Goal: Transaction & Acquisition: Book appointment/travel/reservation

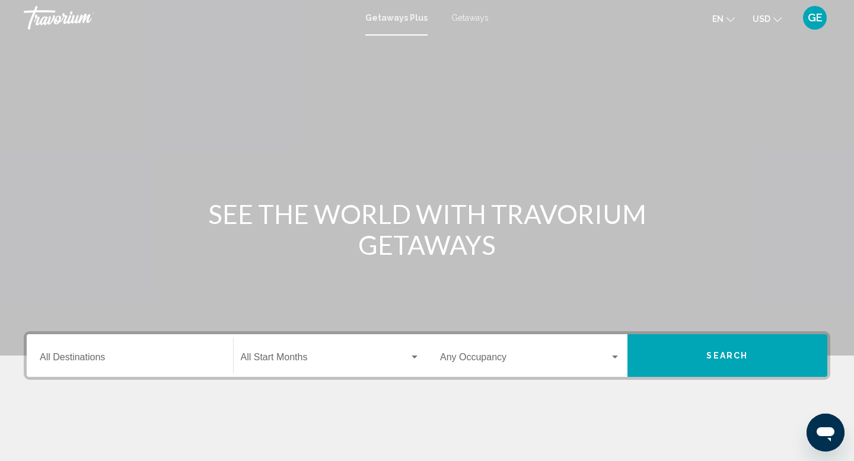
click at [770, 17] on button "USD USD ($) MXN (Mex$) CAD (Can$) GBP (£) EUR (€) AUD (A$) NZD (NZ$) CNY (CN¥)" at bounding box center [766, 18] width 29 height 17
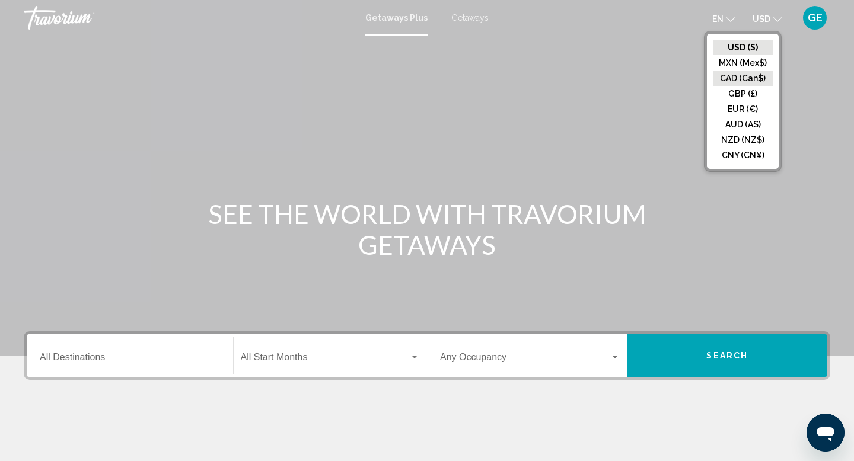
click at [749, 76] on button "CAD (Can$)" at bounding box center [743, 78] width 60 height 15
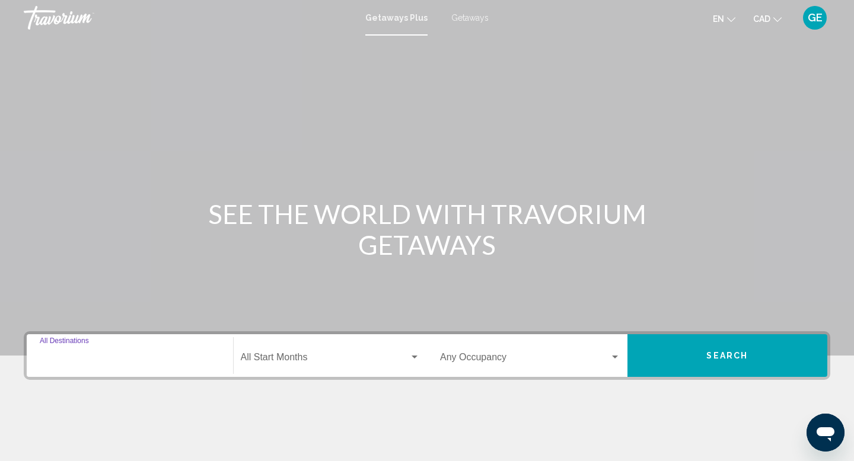
click at [166, 359] on input "Destination All Destinations" at bounding box center [130, 360] width 180 height 11
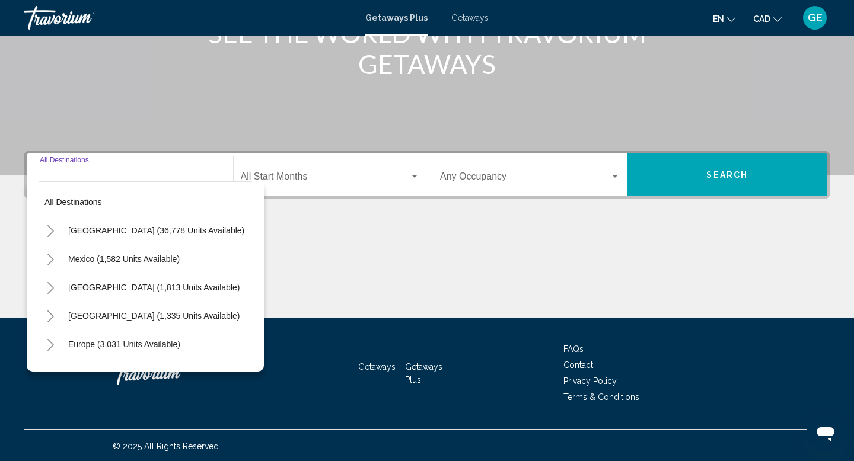
scroll to position [183, 0]
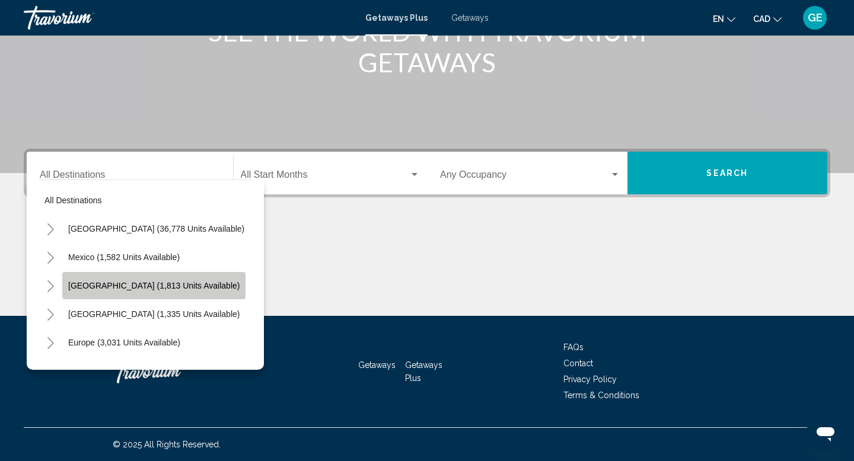
click at [165, 292] on button "Canada (1,813 units available)" at bounding box center [153, 285] width 183 height 27
type input "**********"
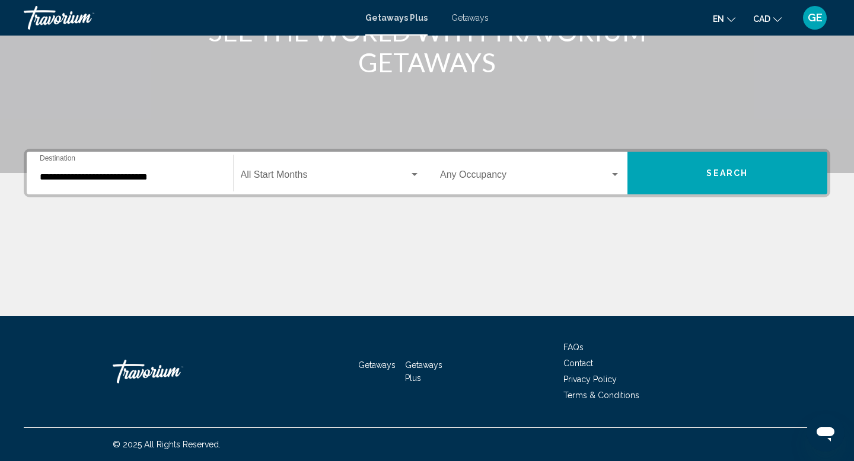
click at [544, 170] on div "Occupancy Any Occupancy" at bounding box center [530, 173] width 180 height 37
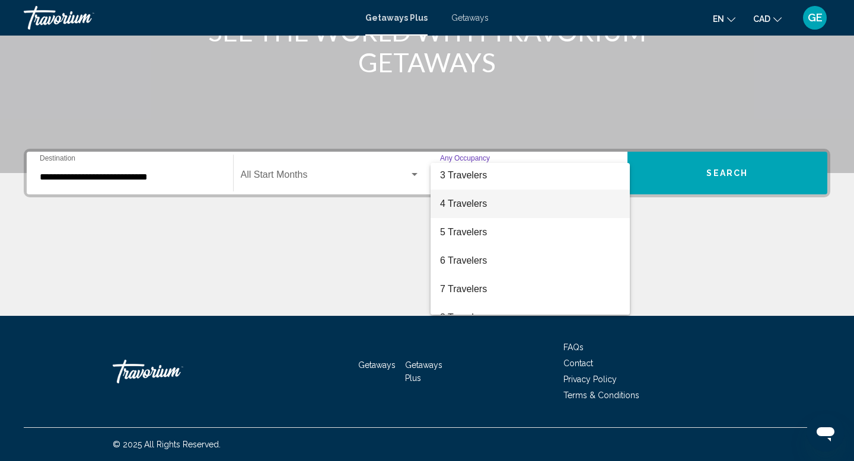
scroll to position [60, 0]
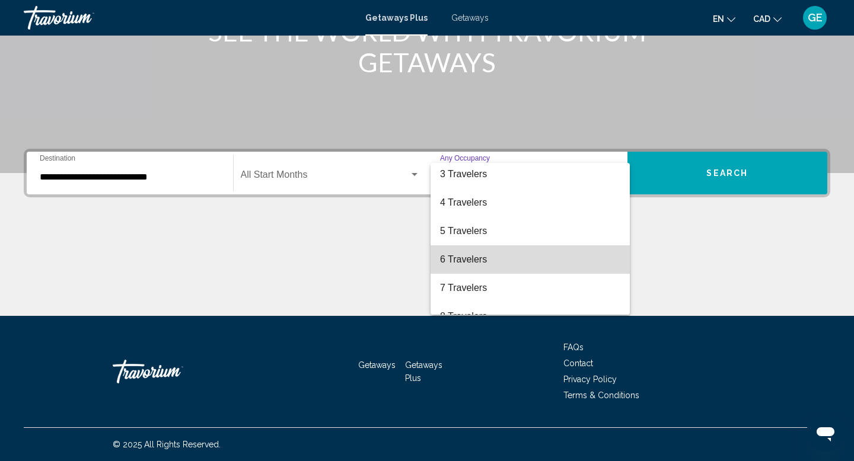
click at [532, 260] on span "6 Travelers" at bounding box center [530, 259] width 180 height 28
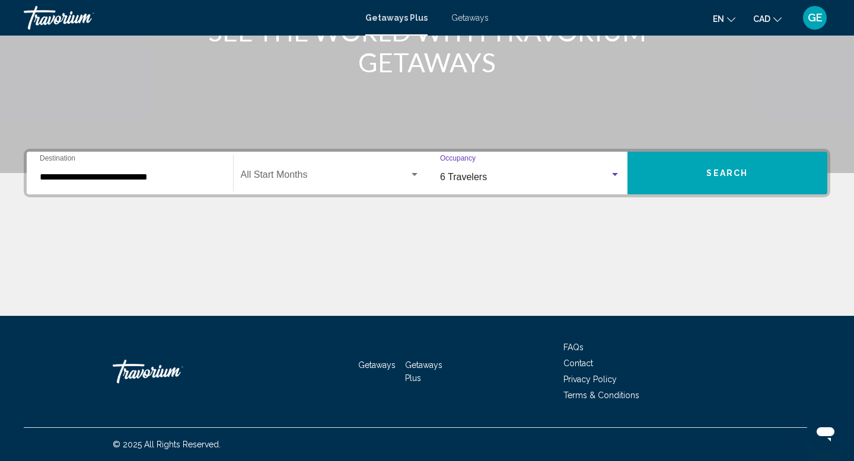
click at [752, 165] on button "Search" at bounding box center [727, 173] width 200 height 43
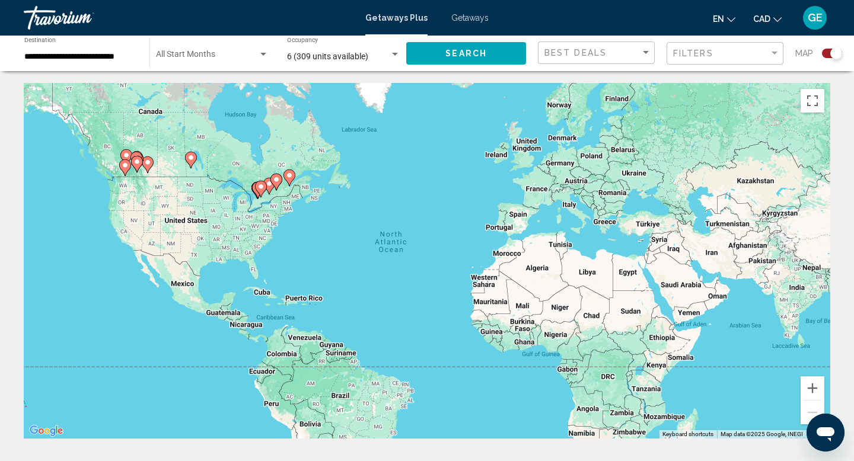
scroll to position [20, 0]
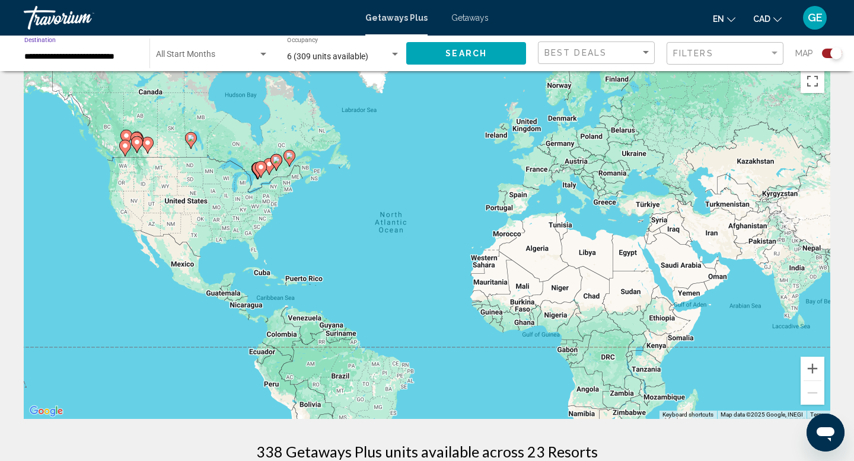
click at [116, 61] on input "**********" at bounding box center [80, 56] width 113 height 9
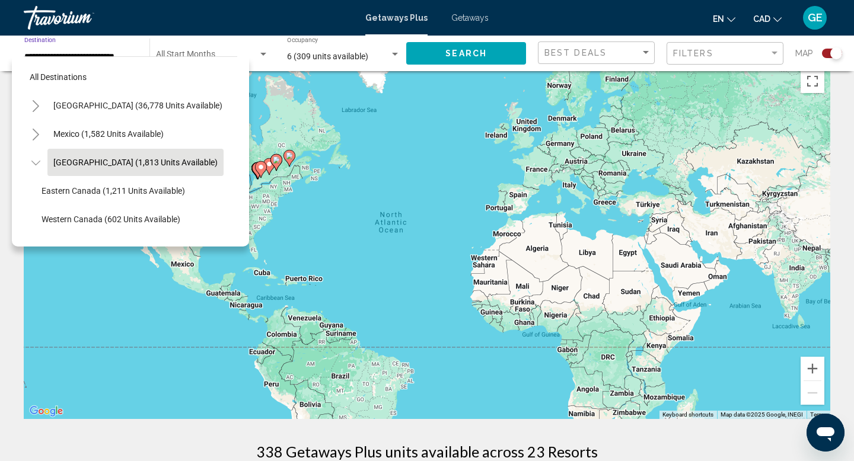
scroll to position [14, 0]
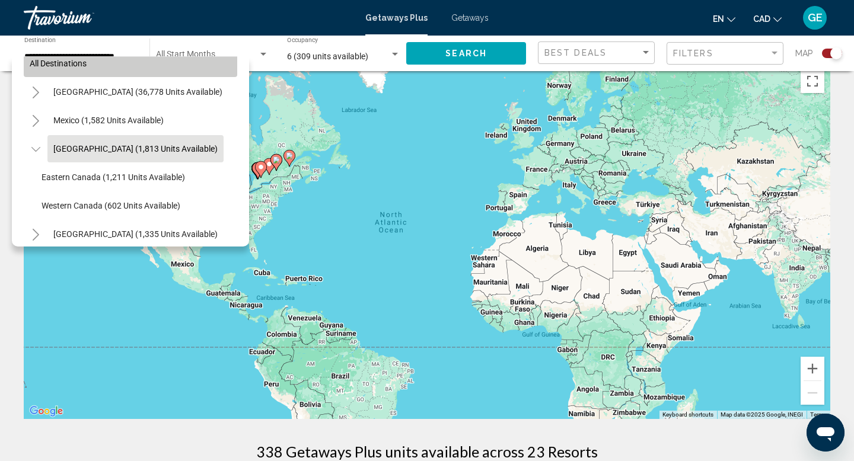
click at [116, 62] on button "All destinations" at bounding box center [130, 63] width 213 height 27
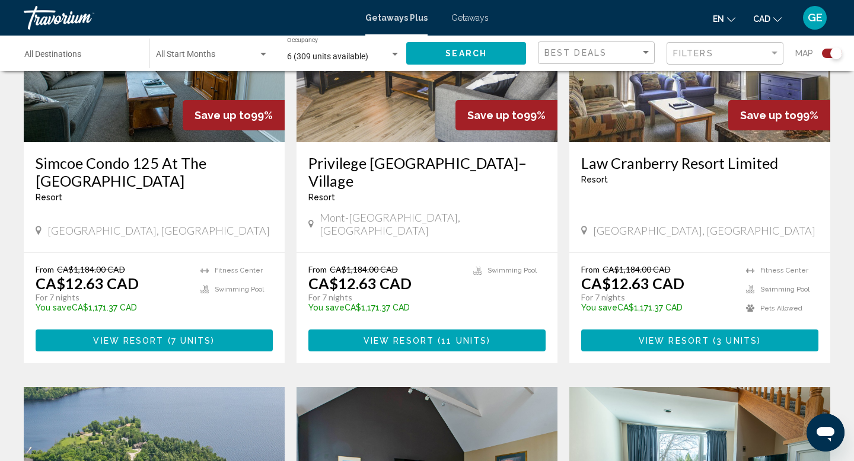
scroll to position [541, 0]
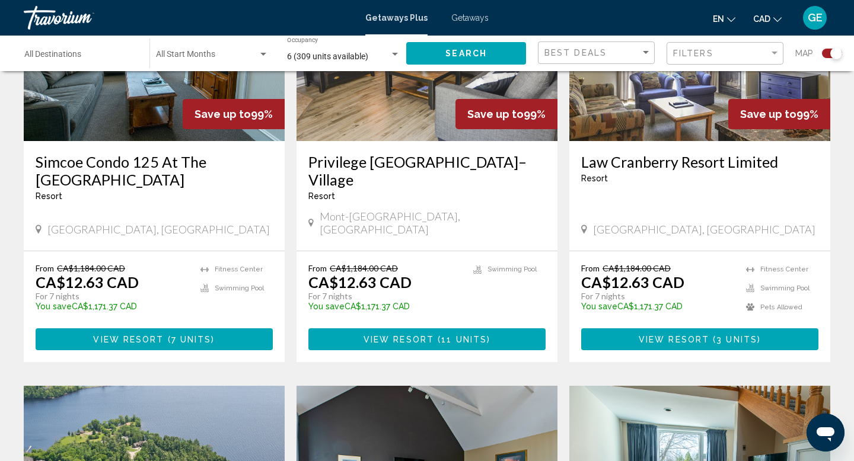
click at [149, 335] on span "View Resort" at bounding box center [128, 339] width 71 height 9
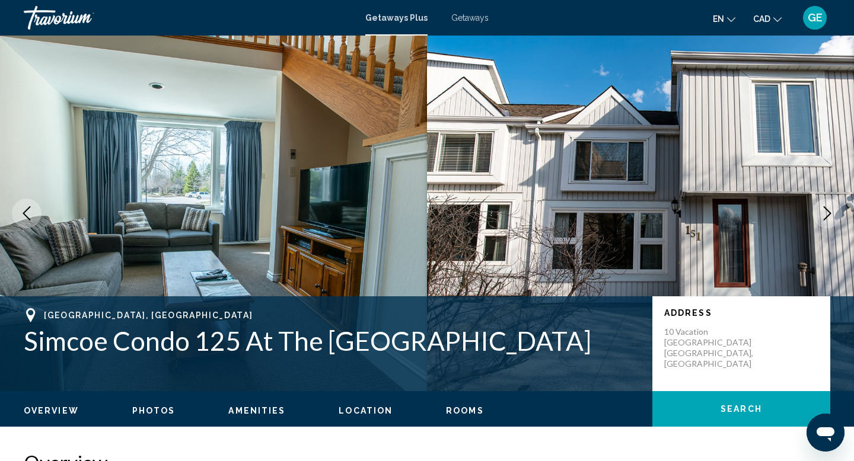
click at [831, 213] on icon "Next image" at bounding box center [827, 213] width 14 height 14
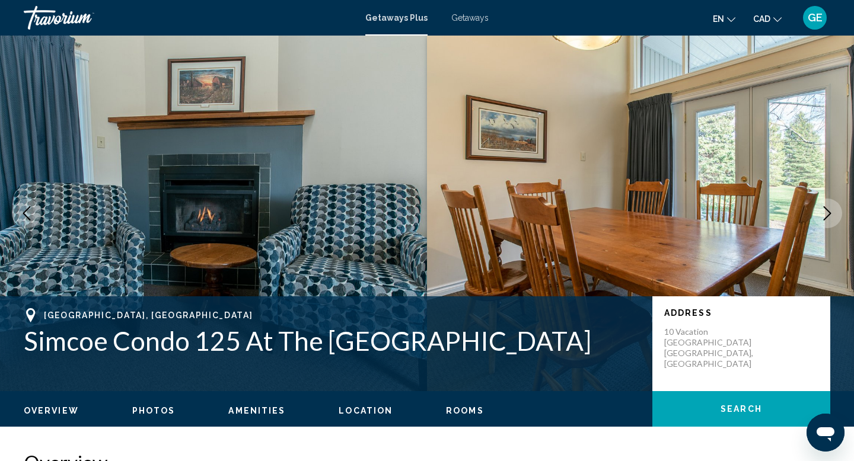
click at [831, 213] on icon "Next image" at bounding box center [827, 213] width 14 height 14
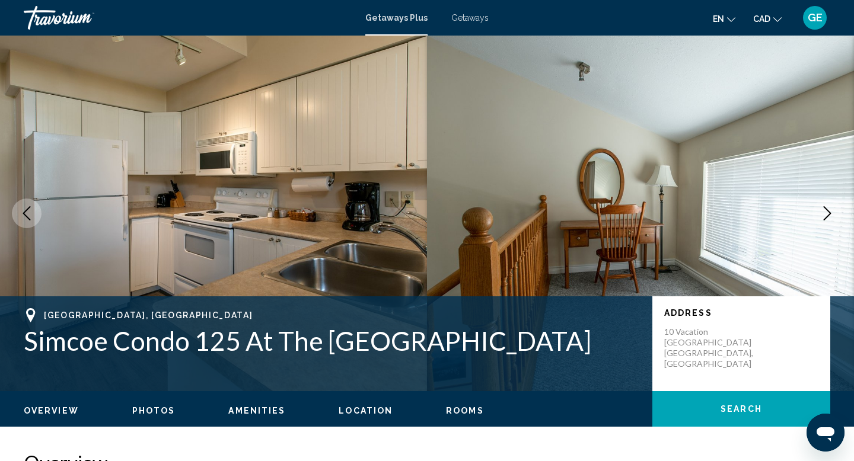
click at [831, 213] on icon "Next image" at bounding box center [827, 213] width 14 height 14
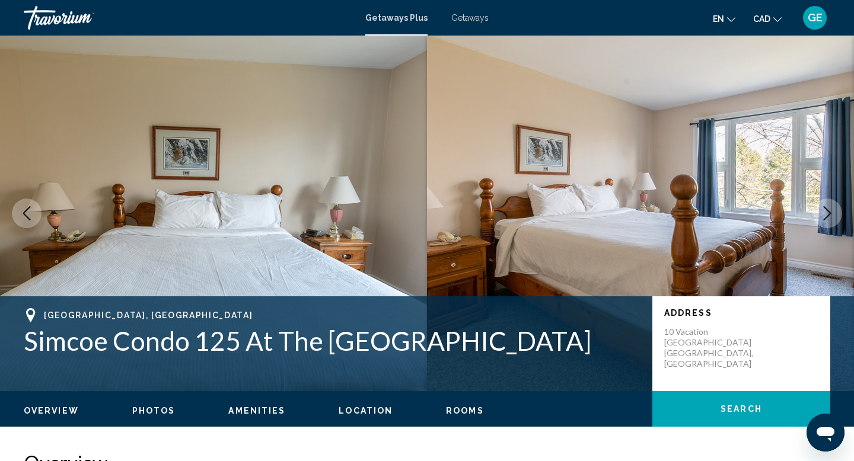
click at [831, 214] on icon "Next image" at bounding box center [827, 213] width 14 height 14
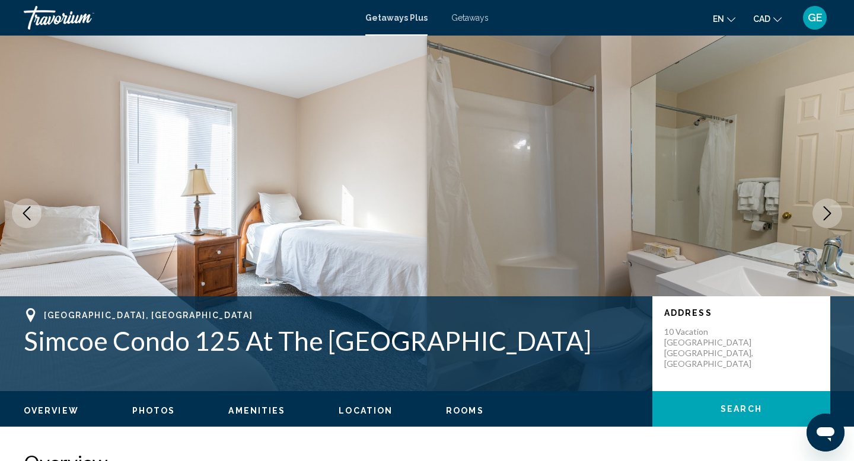
click at [831, 213] on icon "Next image" at bounding box center [827, 213] width 14 height 14
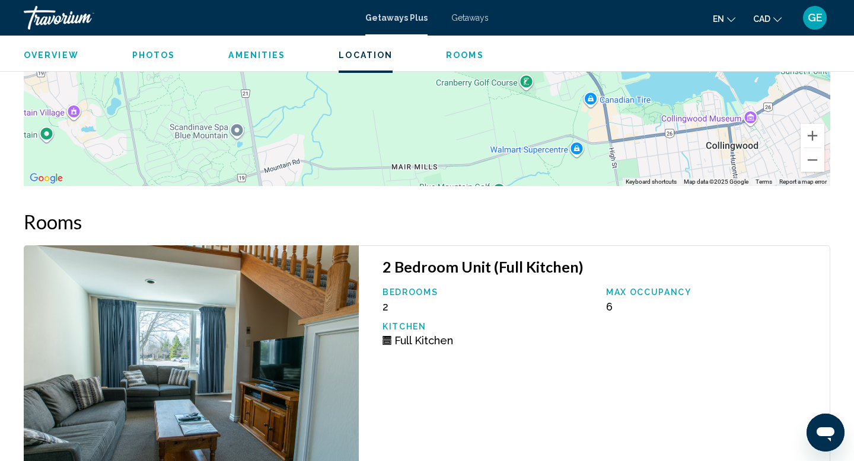
scroll to position [1878, 0]
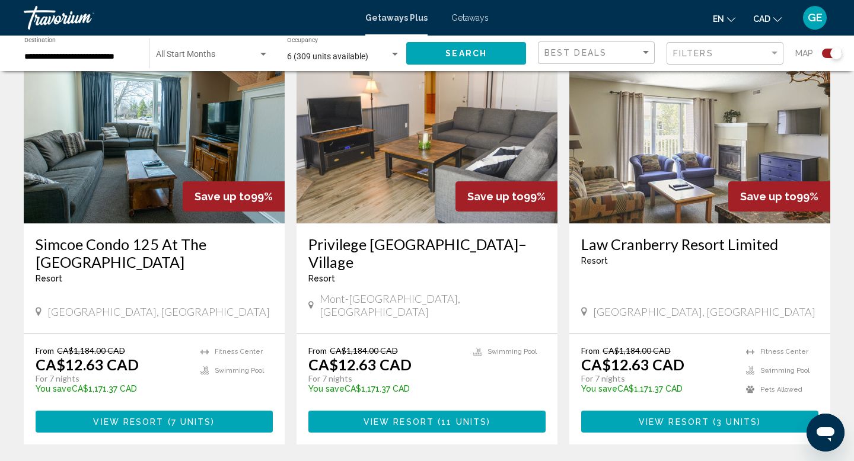
scroll to position [474, 0]
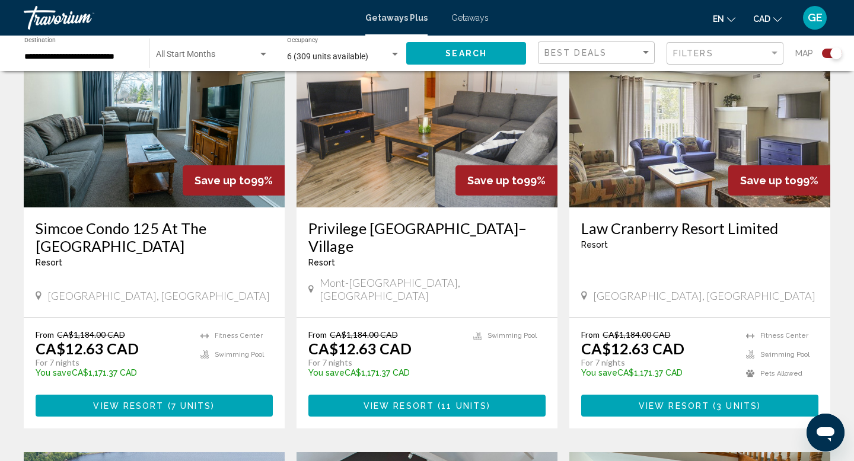
click at [440, 401] on span "( 11 units )" at bounding box center [462, 405] width 56 height 9
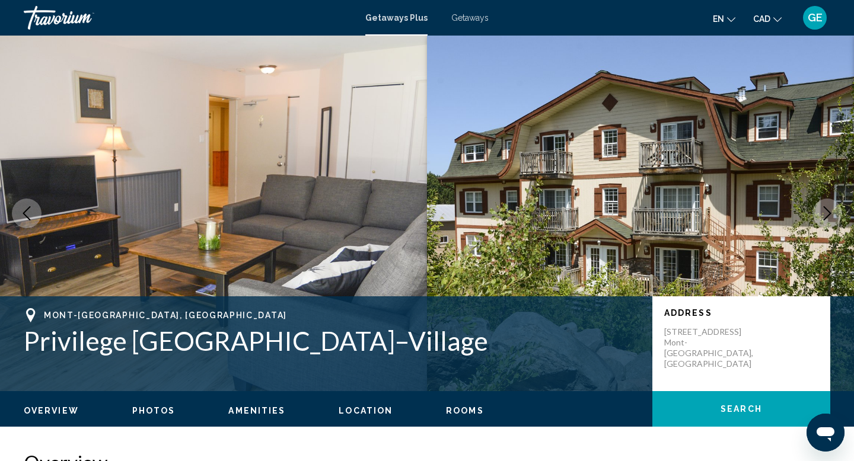
click at [829, 212] on icon "Next image" at bounding box center [828, 213] width 8 height 14
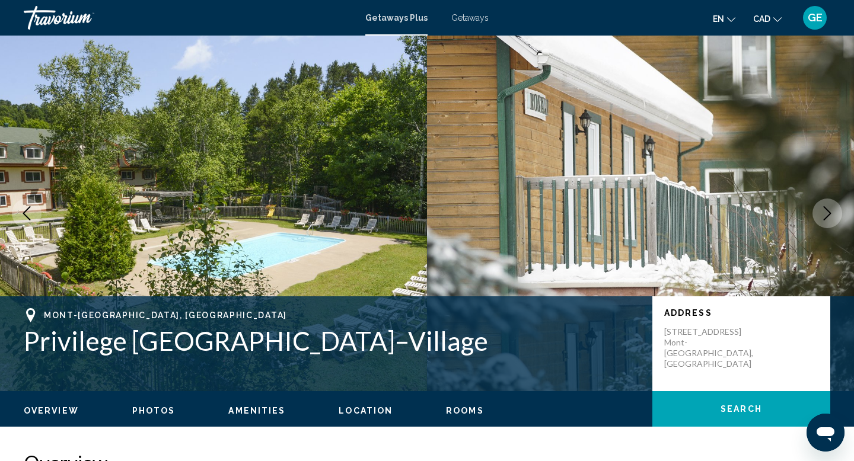
click at [829, 212] on icon "Next image" at bounding box center [828, 213] width 8 height 14
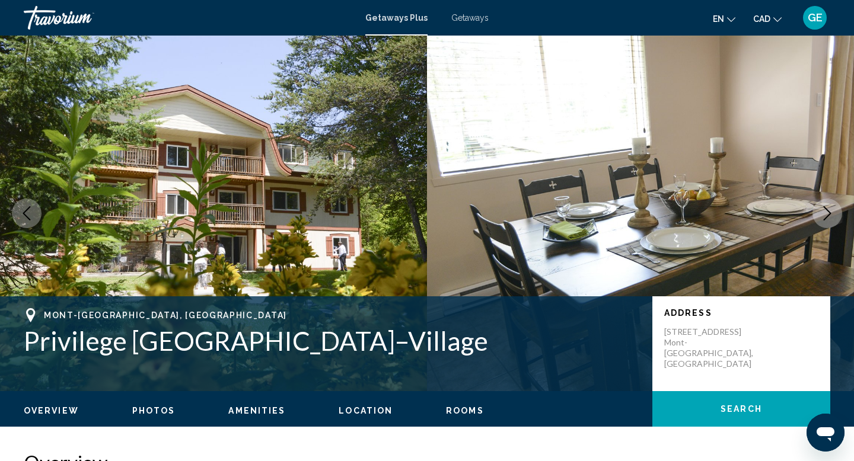
click at [829, 213] on icon "Next image" at bounding box center [827, 213] width 14 height 14
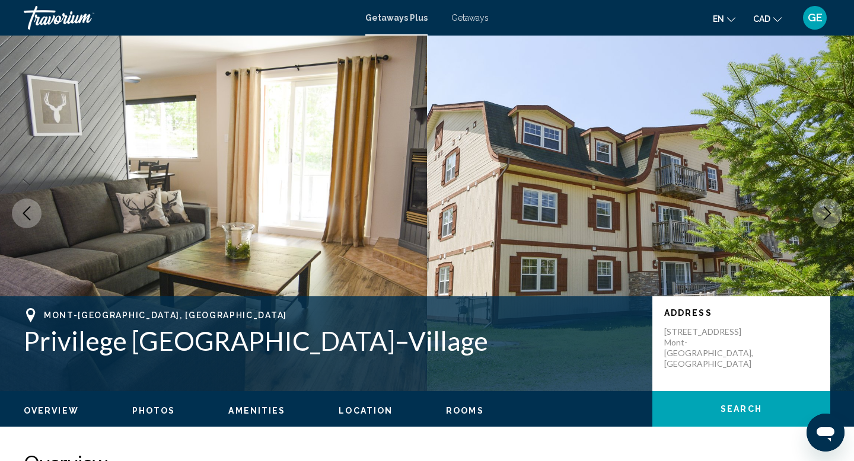
click at [829, 213] on icon "Next image" at bounding box center [827, 213] width 14 height 14
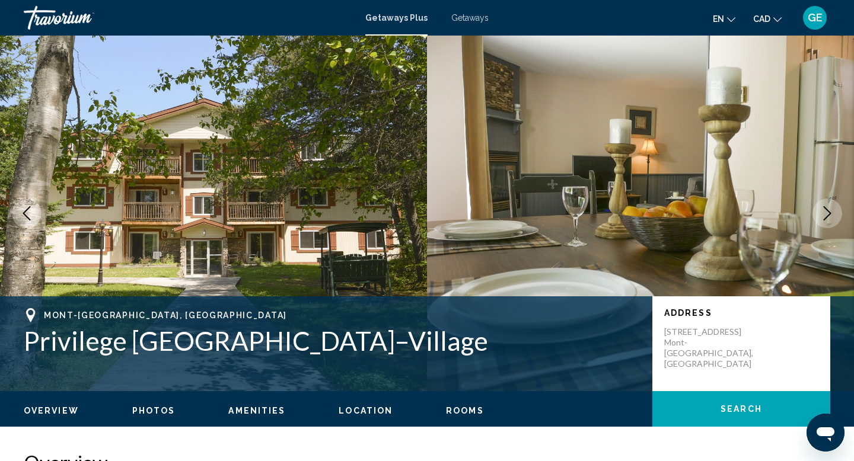
click at [829, 212] on icon "Next image" at bounding box center [828, 213] width 8 height 14
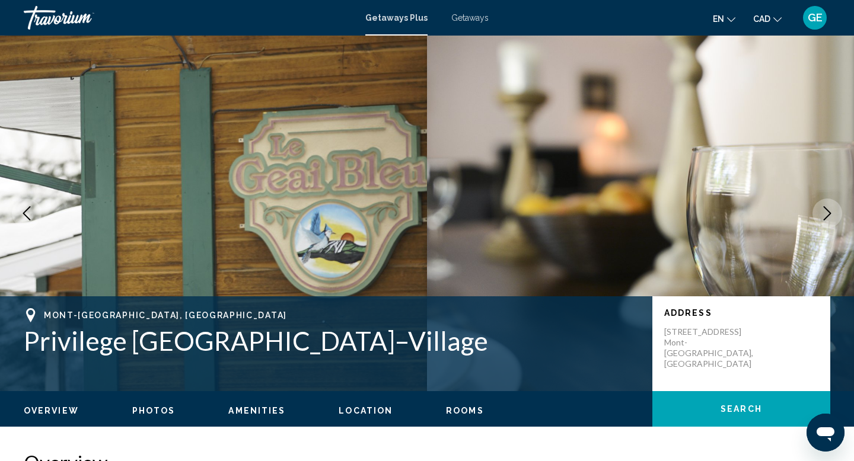
click at [829, 213] on icon "Next image" at bounding box center [827, 213] width 14 height 14
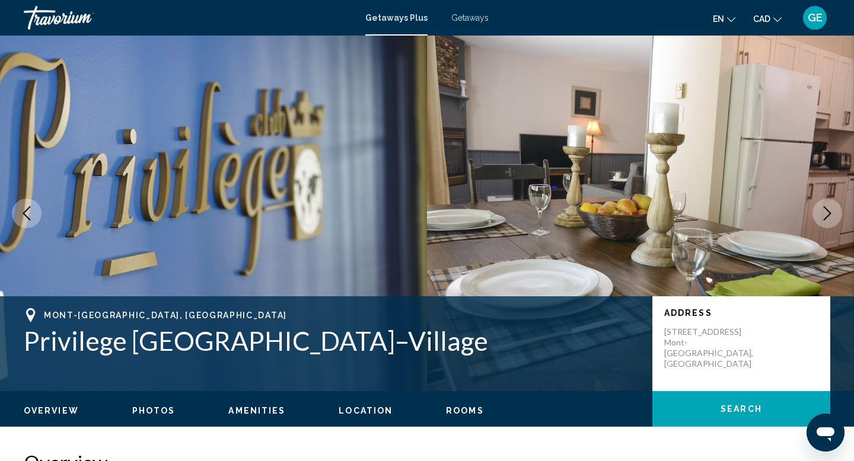
click at [829, 213] on icon "Next image" at bounding box center [827, 213] width 14 height 14
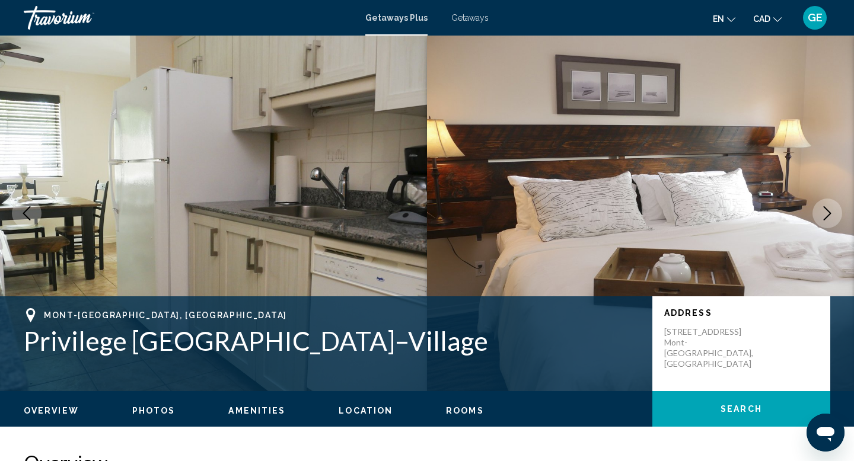
click at [829, 213] on icon "Next image" at bounding box center [828, 213] width 8 height 14
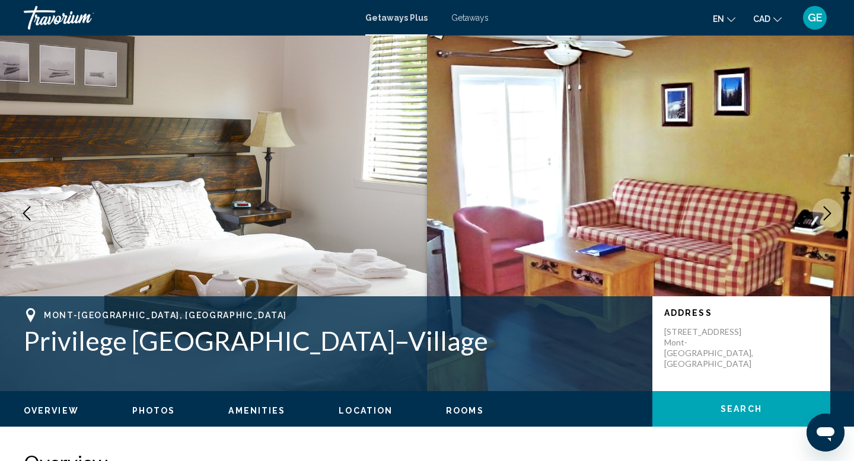
click at [829, 213] on icon "Next image" at bounding box center [828, 213] width 8 height 14
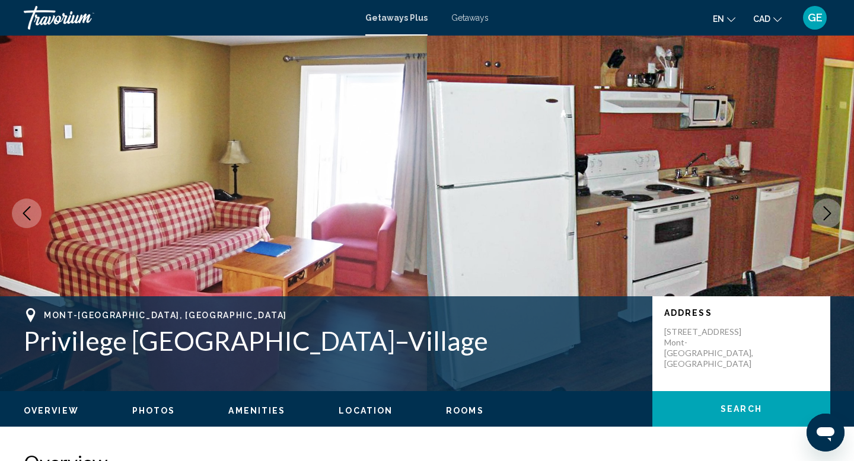
click at [829, 214] on icon "Next image" at bounding box center [828, 213] width 8 height 14
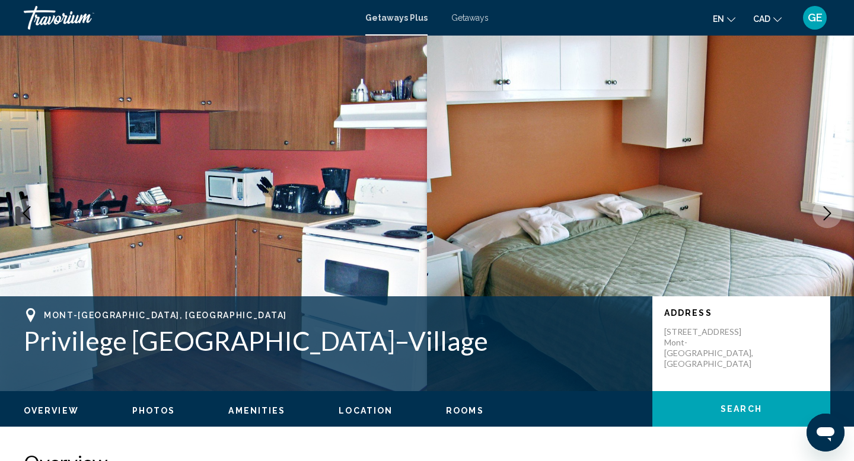
click at [829, 215] on icon "Next image" at bounding box center [828, 213] width 8 height 14
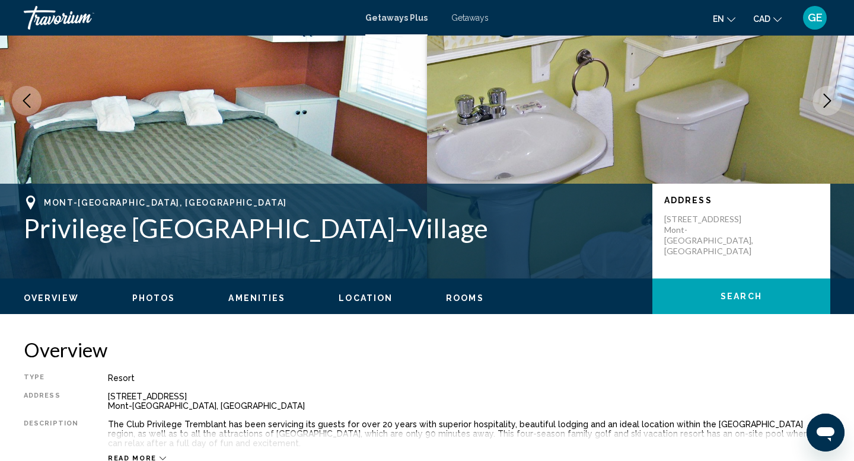
scroll to position [114, 0]
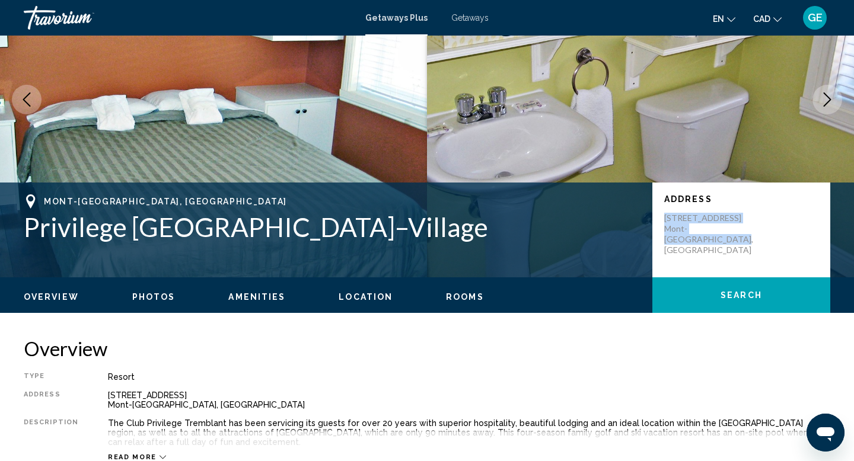
drag, startPoint x: 757, startPoint y: 233, endPoint x: 655, endPoint y: 219, distance: 103.6
click at [655, 219] on div "Address 1482 Chemin Du Village Mont-Tremblant, Canada" at bounding box center [741, 230] width 178 height 95
copy p "1482 Chemin Du Village Mont-Tremblant, Canada"
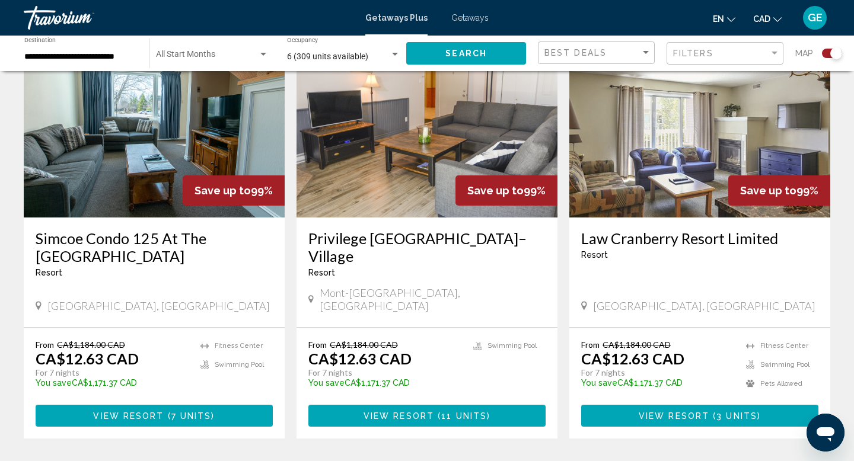
scroll to position [464, 0]
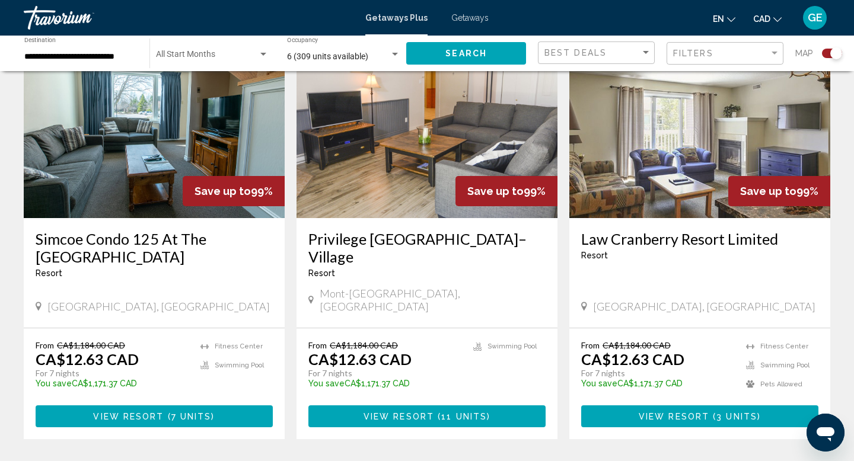
click at [727, 412] on span "3 units" at bounding box center [736, 416] width 41 height 9
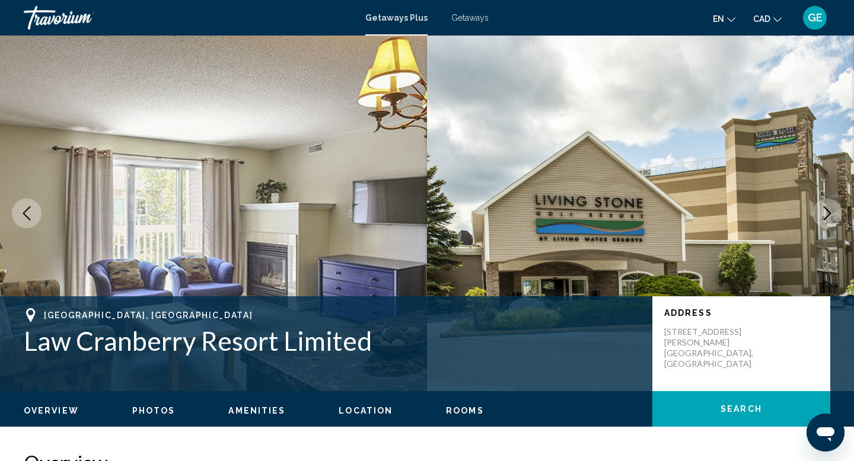
click at [826, 213] on icon "Next image" at bounding box center [827, 213] width 14 height 14
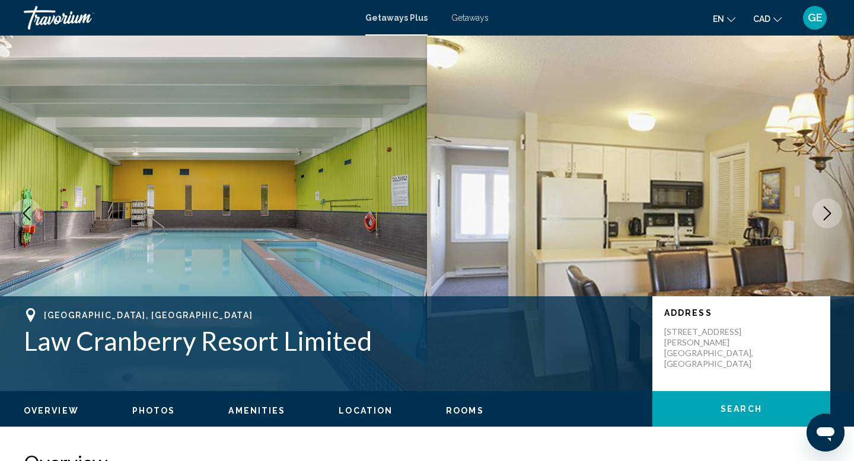
click at [826, 213] on icon "Next image" at bounding box center [827, 213] width 14 height 14
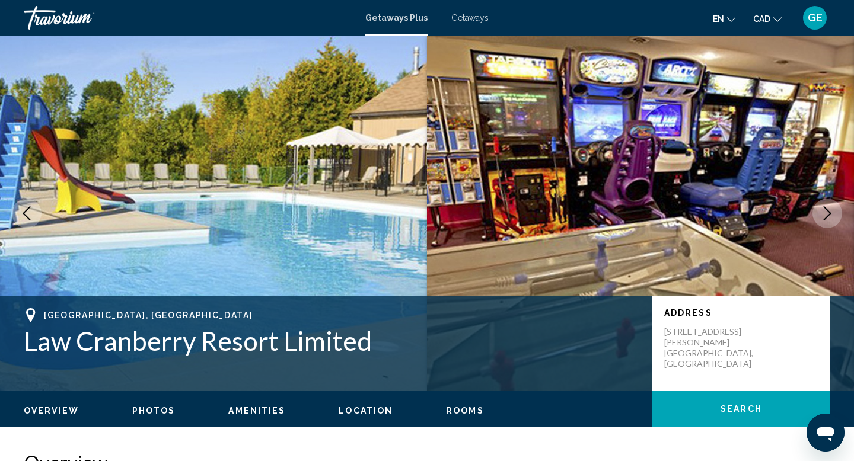
click at [826, 213] on icon "Next image" at bounding box center [827, 213] width 14 height 14
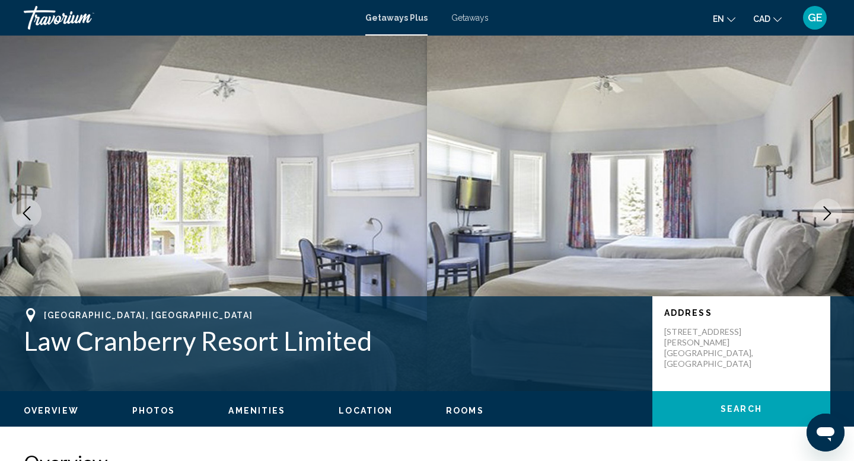
click at [826, 214] on icon "Next image" at bounding box center [827, 213] width 14 height 14
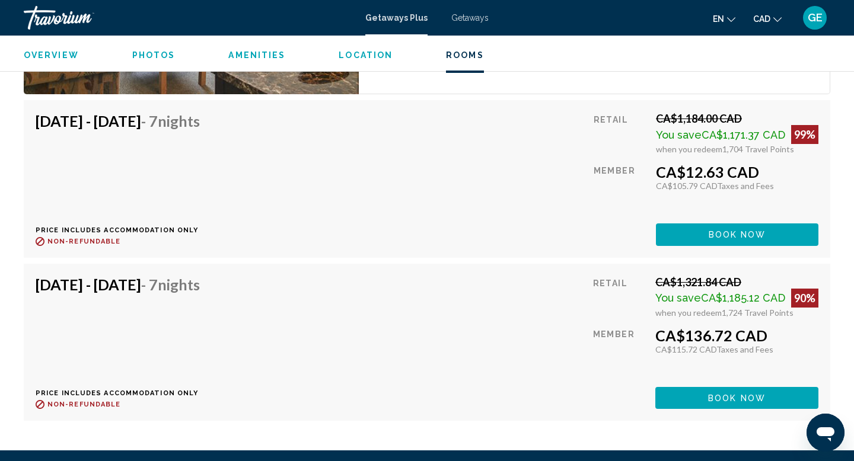
scroll to position [2486, 0]
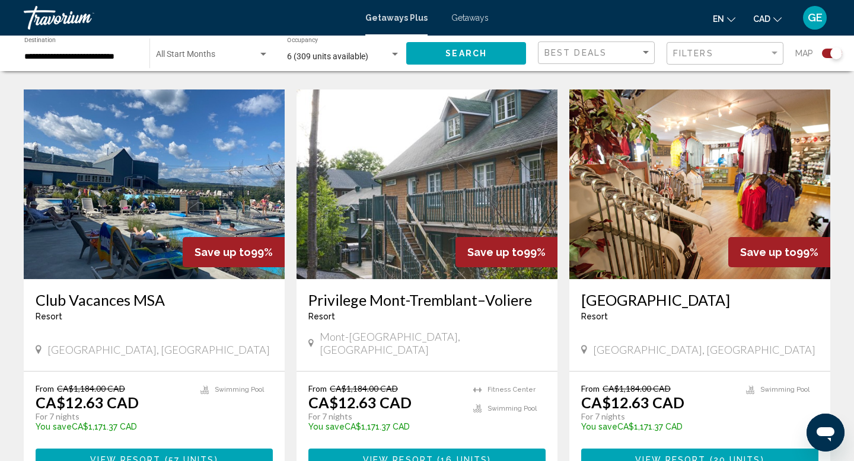
scroll to position [1259, 0]
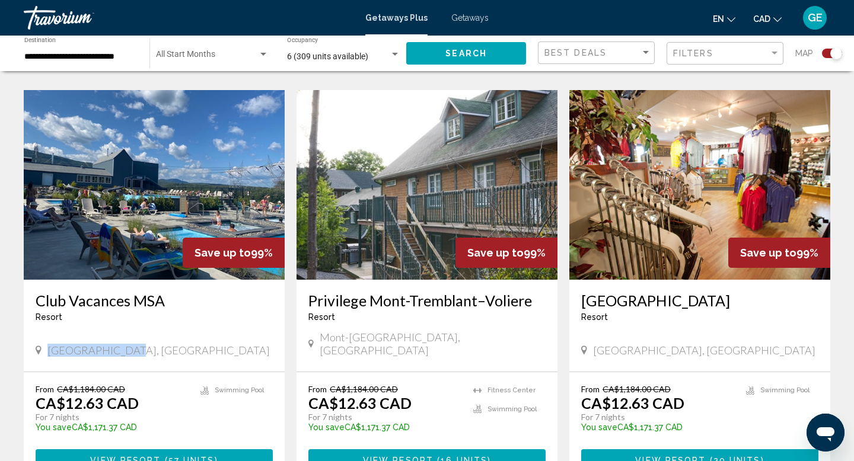
drag, startPoint x: 129, startPoint y: 323, endPoint x: 49, endPoint y: 319, distance: 80.1
click at [49, 344] on div "[GEOGRAPHIC_DATA], [GEOGRAPHIC_DATA]" at bounding box center [154, 350] width 237 height 13
copy span "[GEOGRAPHIC_DATA], [GEOGRAPHIC_DATA]"
click at [200, 156] on img "Main content" at bounding box center [154, 185] width 261 height 190
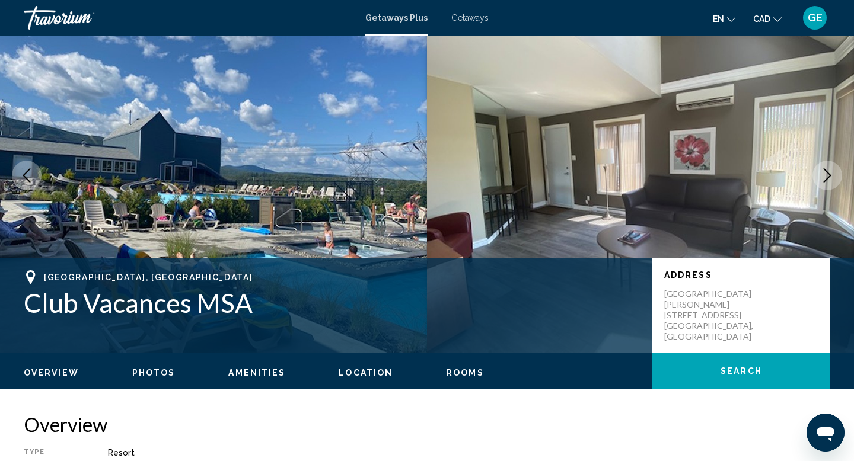
scroll to position [46, 0]
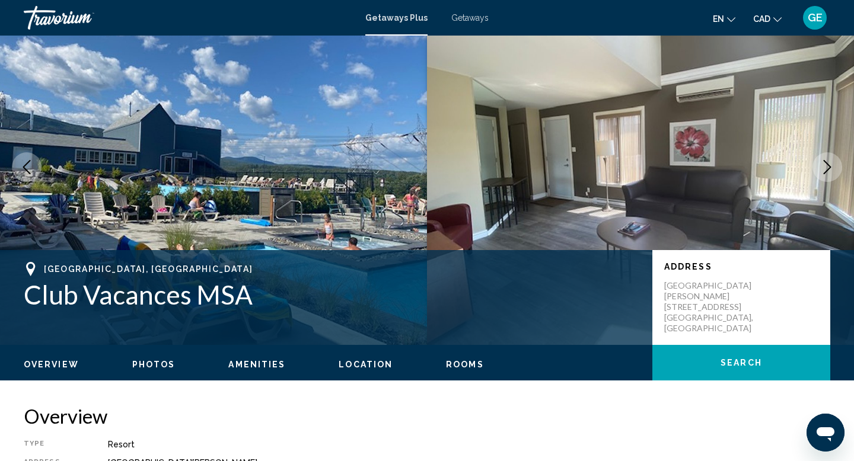
click at [829, 168] on icon "Next image" at bounding box center [828, 167] width 8 height 14
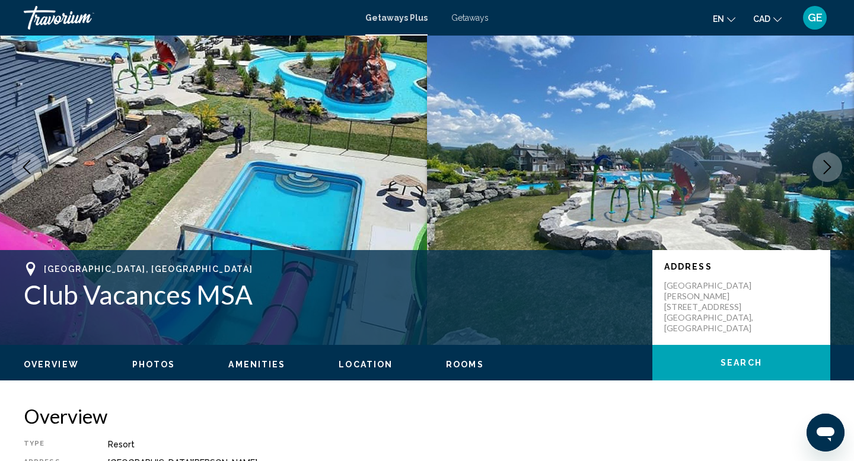
click at [829, 168] on icon "Next image" at bounding box center [828, 167] width 8 height 14
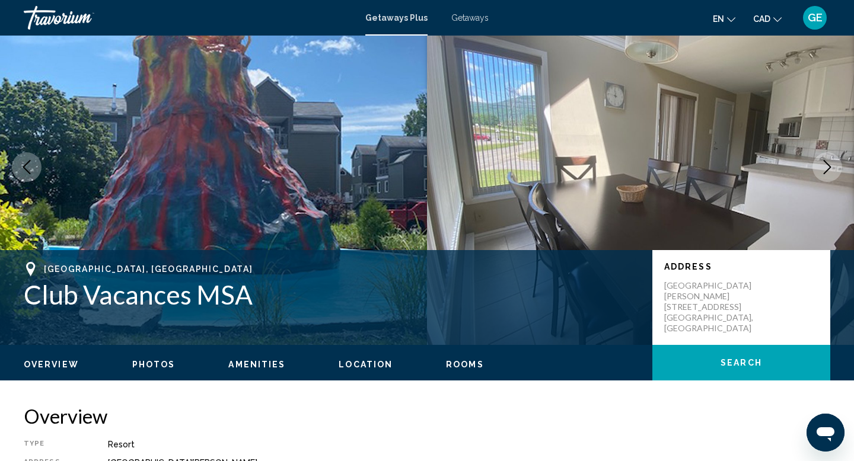
click at [829, 168] on icon "Next image" at bounding box center [828, 167] width 8 height 14
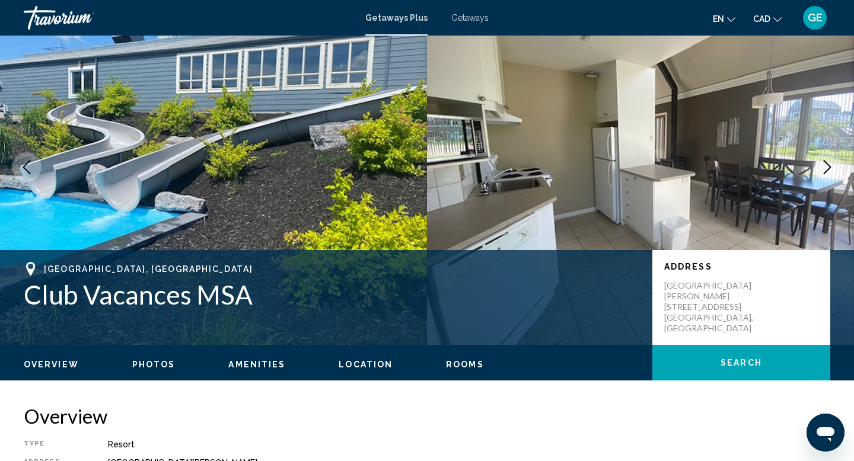
click at [829, 168] on icon "Next image" at bounding box center [828, 167] width 8 height 14
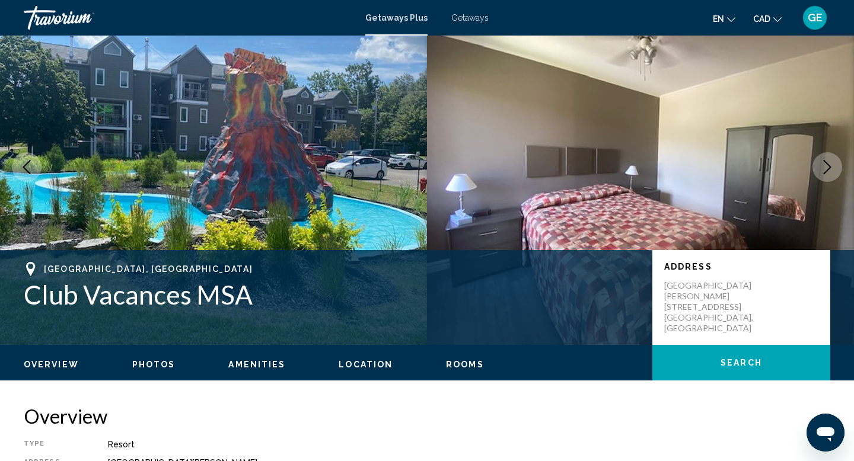
click at [829, 168] on icon "Next image" at bounding box center [828, 167] width 8 height 14
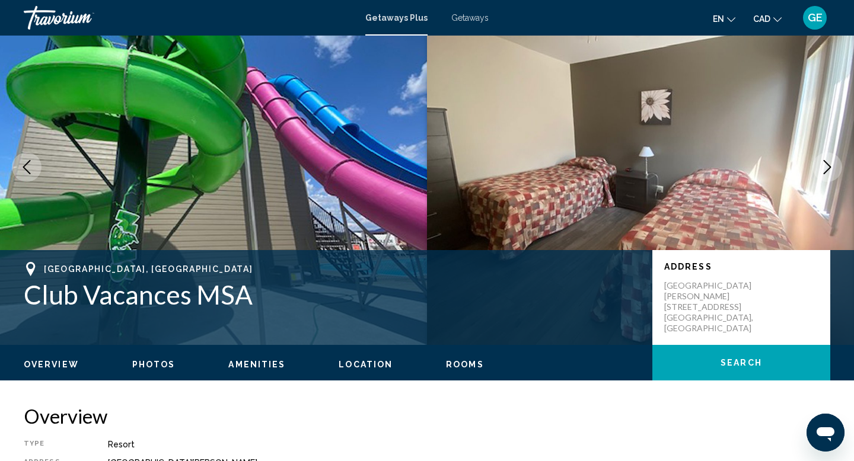
click at [829, 168] on icon "Next image" at bounding box center [828, 167] width 8 height 14
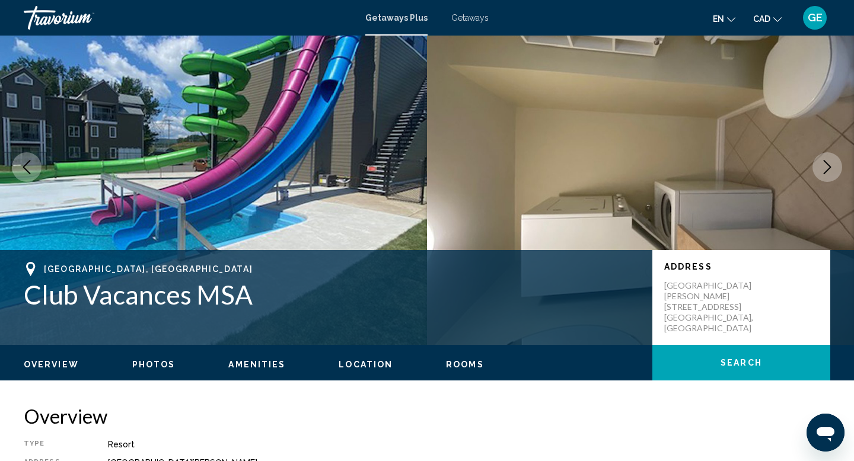
click at [829, 168] on icon "Next image" at bounding box center [828, 167] width 8 height 14
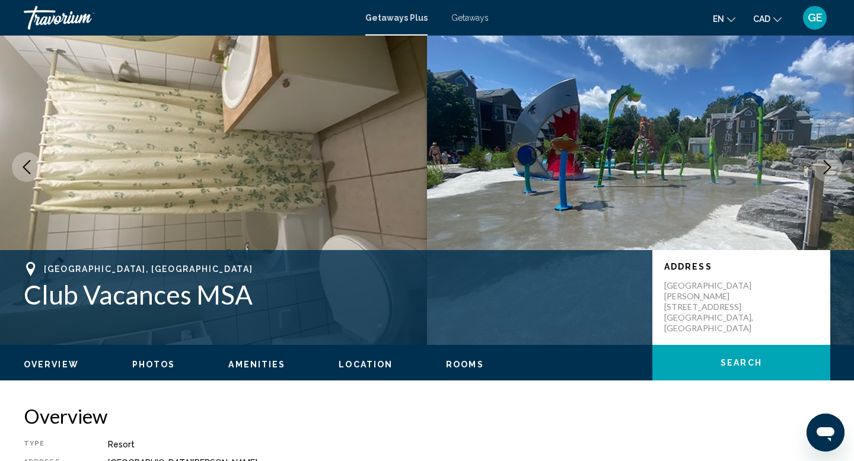
click at [829, 168] on icon "Next image" at bounding box center [828, 167] width 8 height 14
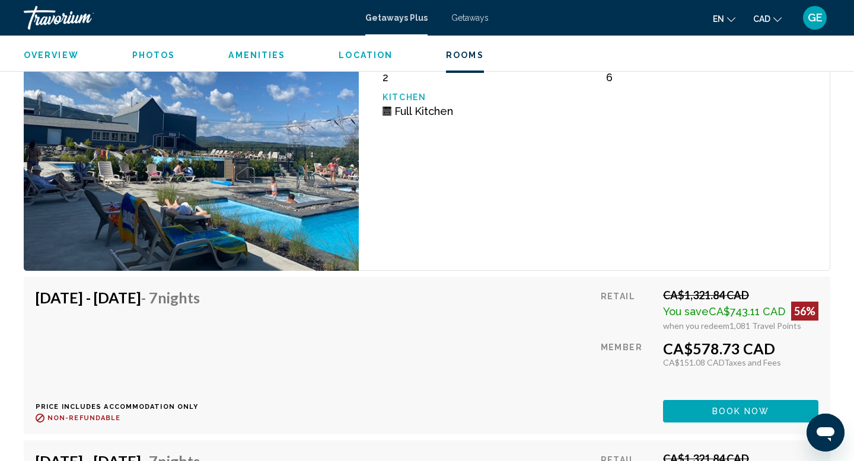
scroll to position [2420, 0]
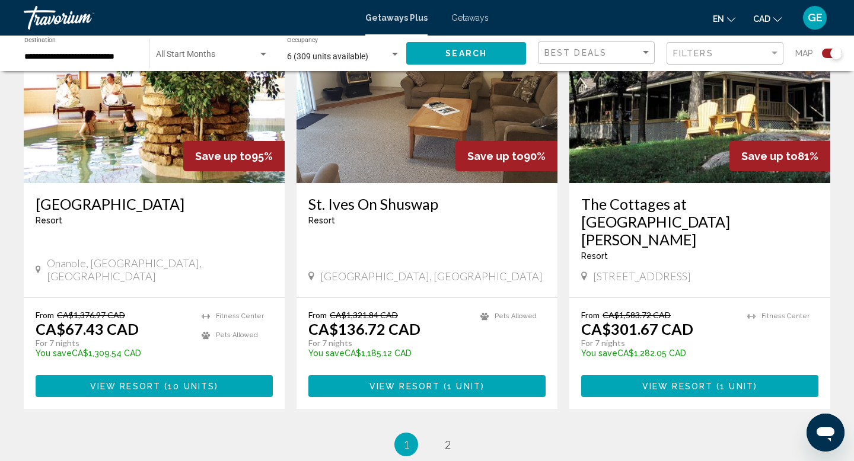
scroll to position [1828, 0]
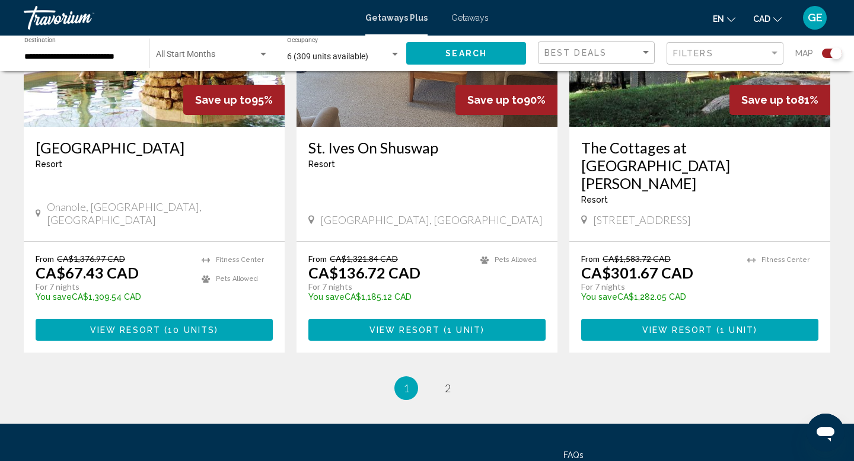
click at [725, 319] on button "View Resort ( 1 unit )" at bounding box center [699, 330] width 237 height 22
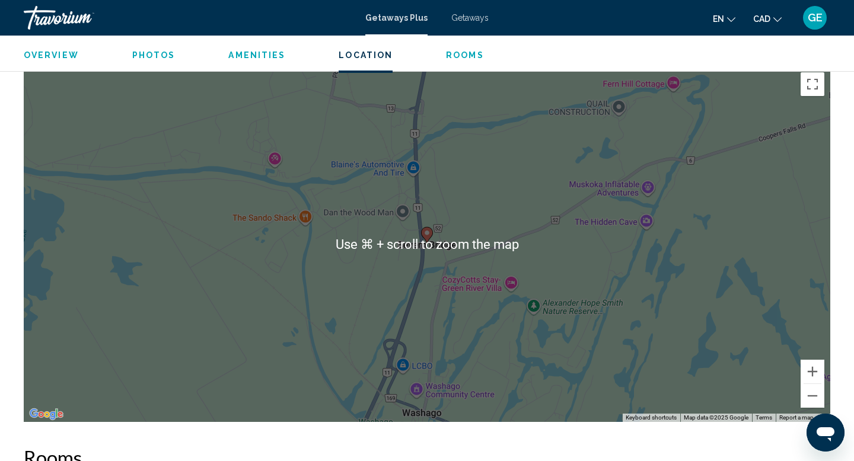
scroll to position [1519, 0]
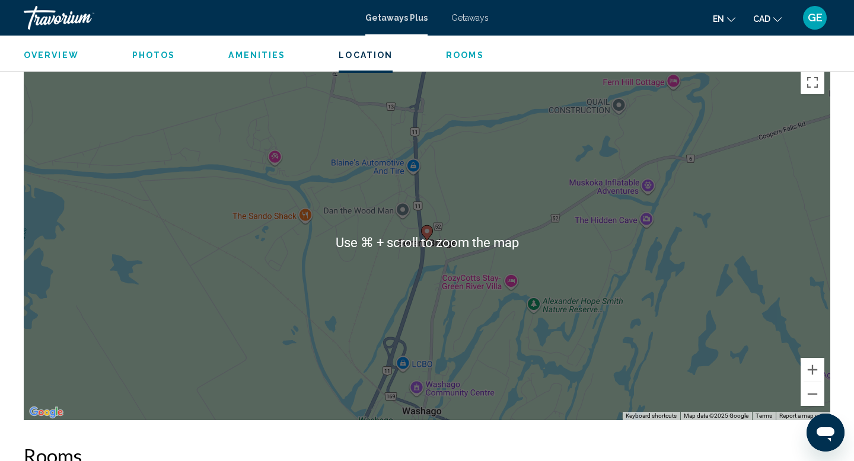
click at [470, 197] on div "To activate drag with keyboard, press Alt + Enter. Once in keyboard drag state,…" at bounding box center [427, 243] width 806 height 356
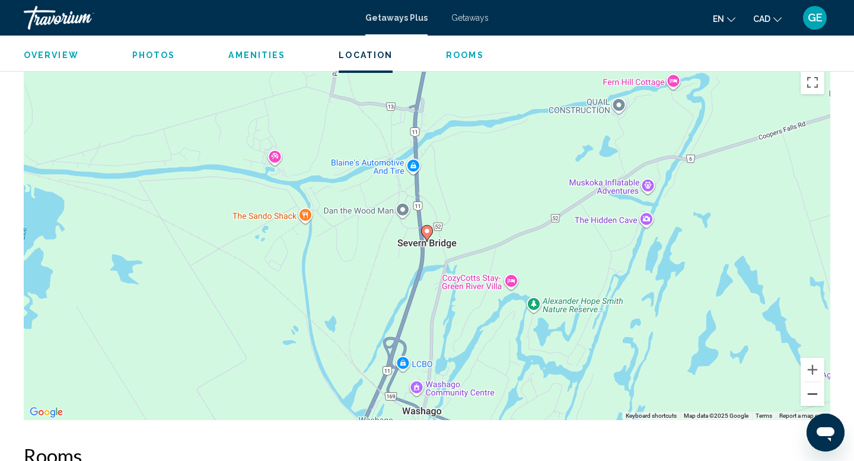
click at [815, 388] on button "Zoom out" at bounding box center [812, 394] width 24 height 24
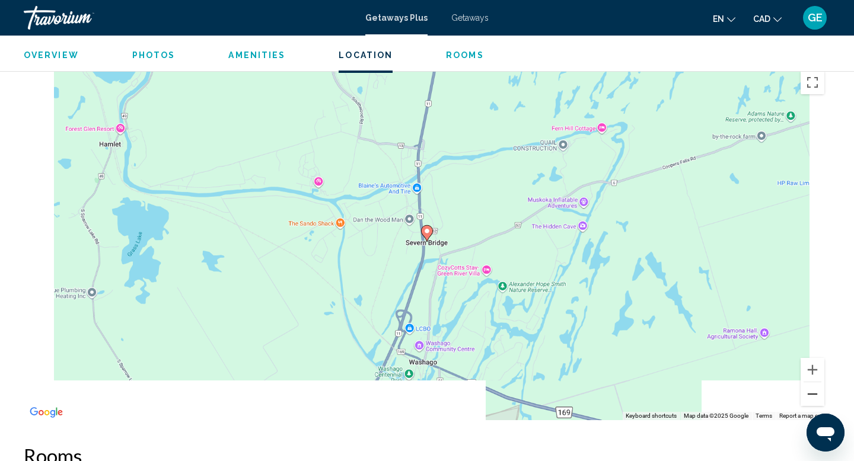
click at [815, 388] on button "Zoom out" at bounding box center [812, 394] width 24 height 24
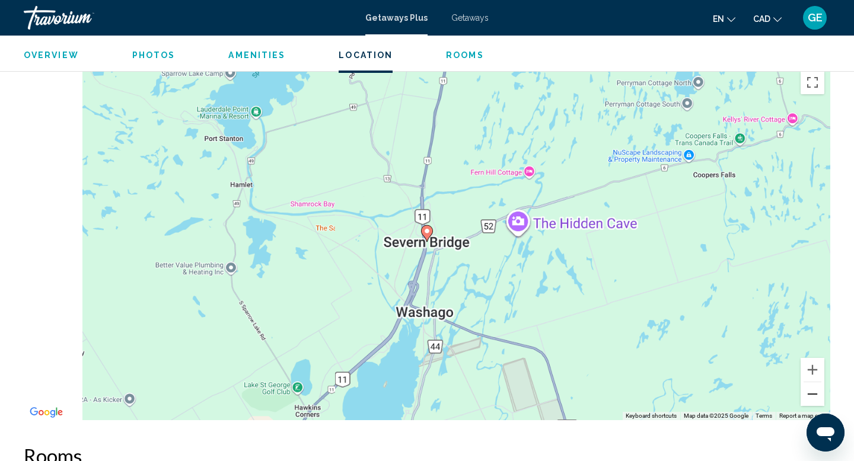
click at [815, 388] on button "Zoom out" at bounding box center [812, 394] width 24 height 24
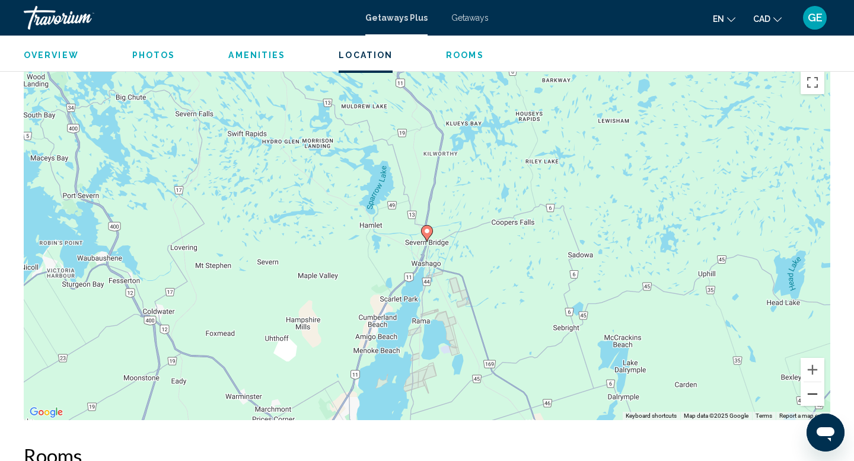
click at [815, 388] on button "Zoom out" at bounding box center [812, 394] width 24 height 24
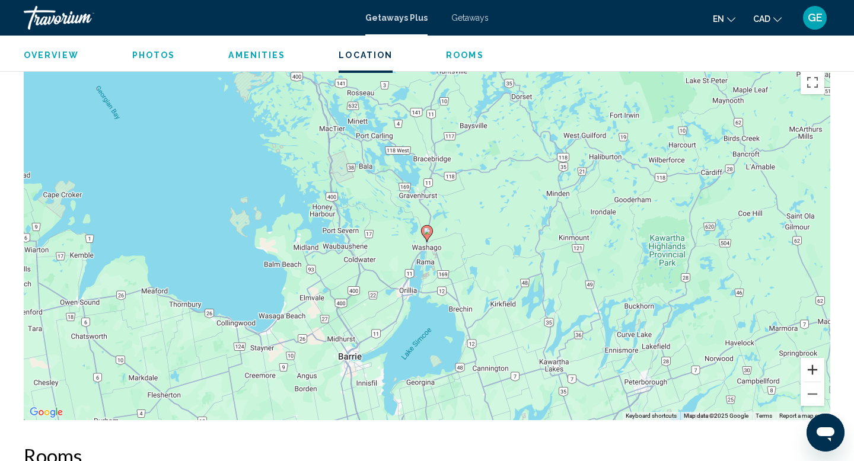
click at [810, 358] on button "Zoom in" at bounding box center [812, 370] width 24 height 24
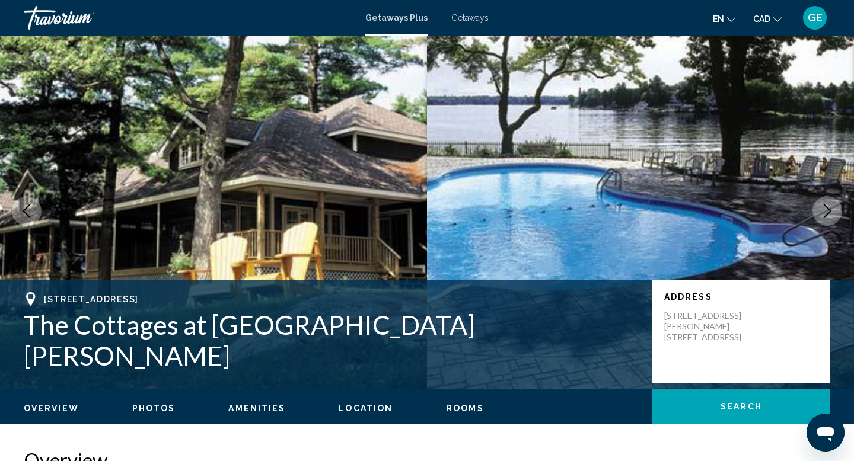
scroll to position [0, 0]
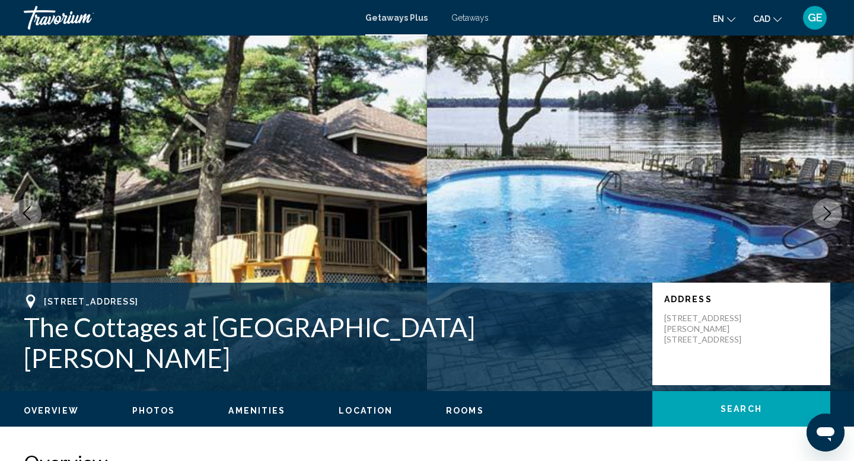
click at [501, 183] on img "Main content" at bounding box center [640, 214] width 427 height 356
click at [826, 218] on icon "Next image" at bounding box center [828, 213] width 8 height 14
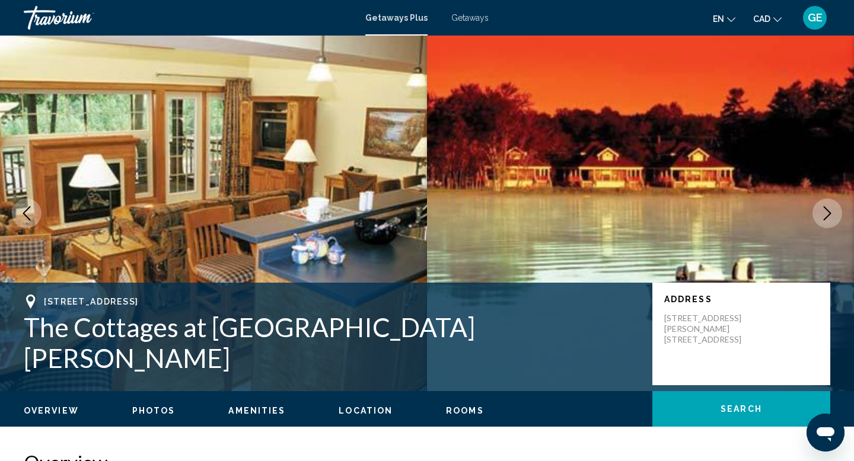
click at [826, 218] on icon "Next image" at bounding box center [827, 213] width 14 height 14
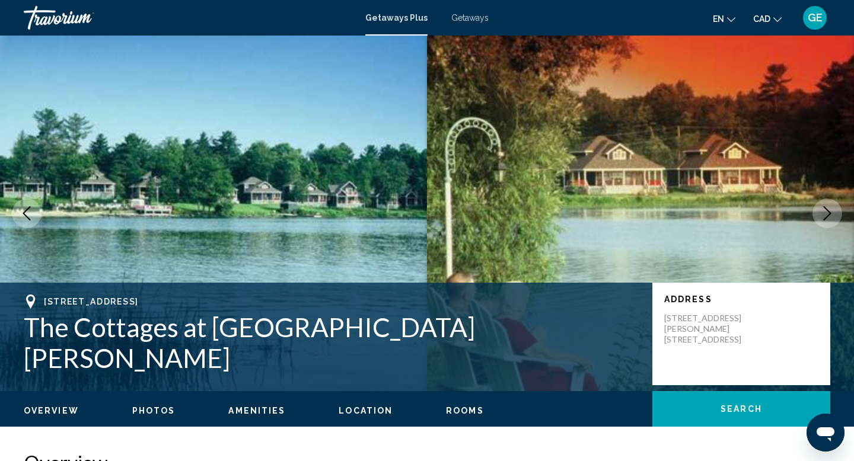
click at [826, 218] on icon "Next image" at bounding box center [827, 213] width 14 height 14
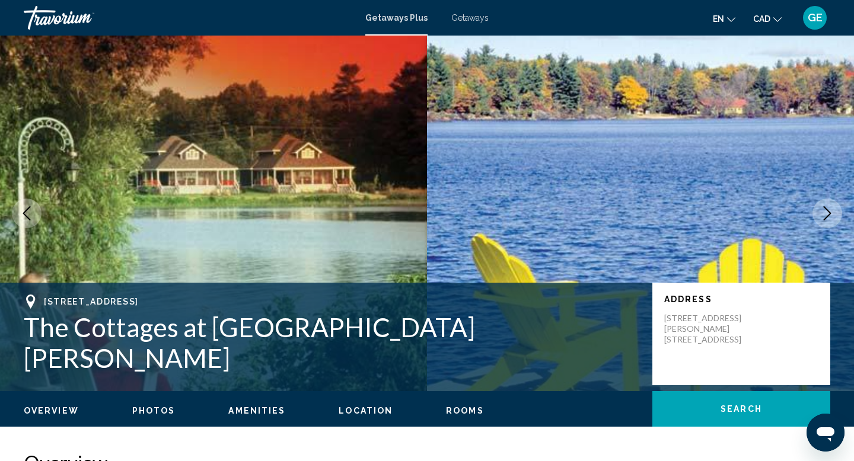
click at [826, 218] on icon "Next image" at bounding box center [827, 213] width 14 height 14
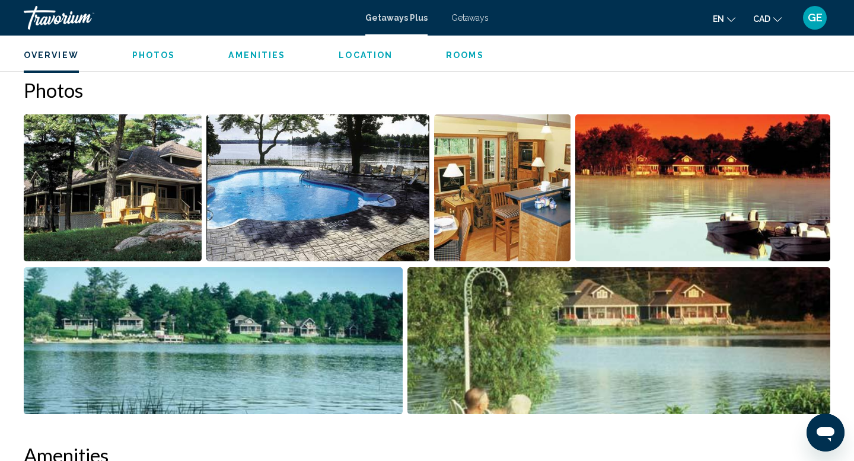
scroll to position [517, 0]
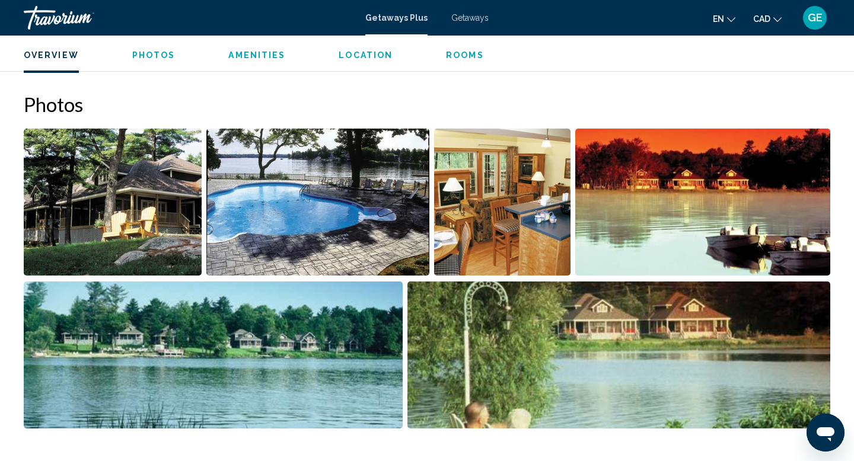
click at [732, 200] on img "Open full-screen image slider" at bounding box center [702, 202] width 255 height 147
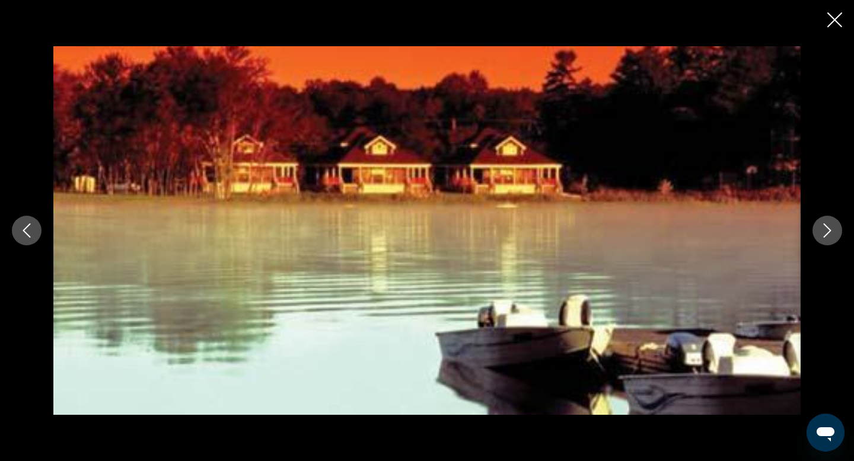
click at [828, 235] on icon "Next image" at bounding box center [827, 231] width 14 height 14
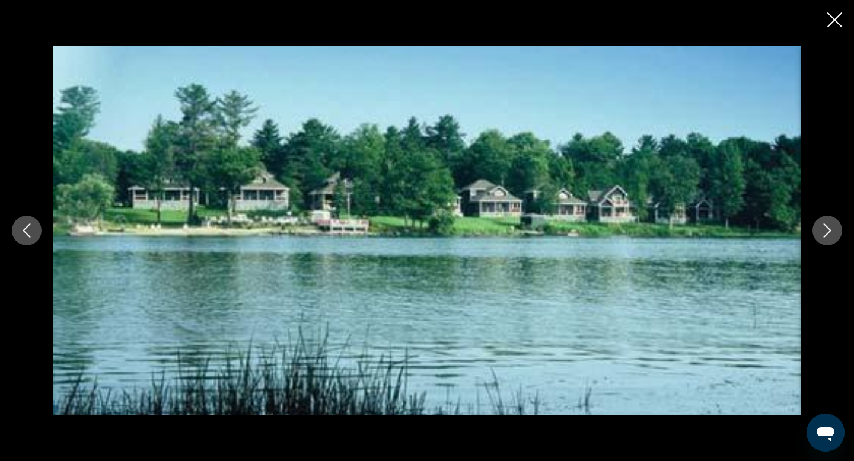
click at [828, 235] on icon "Next image" at bounding box center [827, 231] width 14 height 14
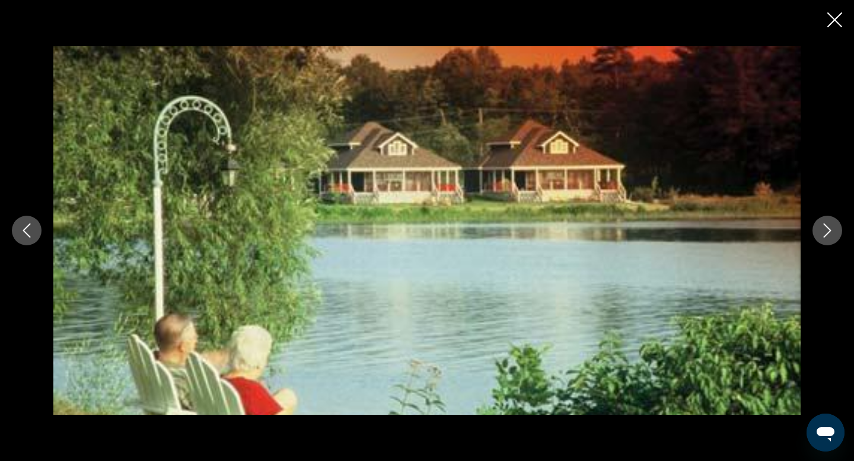
click at [828, 235] on icon "Next image" at bounding box center [827, 231] width 14 height 14
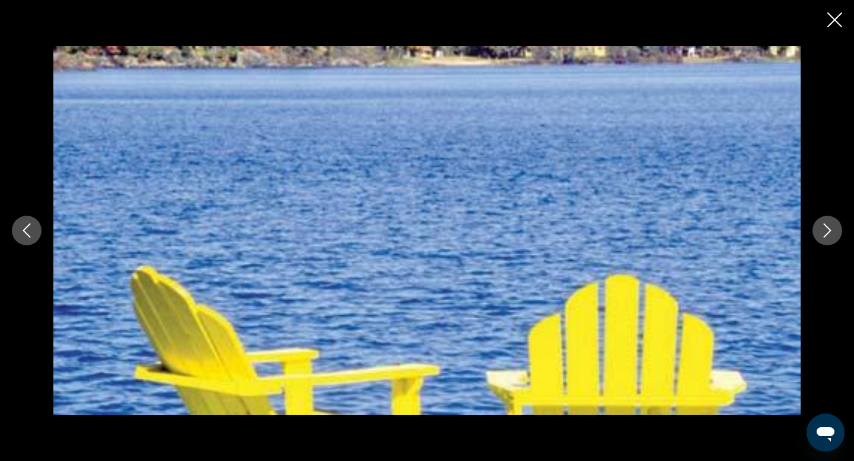
click at [829, 235] on icon "Next image" at bounding box center [827, 231] width 14 height 14
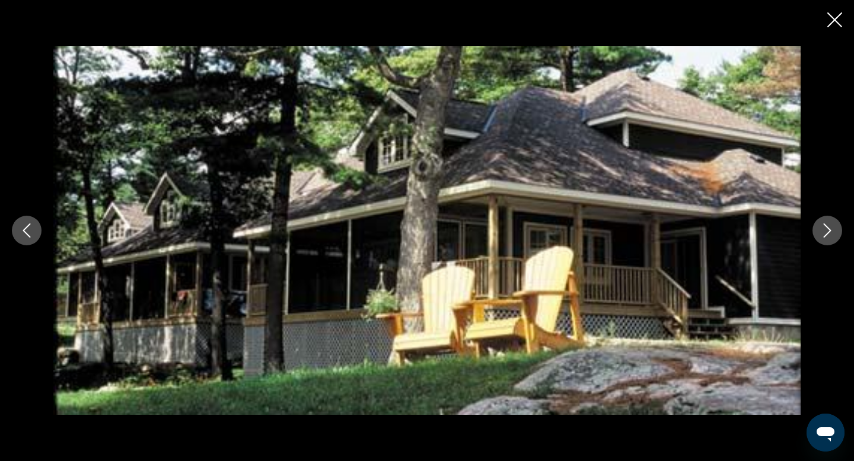
click at [834, 25] on icon "Close slideshow" at bounding box center [834, 19] width 15 height 15
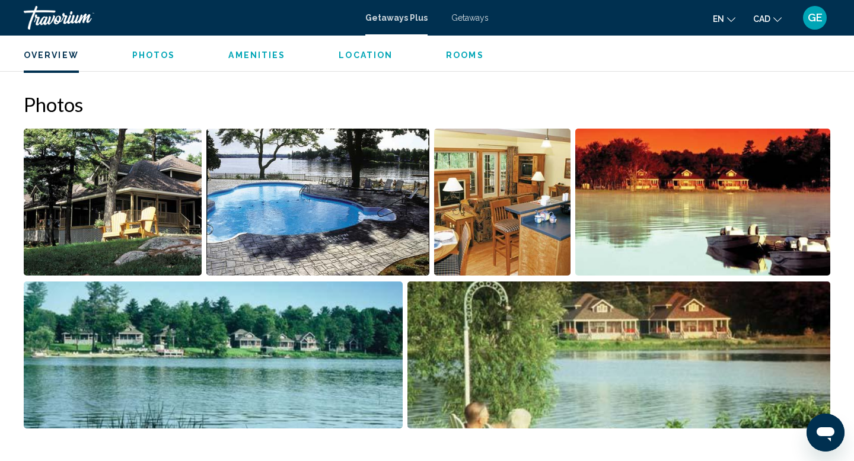
click at [520, 215] on img "Open full-screen image slider" at bounding box center [502, 202] width 136 height 147
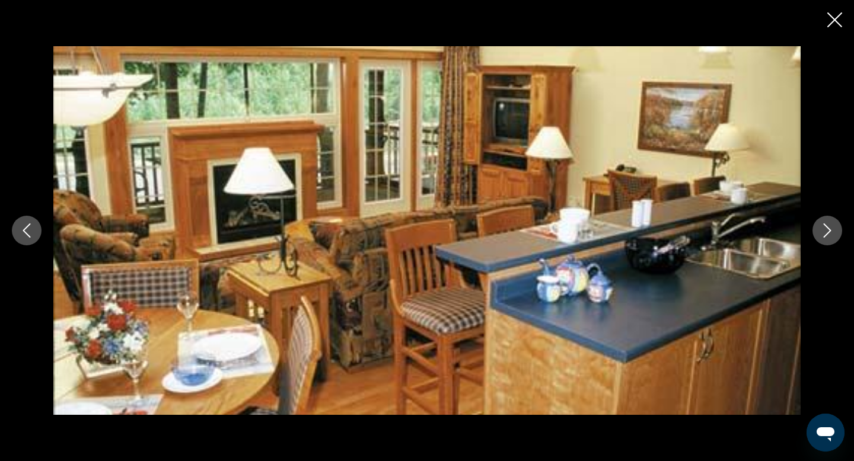
click at [818, 228] on button "Next image" at bounding box center [827, 231] width 30 height 30
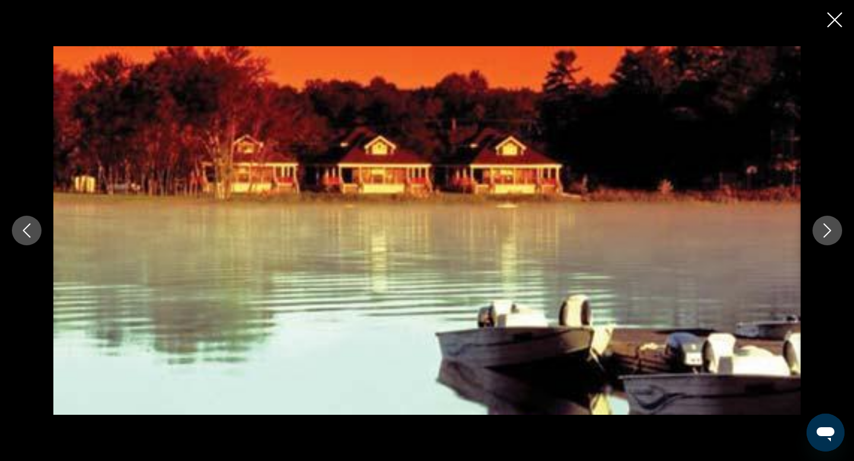
click at [832, 21] on icon "Close slideshow" at bounding box center [834, 19] width 15 height 15
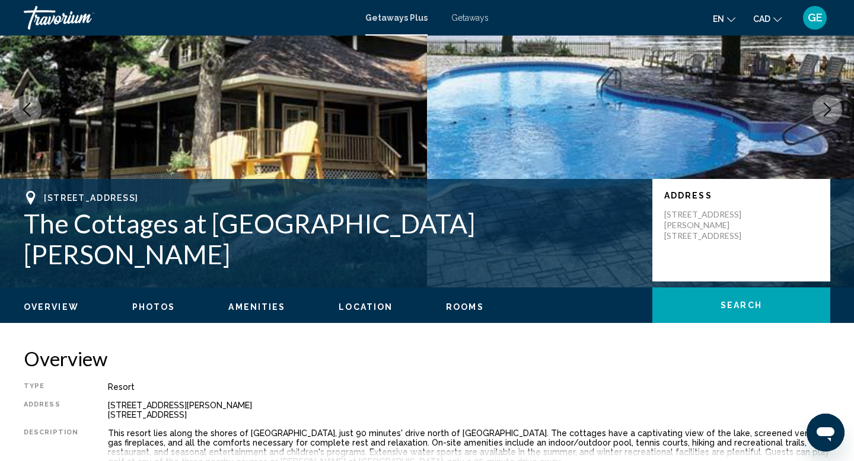
scroll to position [0, 0]
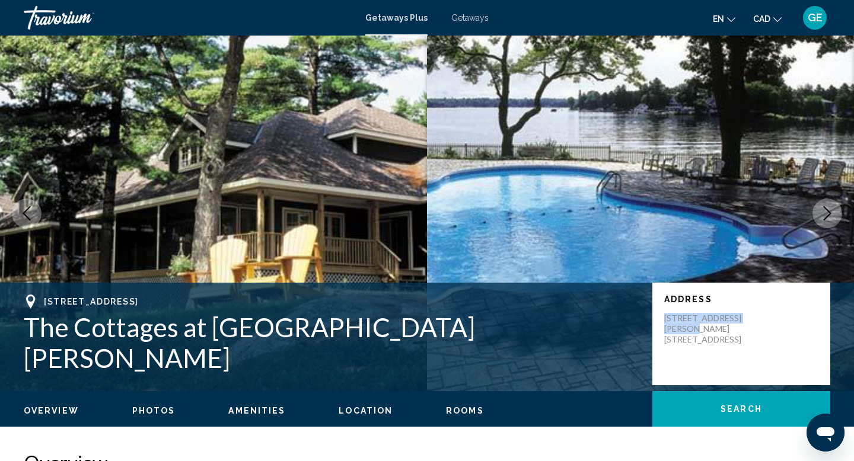
drag, startPoint x: 758, startPoint y: 334, endPoint x: 655, endPoint y: 334, distance: 102.6
click at [655, 334] on div "Address 1500 Port Stanton Pkwy, RR 1 Severn Bridge, ON, P0E 1N0, CAN" at bounding box center [741, 334] width 178 height 103
copy p "1500 Port Stanton Pkwy,"
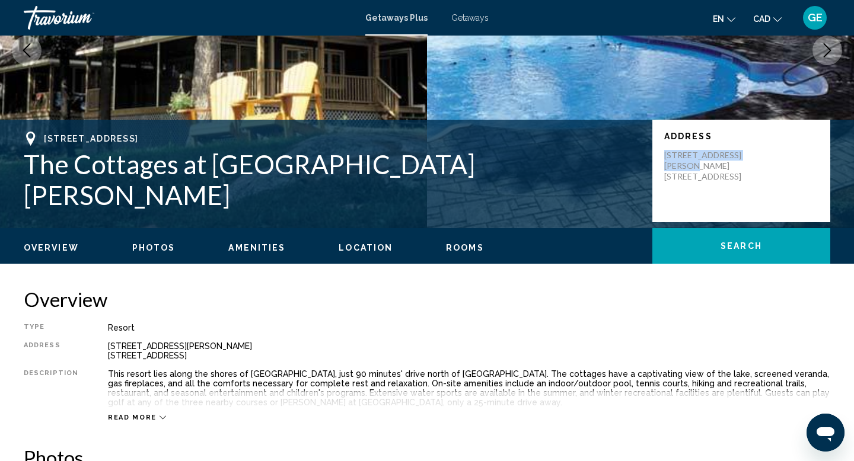
scroll to position [343, 0]
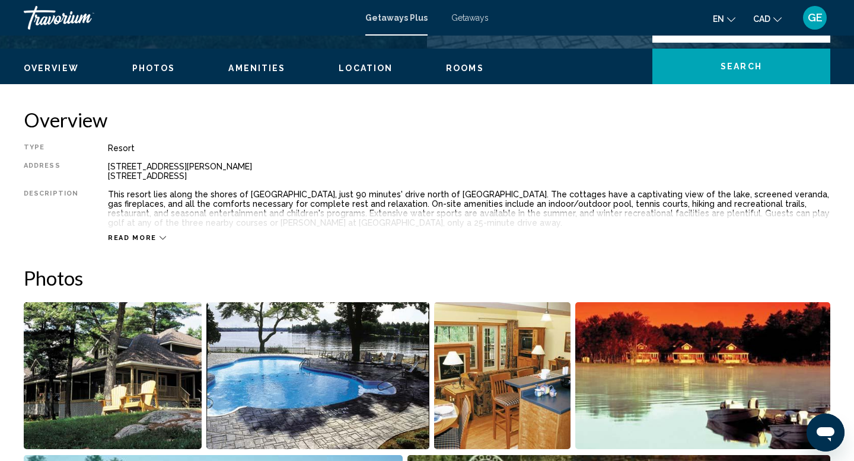
click at [138, 237] on span "Read more" at bounding box center [132, 238] width 49 height 8
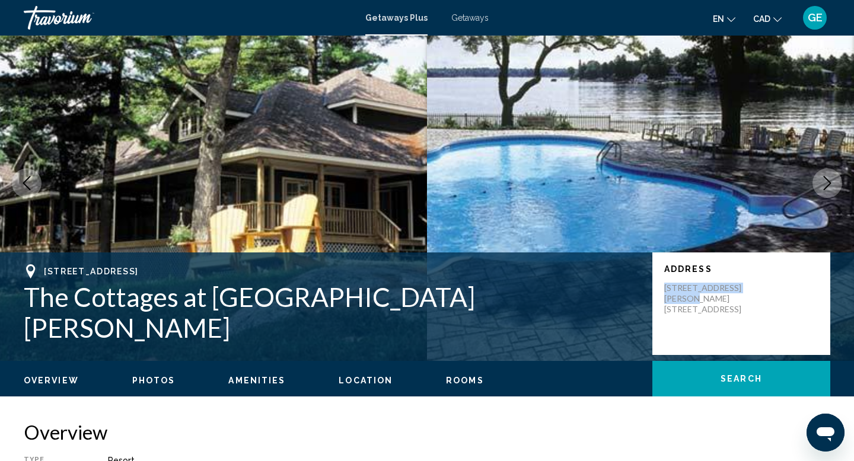
scroll to position [0, 0]
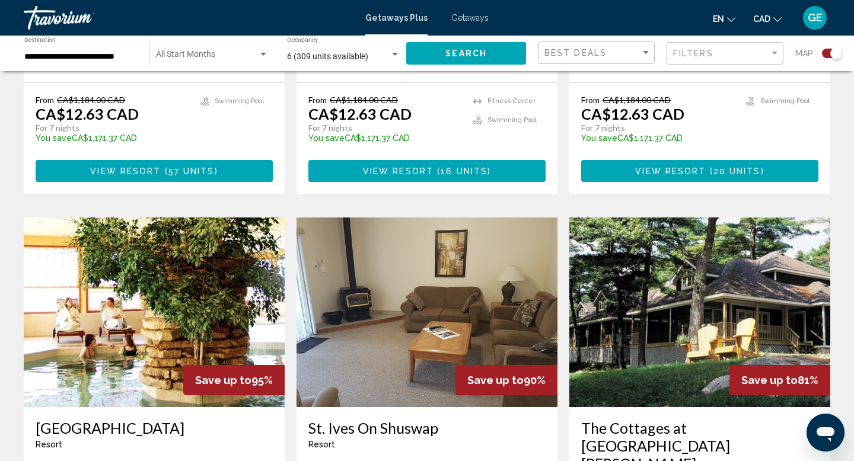
scroll to position [1759, 0]
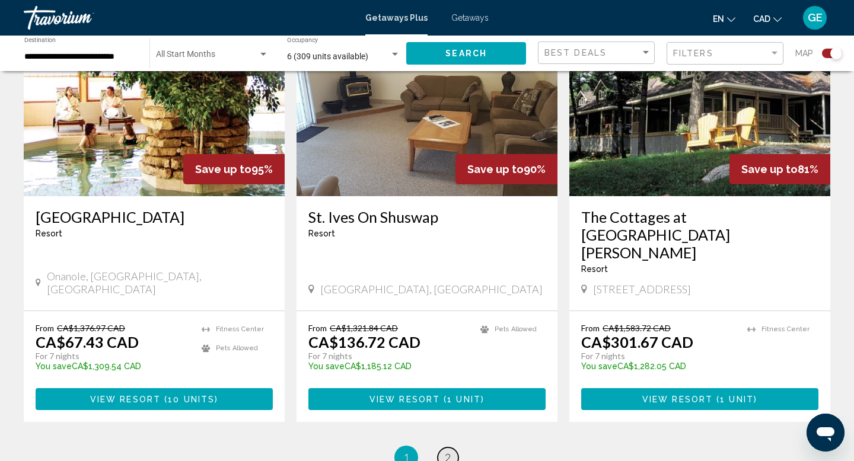
click at [452, 448] on link "page 2" at bounding box center [448, 458] width 21 height 21
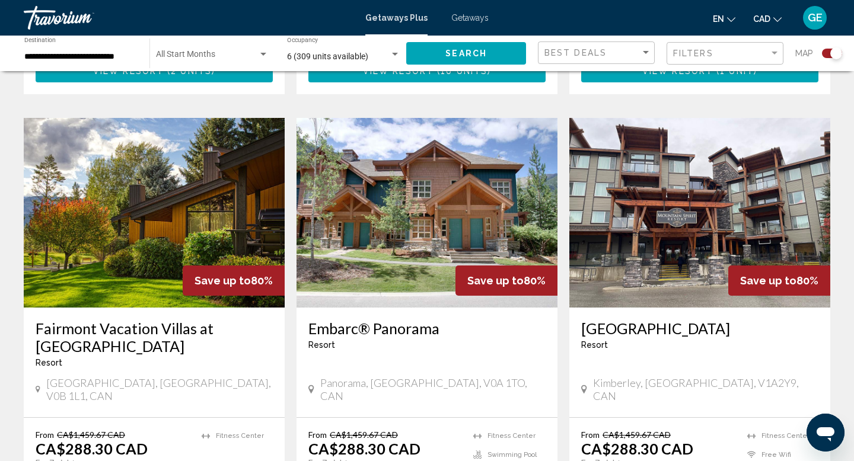
scroll to position [1191, 0]
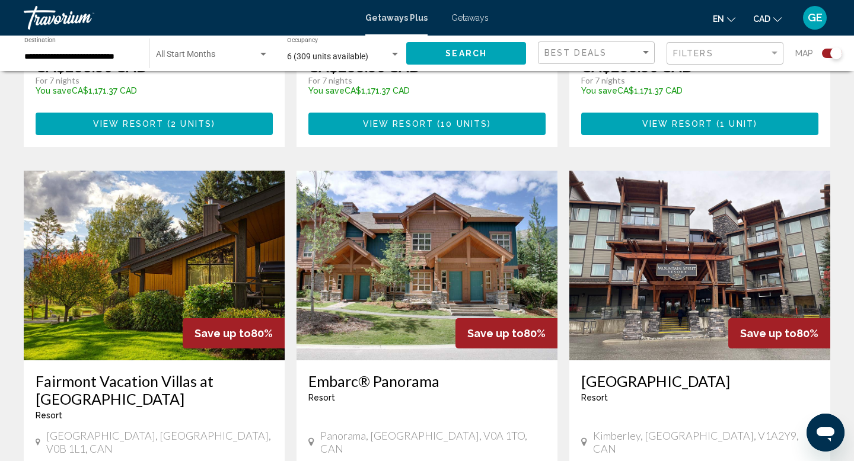
click at [177, 243] on img "Main content" at bounding box center [154, 266] width 261 height 190
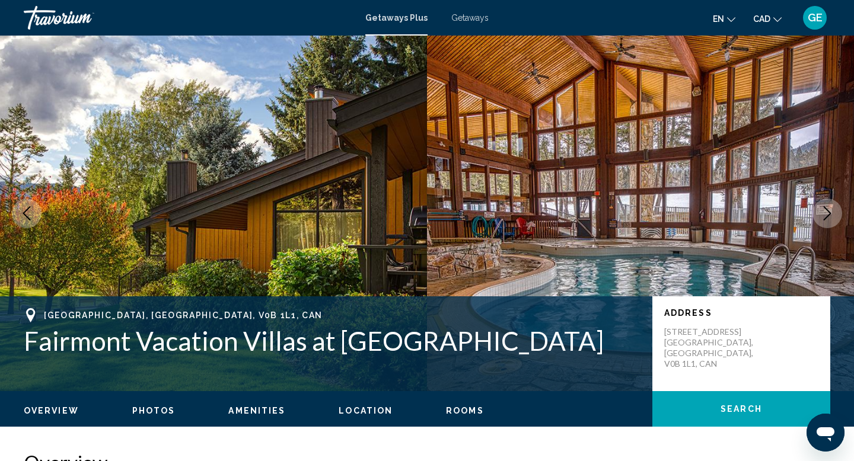
click at [830, 214] on icon "Next image" at bounding box center [827, 213] width 14 height 14
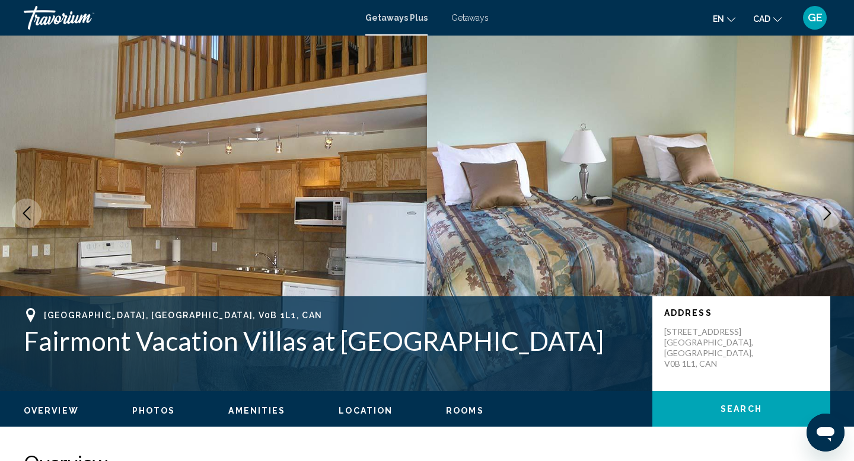
click at [830, 215] on icon "Next image" at bounding box center [827, 213] width 14 height 14
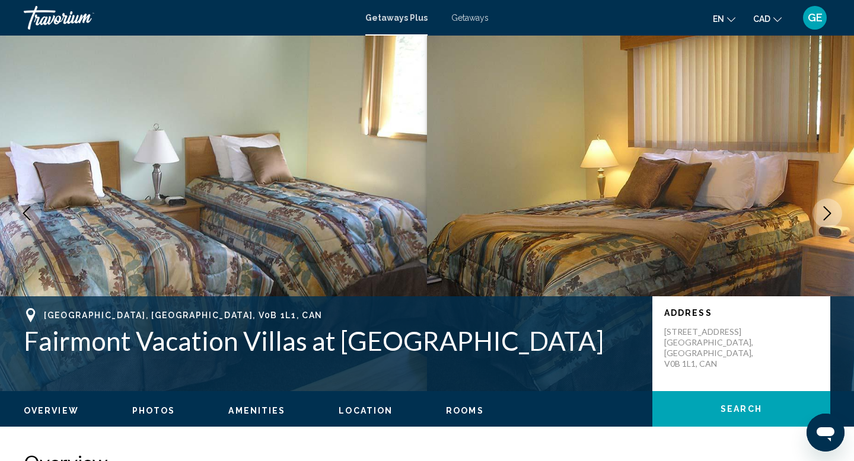
click at [831, 216] on icon "Next image" at bounding box center [827, 213] width 14 height 14
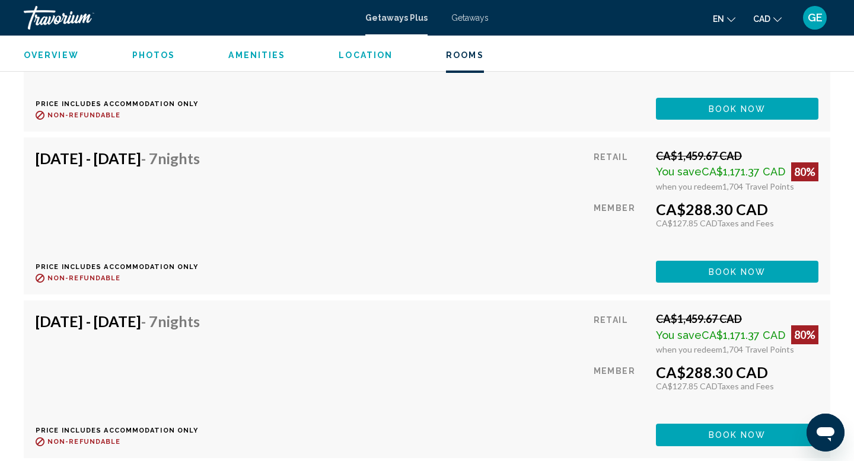
scroll to position [2503, 0]
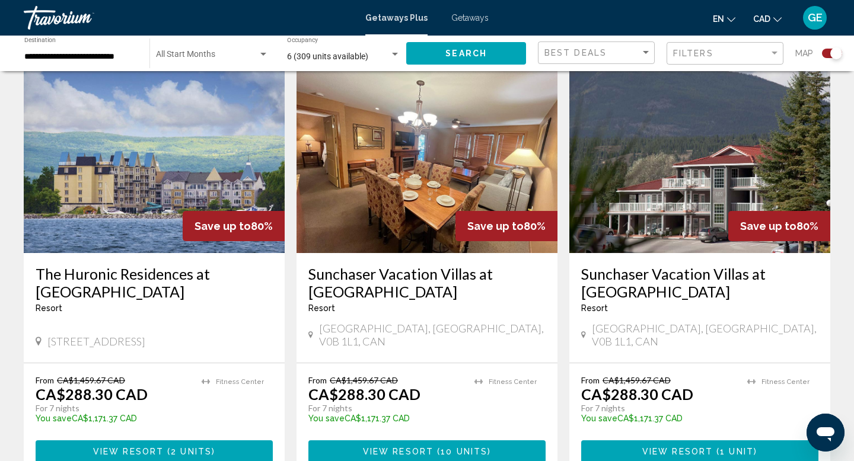
scroll to position [867, 0]
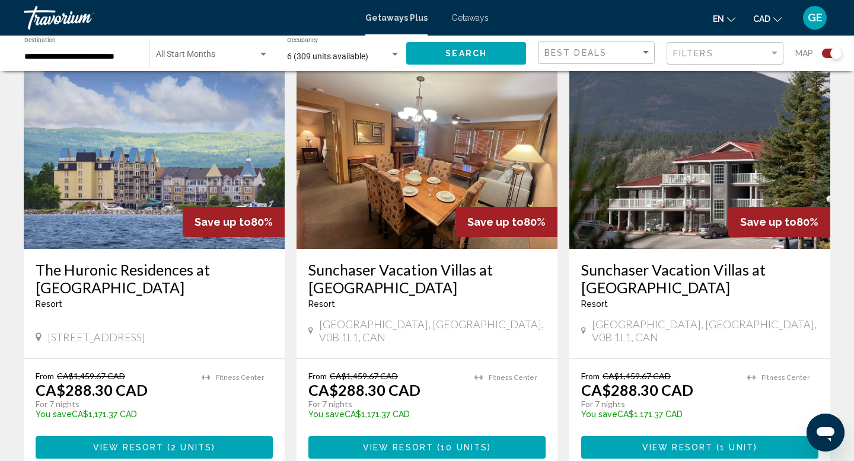
click at [705, 186] on img "Main content" at bounding box center [699, 154] width 261 height 190
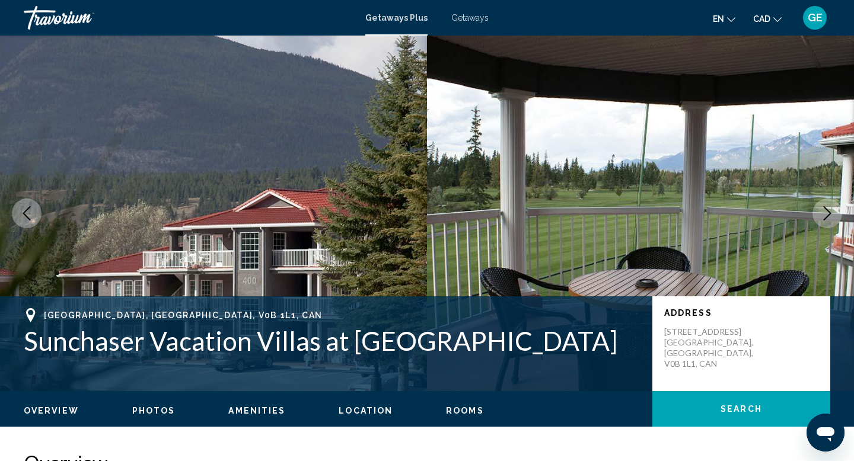
click at [836, 215] on button "Next image" at bounding box center [827, 214] width 30 height 30
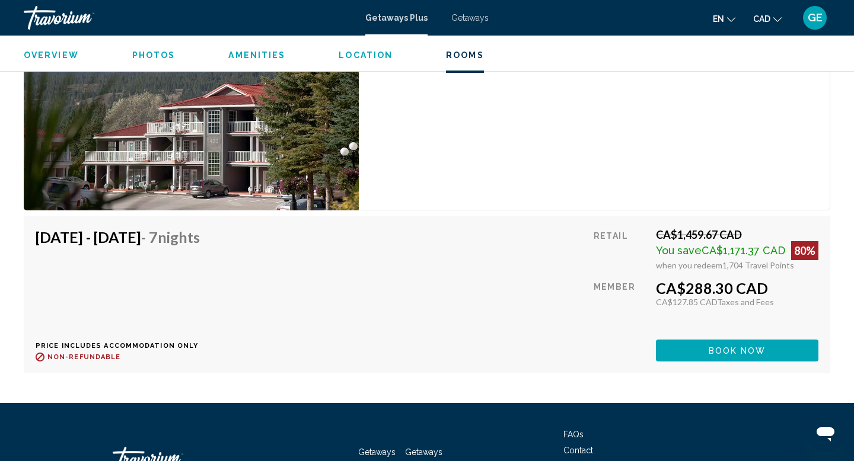
scroll to position [1942, 0]
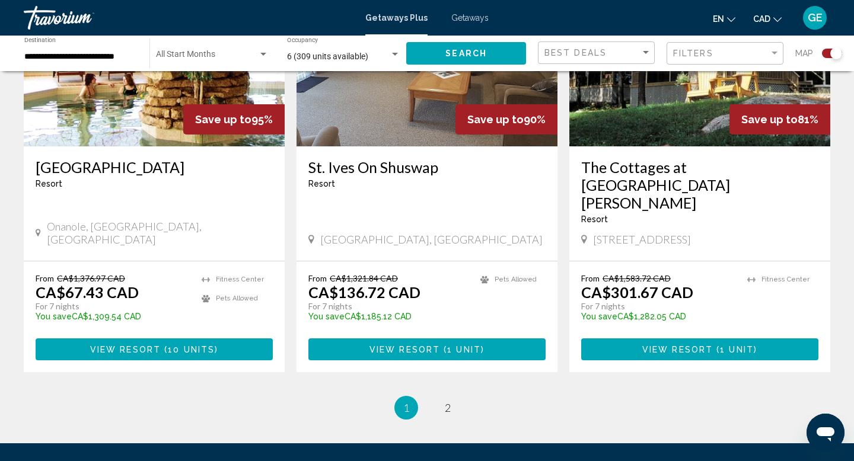
scroll to position [1812, 0]
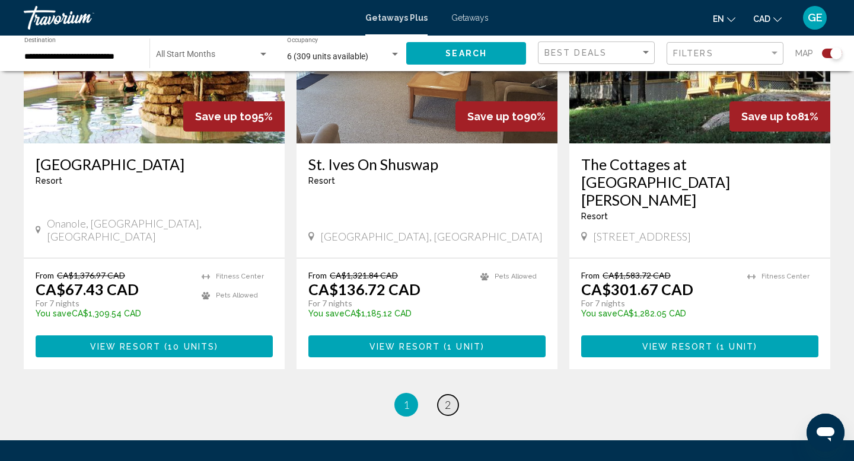
click at [446, 398] on span "2" at bounding box center [448, 404] width 6 height 13
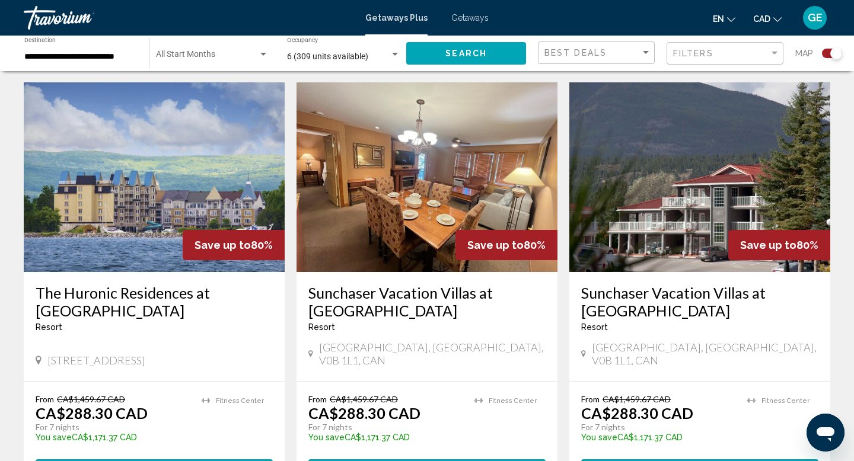
scroll to position [895, 0]
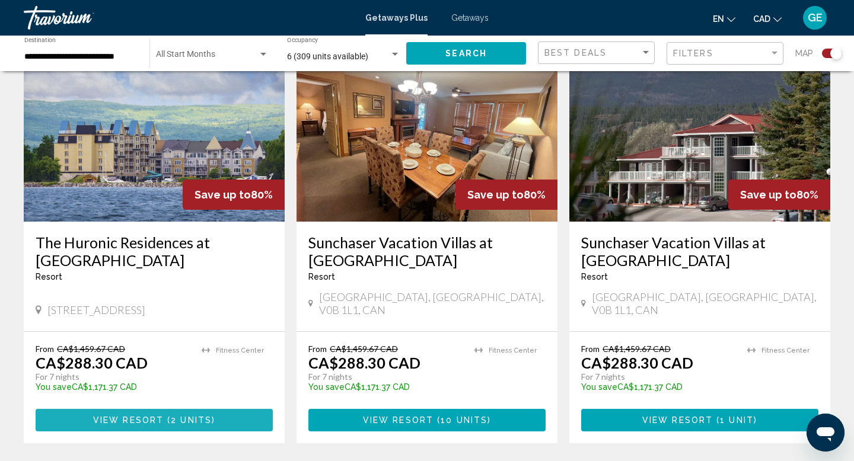
click at [162, 416] on span "View Resort" at bounding box center [128, 420] width 71 height 9
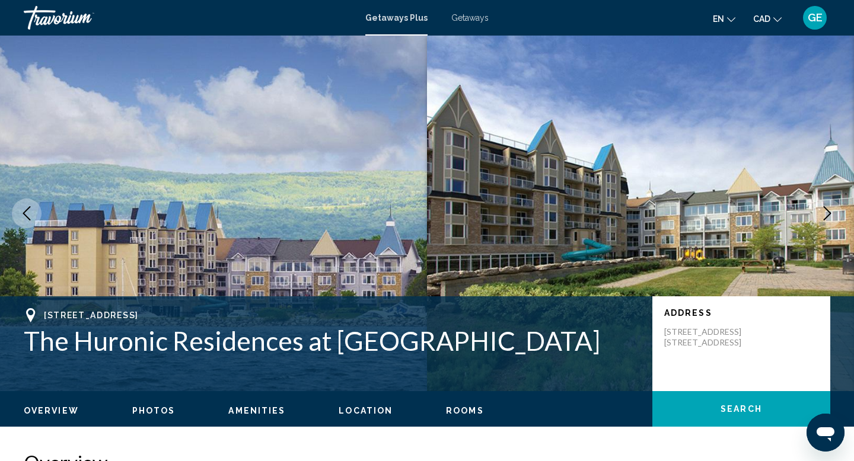
click at [825, 214] on icon "Next image" at bounding box center [827, 213] width 14 height 14
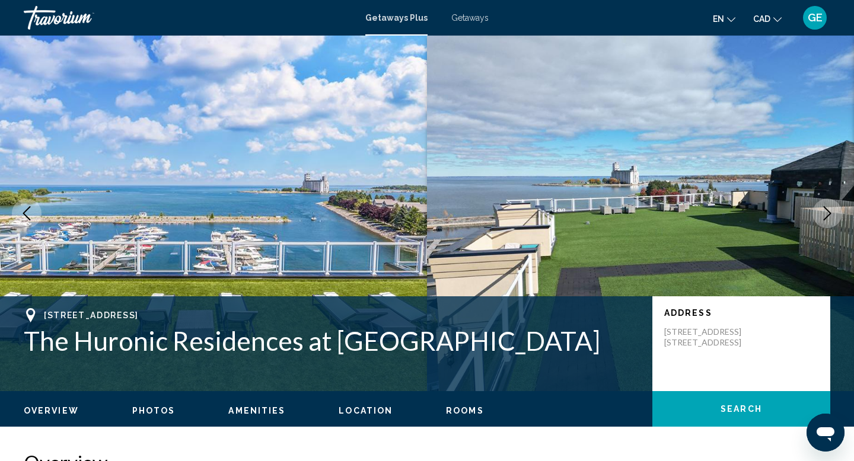
click at [826, 214] on icon "Next image" at bounding box center [827, 213] width 14 height 14
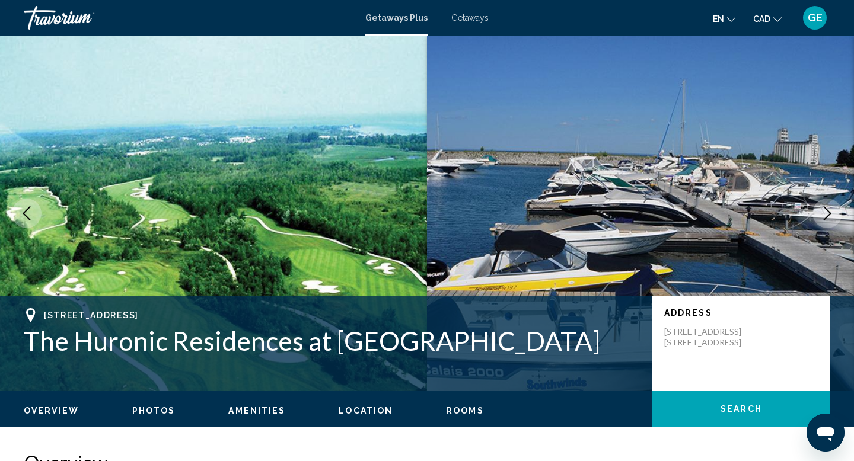
click at [826, 214] on icon "Next image" at bounding box center [827, 213] width 14 height 14
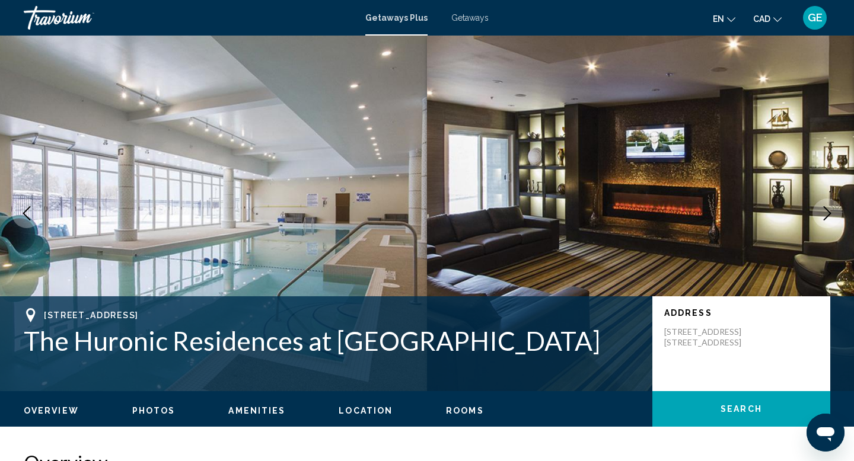
click at [826, 214] on icon "Next image" at bounding box center [827, 213] width 14 height 14
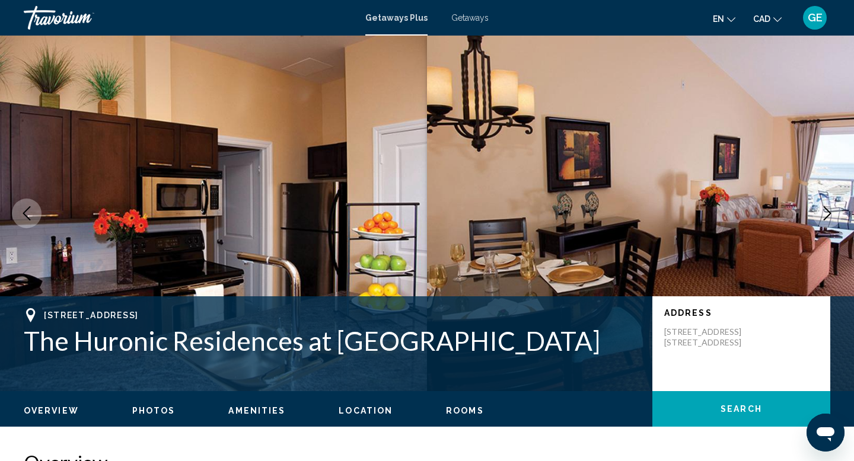
click at [826, 214] on icon "Next image" at bounding box center [827, 213] width 14 height 14
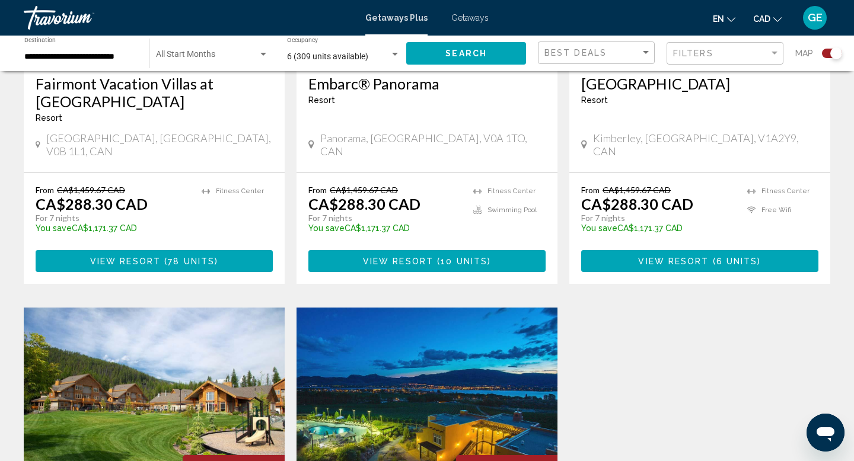
scroll to position [1419, 0]
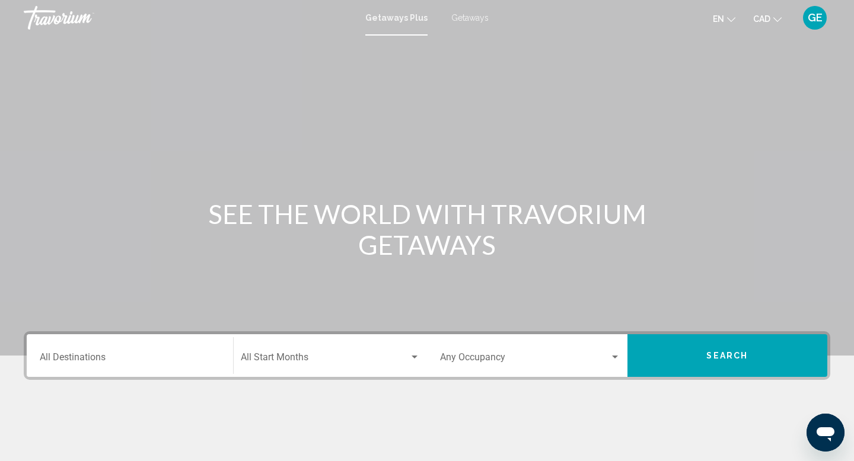
click at [143, 365] on div "Destination All Destinations" at bounding box center [130, 355] width 180 height 37
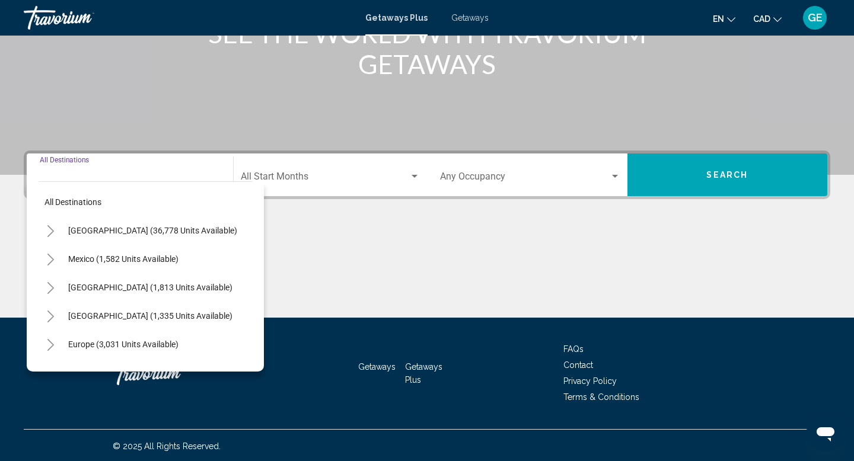
scroll to position [183, 0]
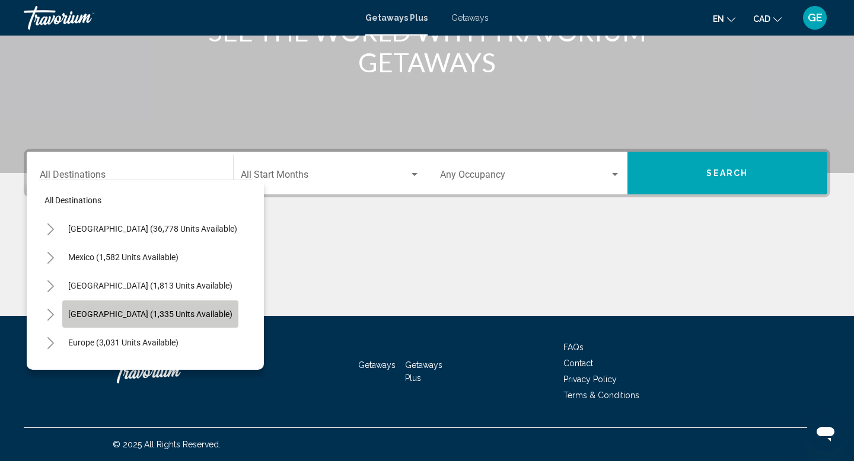
click at [152, 314] on span "Caribbean & Atlantic Islands (1,335 units available)" at bounding box center [150, 313] width 164 height 9
type input "**********"
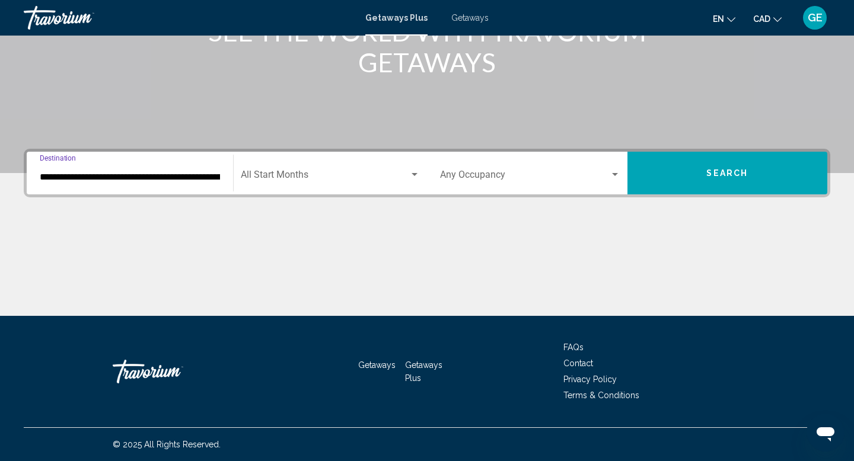
click at [672, 180] on button "Search" at bounding box center [727, 173] width 200 height 43
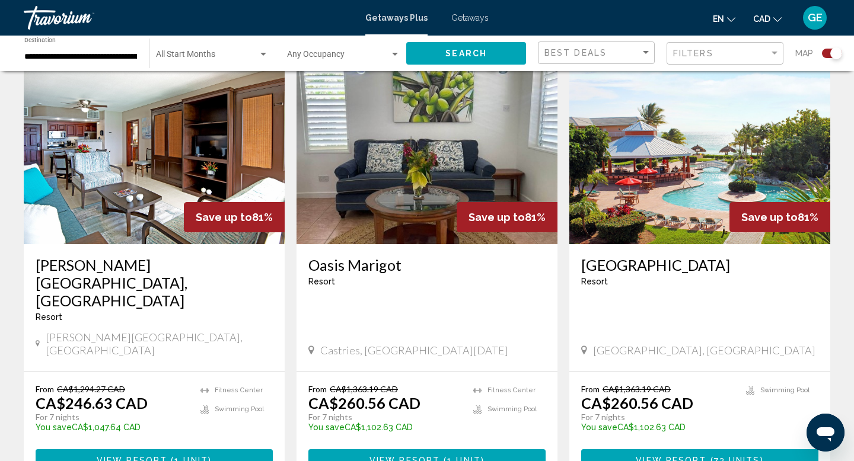
scroll to position [1694, 0]
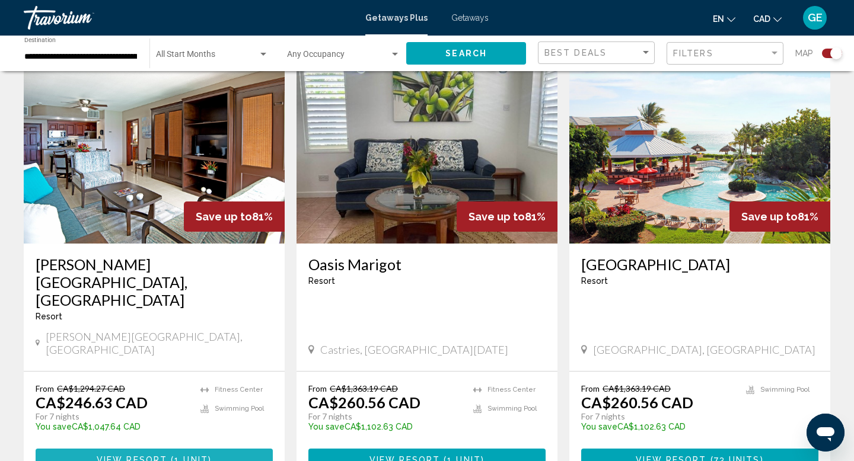
click at [139, 455] on span "View Resort" at bounding box center [132, 459] width 71 height 9
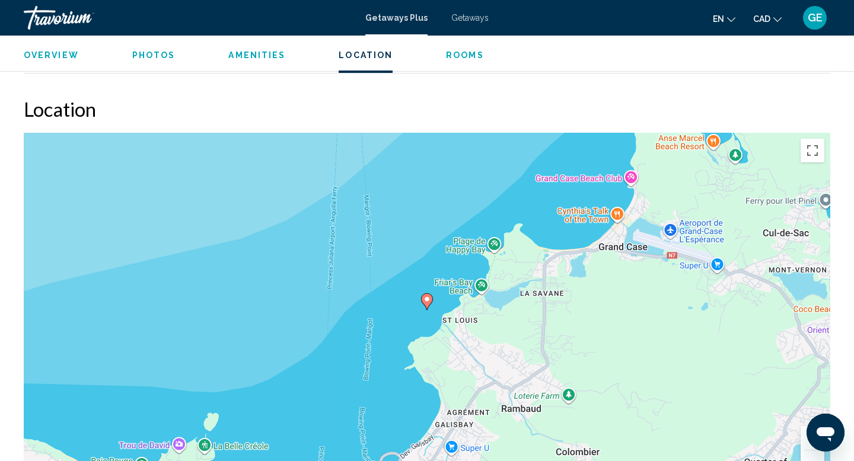
scroll to position [1496, 0]
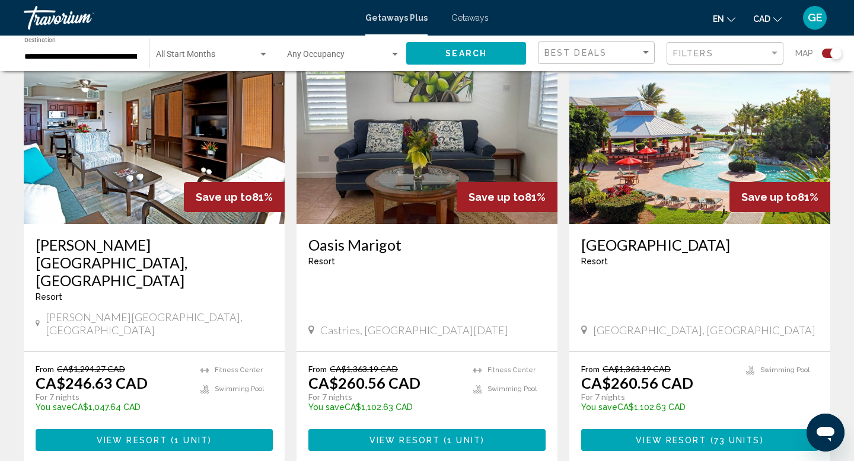
scroll to position [1783, 0]
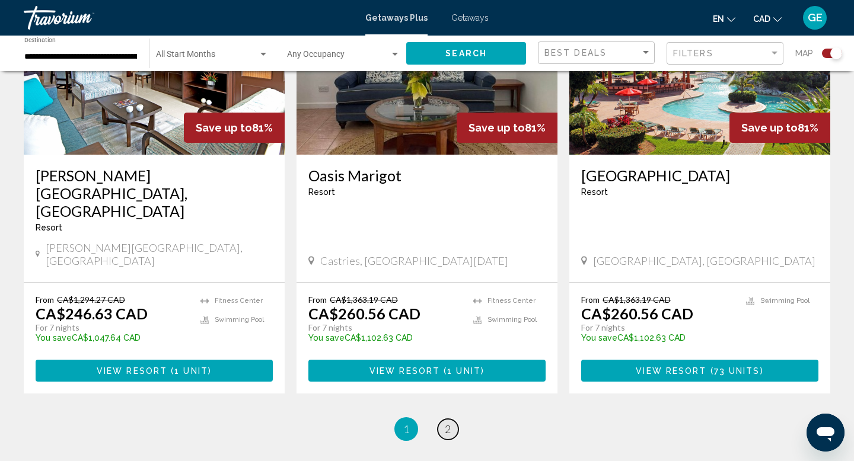
click at [451, 419] on link "page 2" at bounding box center [448, 429] width 21 height 21
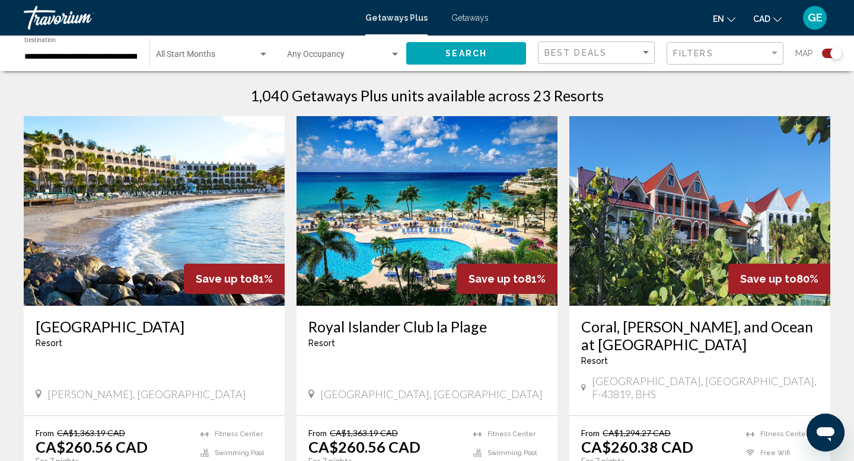
scroll to position [446, 0]
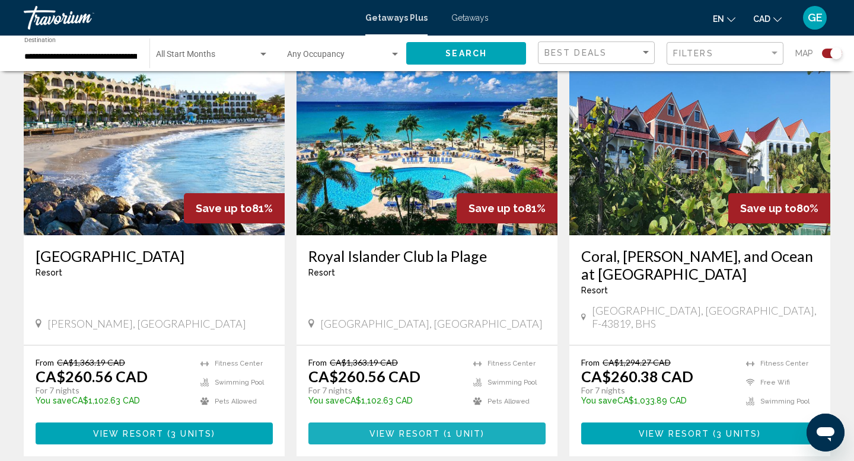
click at [445, 429] on span "( 1 unit )" at bounding box center [462, 433] width 44 height 9
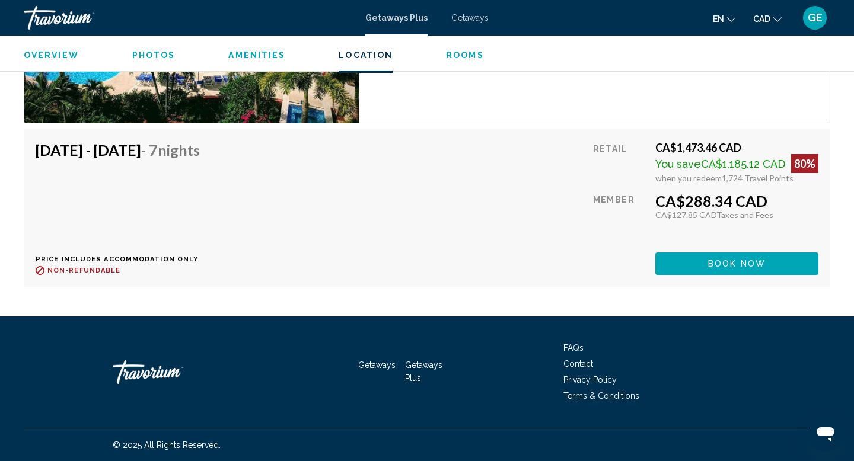
scroll to position [2349, 0]
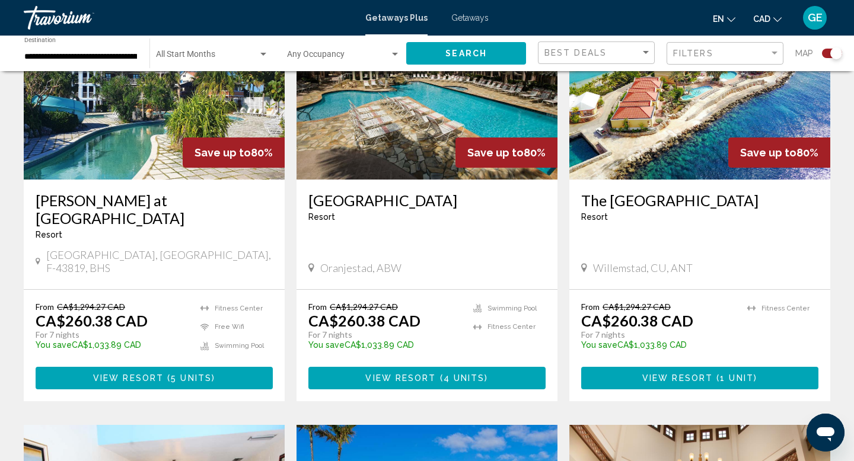
scroll to position [854, 0]
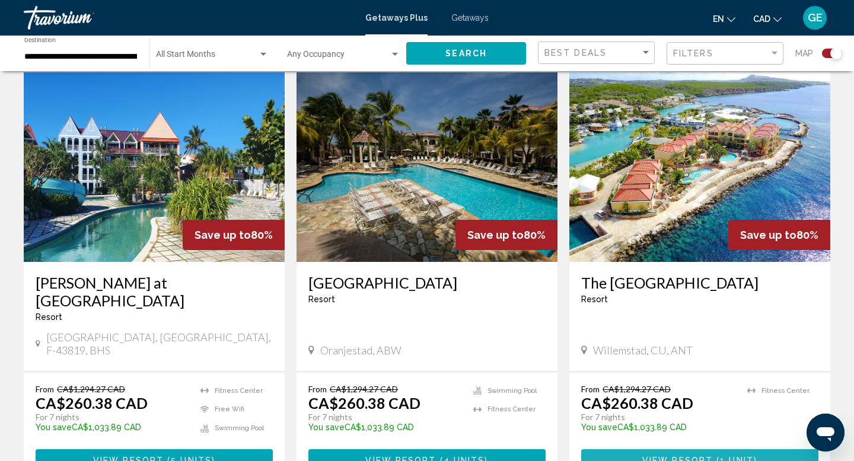
click at [687, 457] on span "View Resort" at bounding box center [677, 461] width 71 height 9
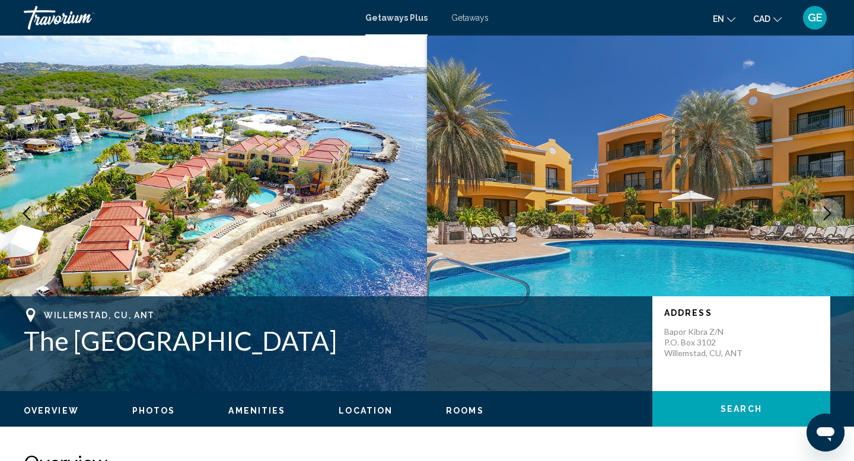
click at [823, 210] on icon "Next image" at bounding box center [827, 213] width 14 height 14
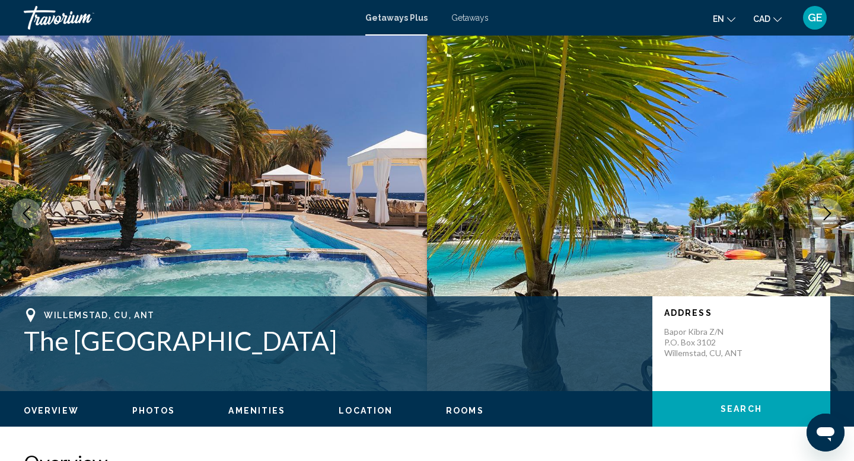
click at [823, 210] on icon "Next image" at bounding box center [827, 213] width 14 height 14
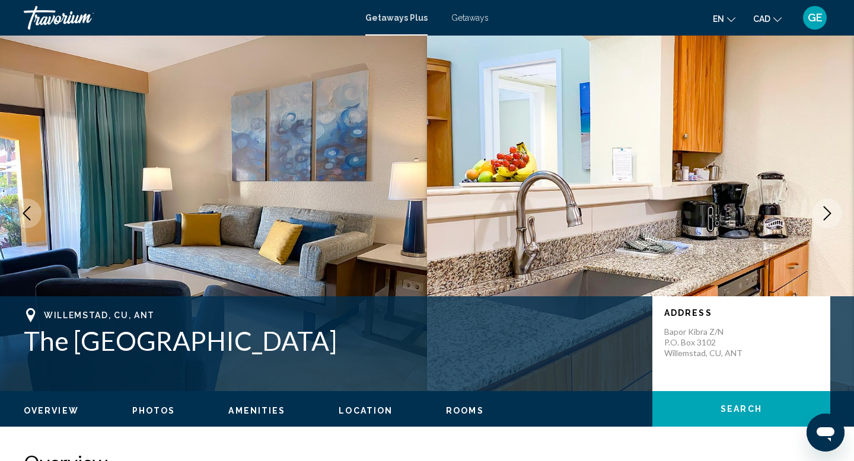
click at [823, 210] on icon "Next image" at bounding box center [827, 213] width 14 height 14
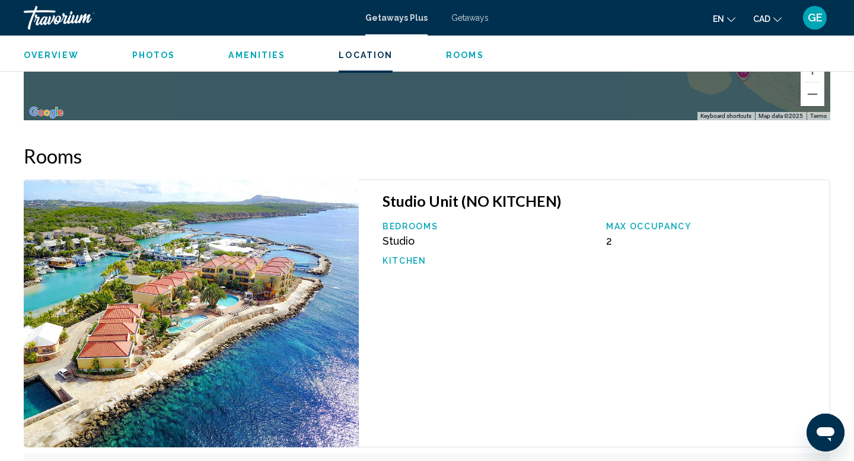
scroll to position [1773, 0]
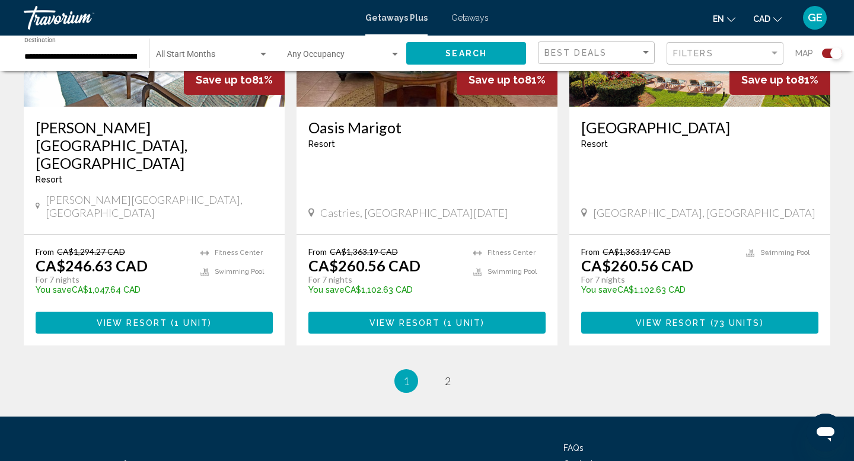
scroll to position [1838, 0]
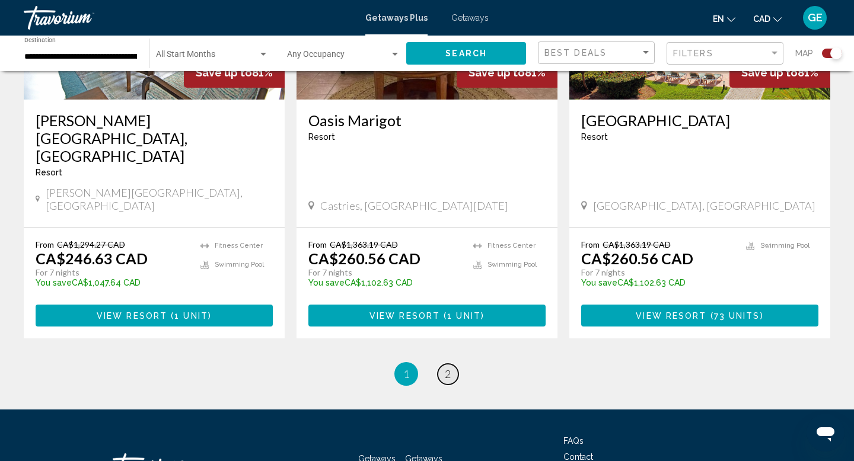
click at [449, 368] on span "2" at bounding box center [448, 374] width 6 height 13
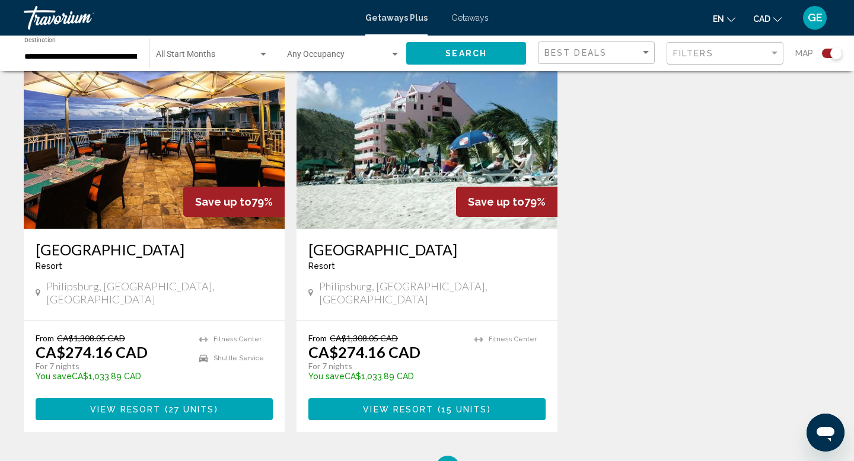
scroll to position [1713, 0]
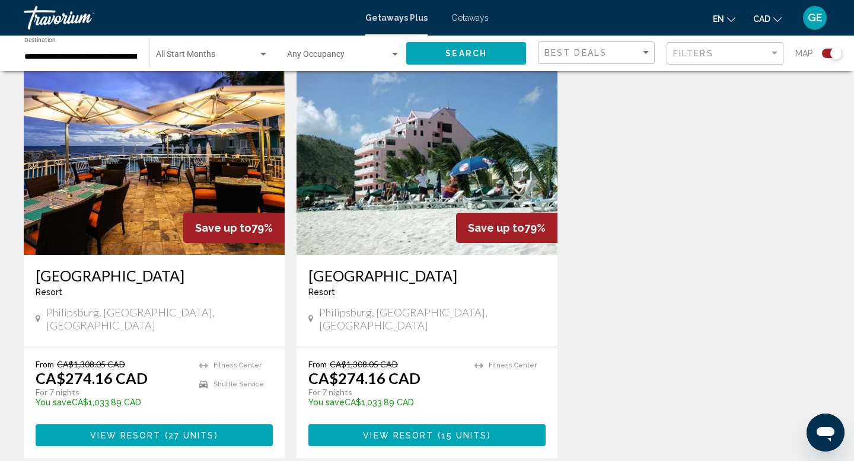
click at [326, 359] on span "From" at bounding box center [317, 364] width 18 height 10
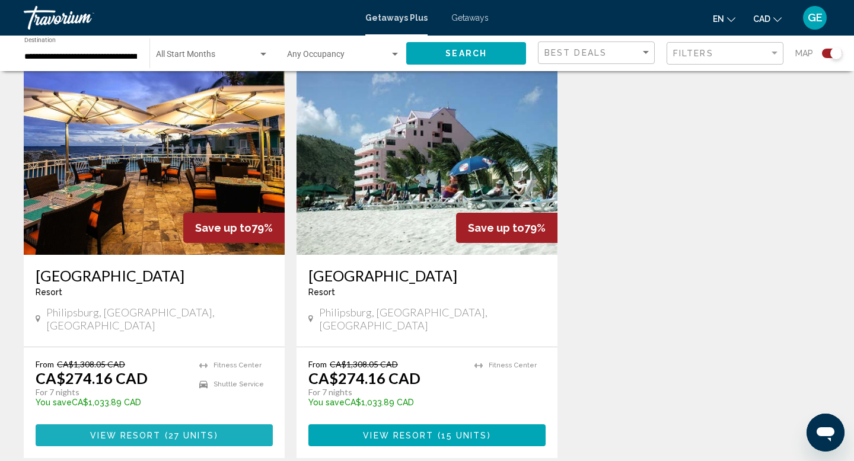
click at [172, 431] on span "27 units" at bounding box center [191, 435] width 46 height 9
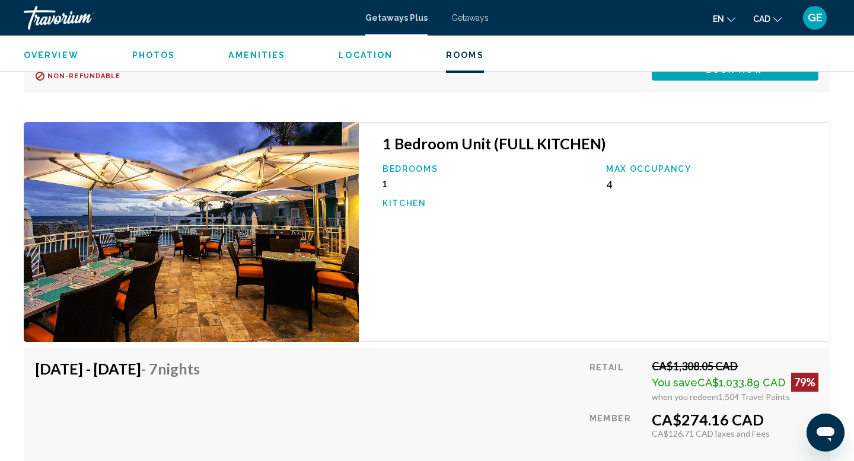
scroll to position [3789, 0]
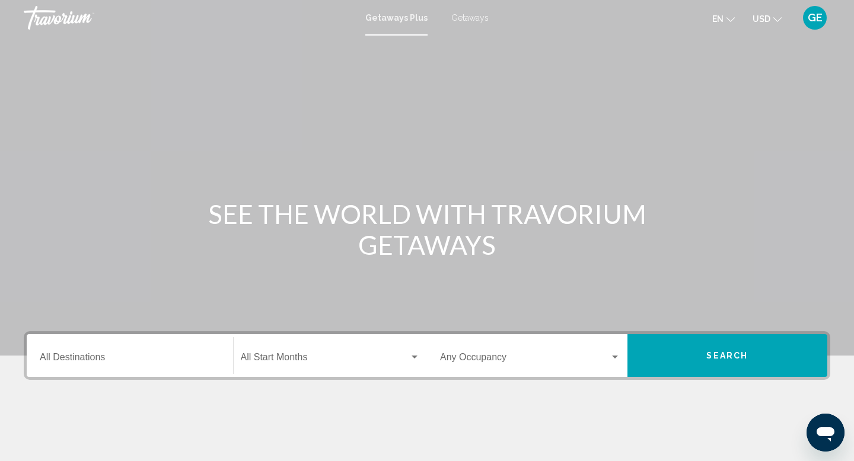
click at [462, 15] on span "Getaways" at bounding box center [469, 17] width 37 height 9
click at [771, 18] on button "USD USD ($) MXN (Mex$) CAD (Can$) GBP (£) EUR (€) AUD (A$) NZD (NZ$) CNY (CN¥)" at bounding box center [766, 18] width 29 height 17
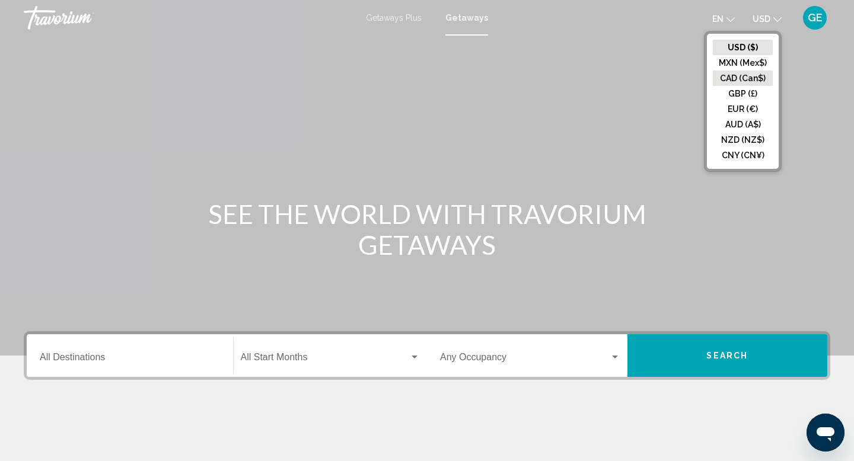
click at [759, 78] on button "CAD (Can$)" at bounding box center [743, 78] width 60 height 15
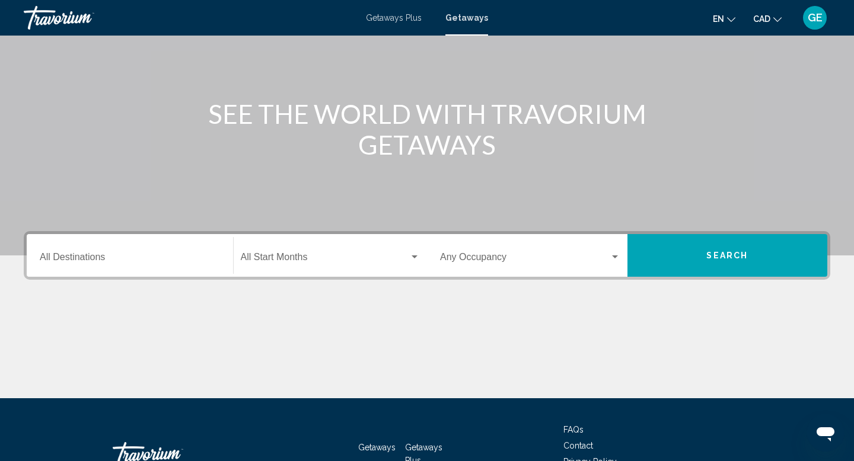
scroll to position [150, 0]
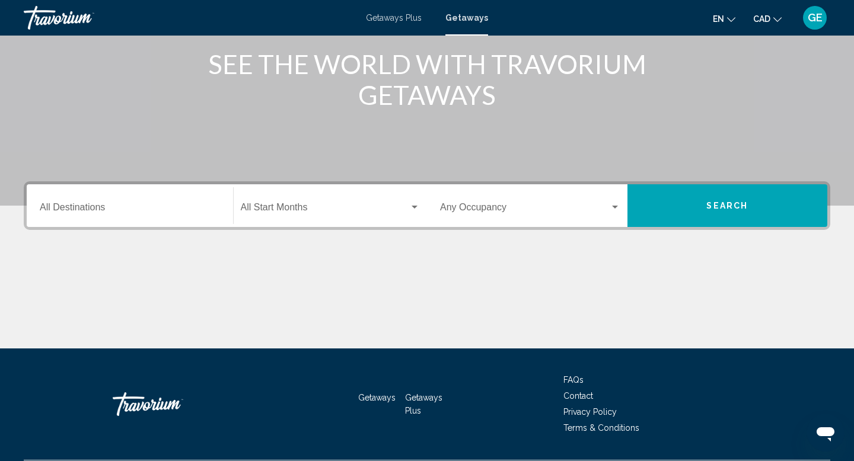
click at [108, 215] on div "Destination All Destinations" at bounding box center [130, 205] width 180 height 37
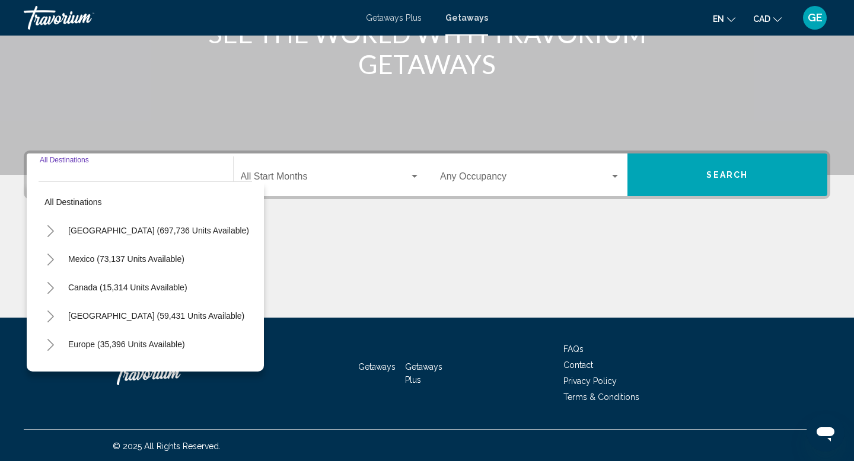
scroll to position [183, 0]
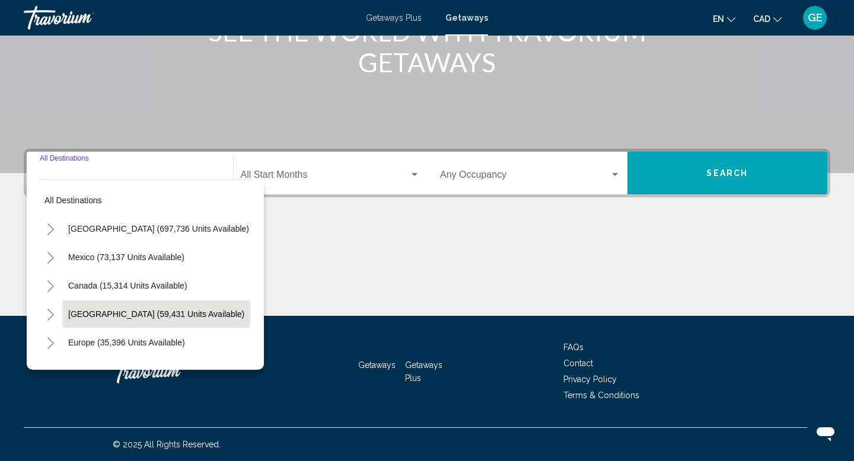
click at [131, 312] on span "[GEOGRAPHIC_DATA] (59,431 units available)" at bounding box center [156, 313] width 176 height 9
type input "**********"
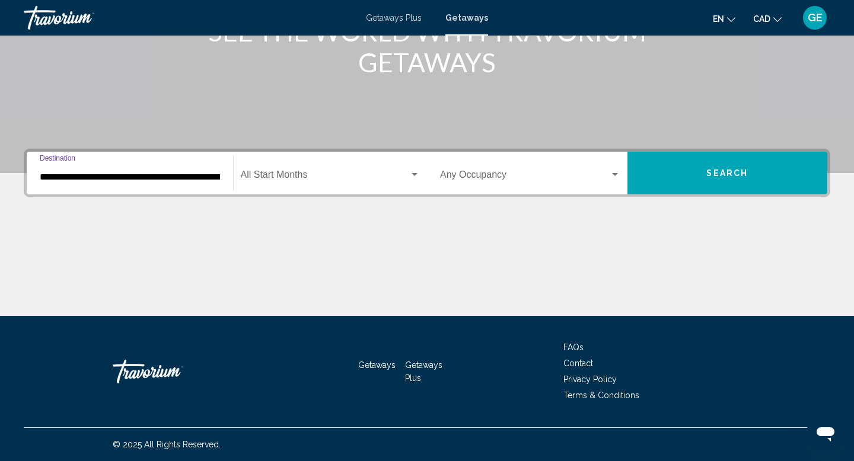
click at [675, 186] on button "Search" at bounding box center [727, 173] width 200 height 43
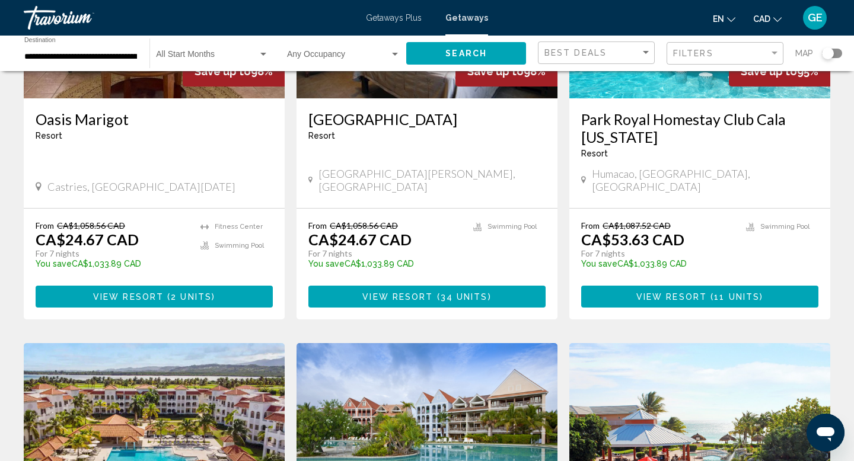
scroll to position [1043, 0]
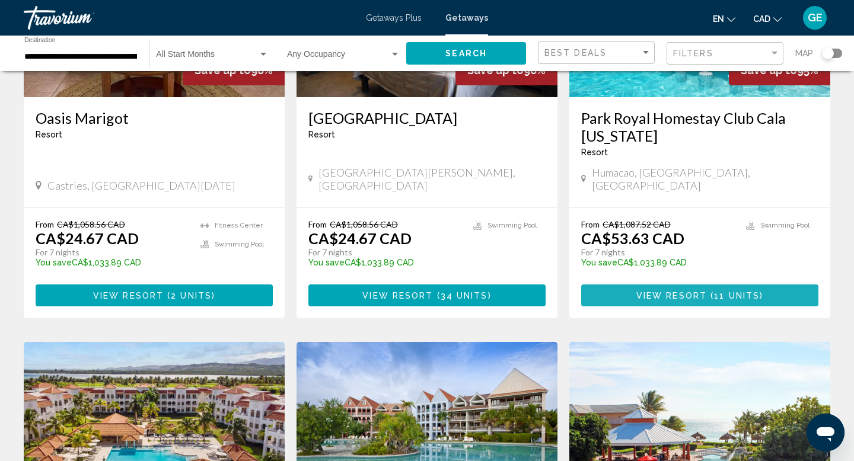
click at [696, 291] on span "View Resort ( 11 units )" at bounding box center [699, 295] width 127 height 9
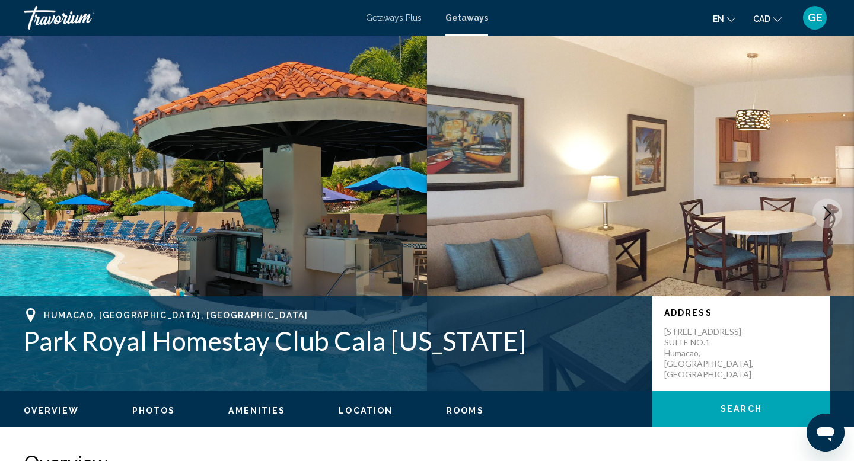
click at [824, 211] on icon "Next image" at bounding box center [827, 213] width 14 height 14
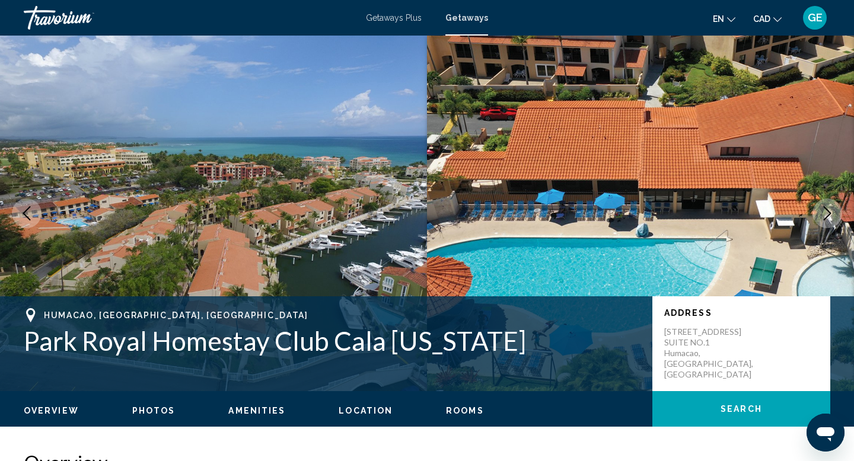
click at [824, 211] on icon "Next image" at bounding box center [827, 213] width 14 height 14
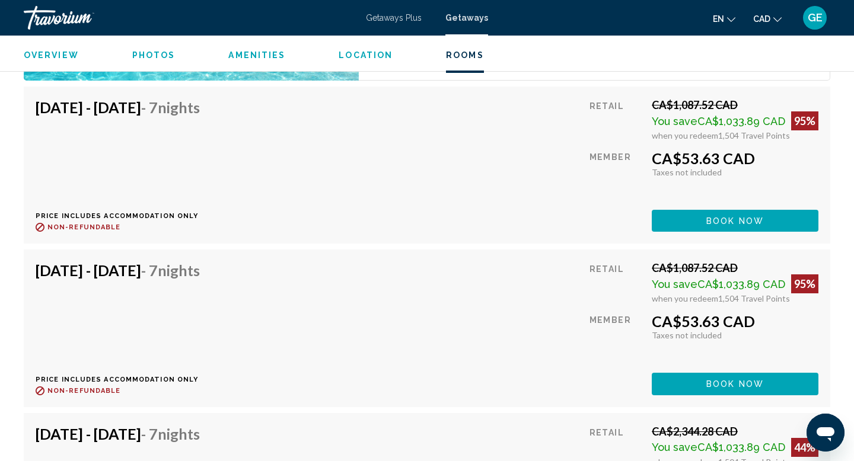
scroll to position [1769, 0]
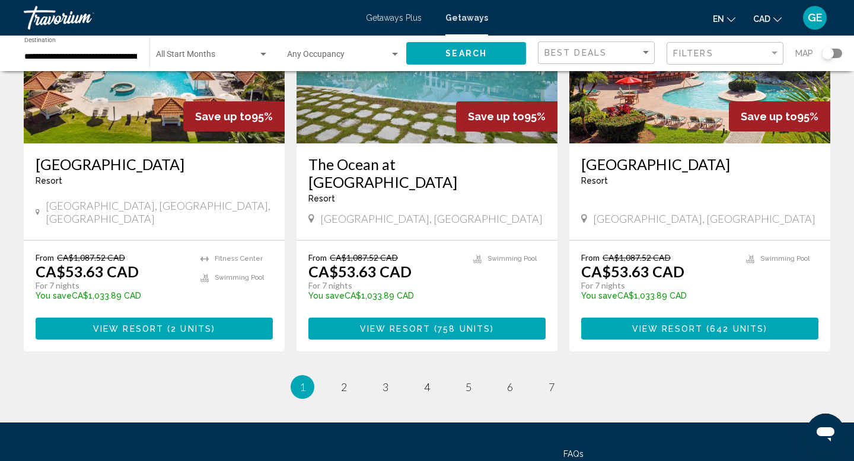
scroll to position [1448, 0]
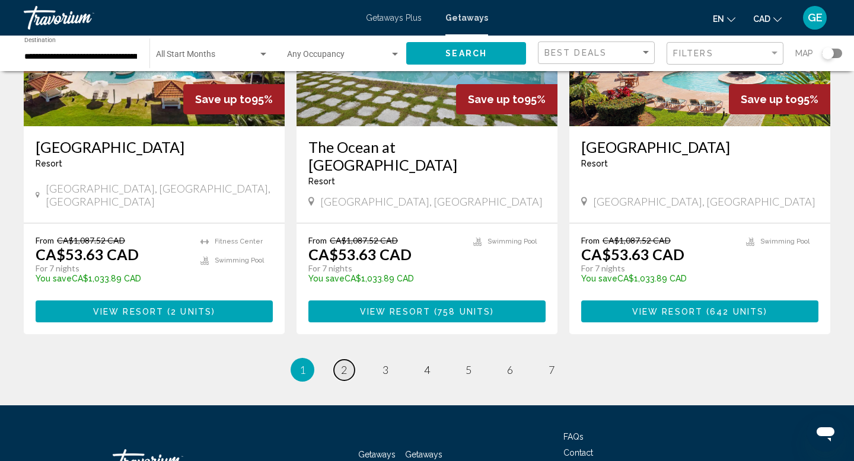
click at [344, 363] on span "2" at bounding box center [344, 369] width 6 height 13
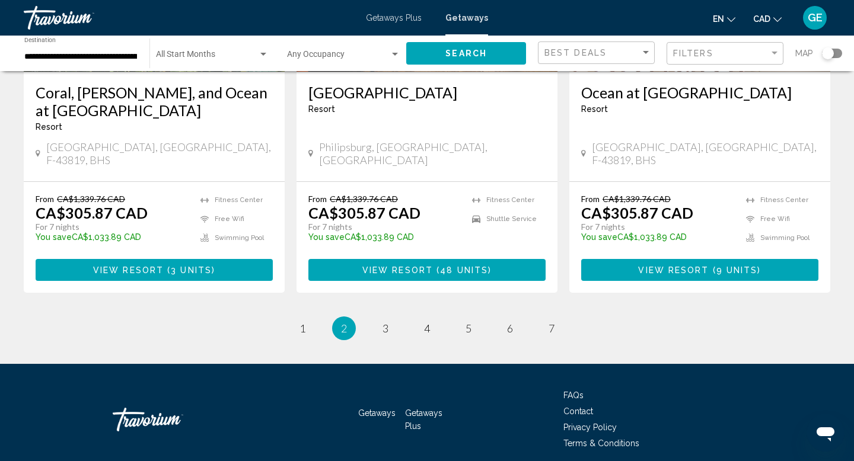
scroll to position [1542, 0]
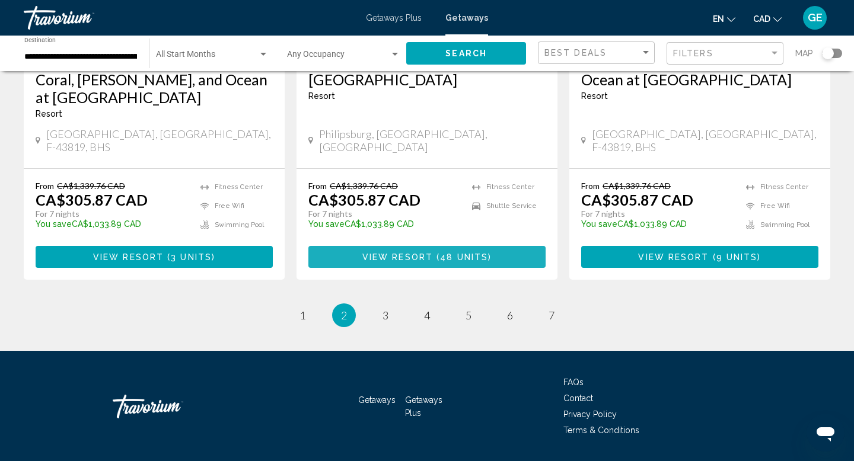
click at [394, 253] on span "View Resort" at bounding box center [397, 257] width 71 height 9
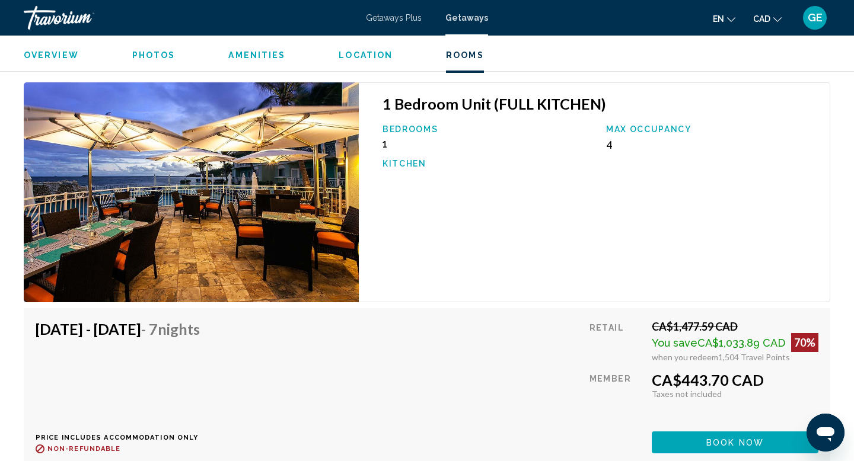
scroll to position [4154, 0]
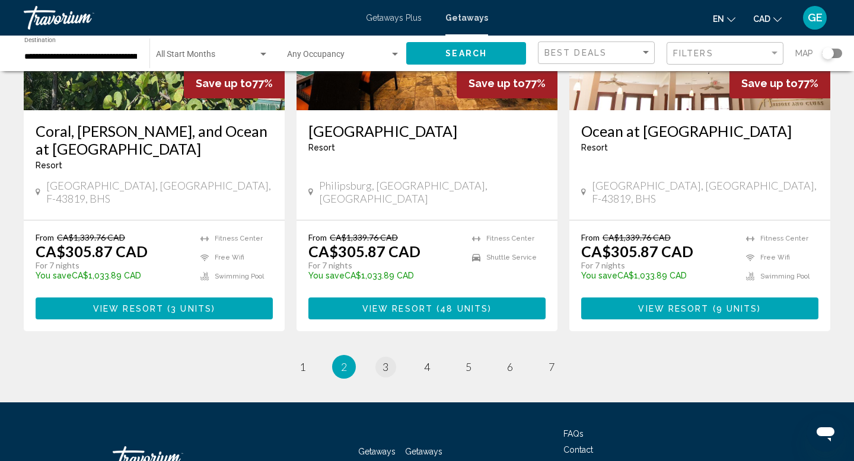
scroll to position [1542, 0]
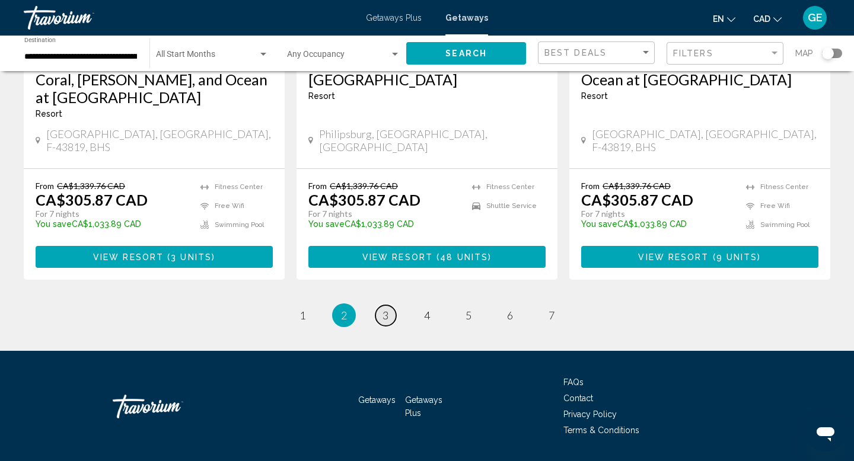
click at [384, 309] on span "3" at bounding box center [385, 315] width 6 height 13
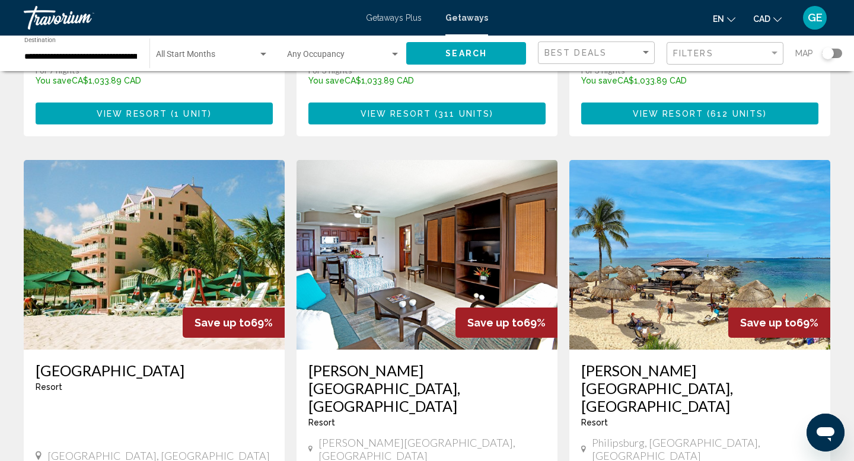
scroll to position [1329, 0]
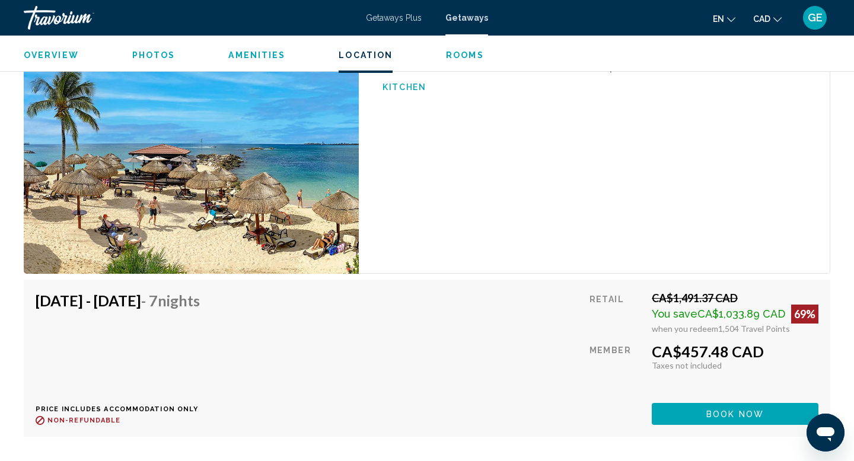
scroll to position [2563, 0]
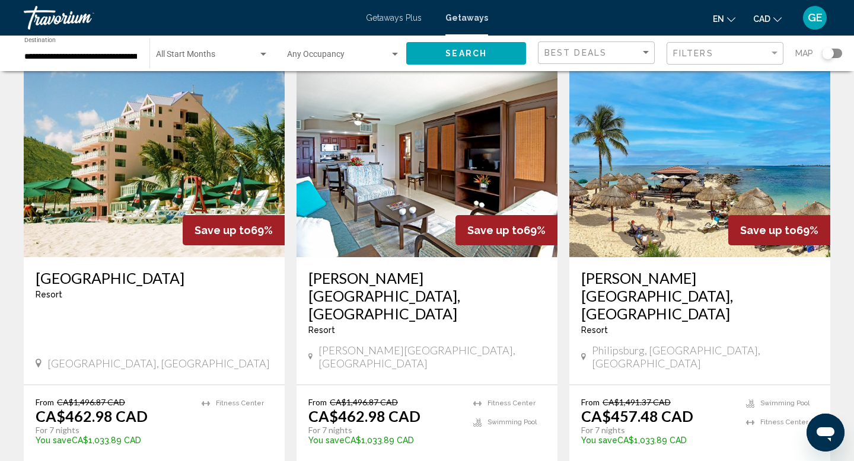
scroll to position [1329, 0]
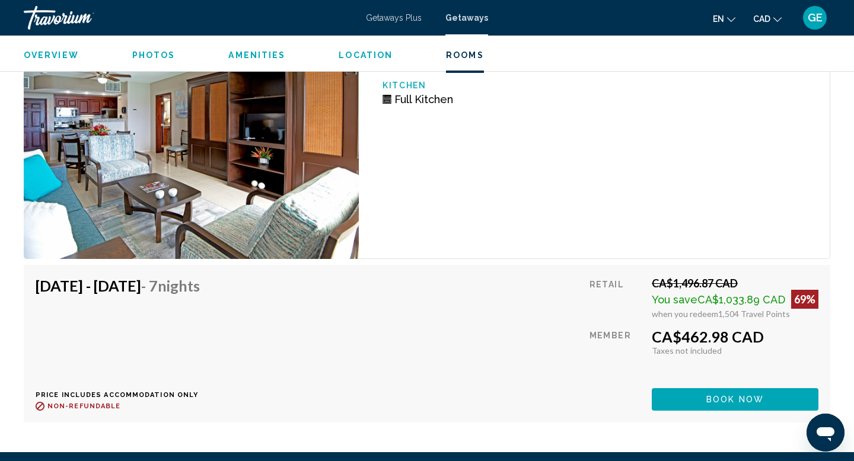
scroll to position [2066, 0]
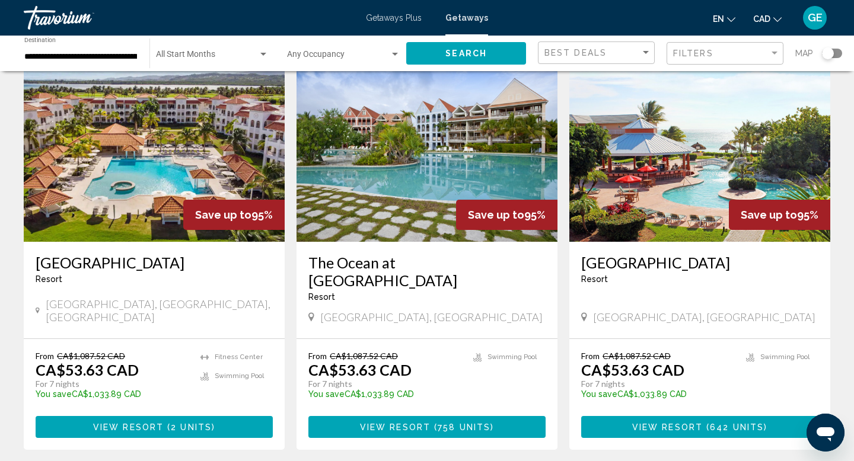
scroll to position [1506, 0]
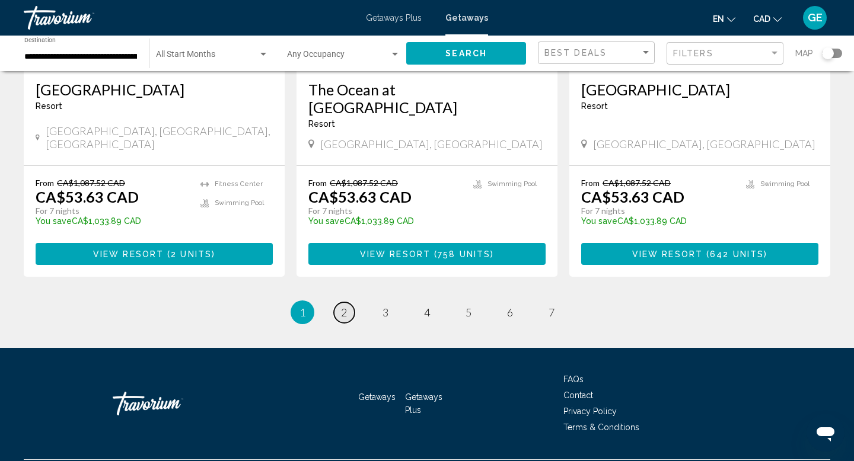
click at [345, 306] on span "2" at bounding box center [344, 312] width 6 height 13
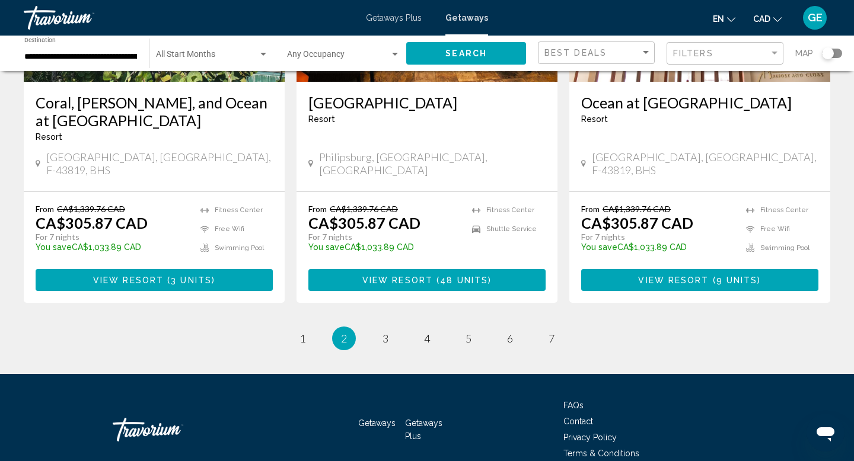
scroll to position [1542, 0]
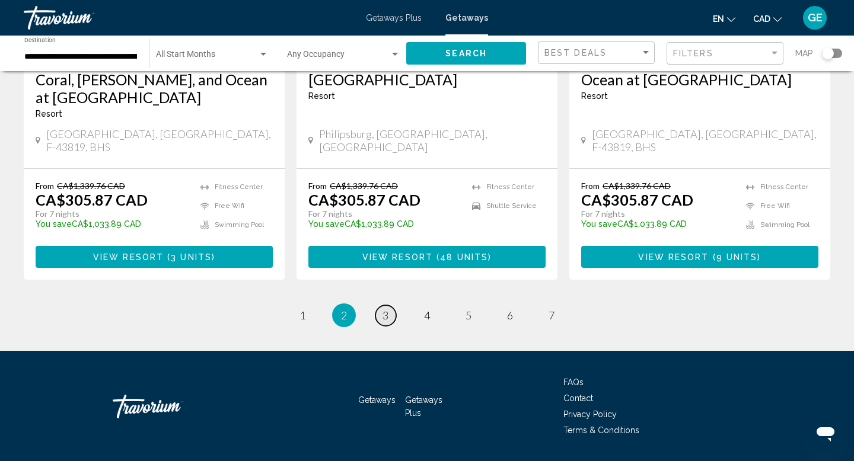
click at [387, 309] on span "3" at bounding box center [385, 315] width 6 height 13
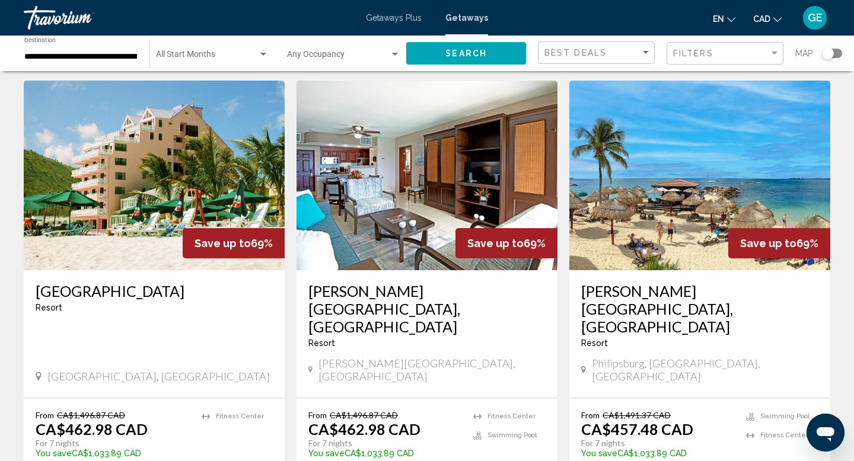
scroll to position [1488, 0]
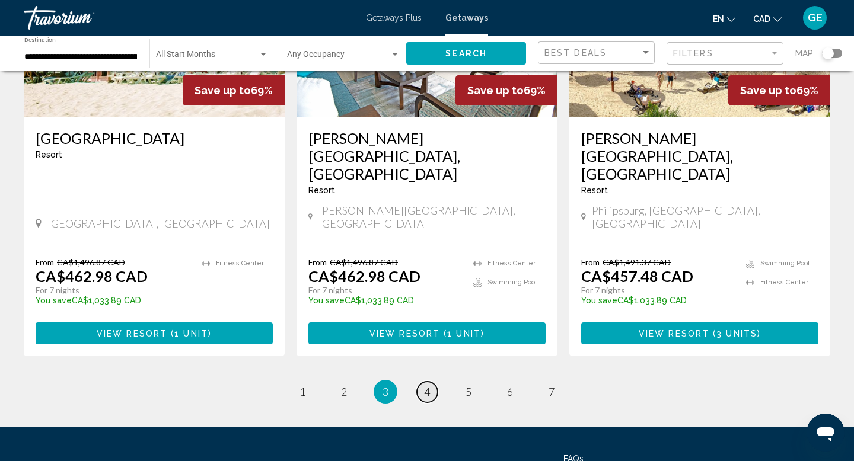
click at [429, 385] on span "4" at bounding box center [427, 391] width 6 height 13
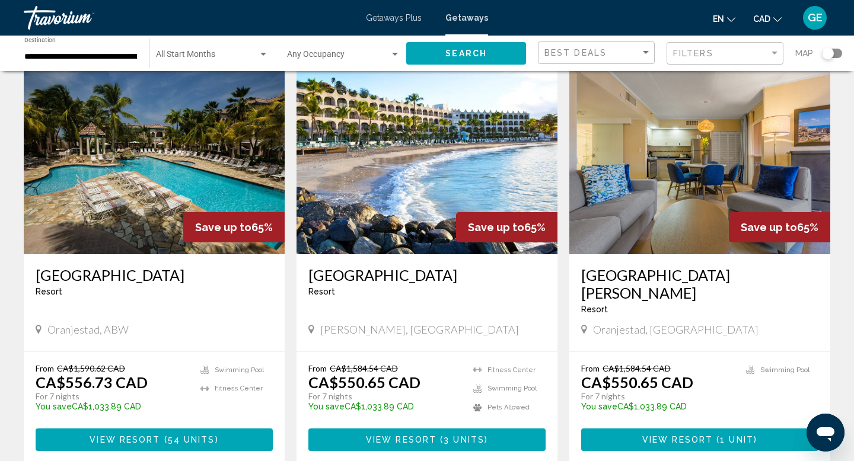
scroll to position [480, 0]
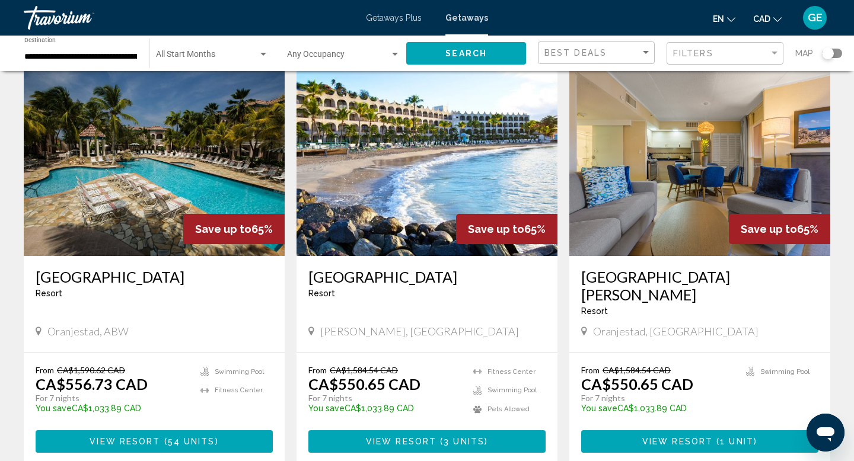
click at [744, 438] on span "1 unit" at bounding box center [737, 442] width 34 height 9
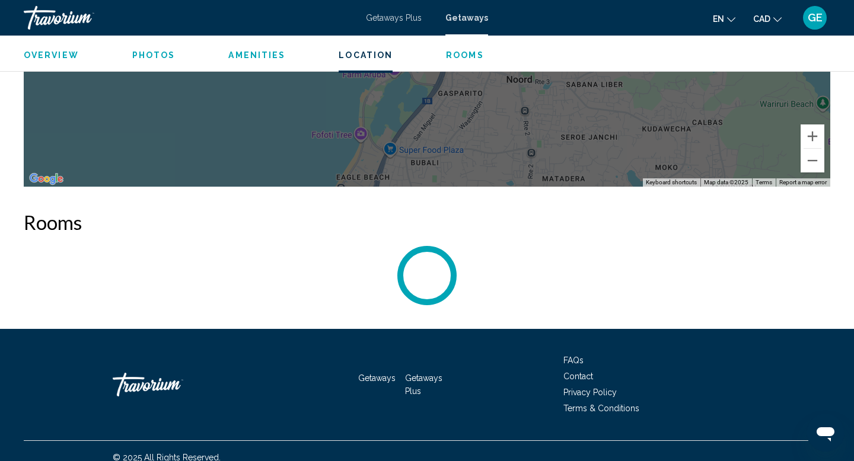
scroll to position [1942, 0]
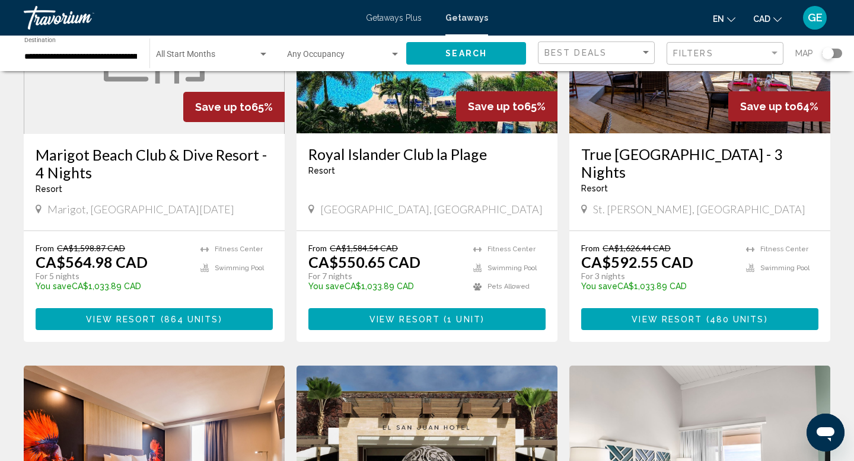
scroll to position [1047, 0]
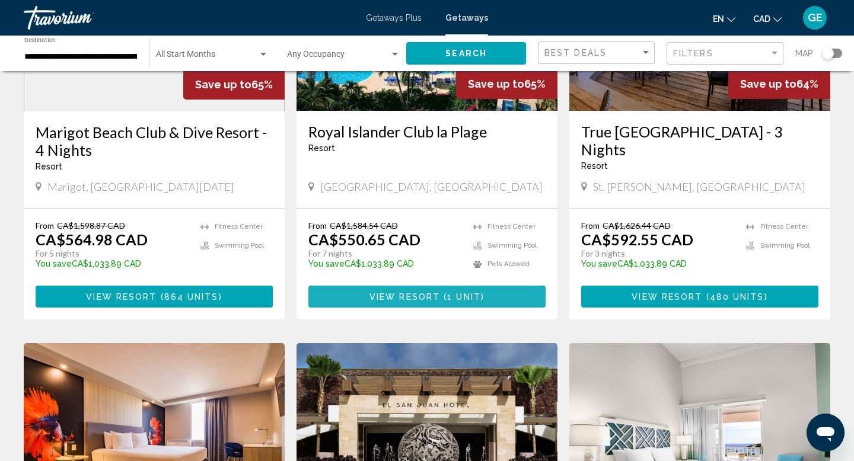
click at [475, 292] on span "1 unit" at bounding box center [464, 296] width 34 height 9
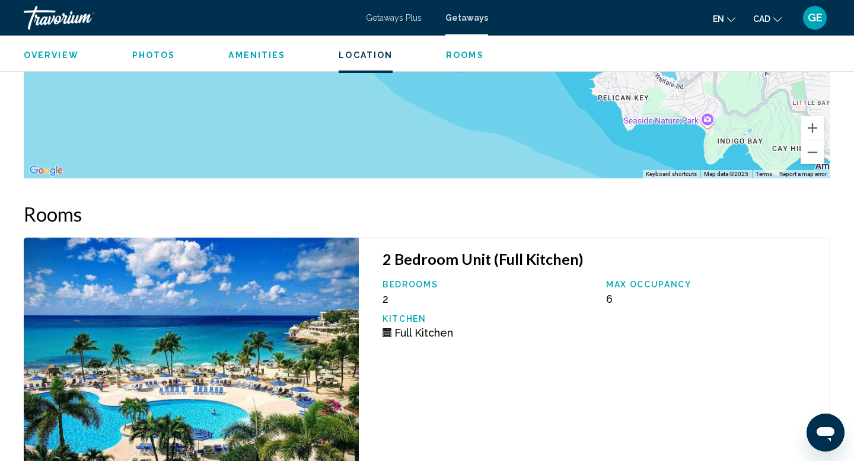
scroll to position [2362, 0]
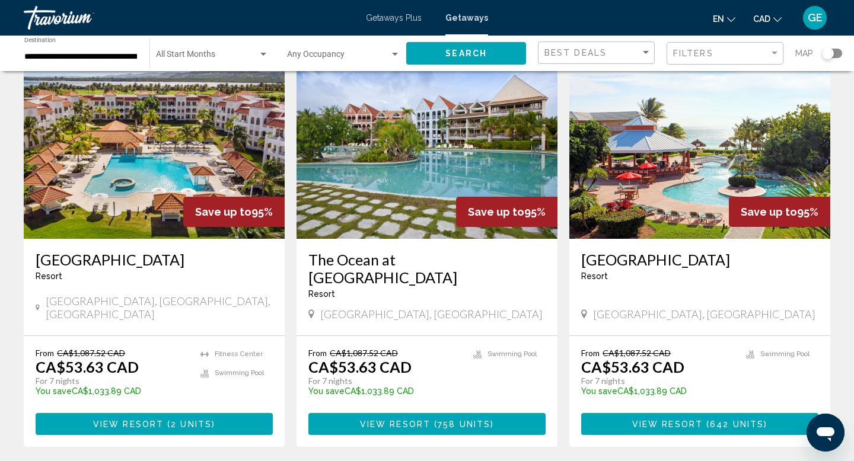
scroll to position [1506, 0]
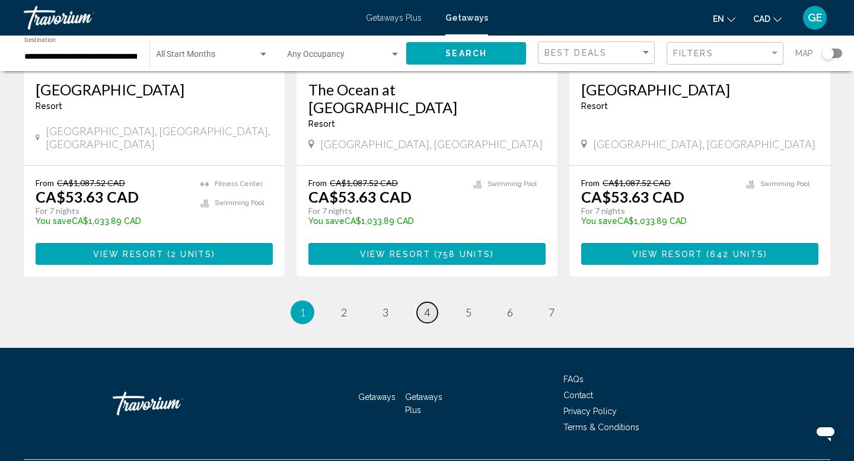
click at [424, 306] on span "4" at bounding box center [427, 312] width 6 height 13
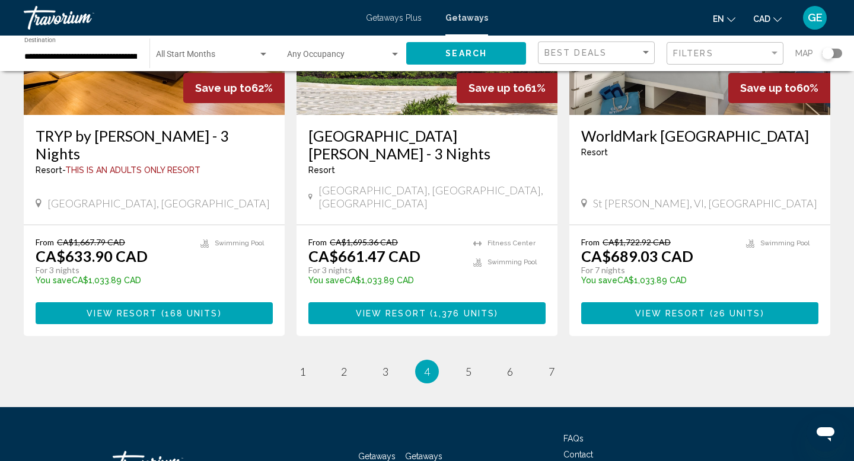
scroll to position [1466, 0]
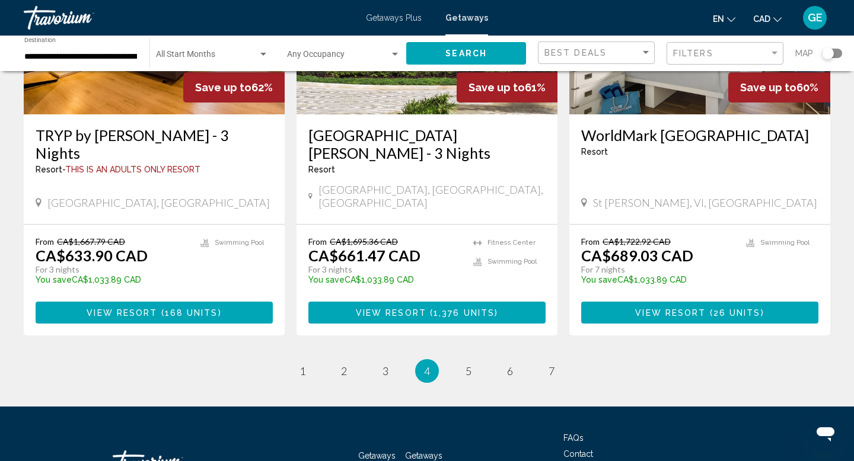
click at [203, 308] on span "168 units" at bounding box center [191, 312] width 53 height 9
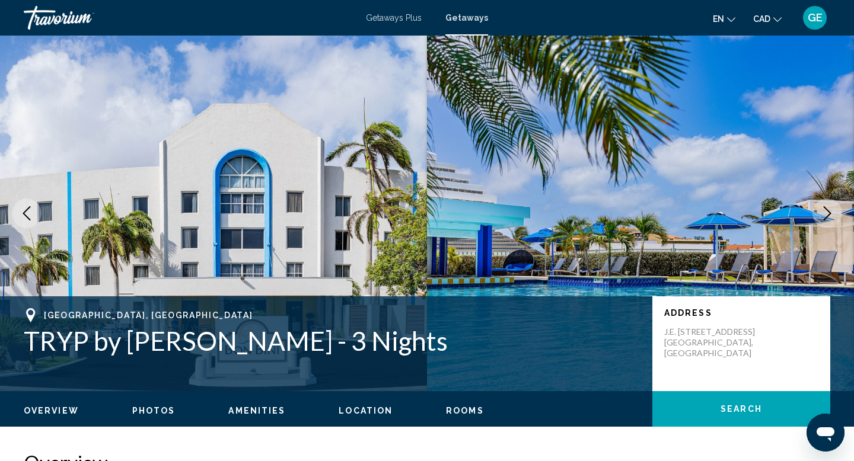
click at [827, 217] on icon "Next image" at bounding box center [827, 213] width 14 height 14
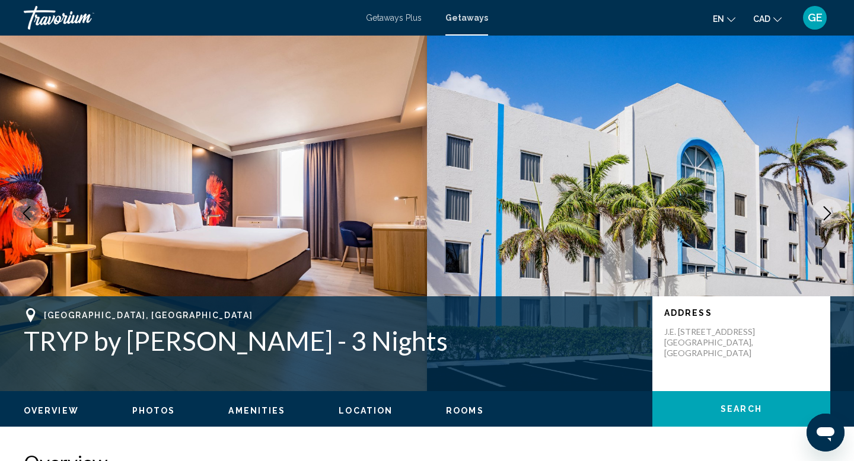
click at [828, 218] on icon "Next image" at bounding box center [827, 213] width 14 height 14
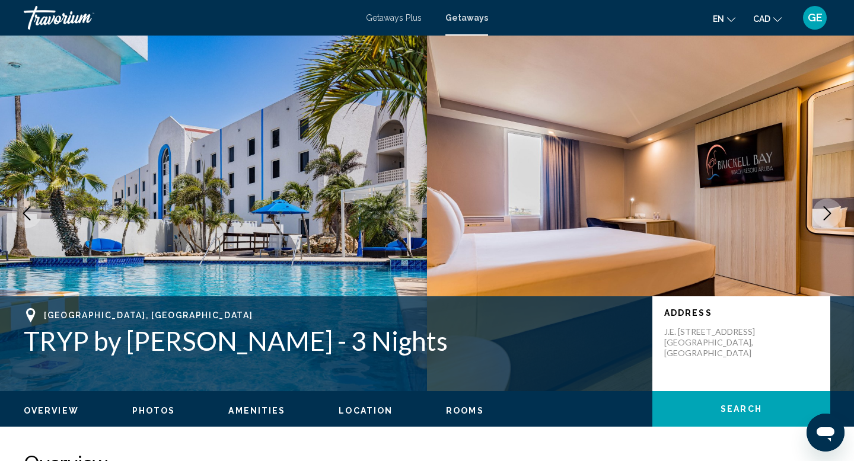
click at [828, 218] on icon "Next image" at bounding box center [827, 213] width 14 height 14
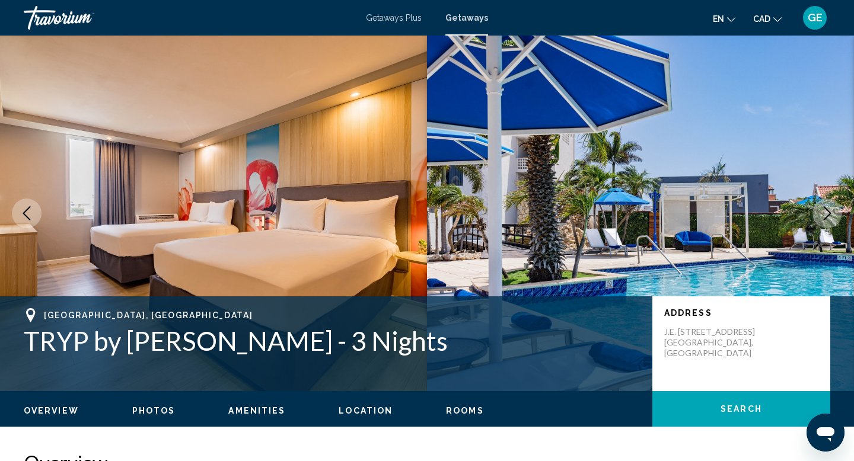
click at [828, 219] on icon "Next image" at bounding box center [827, 213] width 14 height 14
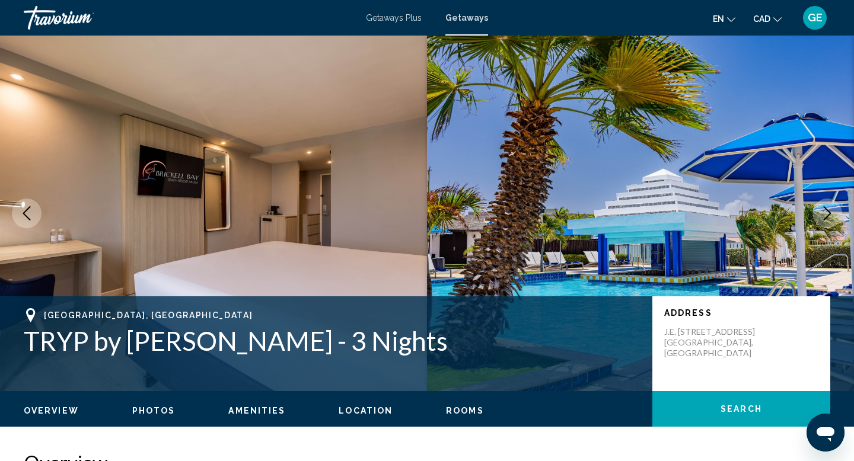
click at [828, 219] on icon "Next image" at bounding box center [827, 213] width 14 height 14
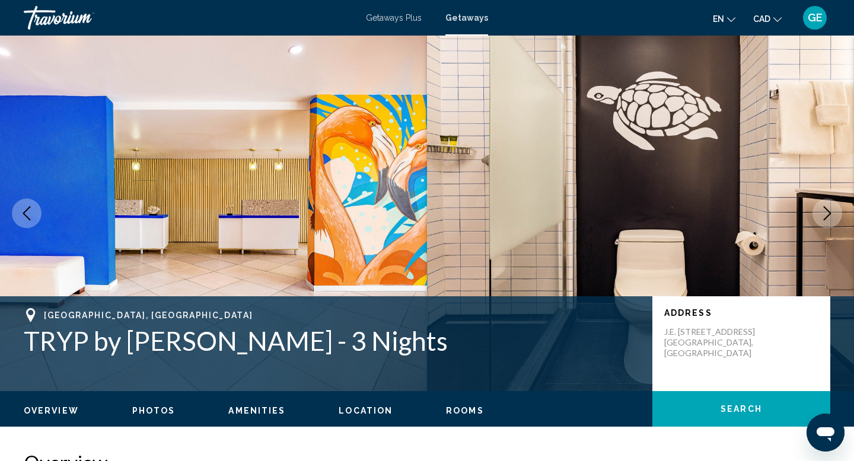
click at [828, 219] on icon "Next image" at bounding box center [827, 213] width 14 height 14
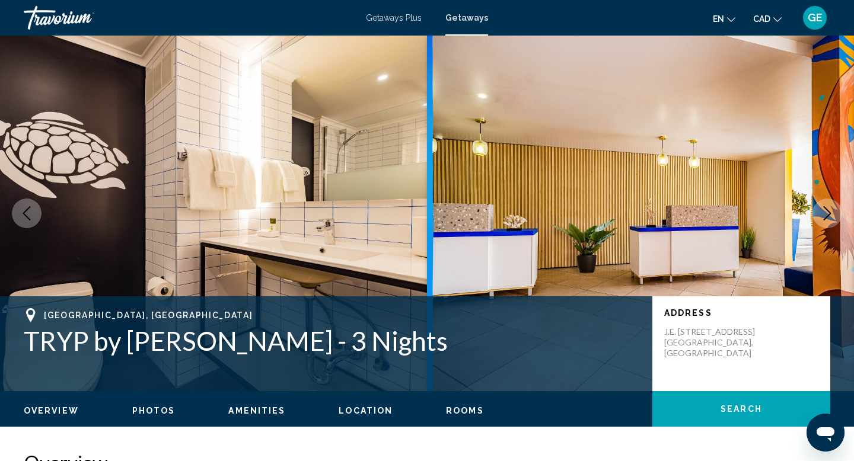
click at [828, 219] on icon "Next image" at bounding box center [827, 213] width 14 height 14
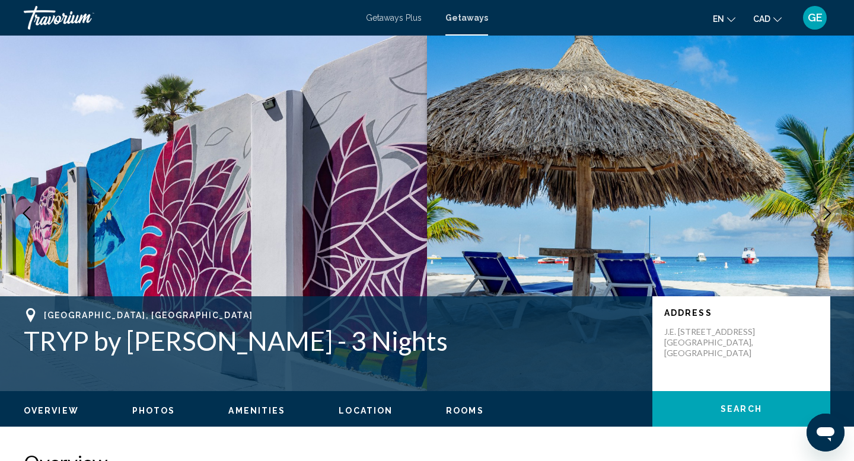
click at [828, 219] on icon "Next image" at bounding box center [827, 213] width 14 height 14
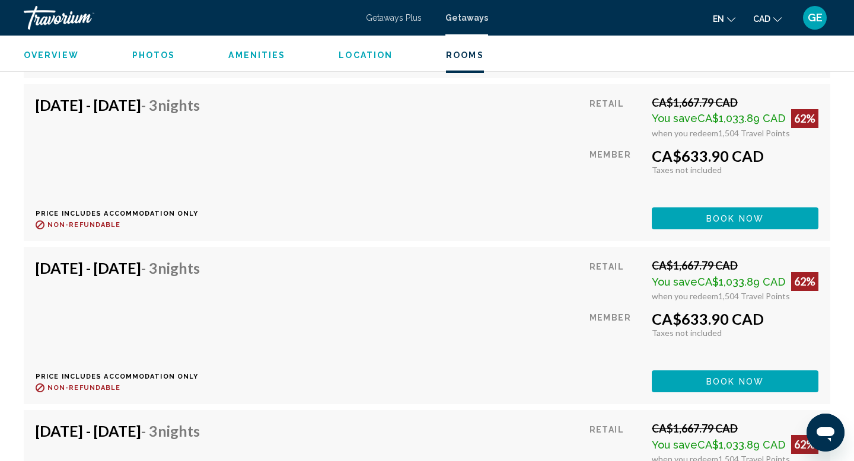
scroll to position [3580, 0]
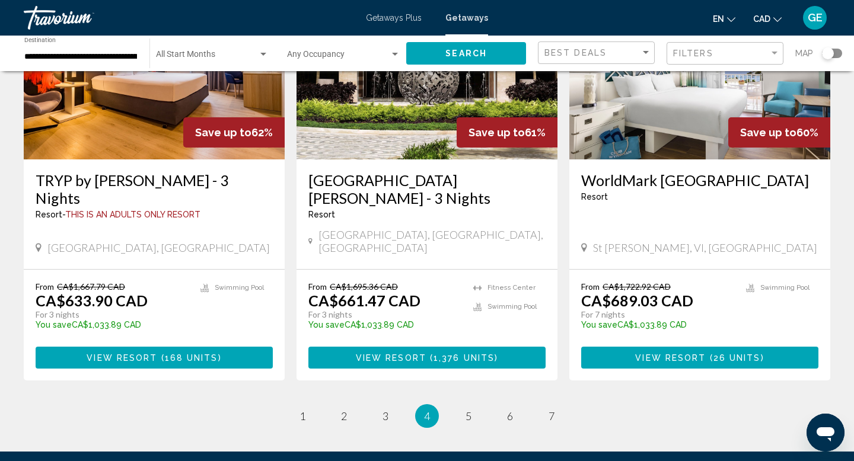
scroll to position [1394, 0]
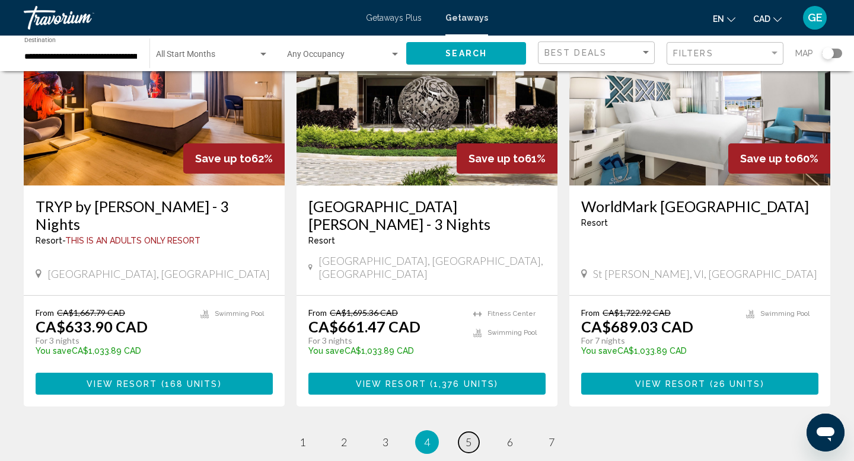
click at [472, 432] on link "page 5" at bounding box center [468, 442] width 21 height 21
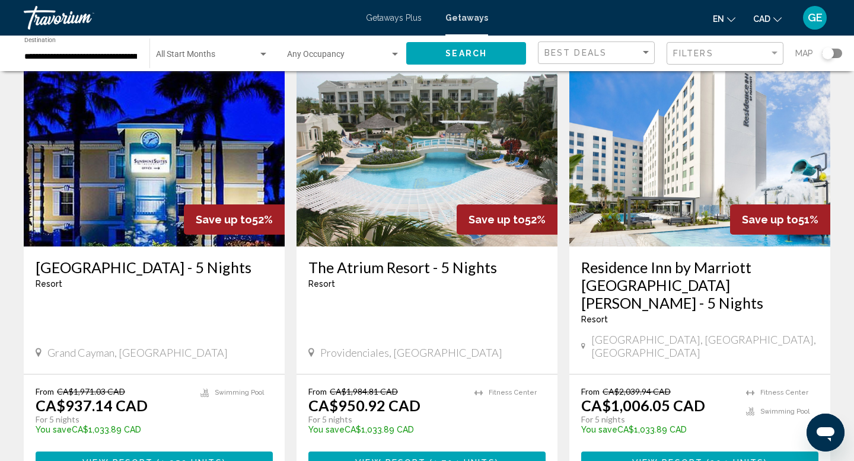
scroll to position [894, 0]
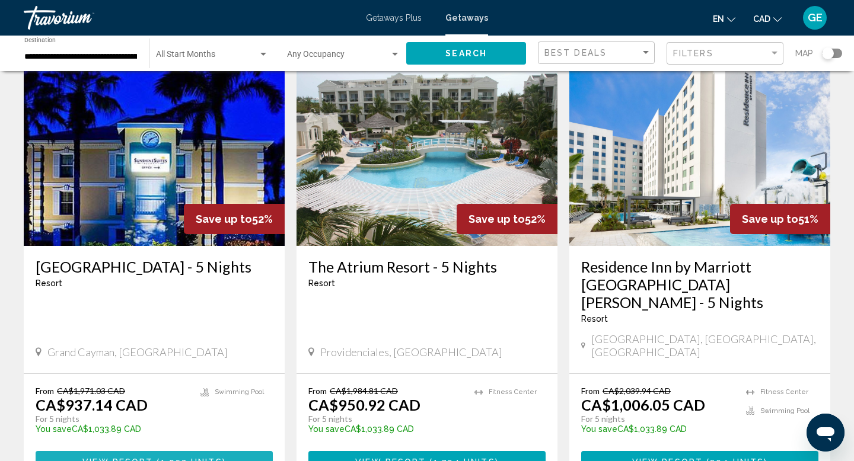
click at [139, 458] on span "View Resort" at bounding box center [117, 462] width 71 height 9
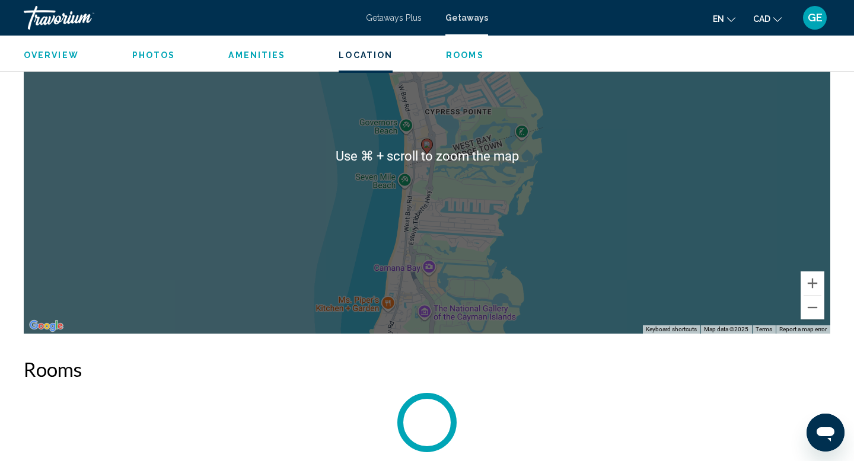
scroll to position [1470, 0]
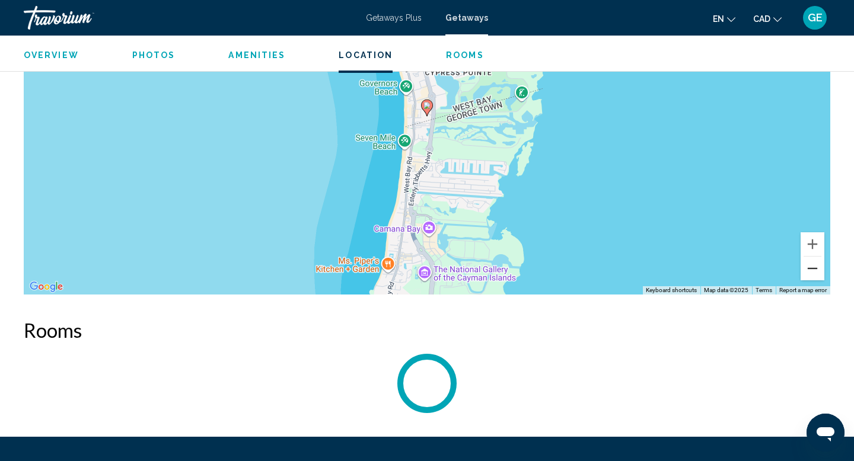
click at [812, 273] on button "Zoom out" at bounding box center [812, 269] width 24 height 24
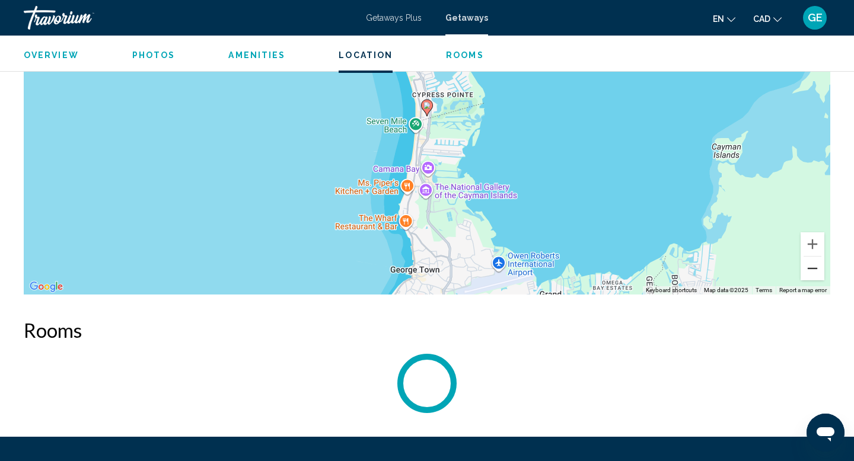
click at [812, 273] on button "Zoom out" at bounding box center [812, 269] width 24 height 24
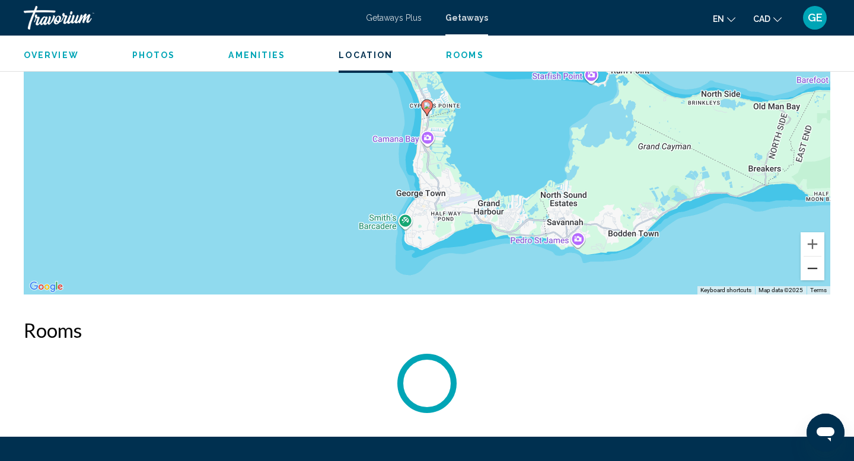
click at [812, 273] on button "Zoom out" at bounding box center [812, 269] width 24 height 24
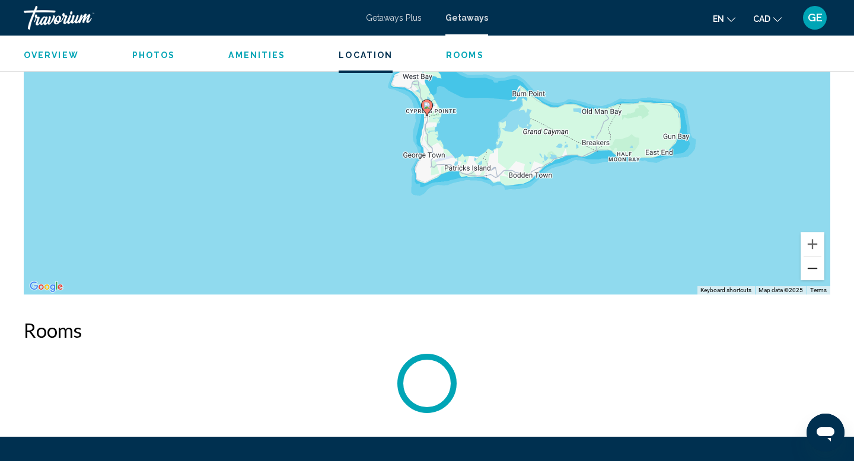
click at [812, 273] on button "Zoom out" at bounding box center [812, 269] width 24 height 24
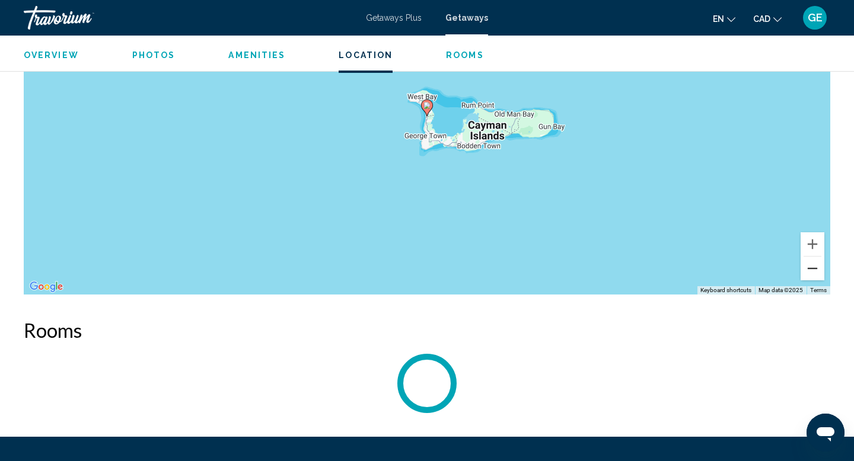
click at [812, 273] on button "Zoom out" at bounding box center [812, 269] width 24 height 24
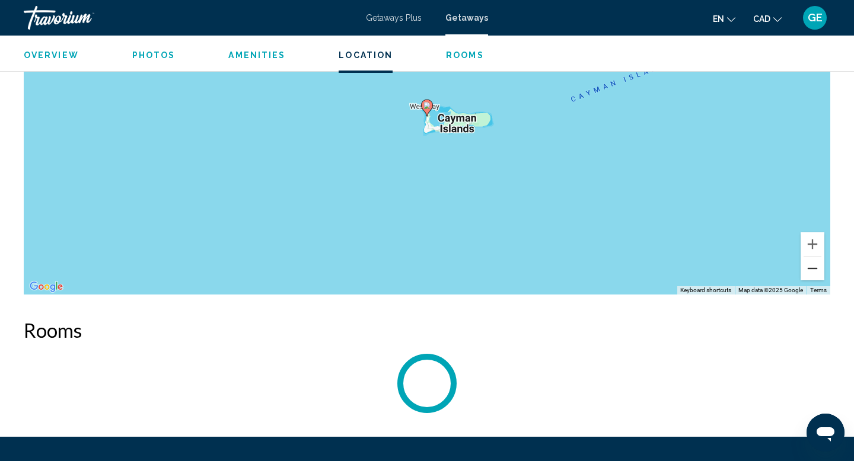
click at [812, 273] on button "Zoom out" at bounding box center [812, 269] width 24 height 24
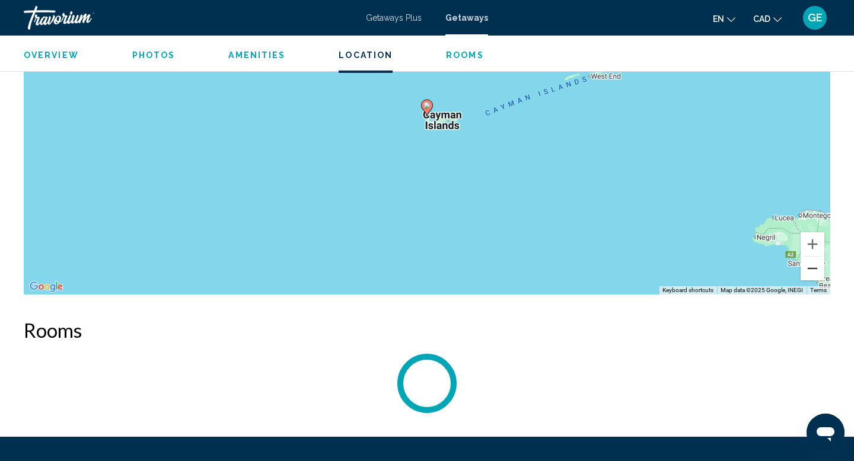
click at [812, 274] on button "Zoom out" at bounding box center [812, 269] width 24 height 24
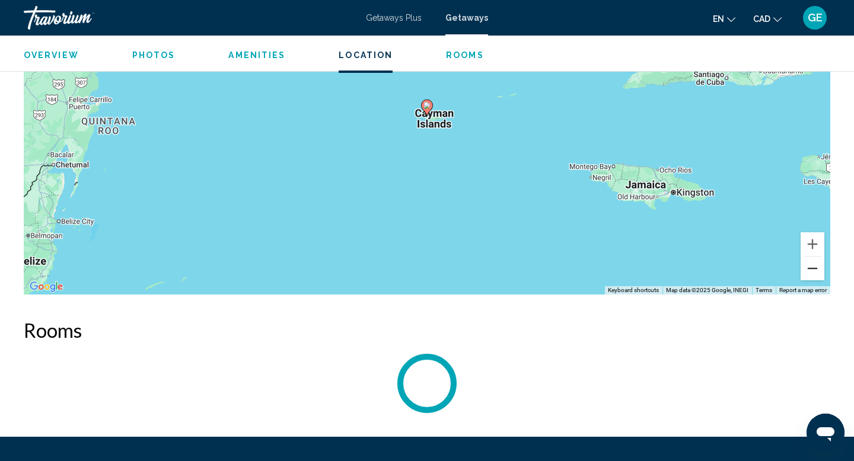
click at [812, 274] on button "Zoom out" at bounding box center [812, 269] width 24 height 24
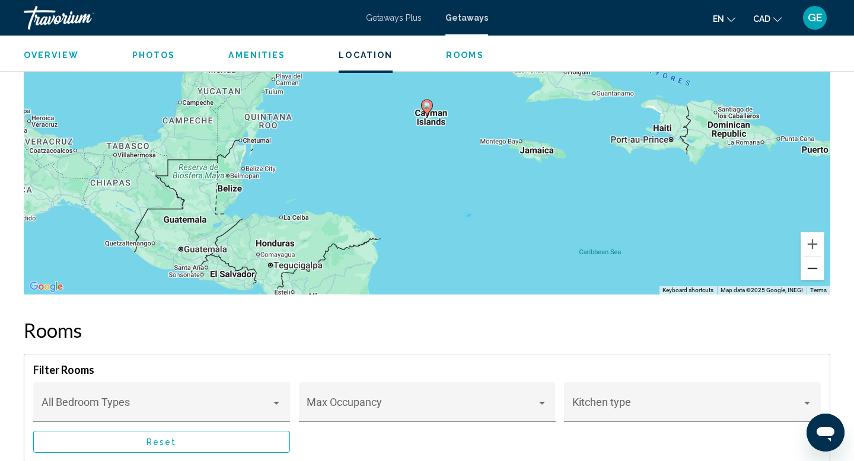
click at [812, 274] on button "Zoom out" at bounding box center [812, 269] width 24 height 24
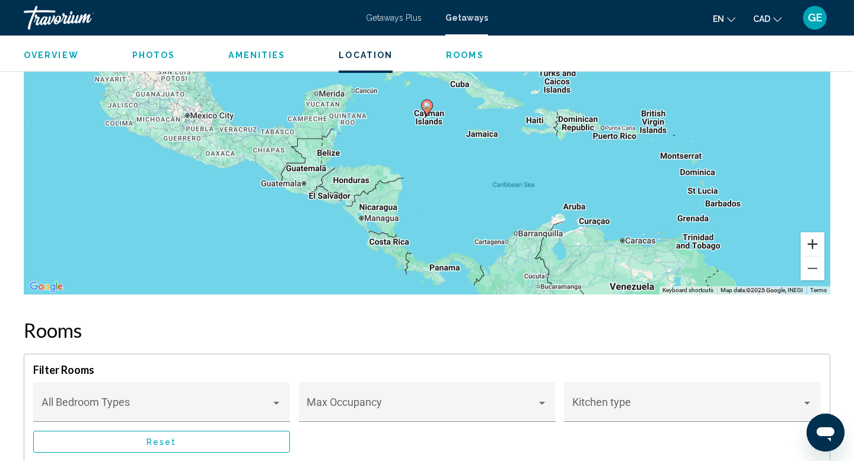
click at [810, 245] on button "Zoom in" at bounding box center [812, 244] width 24 height 24
click at [810, 246] on button "Zoom in" at bounding box center [812, 244] width 24 height 24
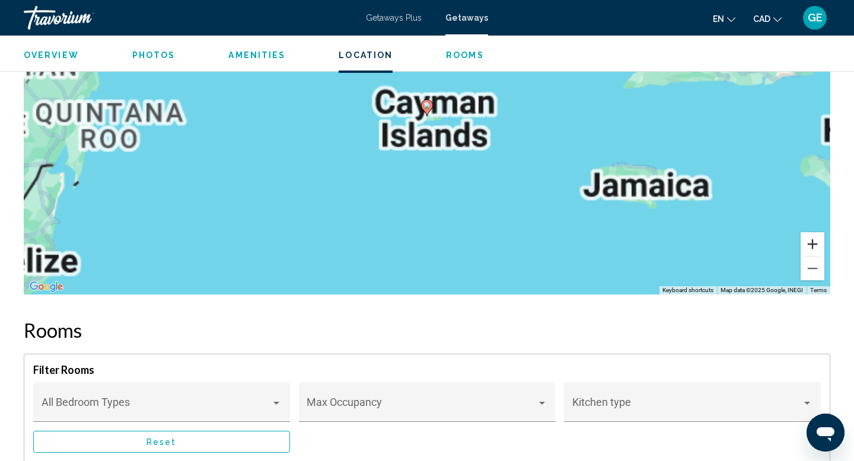
click at [819, 245] on button "Zoom in" at bounding box center [812, 244] width 24 height 24
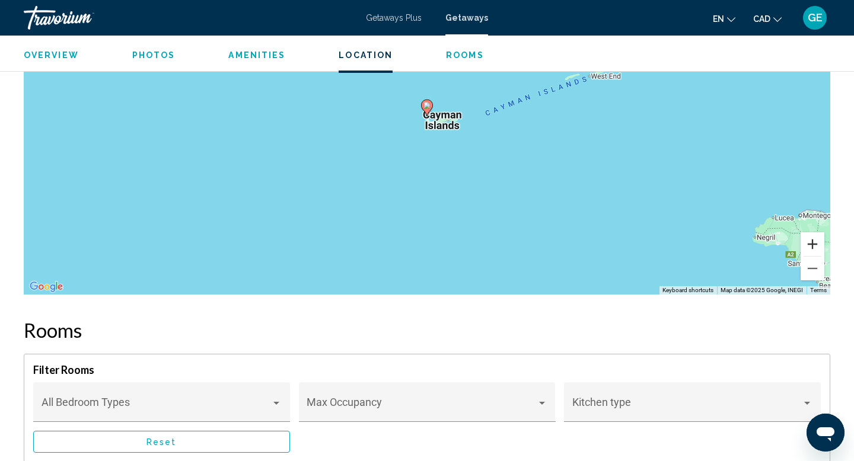
click at [815, 245] on button "Zoom in" at bounding box center [812, 244] width 24 height 24
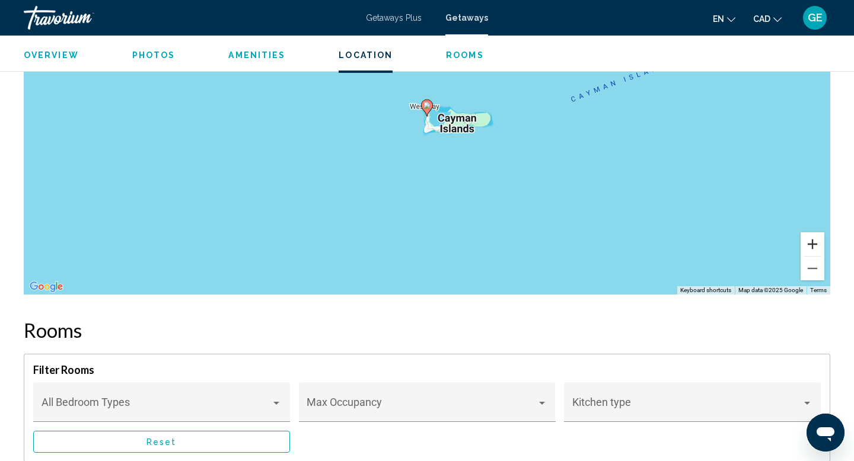
click at [815, 245] on button "Zoom in" at bounding box center [812, 244] width 24 height 24
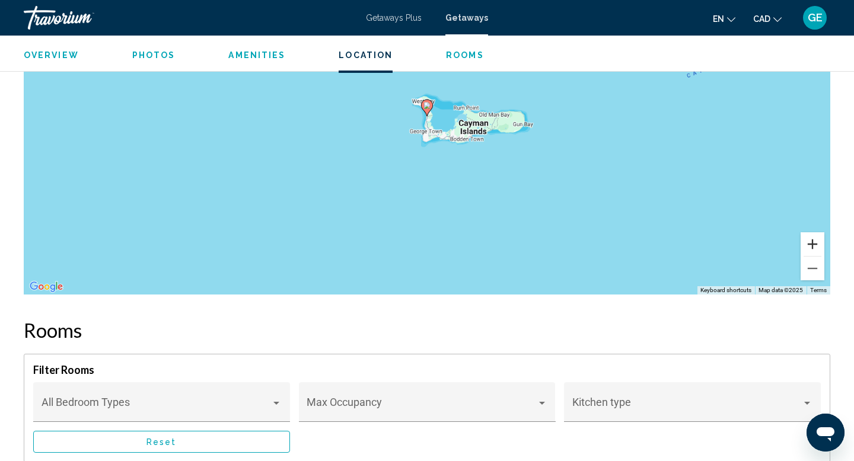
click at [815, 245] on button "Zoom in" at bounding box center [812, 244] width 24 height 24
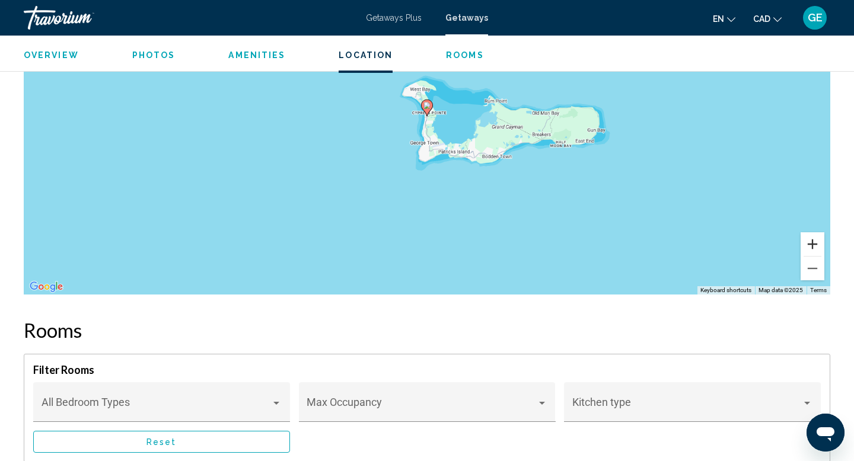
click at [815, 245] on button "Zoom in" at bounding box center [812, 244] width 24 height 24
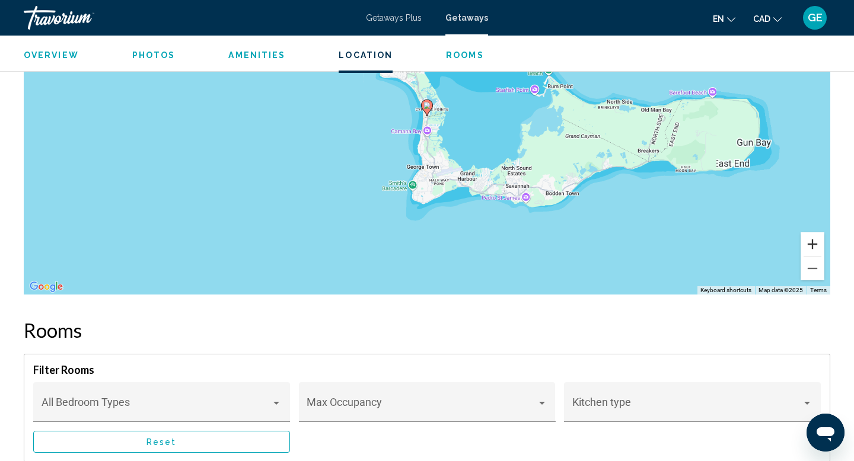
click at [815, 245] on button "Zoom in" at bounding box center [812, 244] width 24 height 24
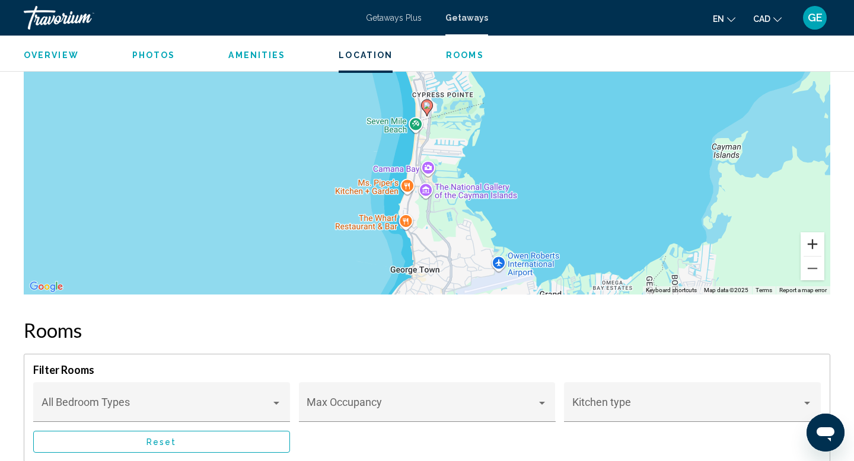
click at [814, 245] on button "Zoom in" at bounding box center [812, 244] width 24 height 24
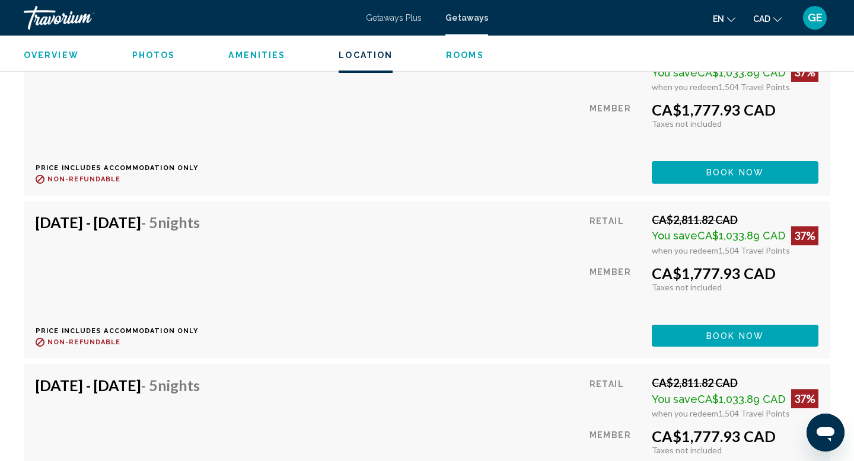
scroll to position [59323, 0]
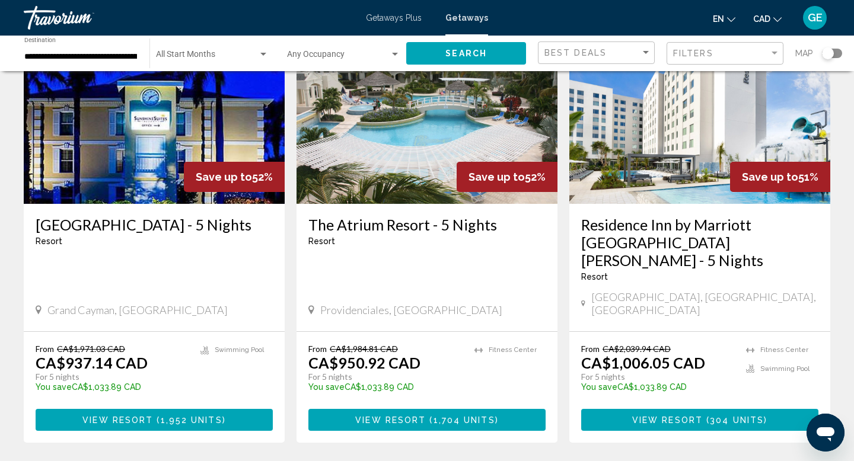
scroll to position [937, 0]
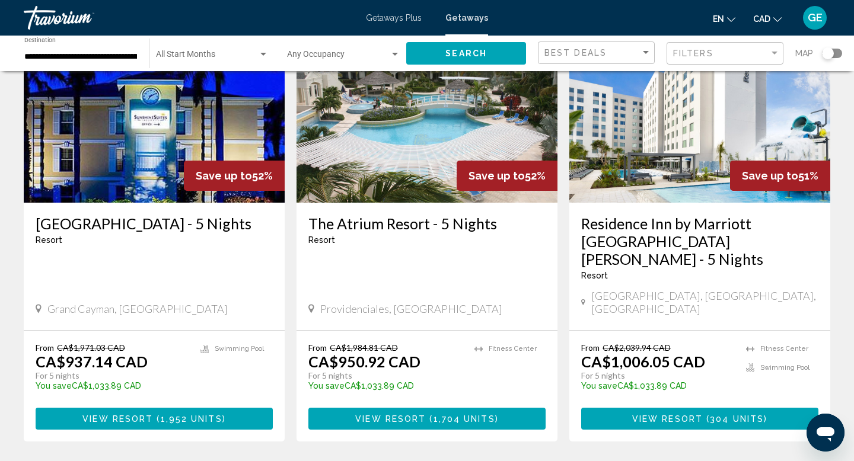
click at [346, 47] on div "Occupancy Any Occupancy" at bounding box center [343, 53] width 113 height 33
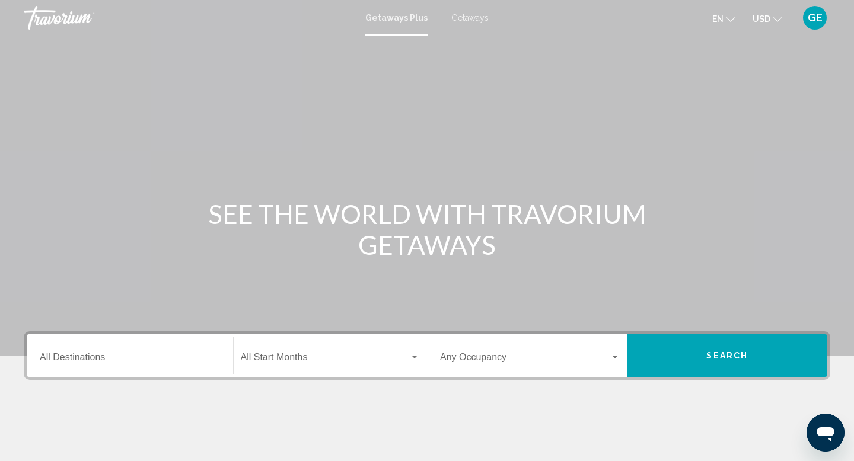
click at [475, 16] on span "Getaways" at bounding box center [469, 17] width 37 height 9
click at [754, 15] on span "USD" at bounding box center [761, 18] width 18 height 9
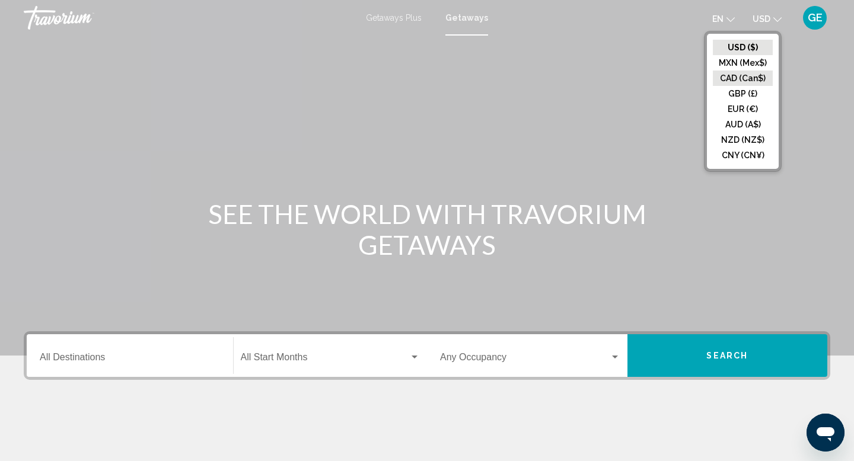
click at [754, 78] on button "CAD (Can$)" at bounding box center [743, 78] width 60 height 15
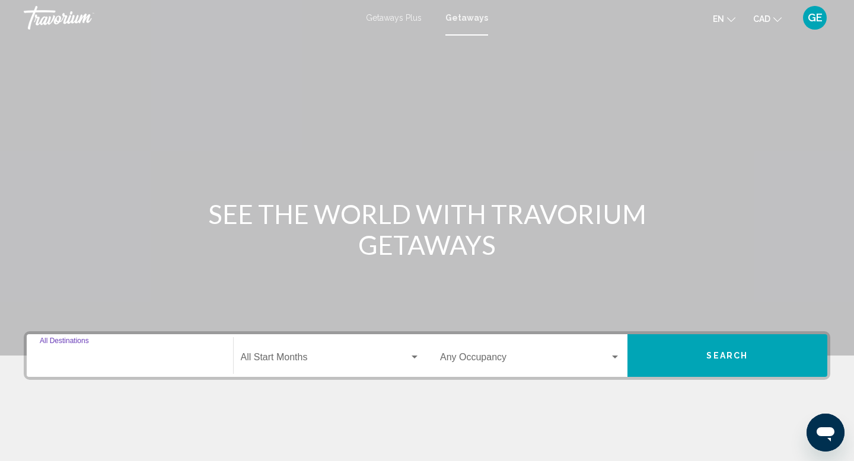
click at [97, 360] on input "Destination All Destinations" at bounding box center [130, 360] width 180 height 11
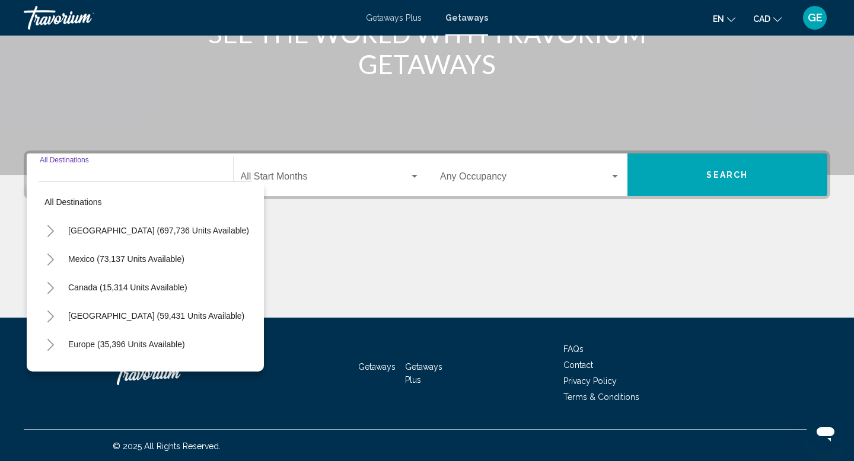
scroll to position [183, 0]
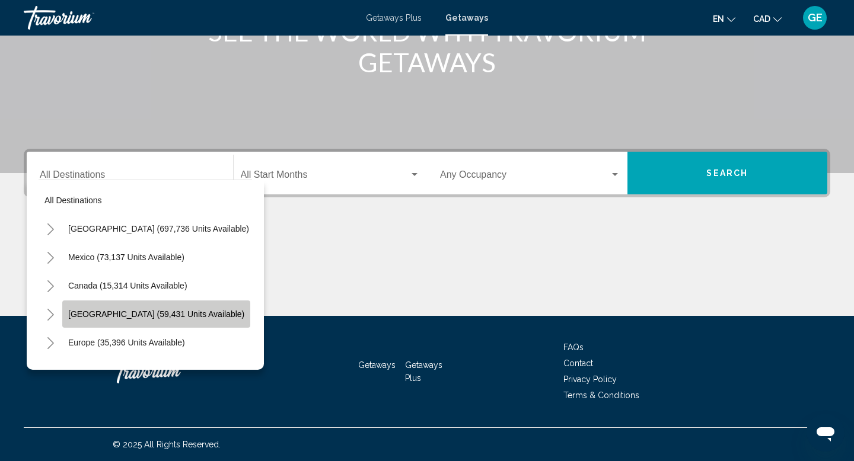
click at [137, 312] on span "[GEOGRAPHIC_DATA] (59,431 units available)" at bounding box center [156, 313] width 176 height 9
type input "**********"
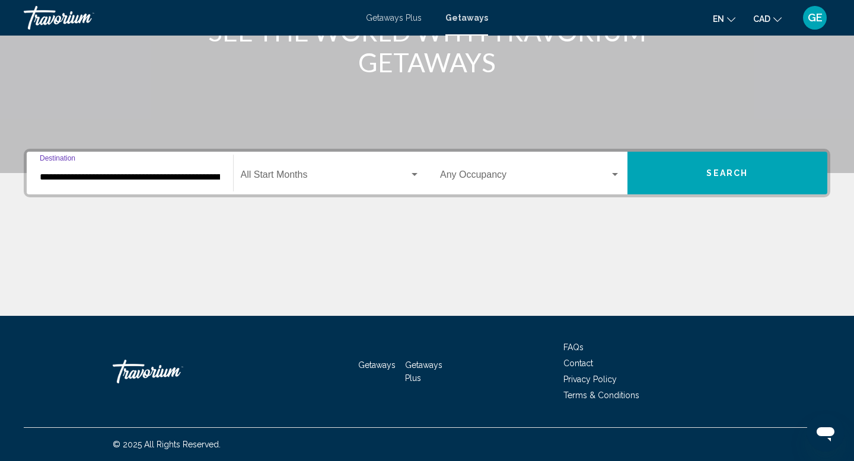
click at [490, 167] on div "Occupancy Any Occupancy" at bounding box center [530, 173] width 180 height 37
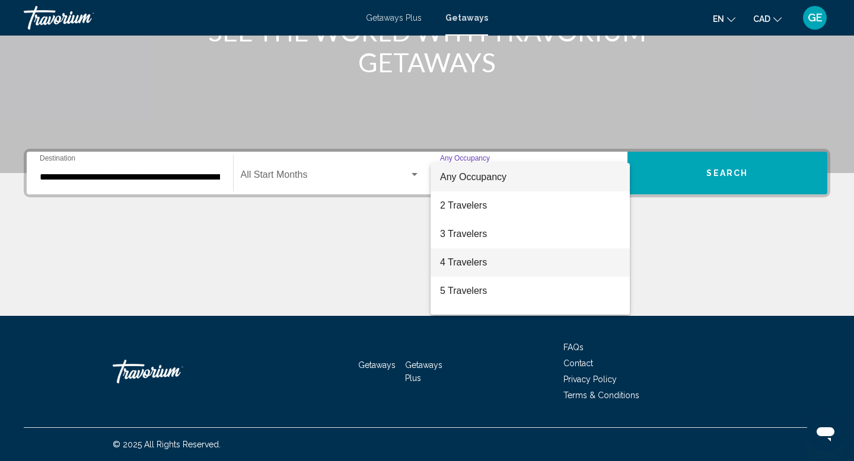
click at [479, 262] on span "4 Travelers" at bounding box center [530, 262] width 180 height 28
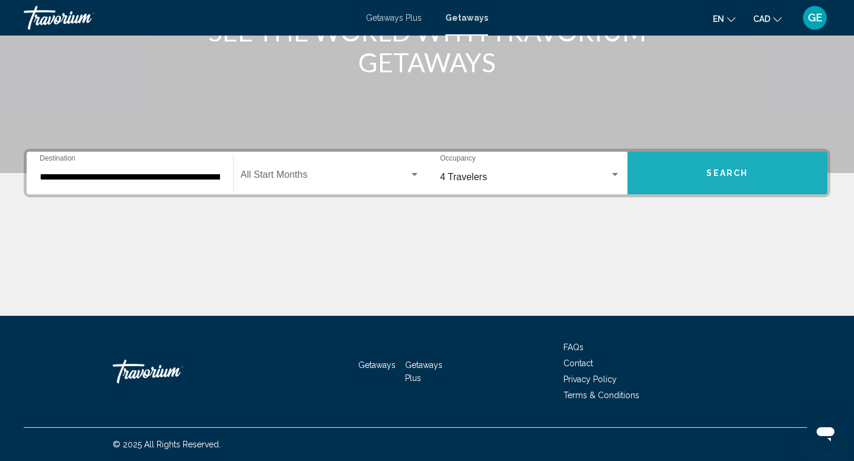
click at [717, 169] on span "Search" at bounding box center [727, 173] width 42 height 9
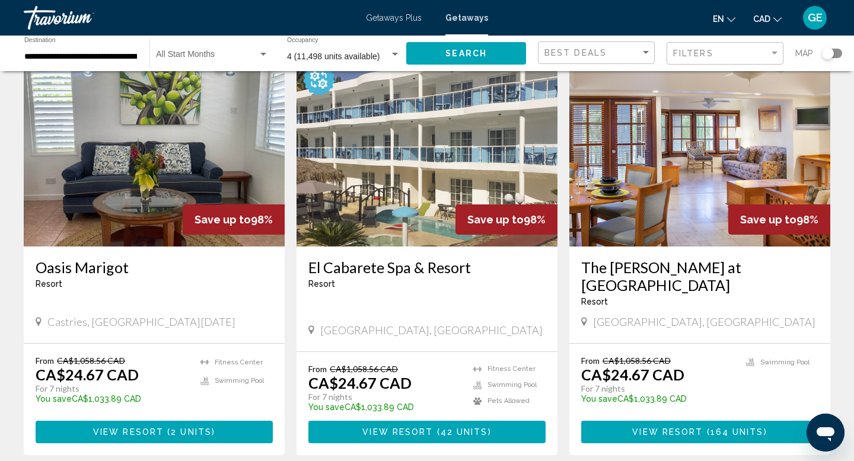
scroll to position [472, 0]
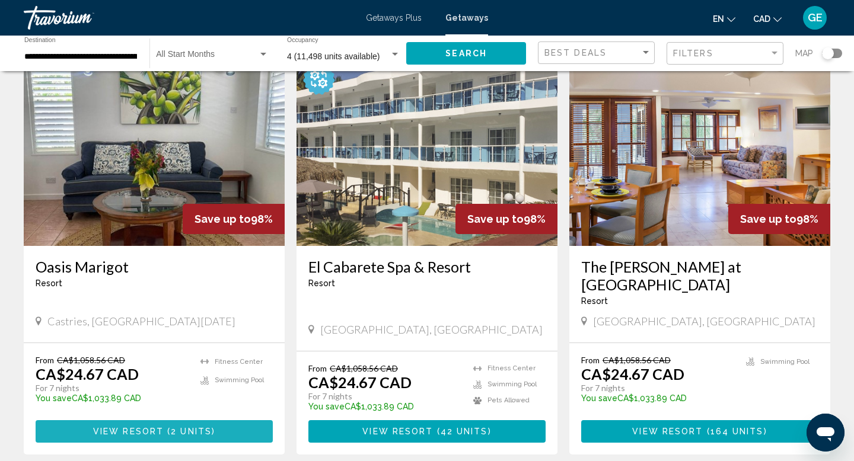
click at [193, 427] on span "2 units" at bounding box center [191, 431] width 41 height 9
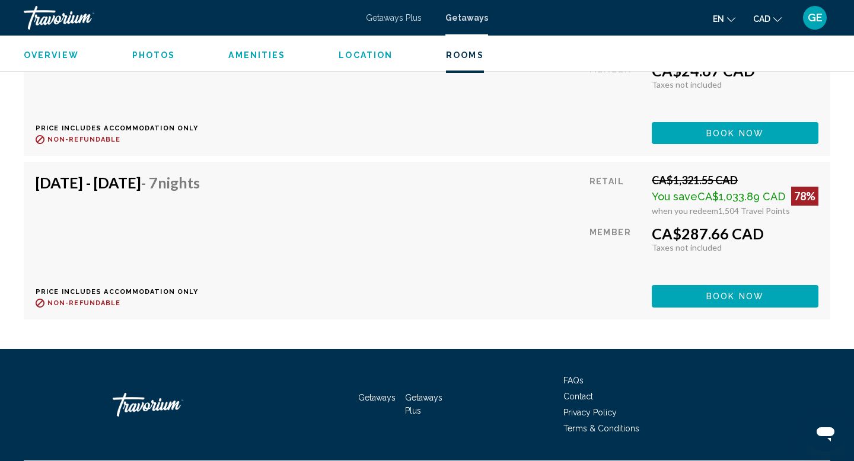
scroll to position [2385, 0]
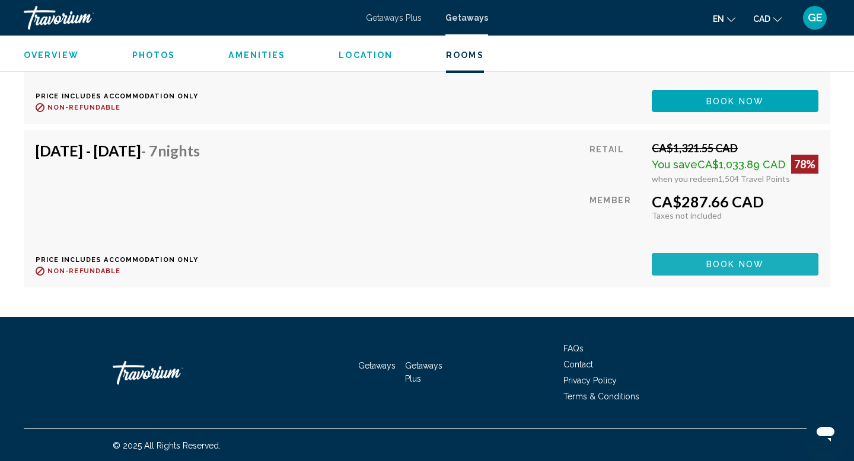
click at [708, 265] on span "Book now" at bounding box center [735, 264] width 58 height 9
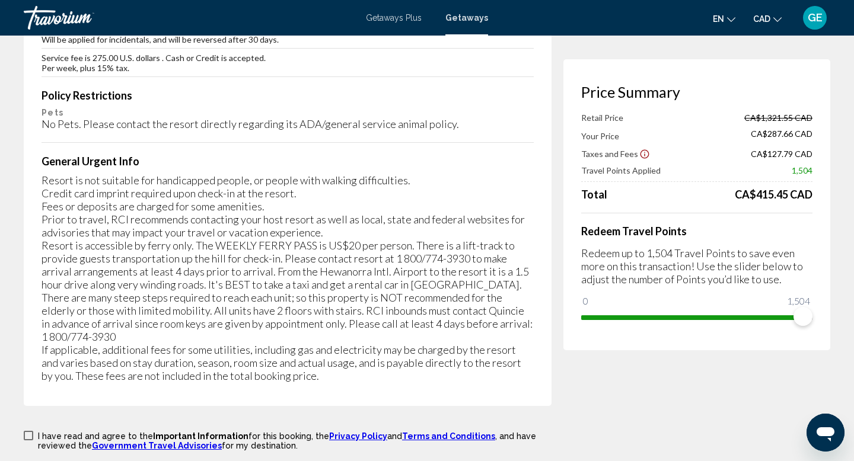
scroll to position [1944, 0]
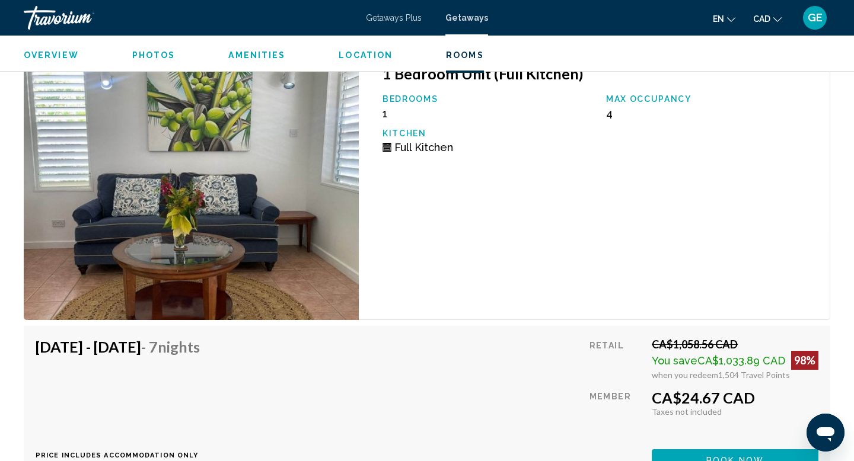
scroll to position [2034, 0]
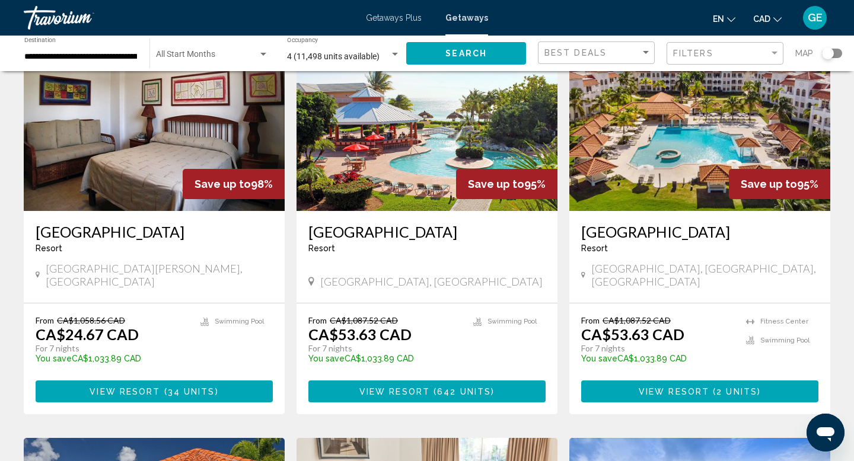
scroll to position [1488, 0]
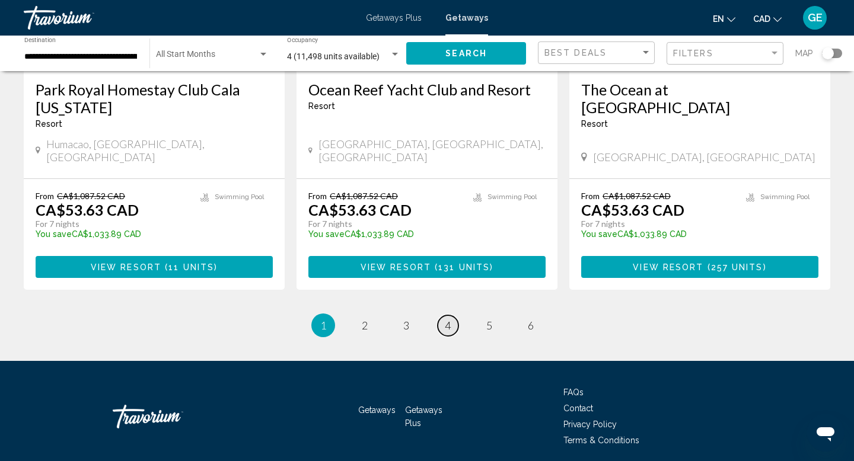
click at [451, 315] on link "page 4" at bounding box center [448, 325] width 21 height 21
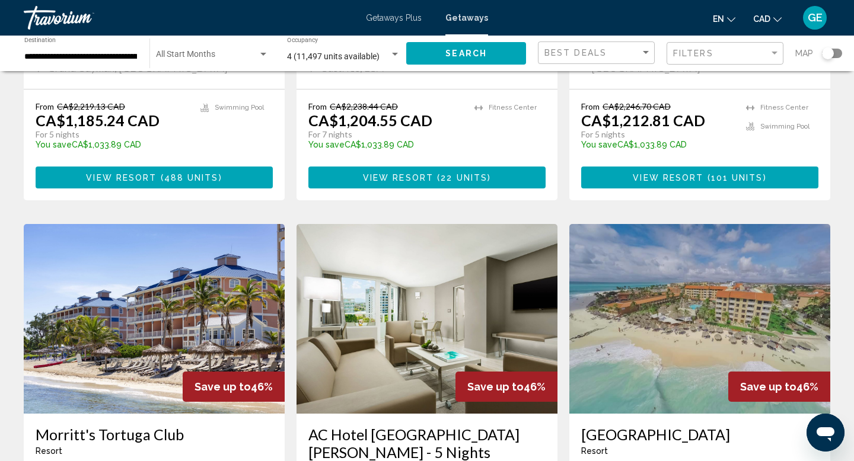
scroll to position [1542, 0]
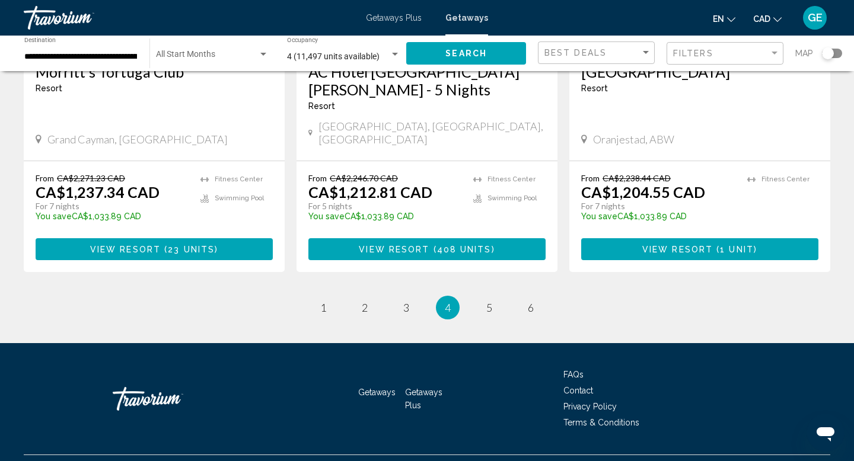
click at [328, 296] on li "page 1" at bounding box center [323, 308] width 24 height 24
click at [314, 296] on ul "4 / 6 page 1 page 2 page 3 You're on page 4 page 5 page 6" at bounding box center [427, 308] width 806 height 24
click at [324, 301] on span "1" at bounding box center [323, 307] width 6 height 13
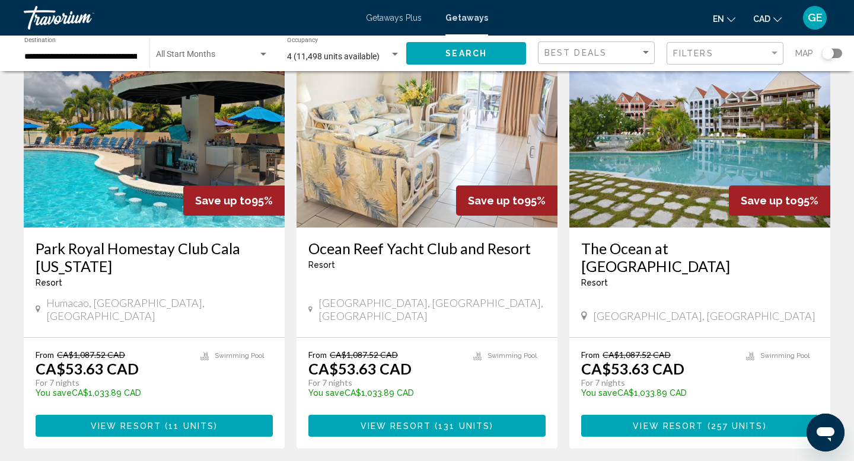
scroll to position [1331, 0]
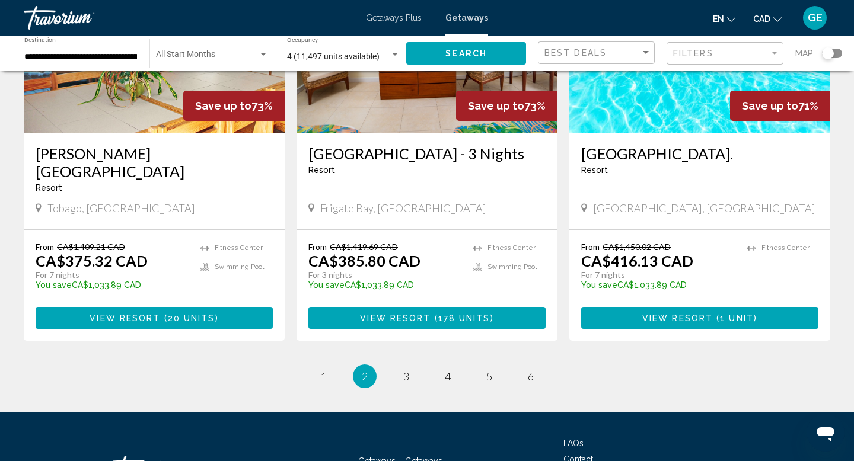
scroll to position [1506, 0]
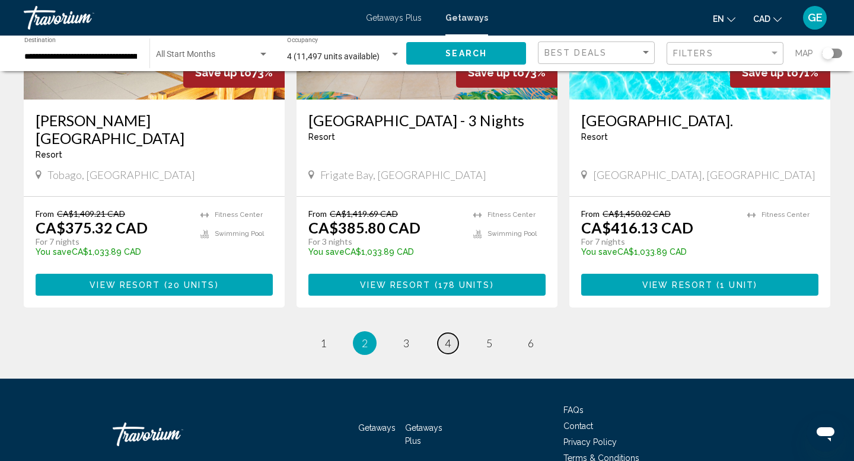
click at [445, 337] on span "4" at bounding box center [448, 343] width 6 height 13
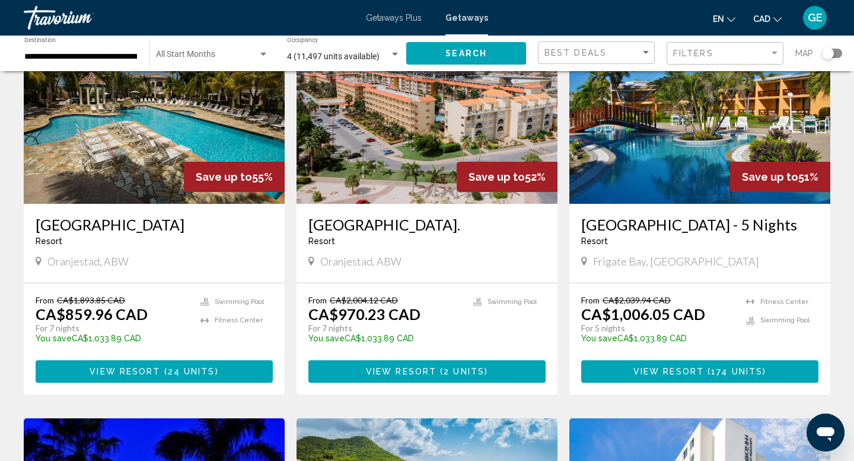
scroll to position [535, 0]
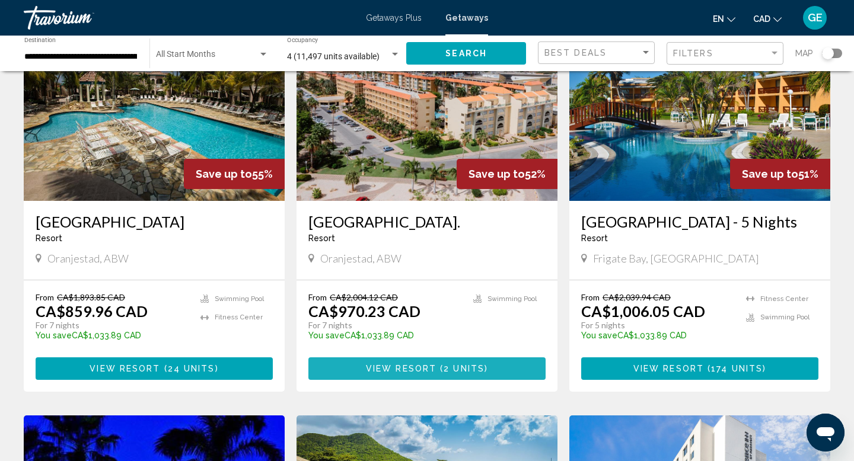
click at [444, 374] on span "2 units" at bounding box center [463, 369] width 41 height 9
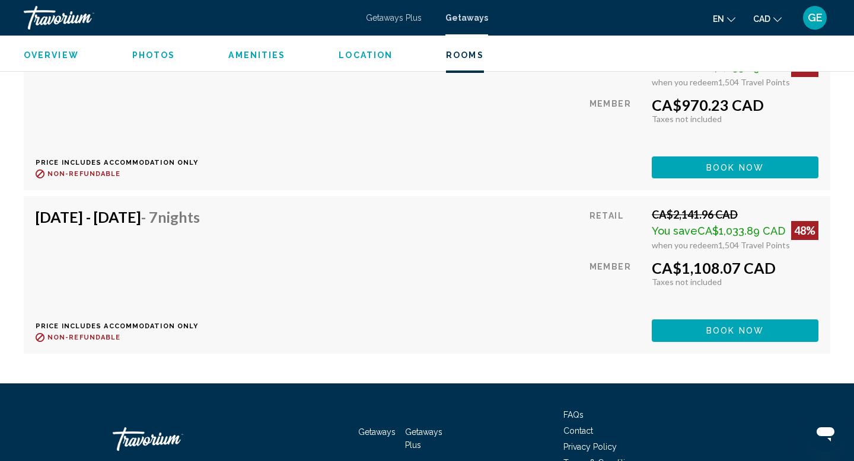
scroll to position [2284, 0]
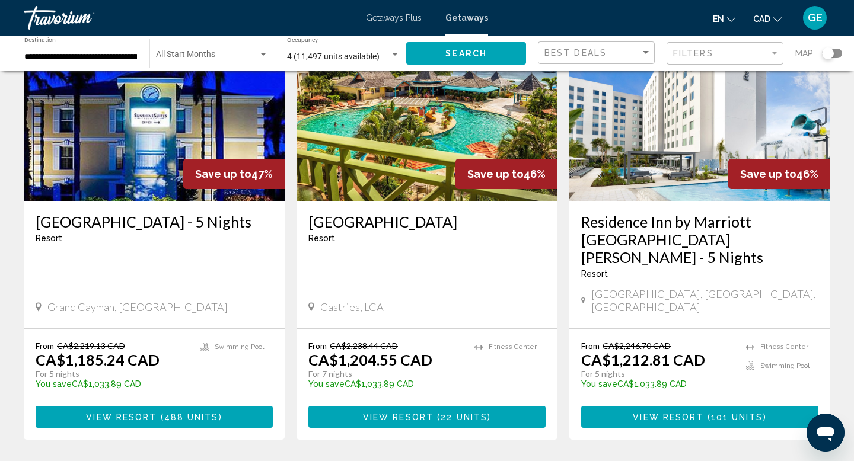
scroll to position [940, 0]
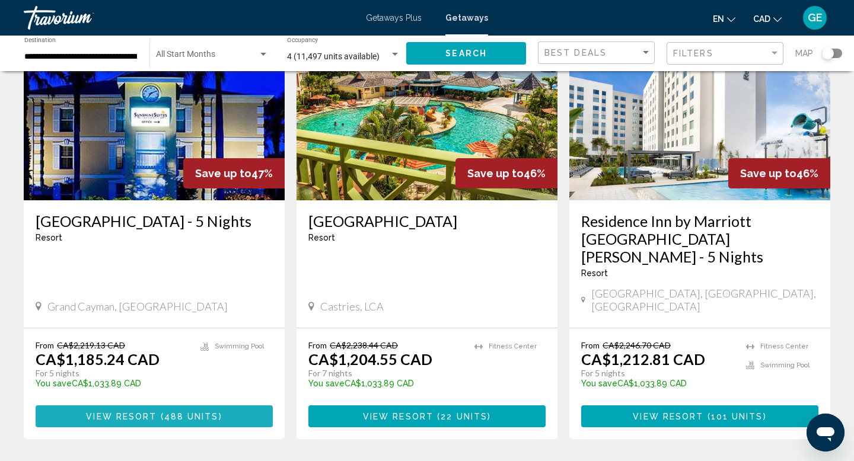
click at [140, 412] on span "View Resort" at bounding box center [121, 416] width 71 height 9
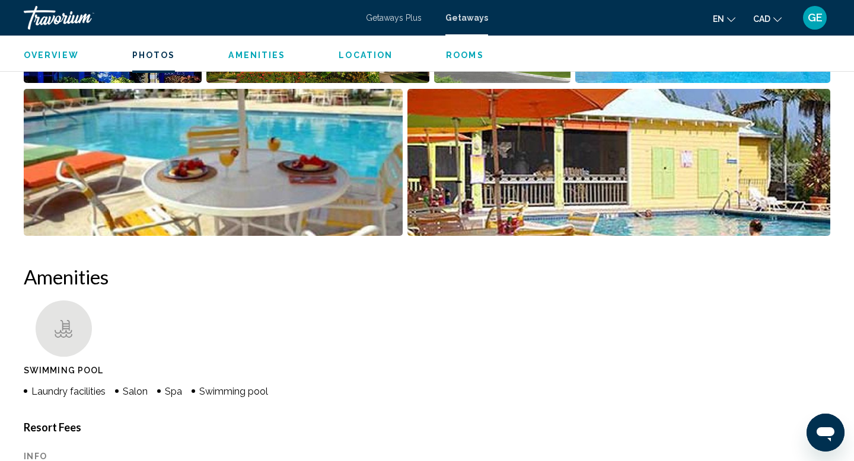
scroll to position [314, 0]
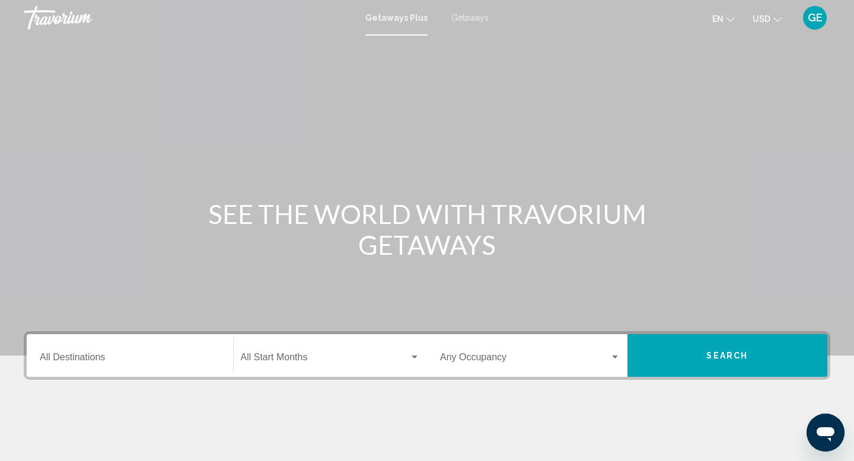
click at [470, 16] on span "Getaways" at bounding box center [469, 17] width 37 height 9
click at [775, 16] on icon "Change currency" at bounding box center [777, 19] width 8 height 8
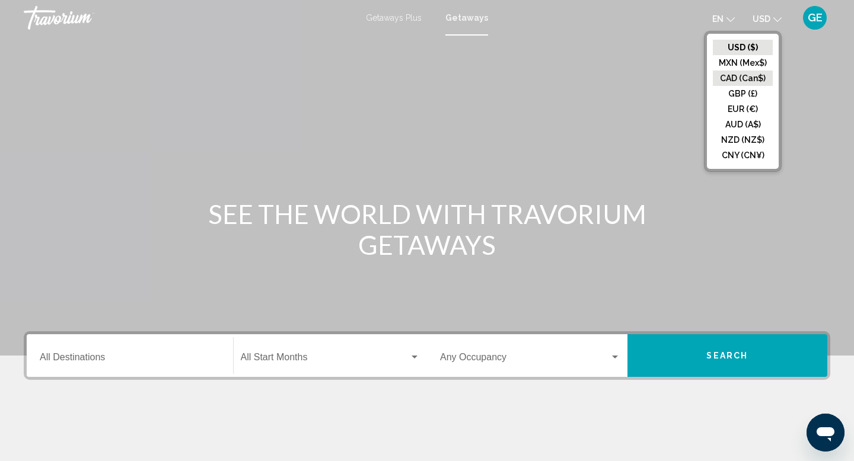
click at [733, 79] on button "CAD (Can$)" at bounding box center [743, 78] width 60 height 15
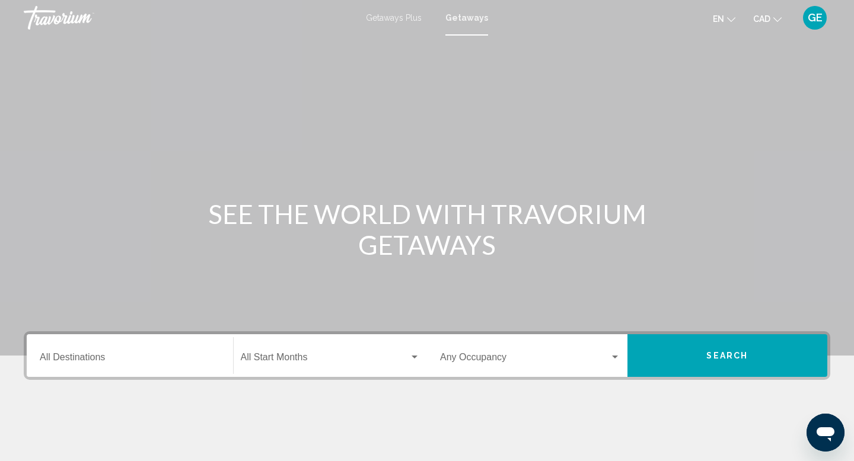
click at [181, 358] on input "Destination All Destinations" at bounding box center [130, 360] width 180 height 11
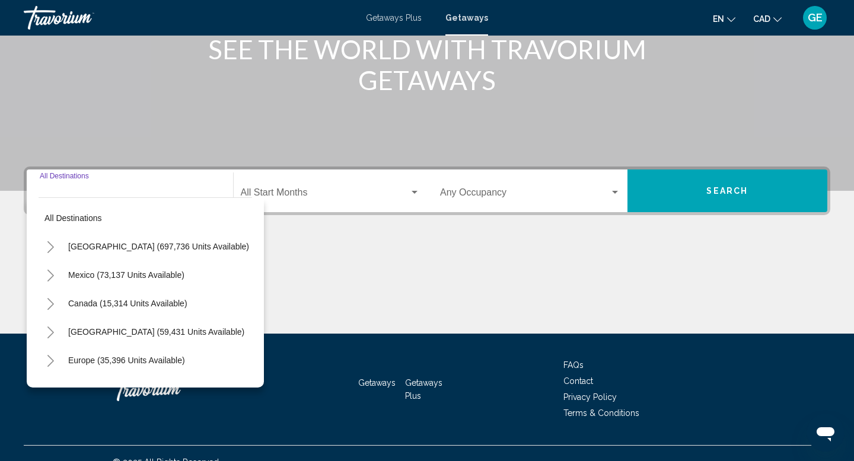
scroll to position [183, 0]
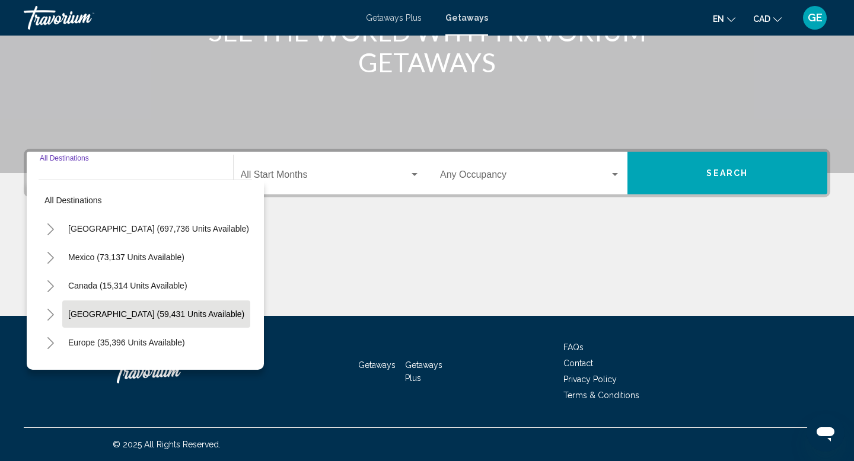
click at [199, 321] on button "[GEOGRAPHIC_DATA] (59,431 units available)" at bounding box center [156, 314] width 188 height 27
type input "**********"
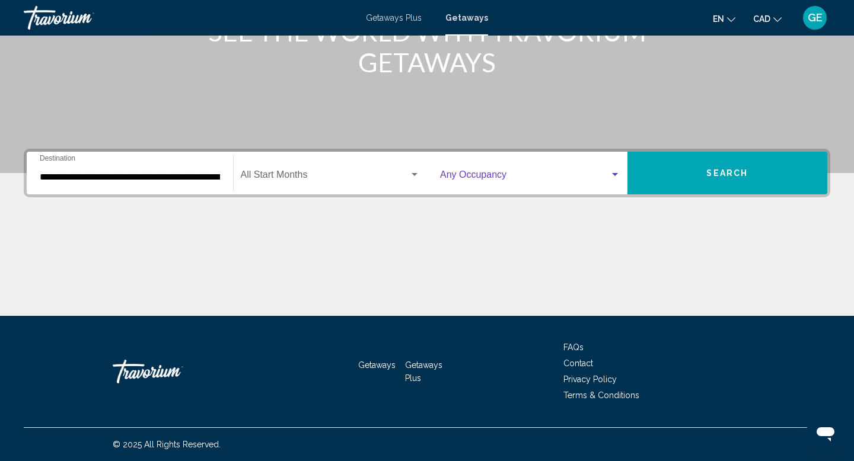
click at [477, 175] on span "Search widget" at bounding box center [525, 177] width 170 height 11
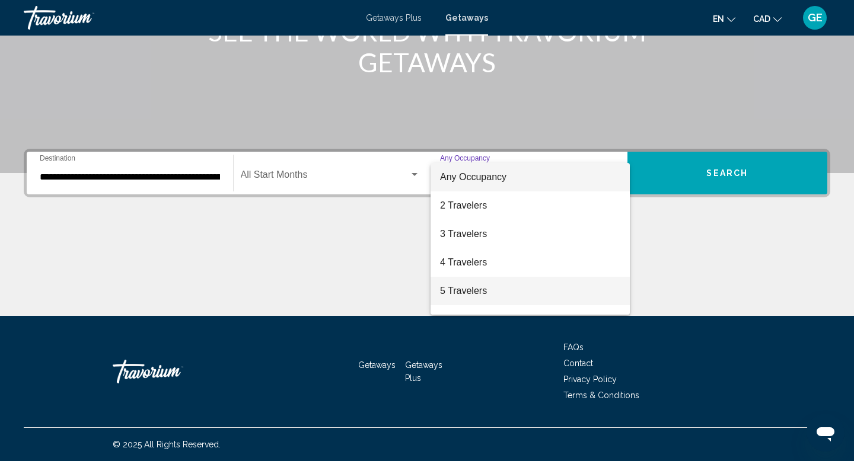
click at [467, 290] on span "5 Travelers" at bounding box center [530, 291] width 180 height 28
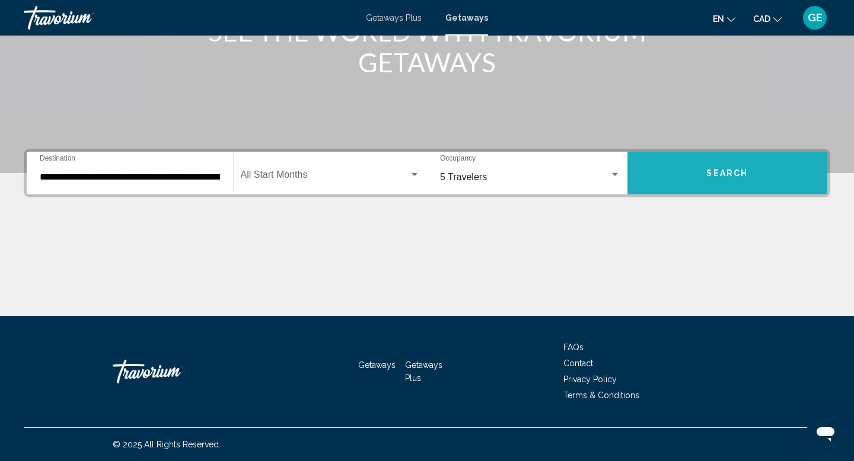
click at [705, 170] on button "Search" at bounding box center [727, 173] width 200 height 43
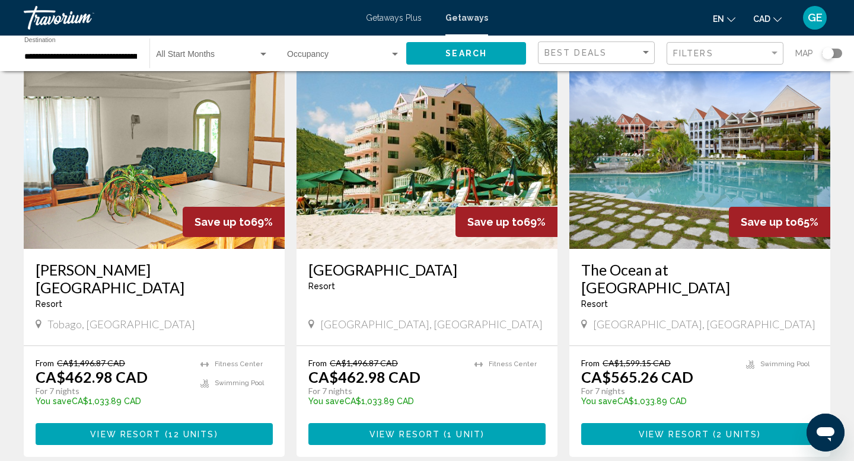
scroll to position [1333, 0]
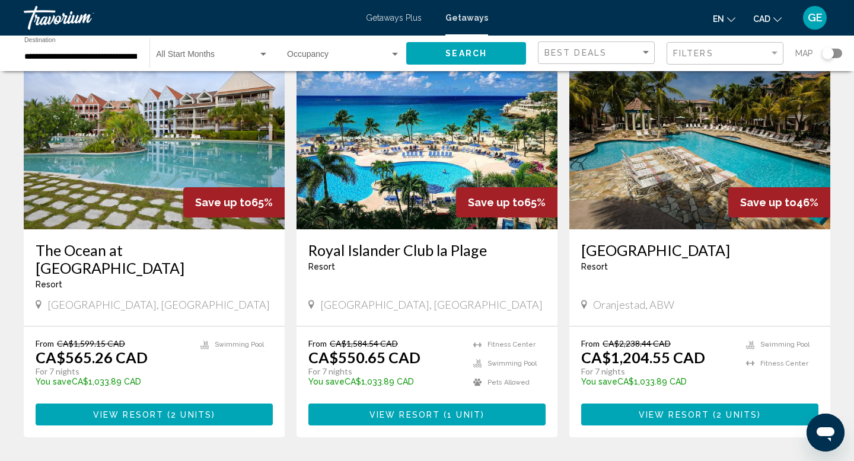
scroll to position [90, 0]
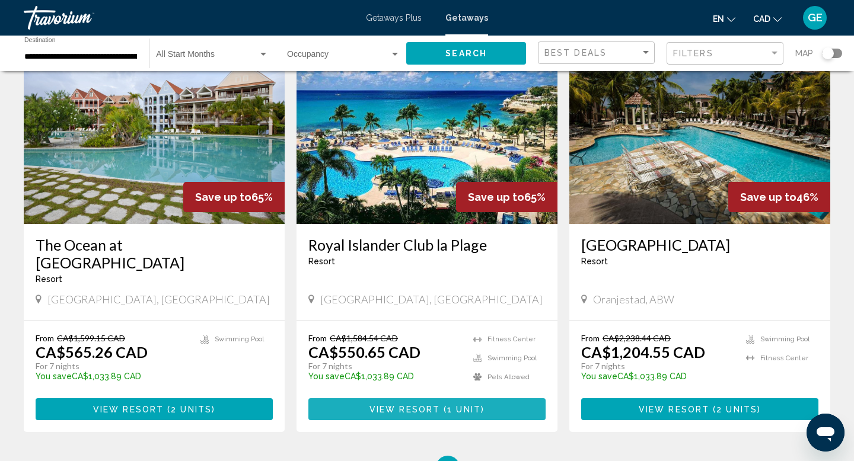
click at [440, 405] on span "Main content" at bounding box center [442, 409] width 4 height 9
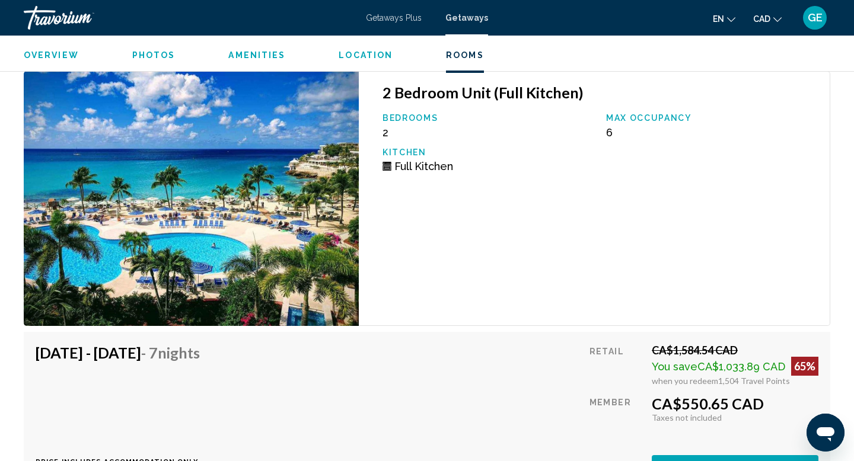
scroll to position [2362, 0]
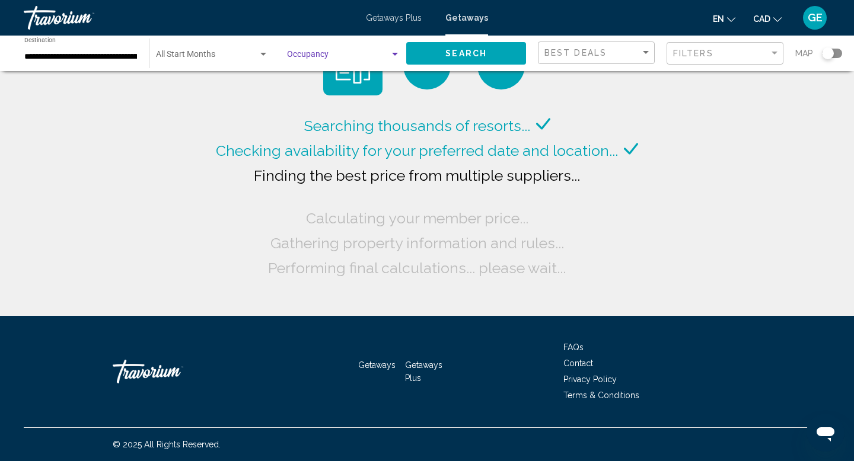
click at [340, 59] on span "Search widget" at bounding box center [338, 56] width 103 height 9
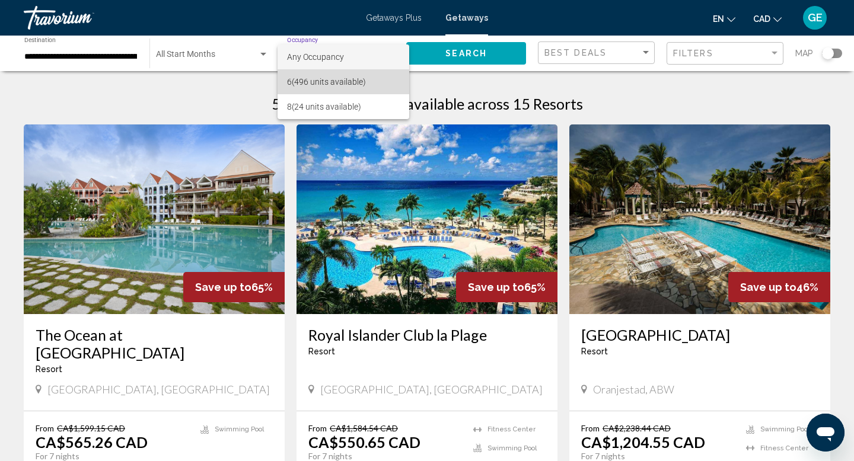
click at [342, 82] on span "6 (496 units available)" at bounding box center [343, 81] width 113 height 25
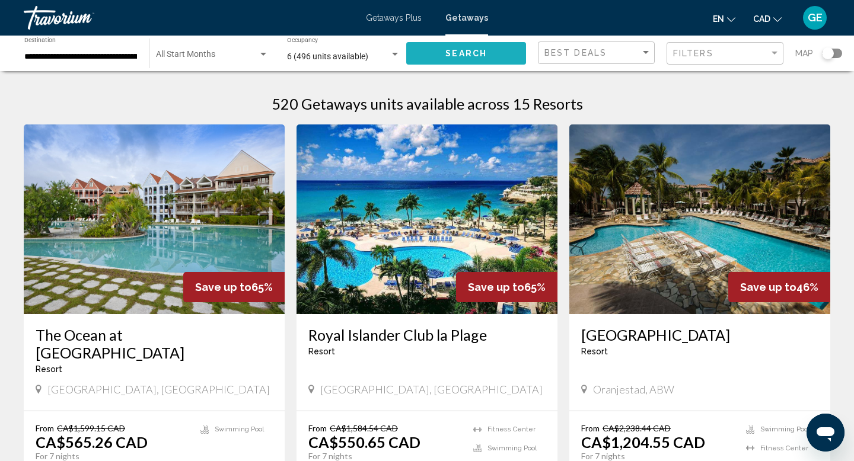
click at [464, 53] on span "Search" at bounding box center [466, 53] width 42 height 9
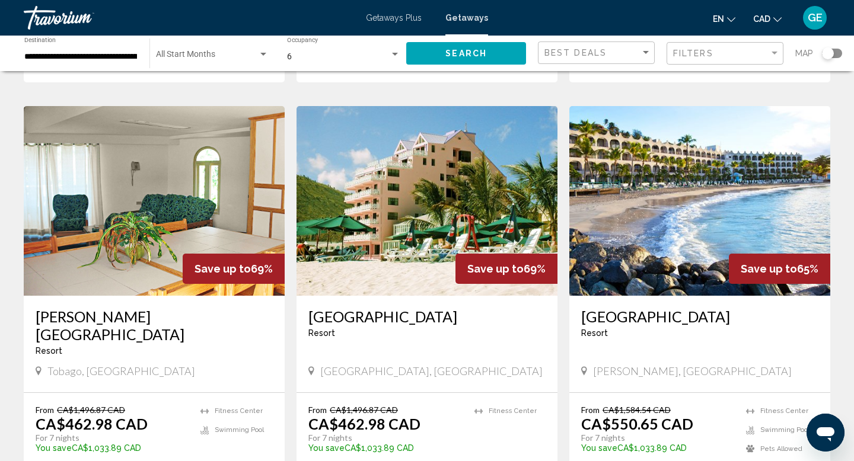
scroll to position [1342, 0]
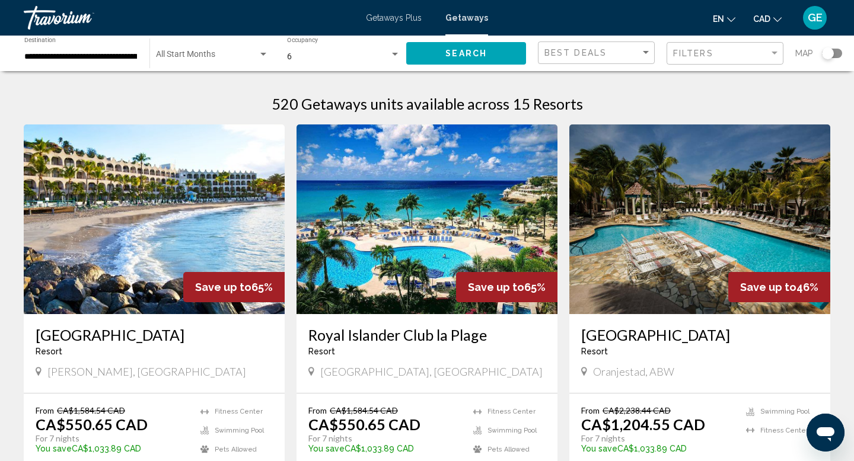
click at [333, 50] on div "6 Occupancy Any Occupancy" at bounding box center [343, 53] width 113 height 33
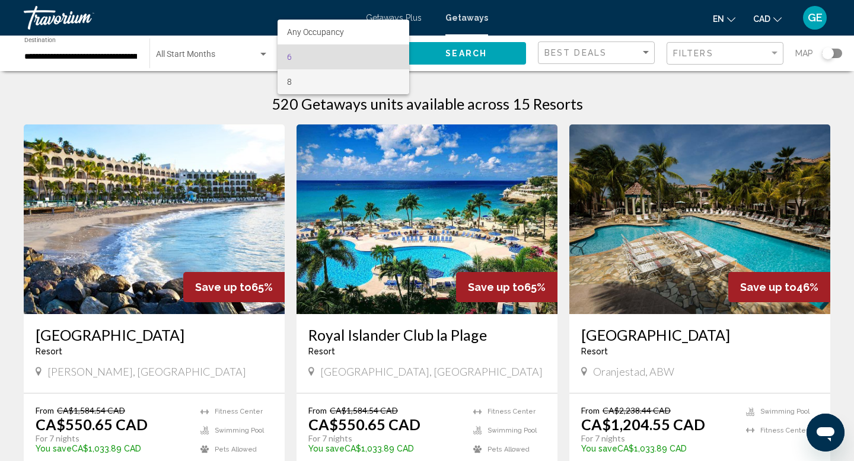
click at [335, 78] on span "8" at bounding box center [343, 81] width 113 height 25
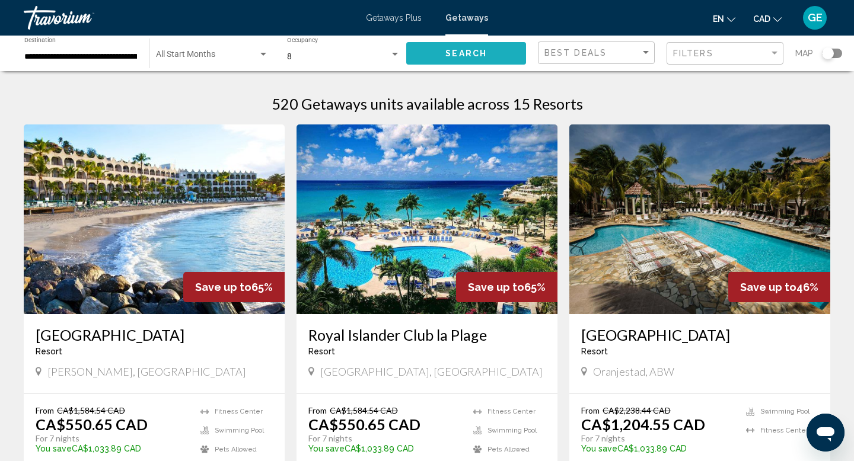
click at [462, 54] on span "Search" at bounding box center [466, 53] width 42 height 9
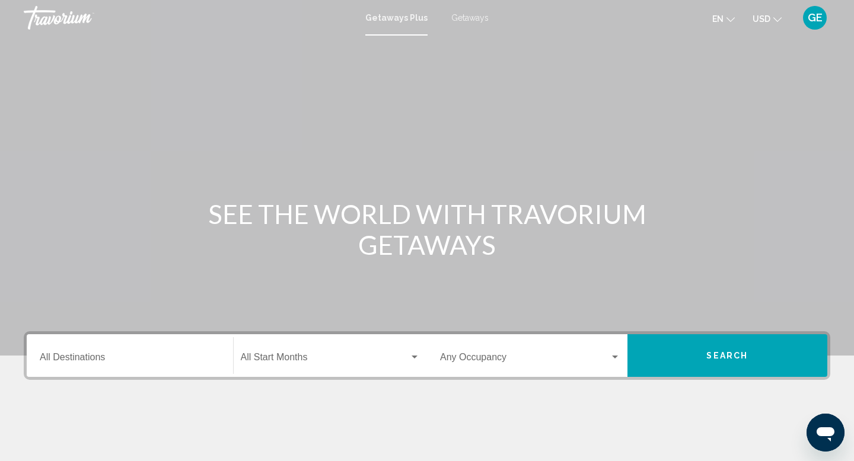
click at [762, 19] on span "USD" at bounding box center [761, 18] width 18 height 9
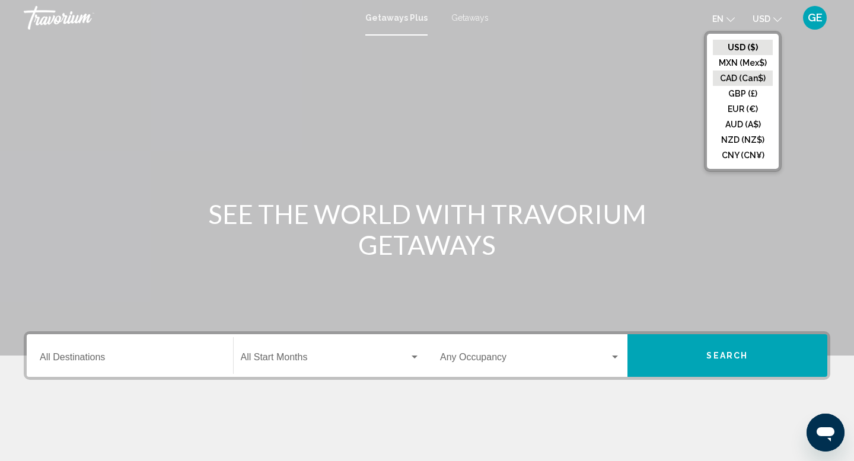
click at [748, 79] on button "CAD (Can$)" at bounding box center [743, 78] width 60 height 15
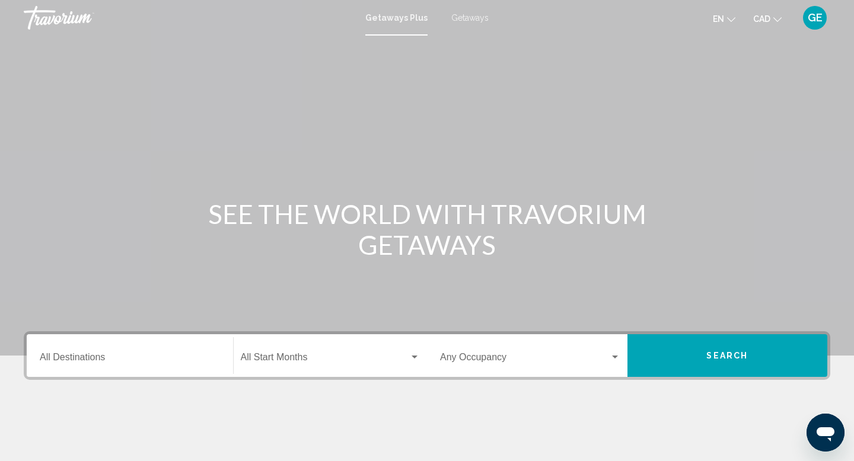
click at [107, 361] on input "Destination All Destinations" at bounding box center [130, 360] width 180 height 11
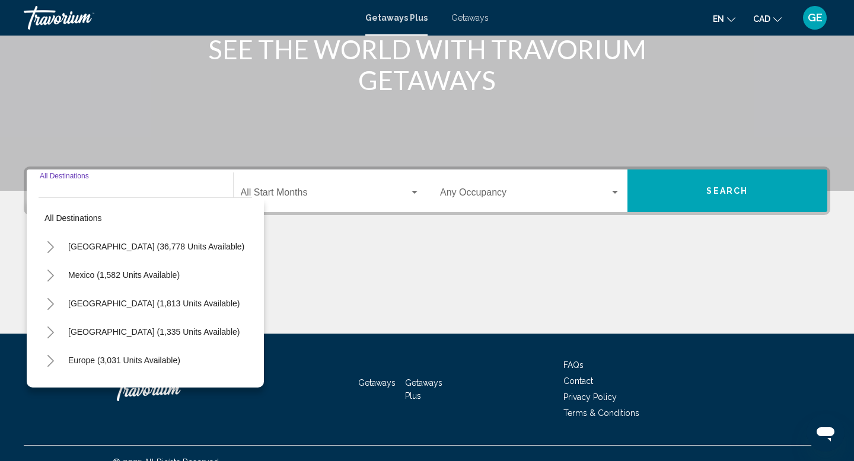
scroll to position [183, 0]
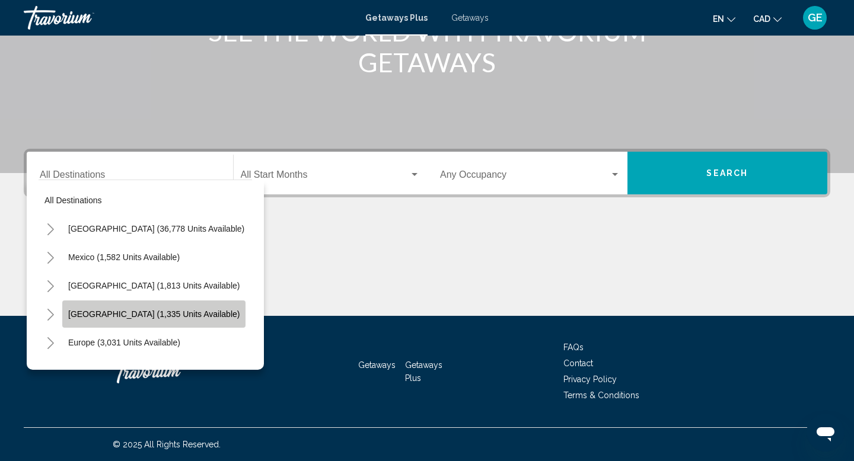
click at [127, 317] on span "[GEOGRAPHIC_DATA] (1,335 units available)" at bounding box center [153, 313] width 171 height 9
type input "**********"
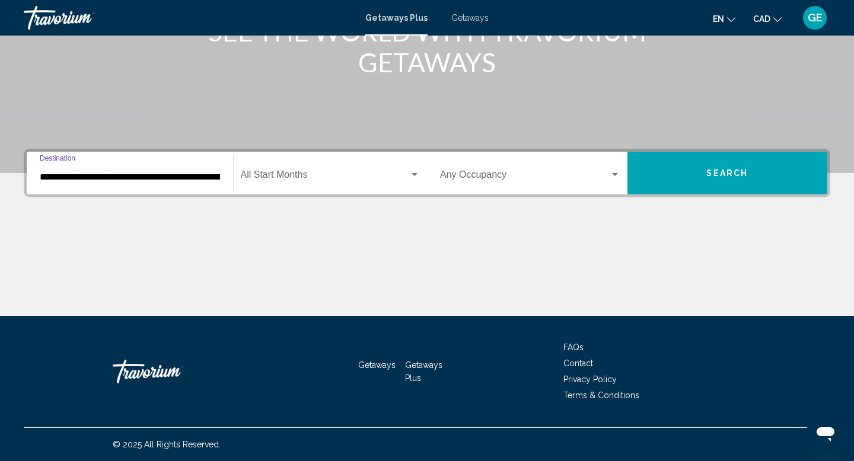
click at [464, 172] on span "Search widget" at bounding box center [525, 177] width 170 height 11
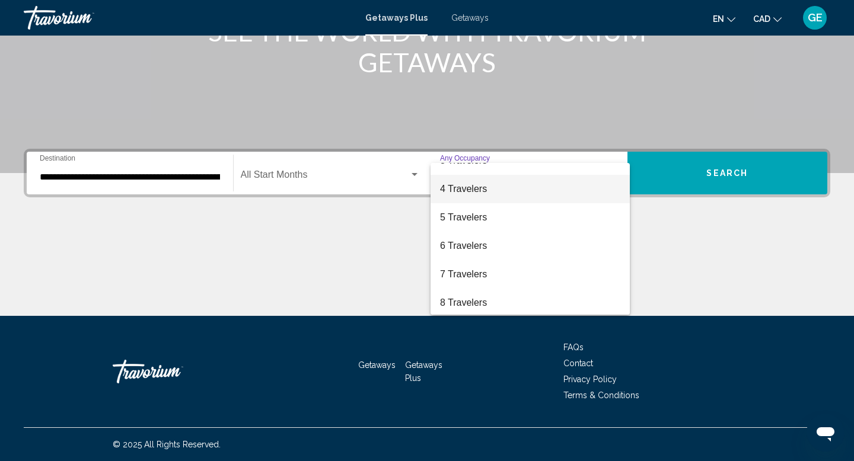
scroll to position [62, 0]
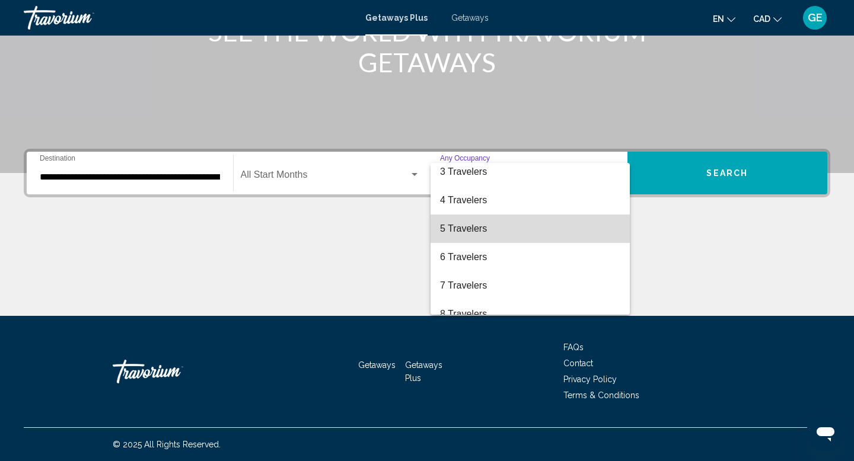
click at [491, 234] on span "5 Travelers" at bounding box center [530, 229] width 180 height 28
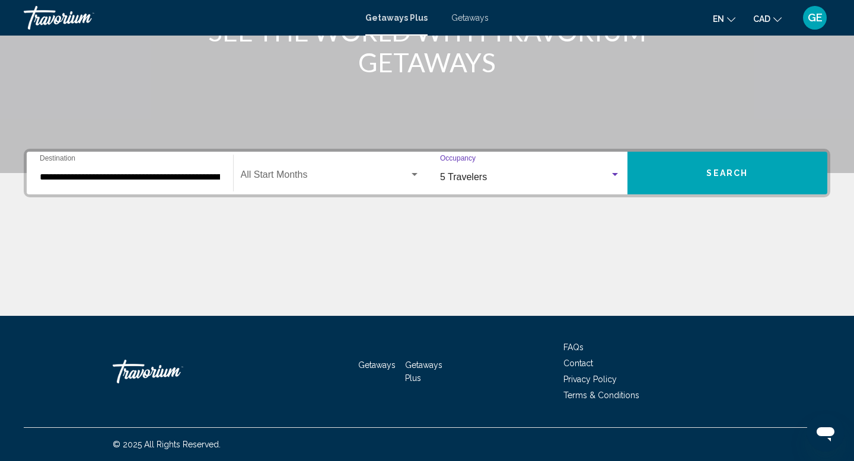
click at [712, 176] on span "Search" at bounding box center [727, 173] width 42 height 9
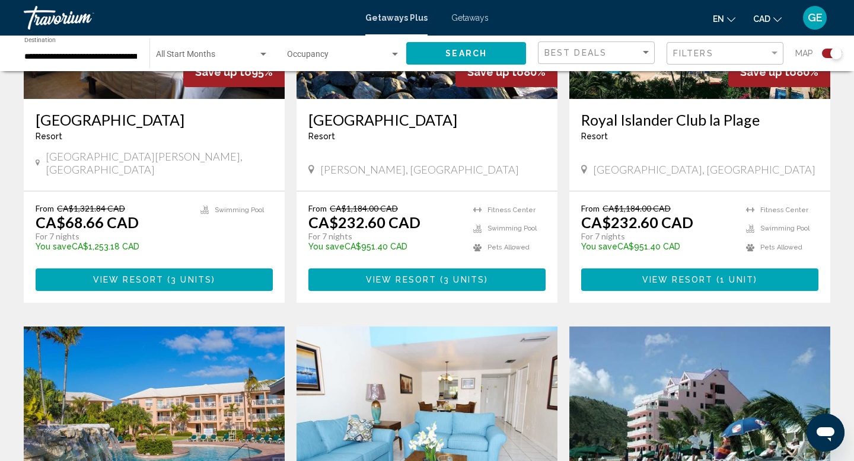
scroll to position [1027, 0]
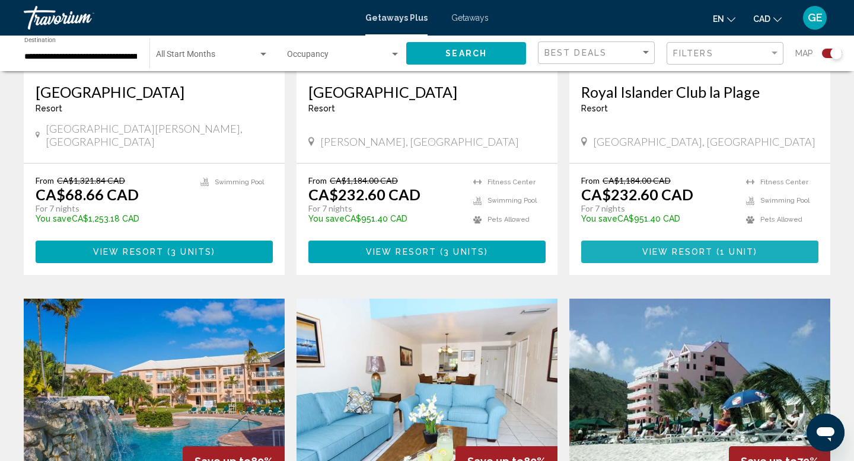
click at [703, 248] on span "View Resort" at bounding box center [677, 252] width 71 height 9
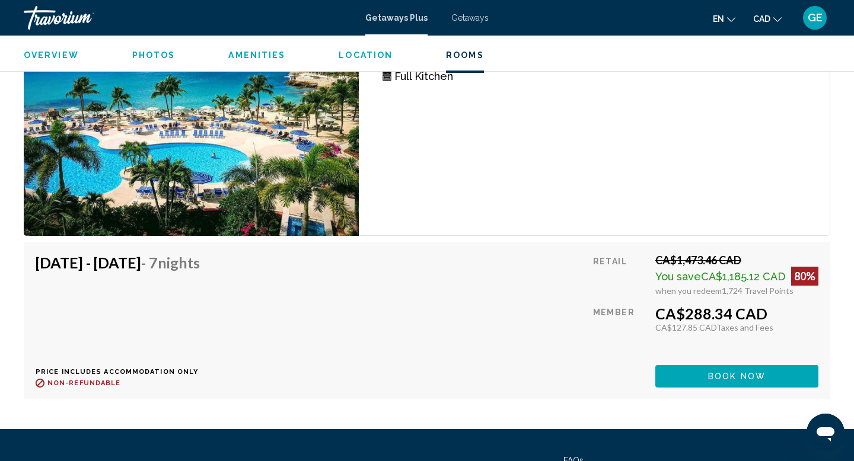
scroll to position [2337, 0]
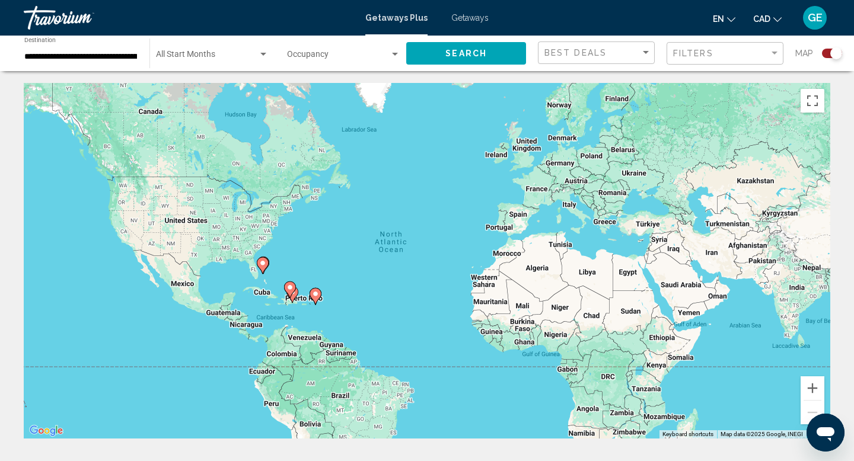
click at [327, 55] on span "Search widget" at bounding box center [338, 56] width 103 height 9
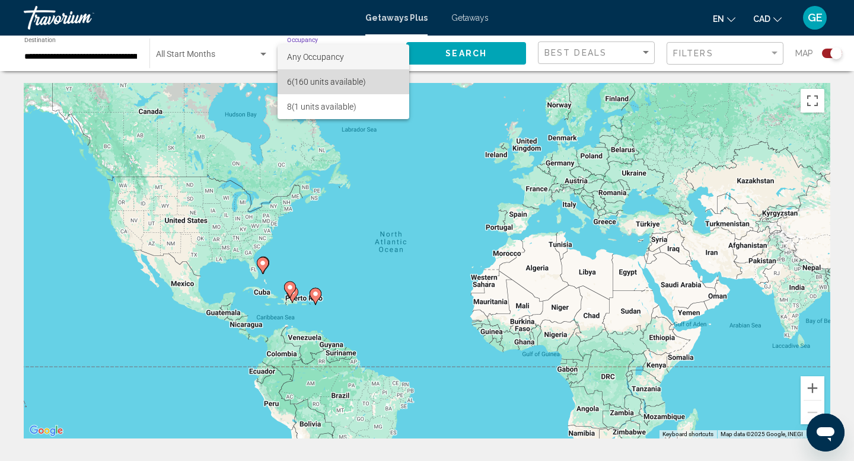
click at [329, 79] on span "6 (160 units available)" at bounding box center [343, 81] width 113 height 25
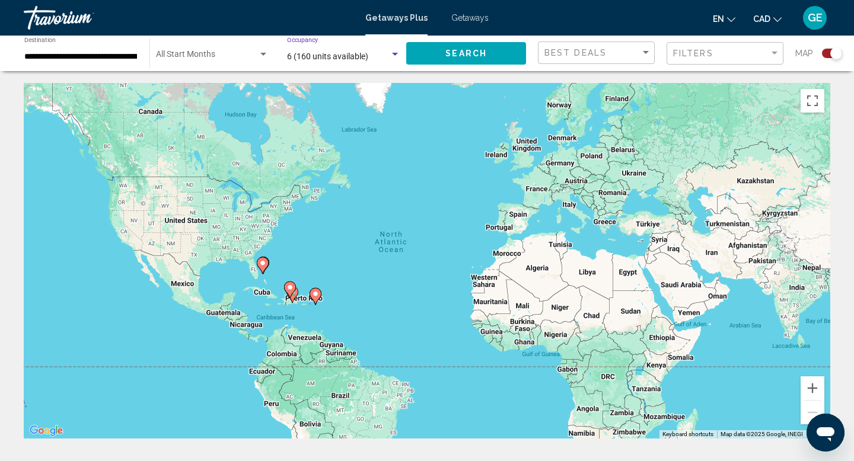
click at [467, 44] on button "Search" at bounding box center [466, 53] width 120 height 22
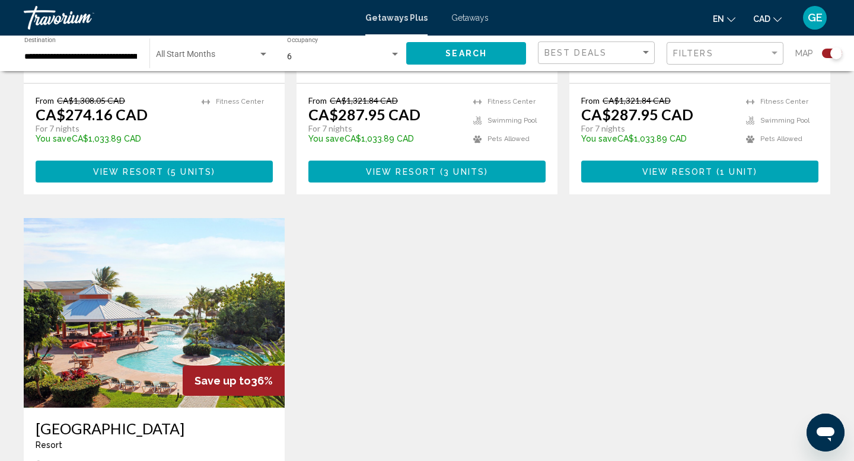
scroll to position [1496, 0]
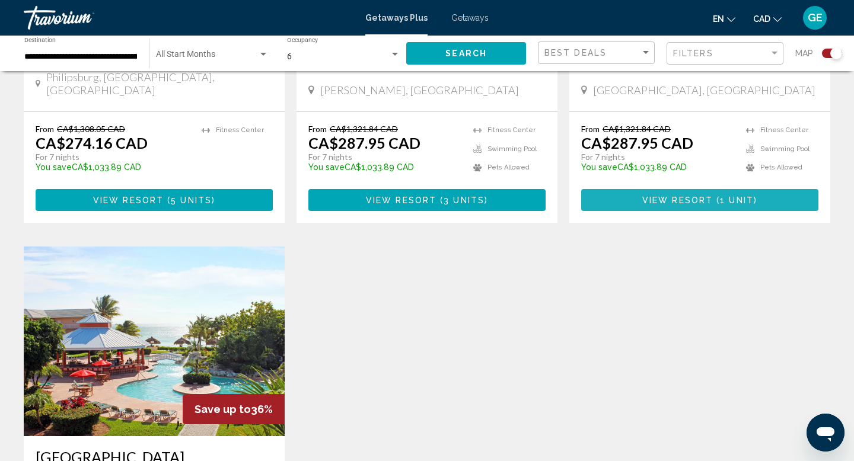
click at [704, 189] on button "View Resort ( 1 unit )" at bounding box center [699, 200] width 237 height 22
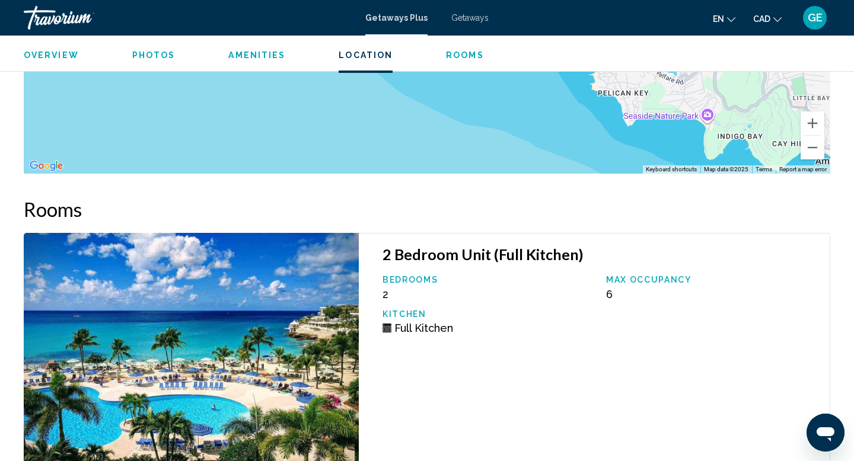
scroll to position [2350, 0]
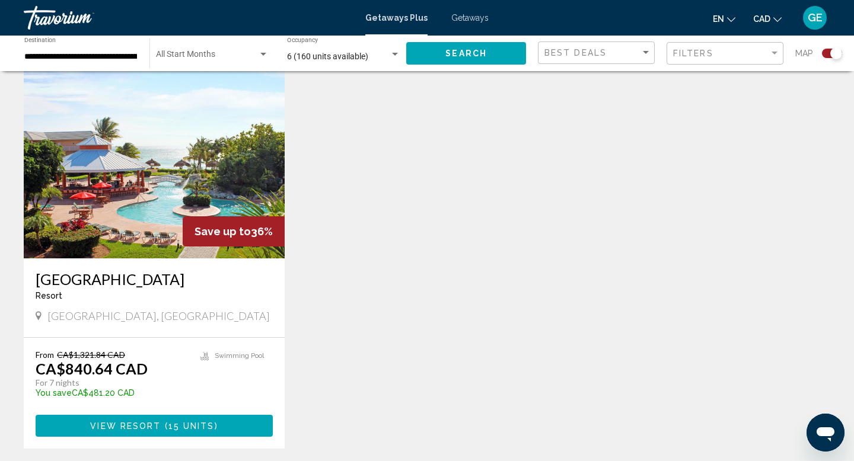
scroll to position [1708, 0]
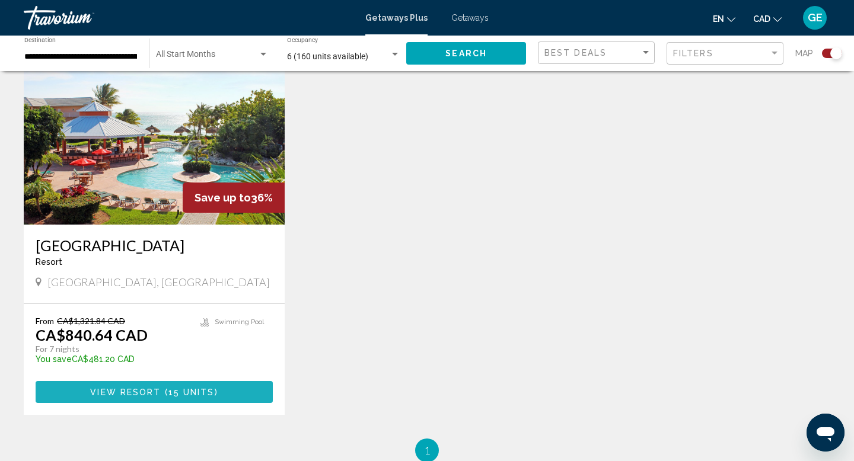
click at [121, 388] on span "View Resort" at bounding box center [125, 392] width 71 height 9
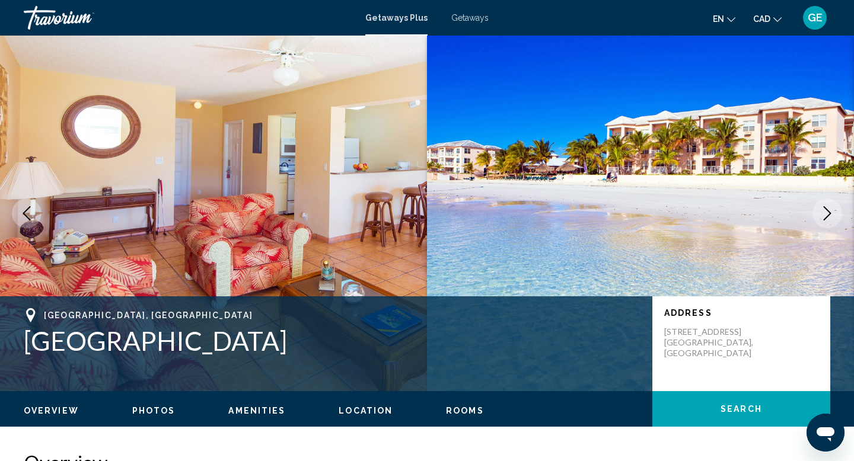
click at [831, 215] on icon "Next image" at bounding box center [827, 213] width 14 height 14
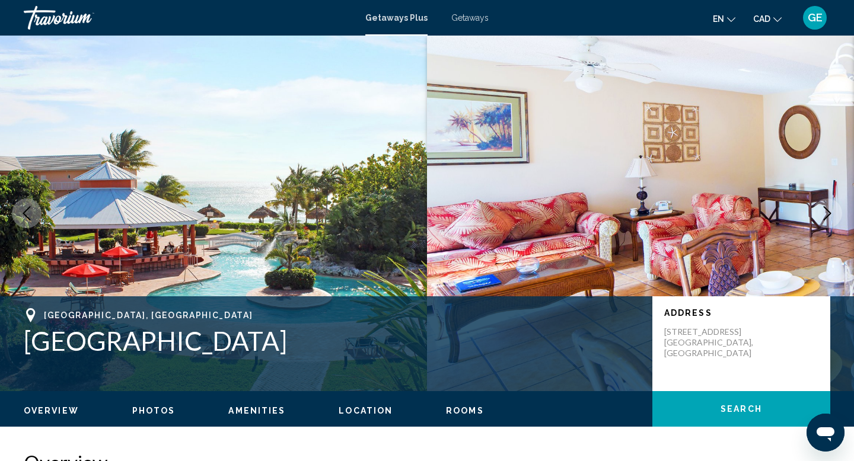
click at [831, 215] on icon "Next image" at bounding box center [827, 213] width 14 height 14
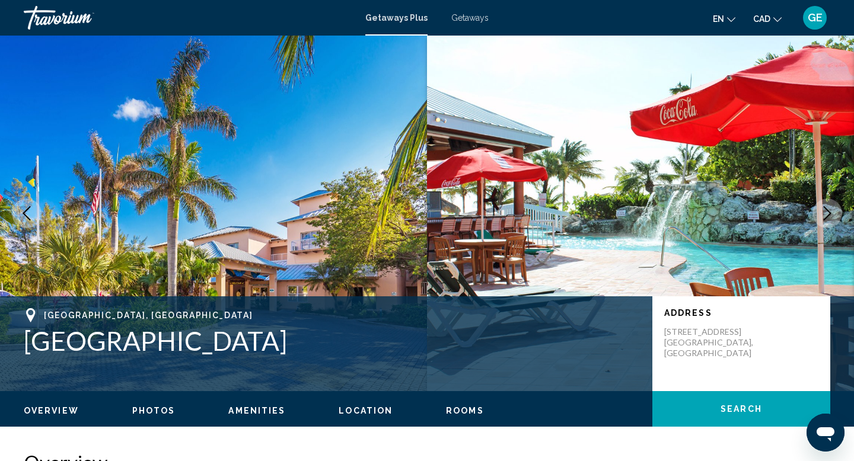
click at [831, 215] on icon "Next image" at bounding box center [827, 213] width 14 height 14
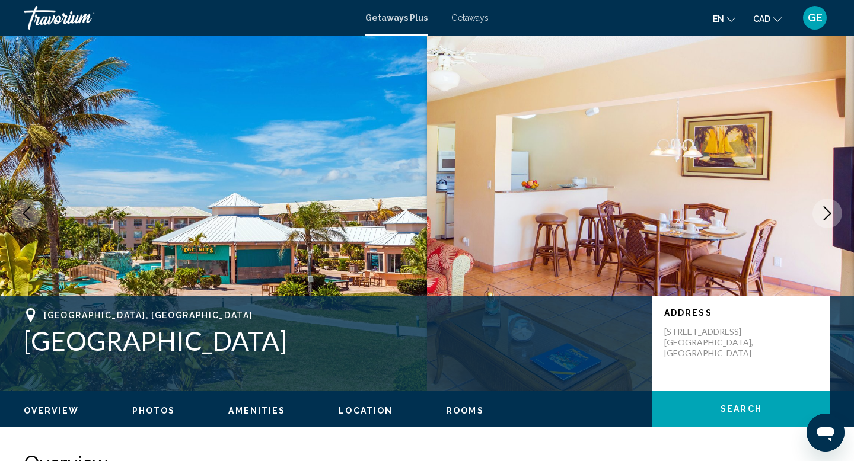
click at [832, 216] on icon "Next image" at bounding box center [827, 213] width 14 height 14
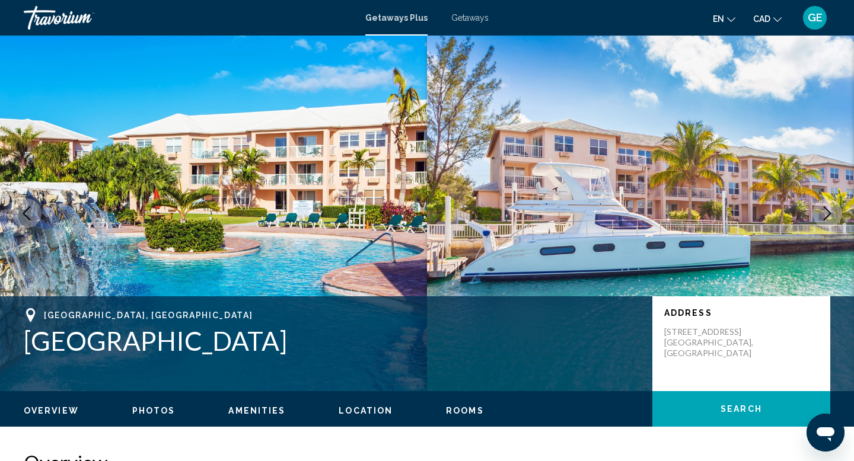
click at [832, 216] on icon "Next image" at bounding box center [827, 213] width 14 height 14
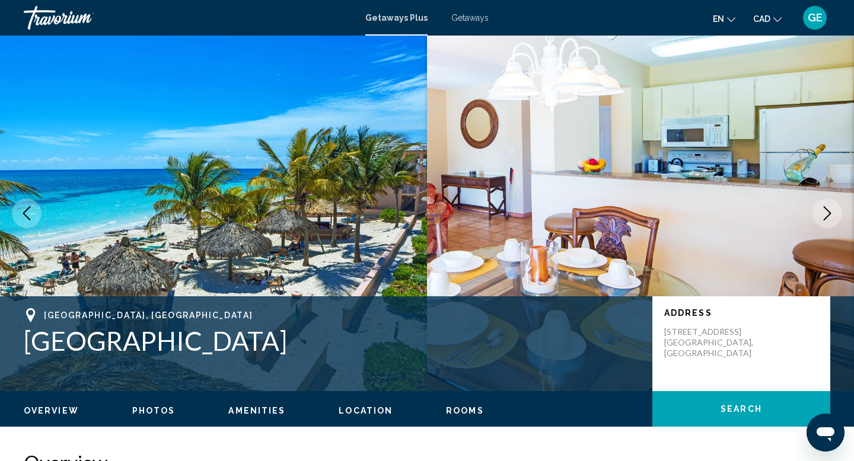
click at [832, 216] on icon "Next image" at bounding box center [827, 213] width 14 height 14
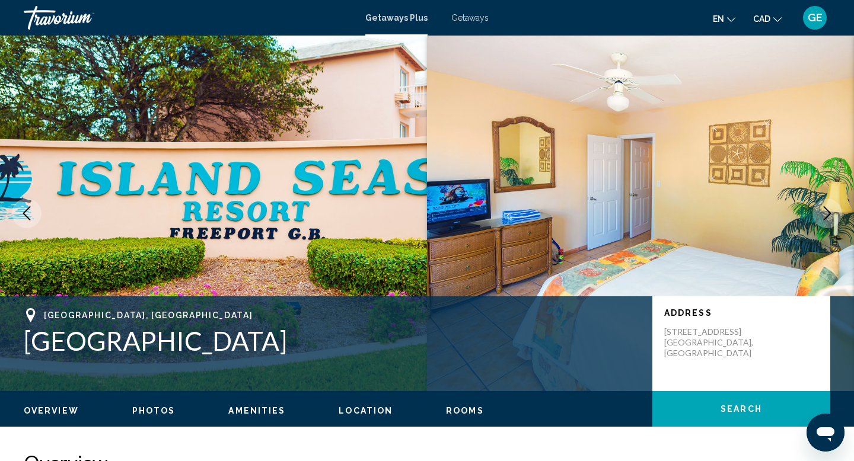
click at [832, 217] on icon "Next image" at bounding box center [827, 213] width 14 height 14
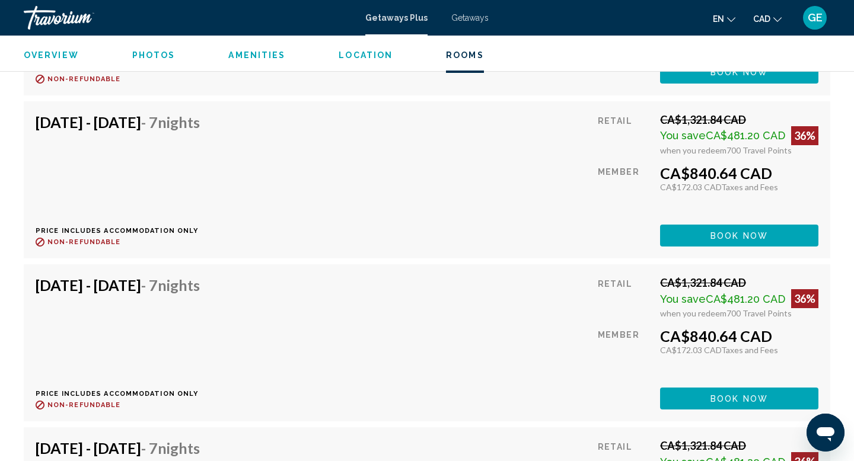
scroll to position [2297, 0]
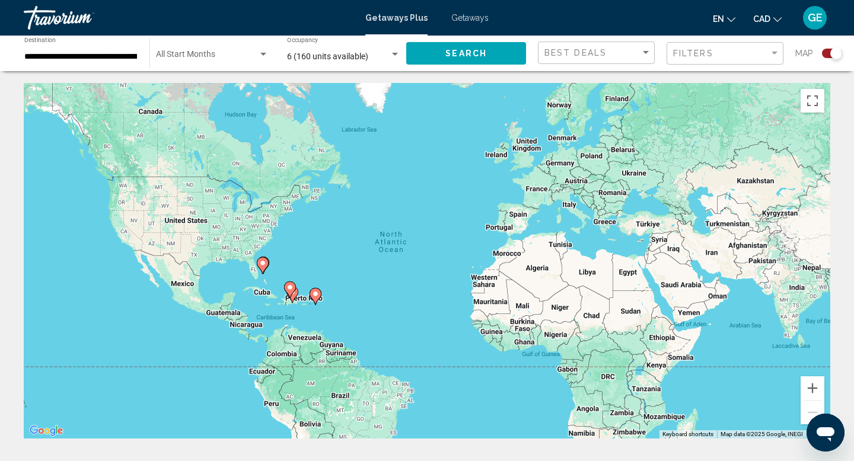
click at [136, 56] on input "**********" at bounding box center [80, 56] width 113 height 9
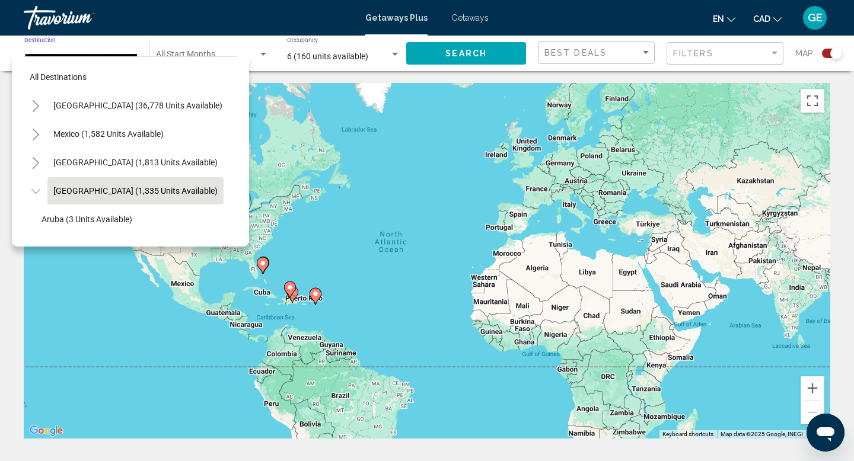
scroll to position [42, 10]
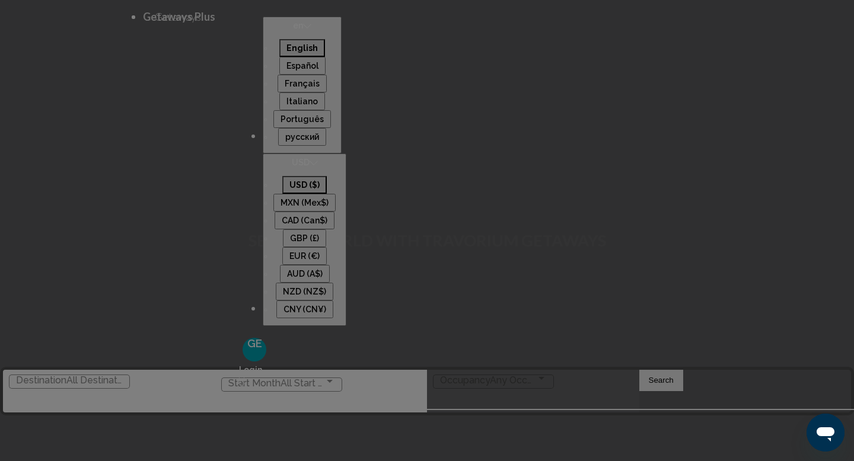
click at [346, 154] on button "USD USD ($) MXN (Mex$) CAD (Can$) GBP (£) EUR (€) AUD (A$) NZD (NZ$) CNY (CN¥)" at bounding box center [305, 240] width 84 height 173
click at [334, 212] on button "CAD (Can$)" at bounding box center [305, 221] width 60 height 18
click at [123, 372] on input "Destination All Destinations" at bounding box center [69, 380] width 107 height 17
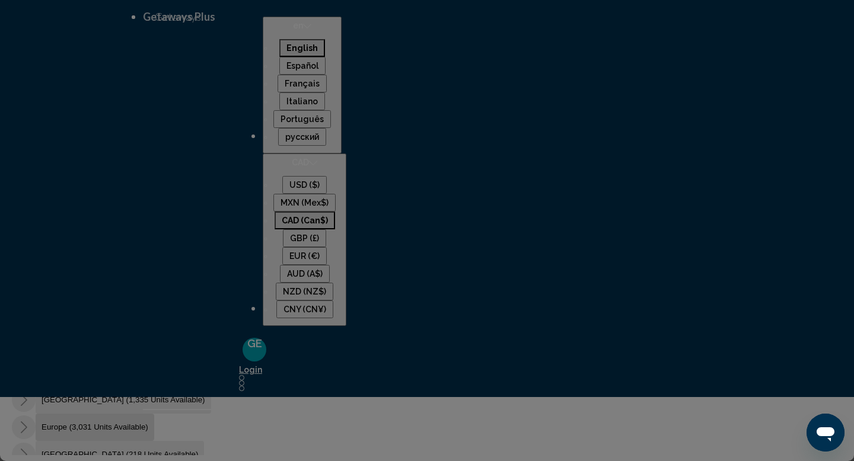
scroll to position [183, 0]
click at [164, 395] on span "[GEOGRAPHIC_DATA] (1,335 units available)" at bounding box center [124, 399] width 164 height 9
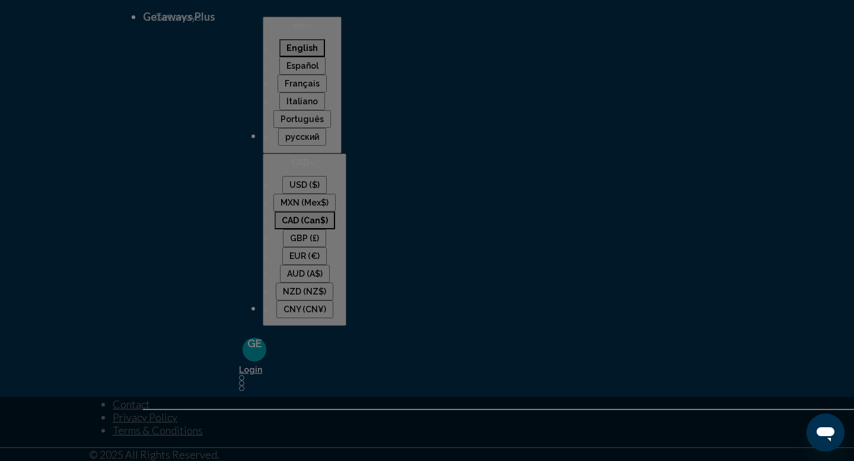
click at [123, 210] on input "**********" at bounding box center [69, 218] width 107 height 17
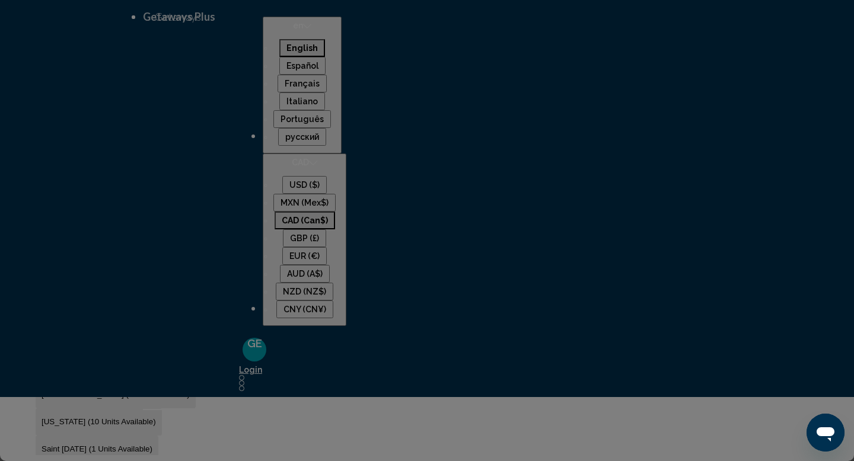
scroll to position [111, 11]
click at [134, 302] on button "Aruba (3 units available)" at bounding box center [85, 315] width 98 height 27
type input "**********"
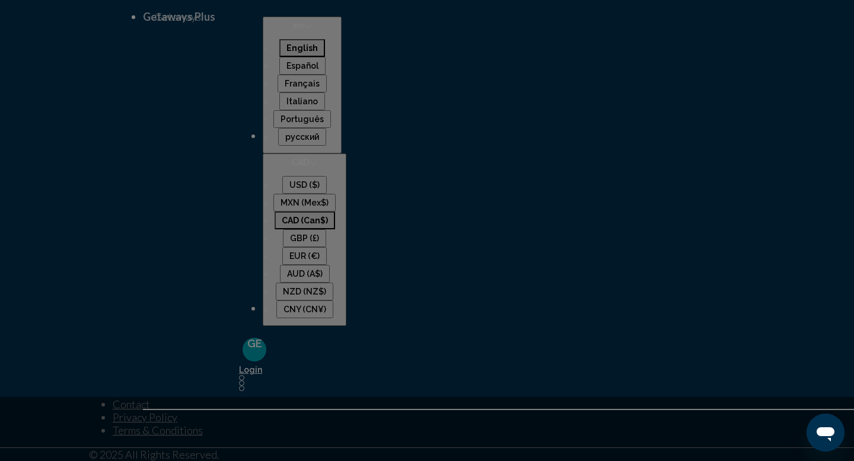
click at [671, 208] on button "Search" at bounding box center [661, 218] width 44 height 21
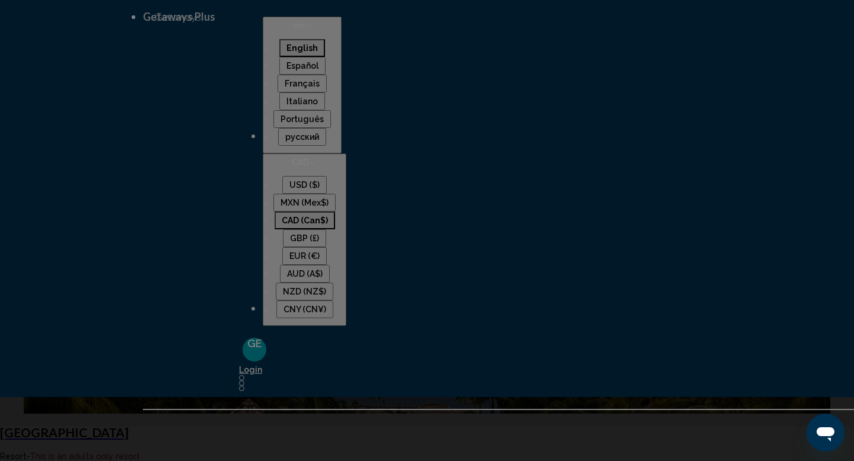
scroll to position [293, 0]
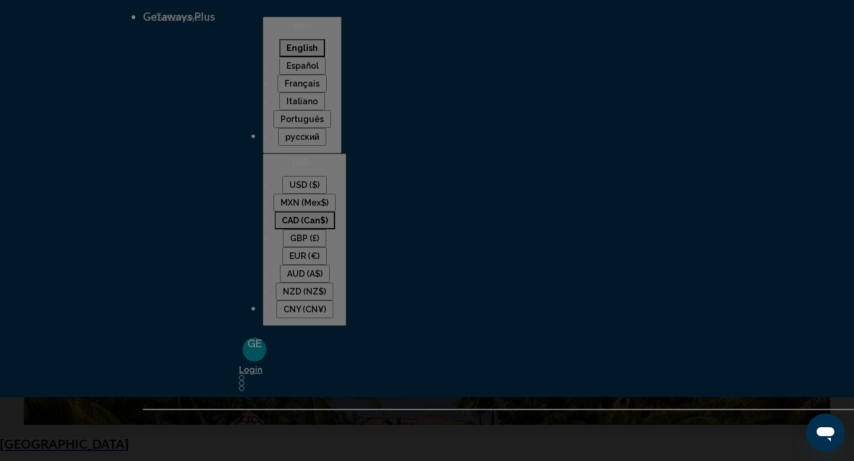
click at [84, 48] on div "**********" at bounding box center [77, 46] width 107 height 17
click at [102, 128] on span "[GEOGRAPHIC_DATA] (190 units available)" at bounding box center [120, 123] width 157 height 9
click at [481, 63] on button "Search" at bounding box center [490, 53] width 44 height 21
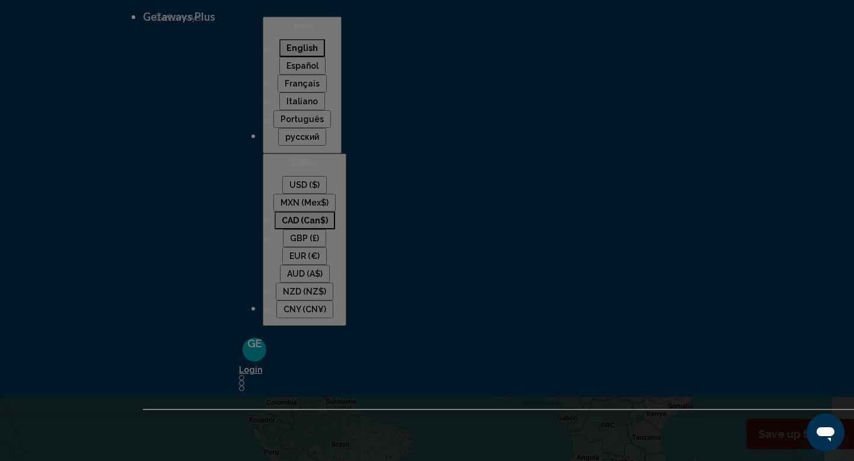
click at [87, 51] on div "**********" at bounding box center [77, 46] width 107 height 17
click at [107, 165] on span "[GEOGRAPHIC_DATA] (8 units available)" at bounding box center [116, 161] width 148 height 9
click at [473, 59] on button "Search" at bounding box center [490, 53] width 44 height 21
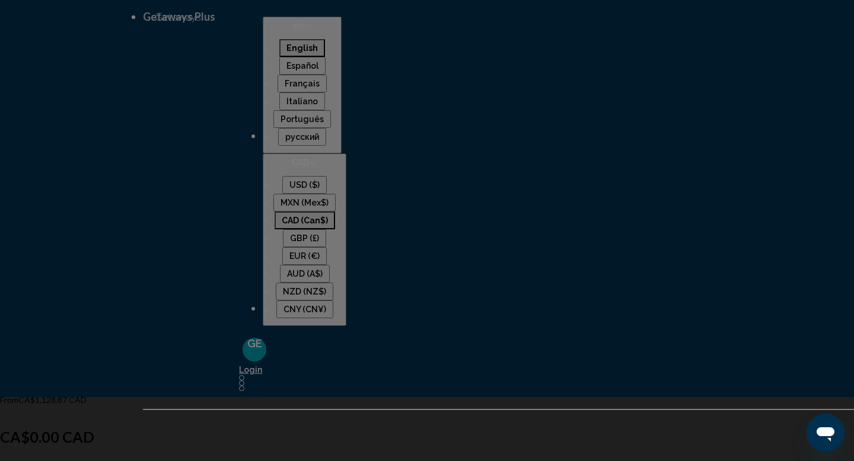
scroll to position [391, 0]
click at [117, 55] on input "**********" at bounding box center [80, 49] width 113 height 9
click at [118, 192] on span "Saint [DATE] (1 units available)" at bounding box center [97, 187] width 111 height 9
type input "**********"
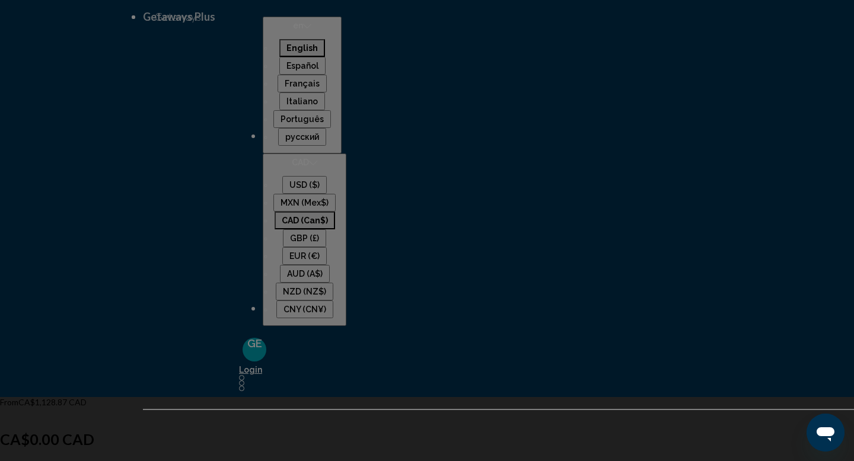
click at [478, 49] on span "Search" at bounding box center [490, 53] width 25 height 9
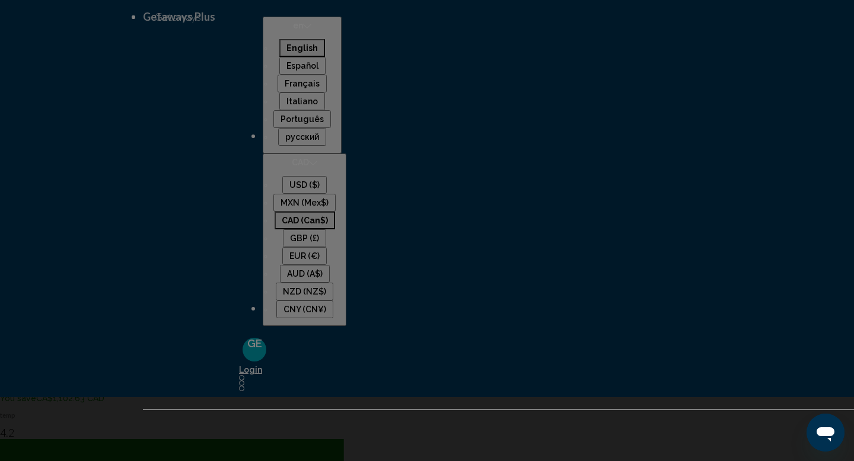
scroll to position [539, 0]
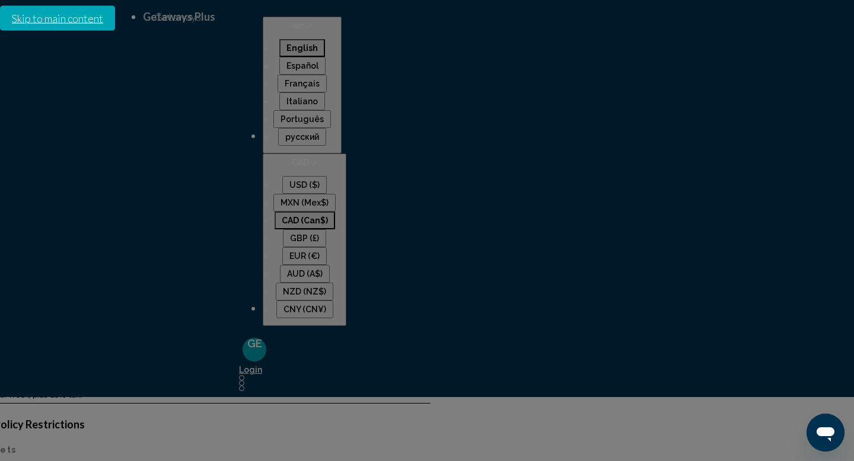
scroll to position [2023, 0]
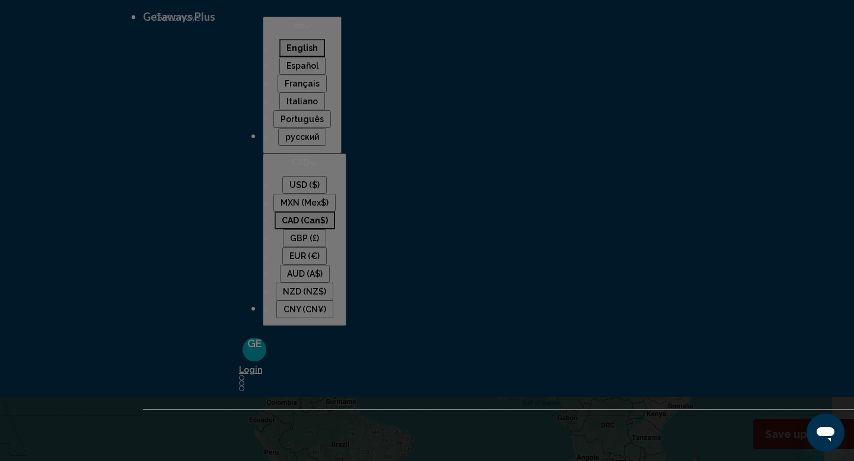
scroll to position [627, 0]
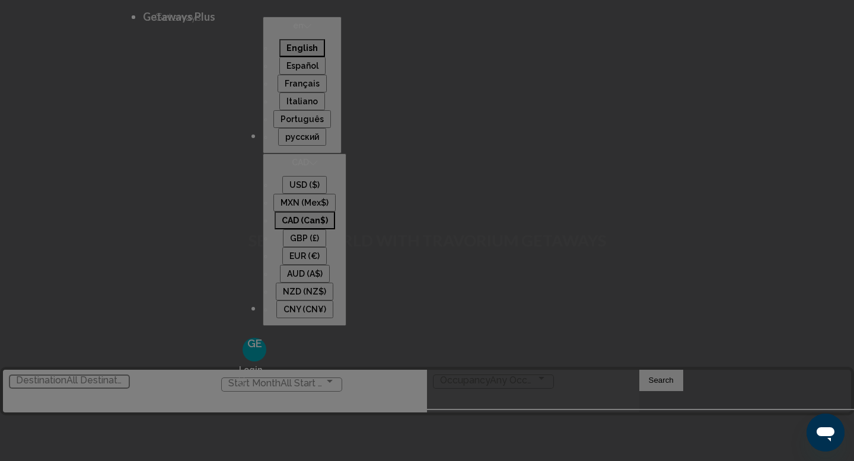
click at [123, 372] on div "Destination All Destinations" at bounding box center [69, 380] width 107 height 17
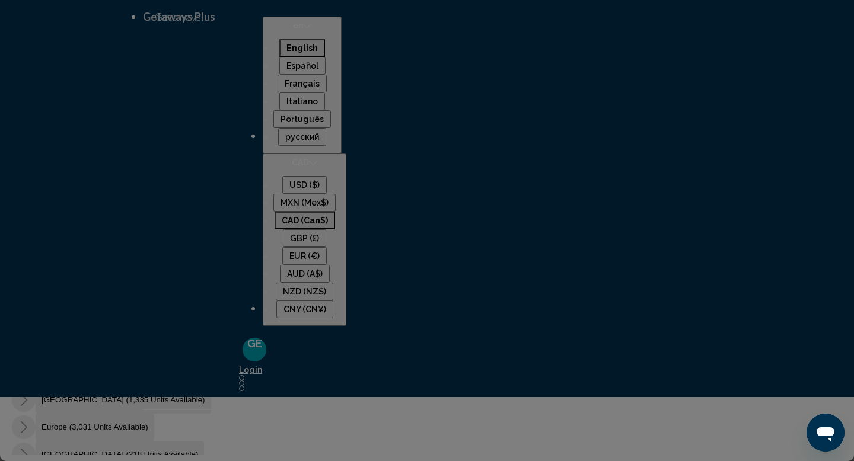
scroll to position [183, 0]
click at [152, 368] on span "Canada (1,813 units available)" at bounding box center [124, 372] width 164 height 9
type input "**********"
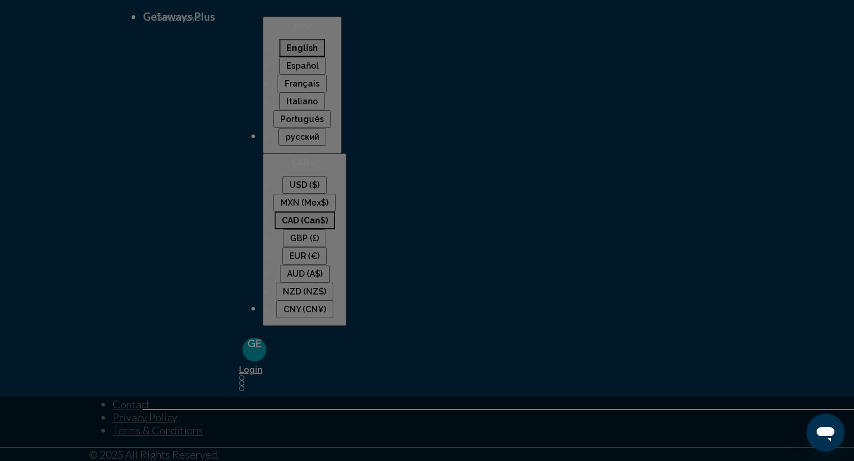
click at [470, 210] on span "Search widget" at bounding box center [488, 218] width 96 height 17
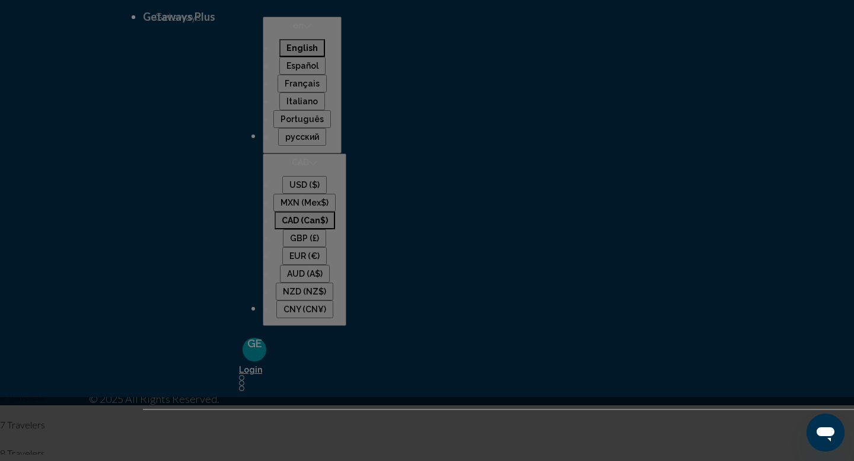
scroll to position [63, 0]
click at [492, 382] on span "6 Travelers" at bounding box center [427, 396] width 854 height 28
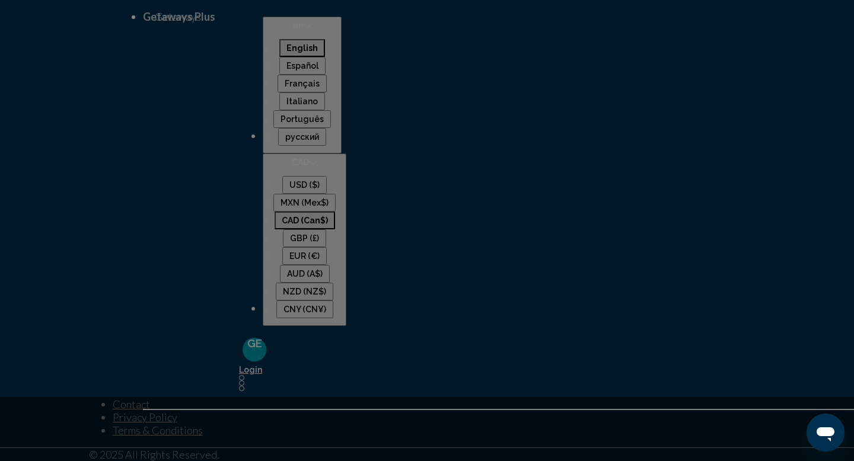
click at [683, 208] on button "Search" at bounding box center [661, 218] width 44 height 21
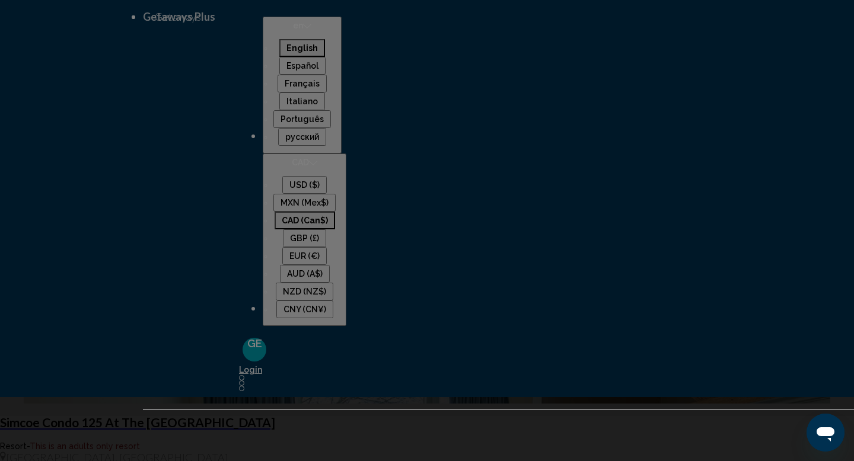
scroll to position [472, 0]
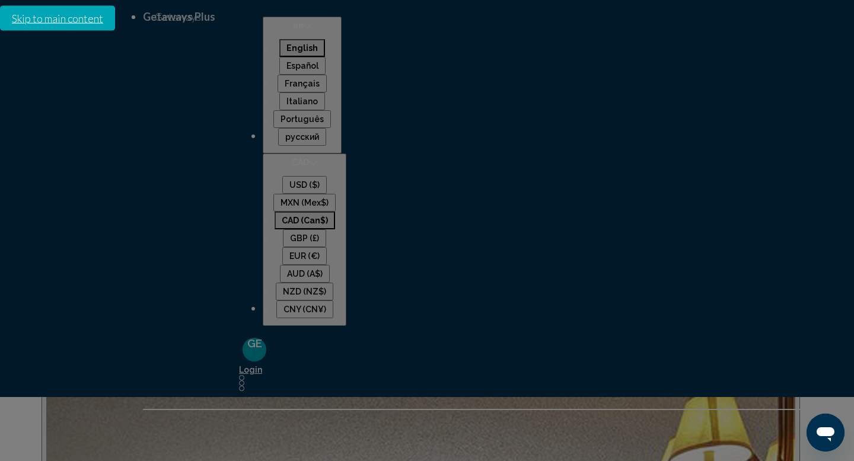
scroll to position [105, 0]
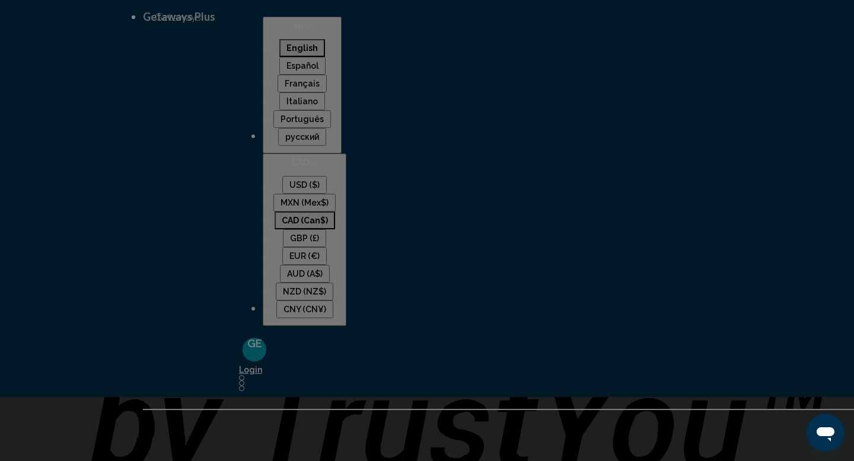
scroll to position [971, 0]
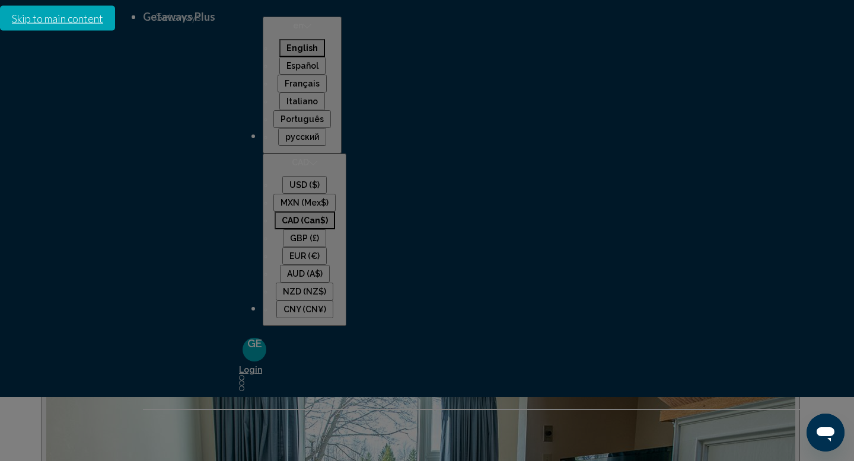
scroll to position [404, 0]
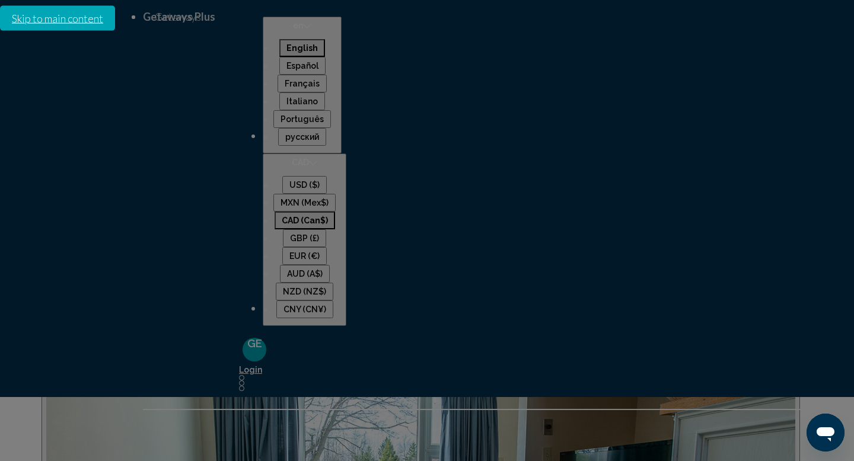
click at [98, 186] on span "Read more" at bounding box center [73, 190] width 49 height 8
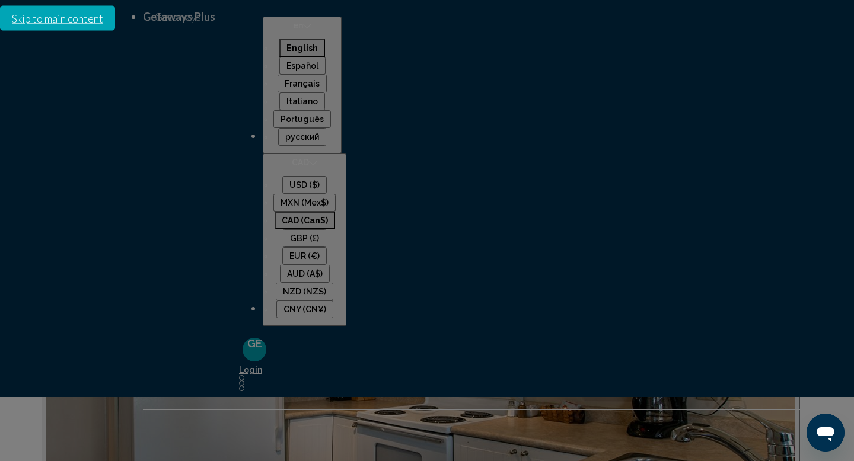
scroll to position [2875, 0]
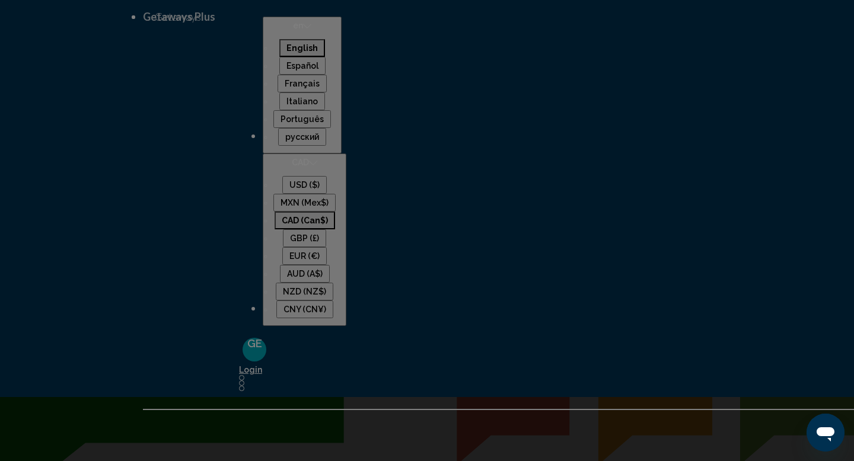
scroll to position [1786, 0]
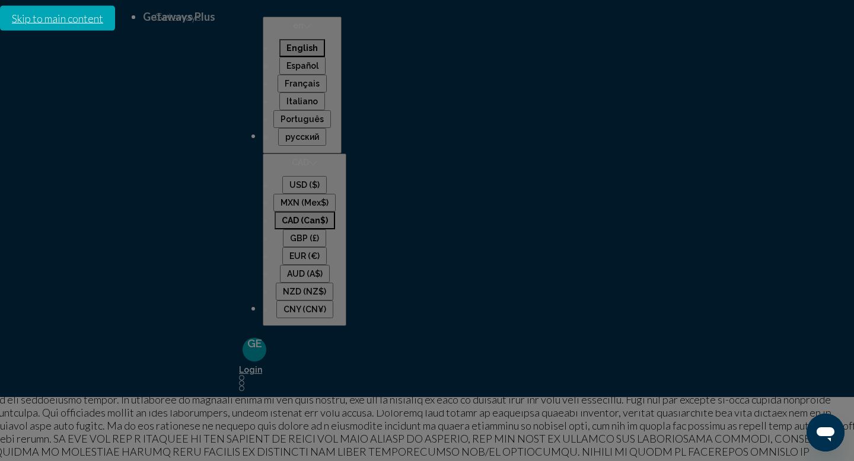
scroll to position [2047, 0]
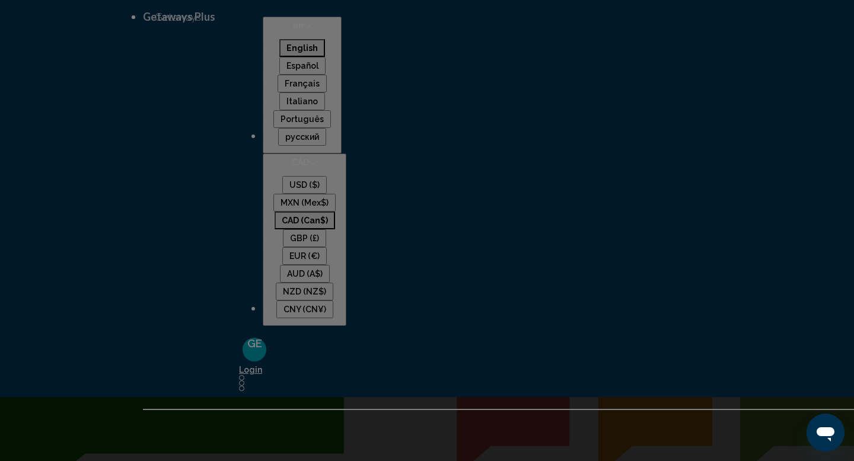
scroll to position [1777, 0]
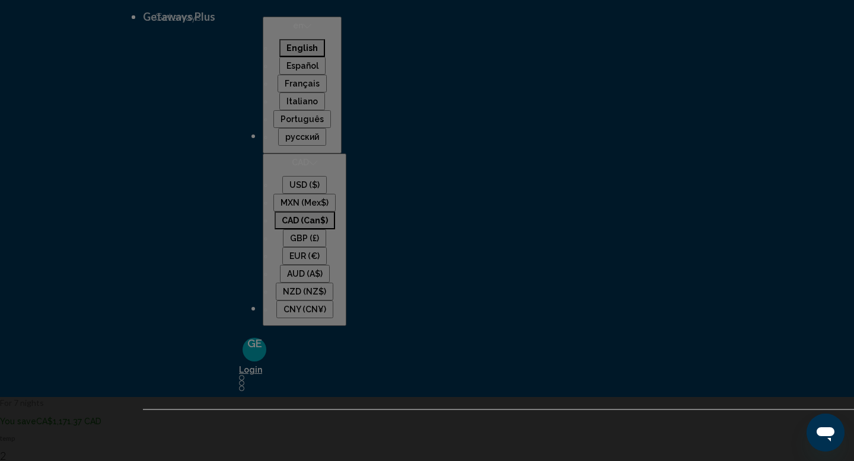
scroll to position [464, 0]
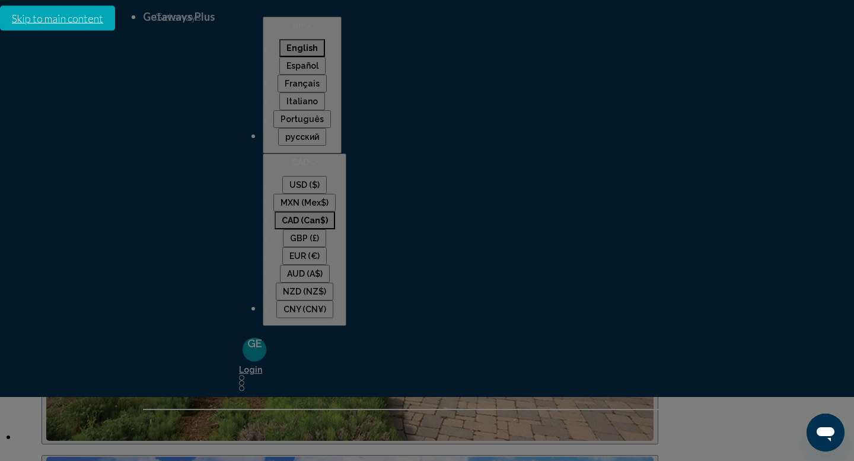
scroll to position [1026, 0]
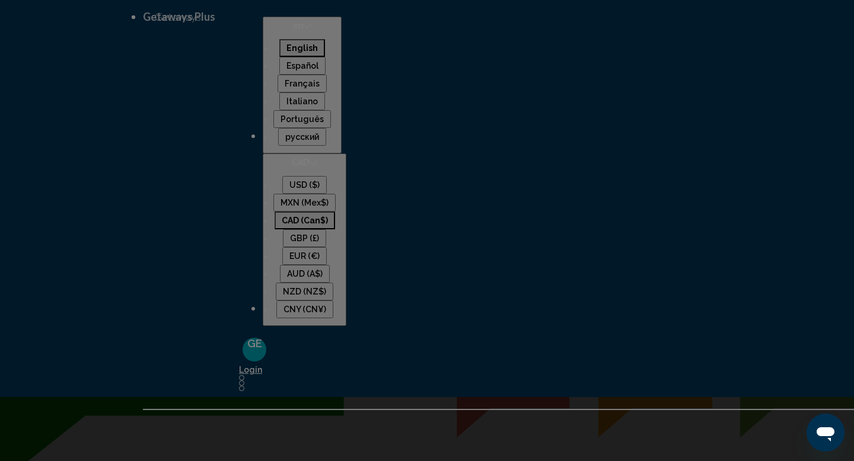
scroll to position [1815, 0]
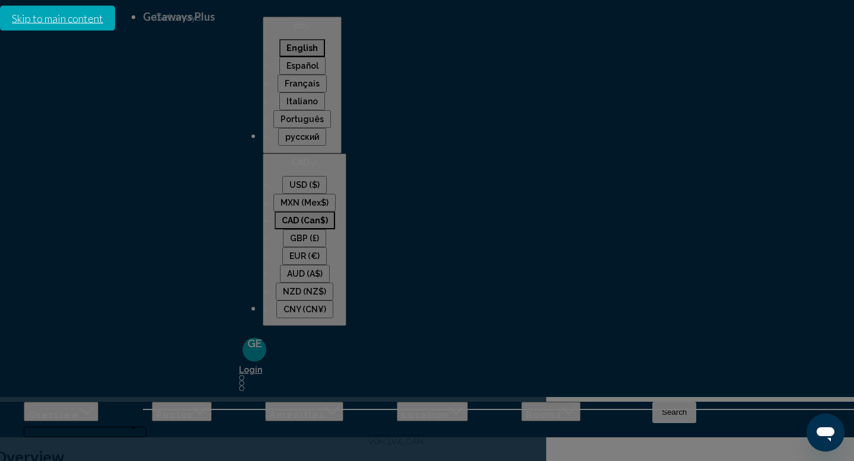
click at [40, 426] on icon "Next image" at bounding box center [36, 433] width 8 height 14
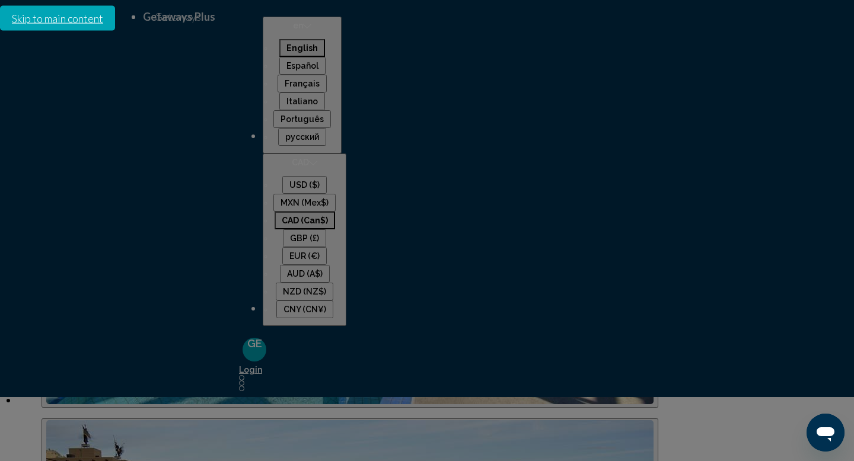
scroll to position [1484, 0]
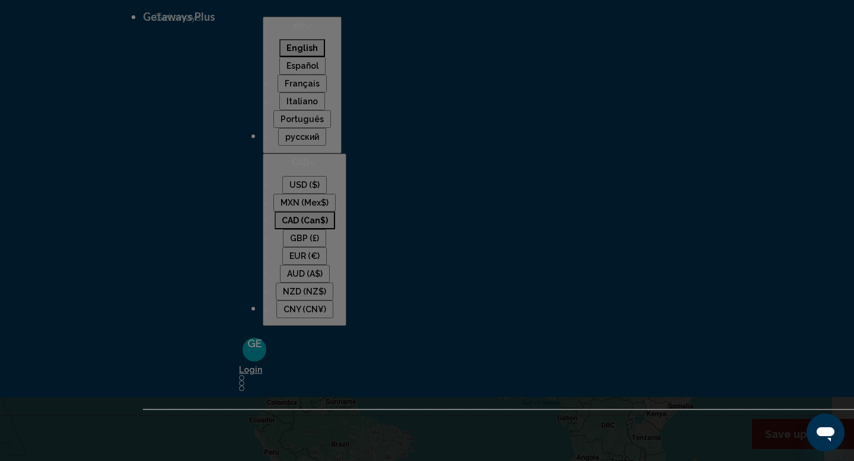
click at [318, 51] on span "6 (309 units available)" at bounding box center [345, 46] width 88 height 9
click at [478, 54] on span "Search" at bounding box center [490, 53] width 25 height 9
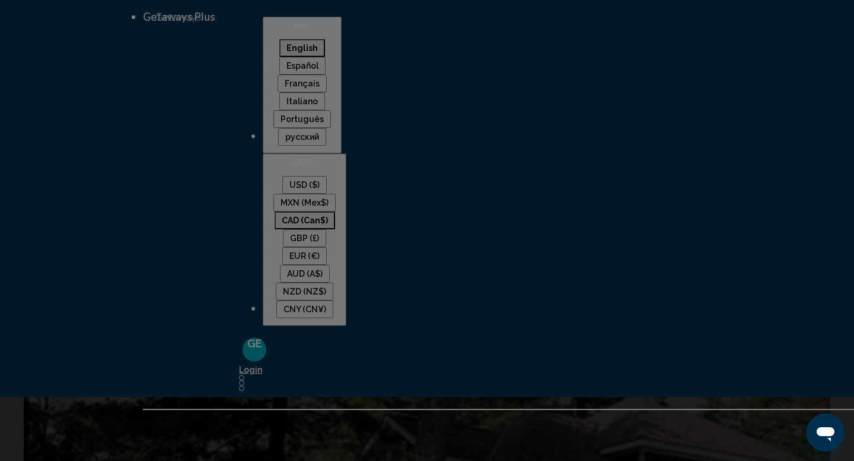
scroll to position [1279, 0]
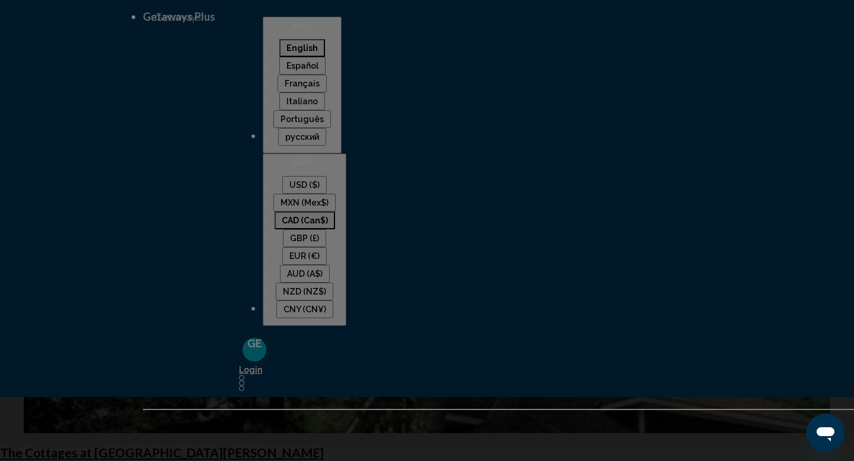
click at [325, 55] on div "8" at bounding box center [349, 46] width 96 height 17
click at [490, 51] on button "Search" at bounding box center [490, 53] width 44 height 21
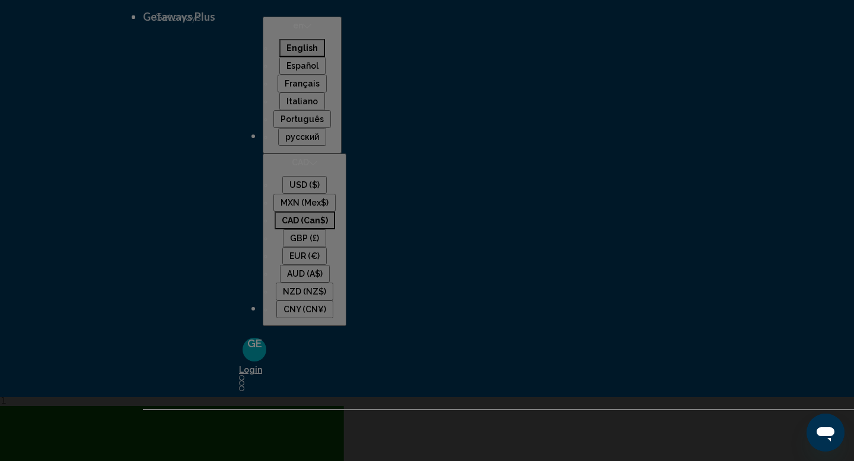
scroll to position [407, 0]
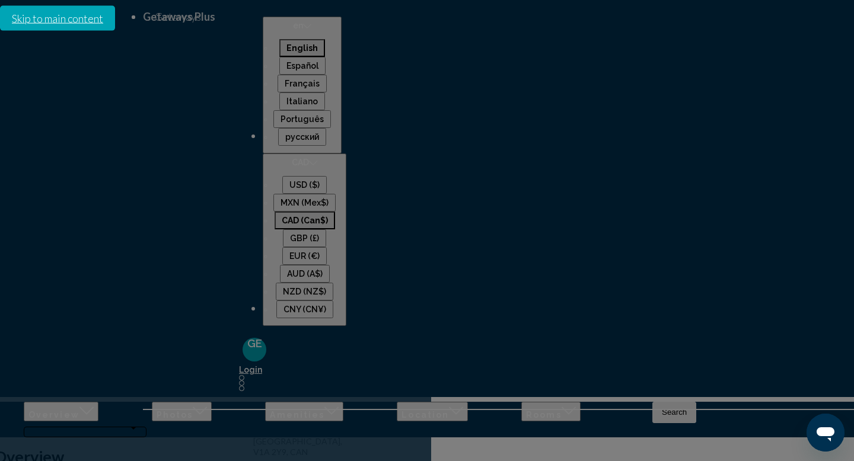
click at [47, 425] on button "Next image" at bounding box center [36, 435] width 24 height 20
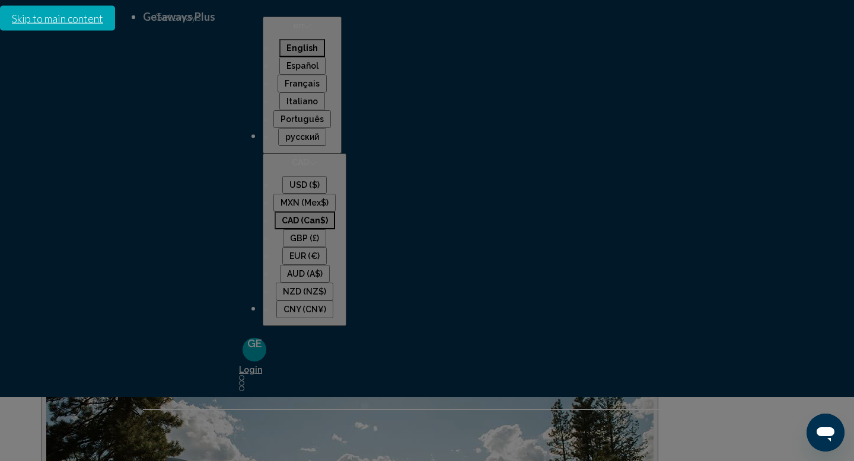
scroll to position [1566, 0]
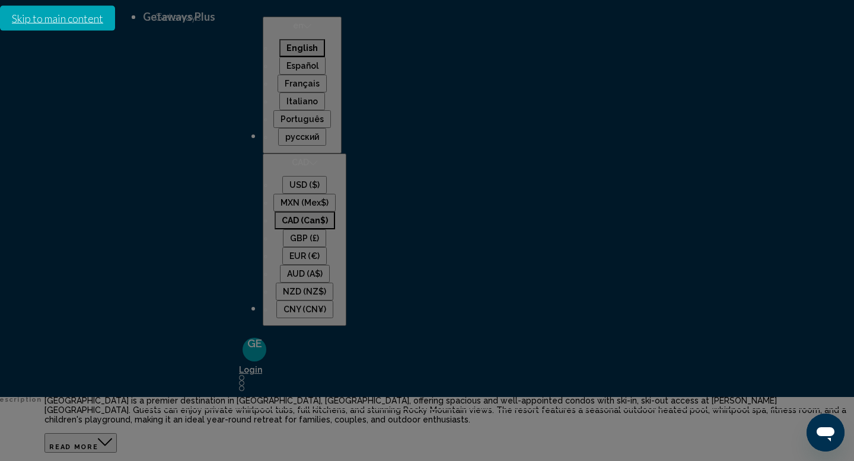
scroll to position [141, 0]
drag, startPoint x: 756, startPoint y: 210, endPoint x: 659, endPoint y: 188, distance: 99.8
click at [407, 237] on div "Address 1351 Gerry Sorenson Way Kimberley, BC, V1A 2Y9, CAN" at bounding box center [330, 281] width 154 height 88
copy p "1351 Gerry Sorenson Way Kimberley, BC, V1A 2Y9,"
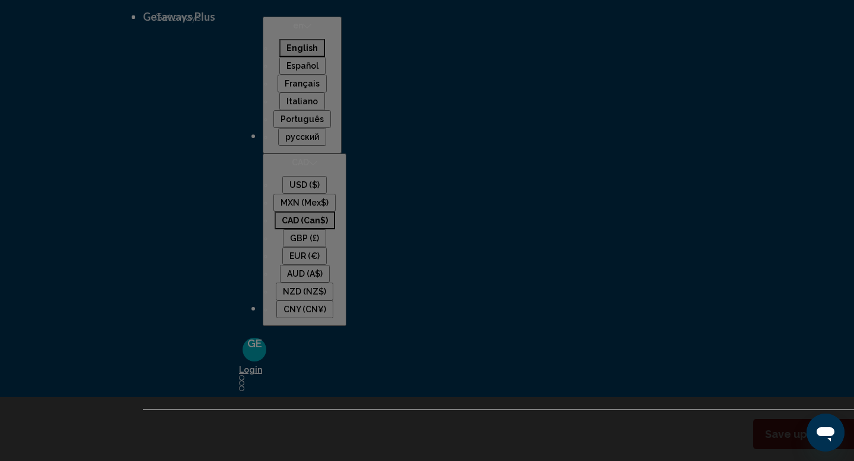
drag, startPoint x: 735, startPoint y: 20, endPoint x: 731, endPoint y: 2, distance: 17.6
click at [311, 22] on icon "Change language" at bounding box center [307, 26] width 8 height 8
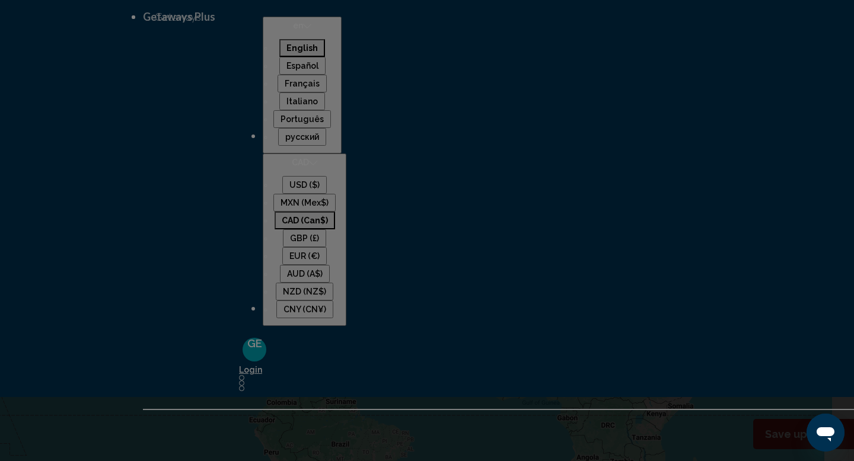
click at [201, 17] on span "Getaways" at bounding box center [178, 17] width 46 height 0
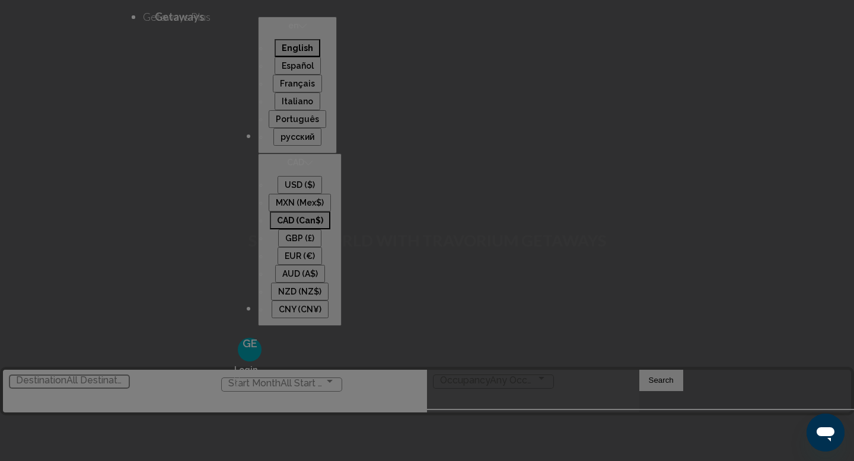
click at [94, 372] on input "Destination All Destinations" at bounding box center [69, 380] width 107 height 17
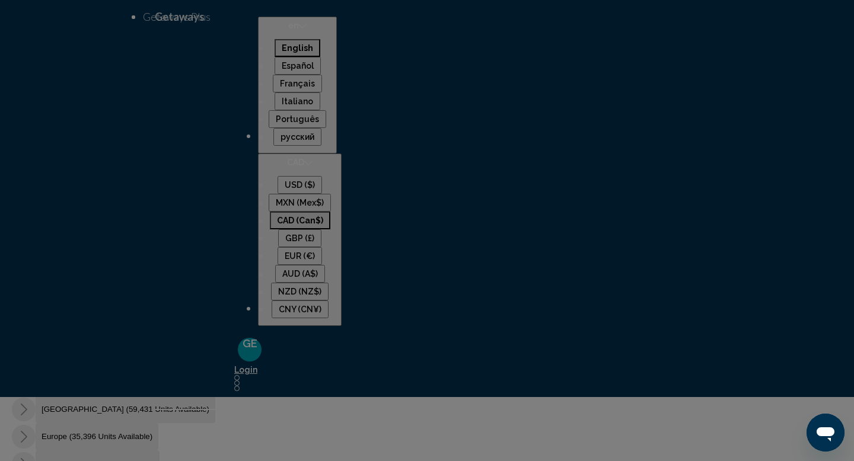
scroll to position [183, 0]
click at [155, 368] on span "Canada (15,314 units available)" at bounding box center [98, 372] width 113 height 9
type input "**********"
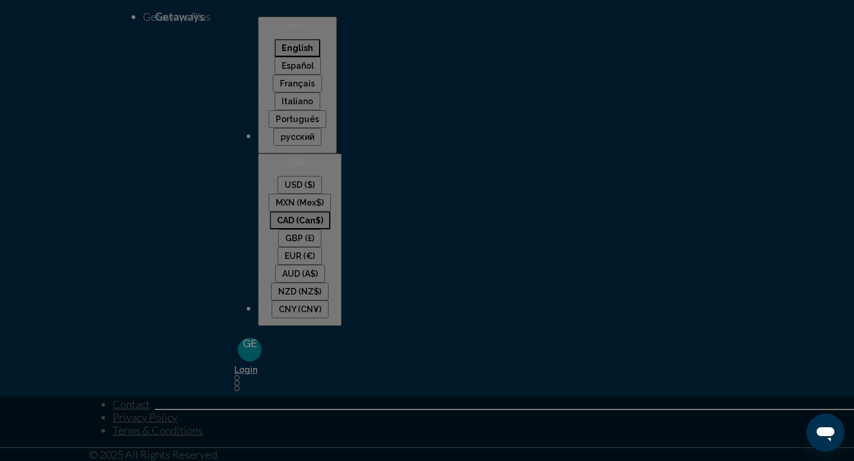
click at [459, 210] on span "Search widget" at bounding box center [488, 218] width 96 height 17
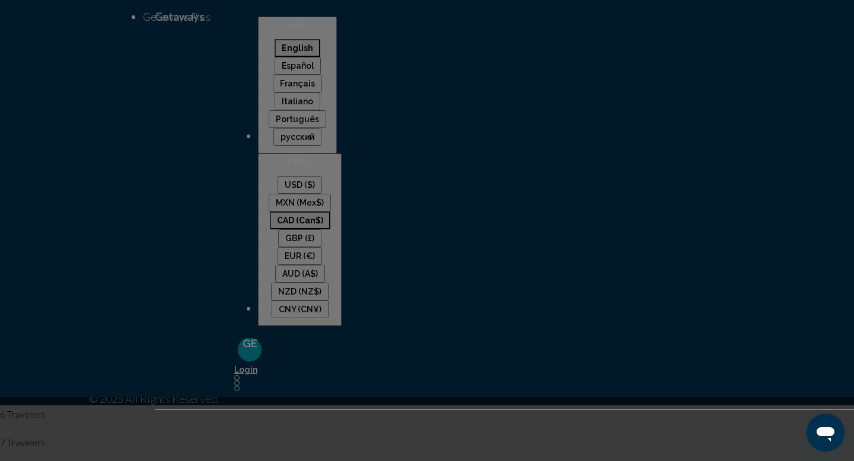
scroll to position [46, 0]
click at [490, 400] on span "6 Travelers" at bounding box center [427, 414] width 854 height 28
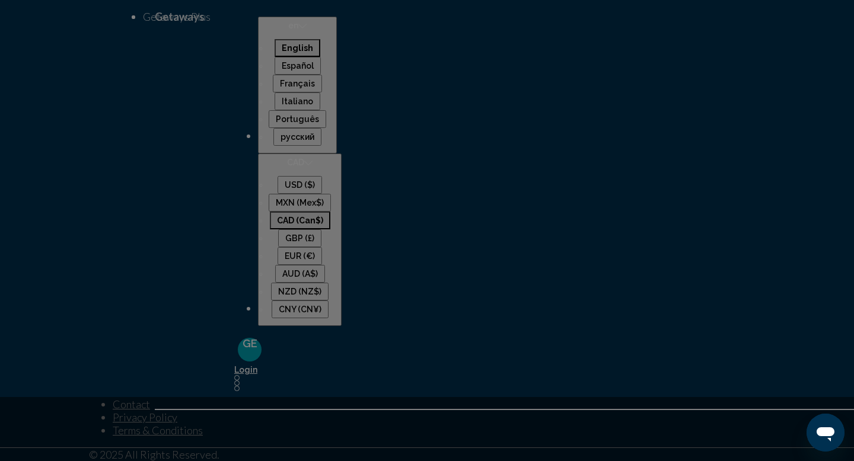
click at [658, 208] on button "Search" at bounding box center [661, 218] width 44 height 21
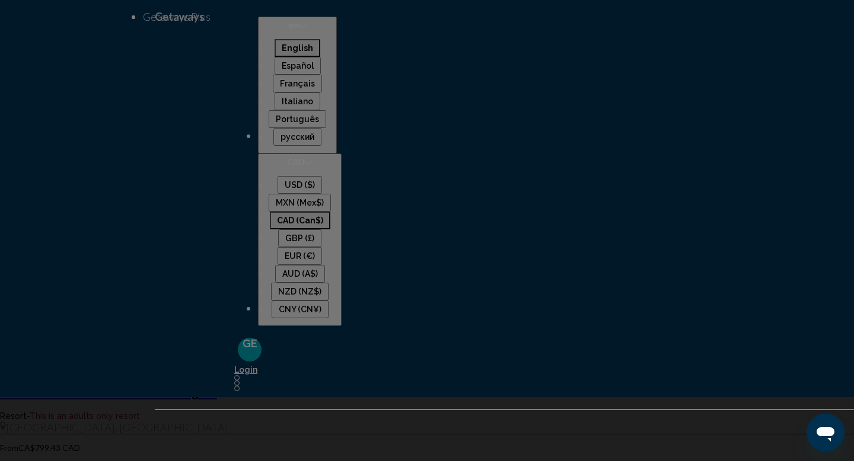
scroll to position [344, 0]
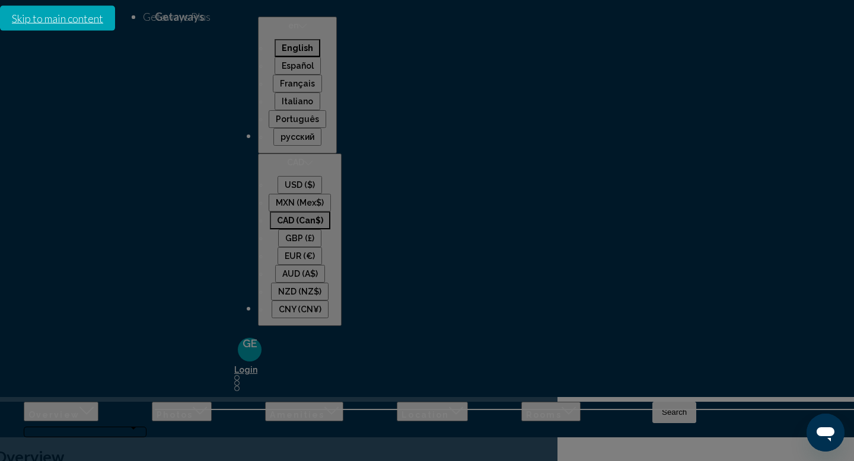
drag, startPoint x: 731, startPoint y: 343, endPoint x: 660, endPoint y: 335, distance: 71.0
click at [534, 378] on div "Address 91 Three Sisters Dr Canmore, Canada" at bounding box center [456, 411] width 154 height 66
copy p "91 Three Sisters Dr Canmore, Canada"
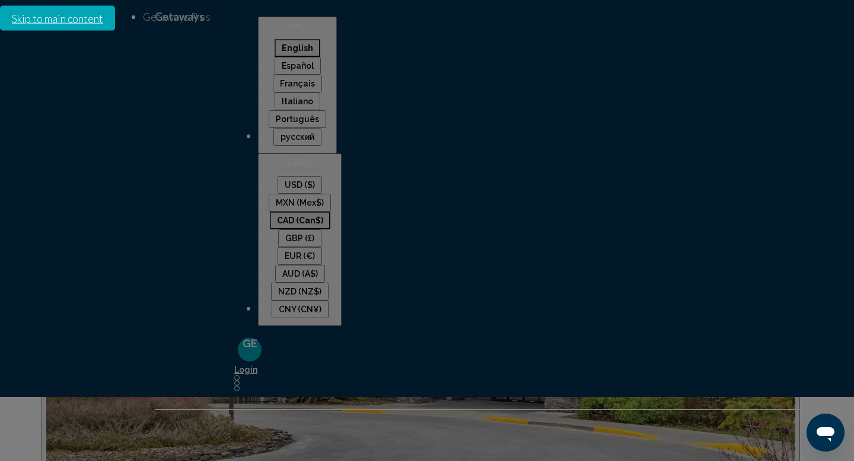
scroll to position [2262, 0]
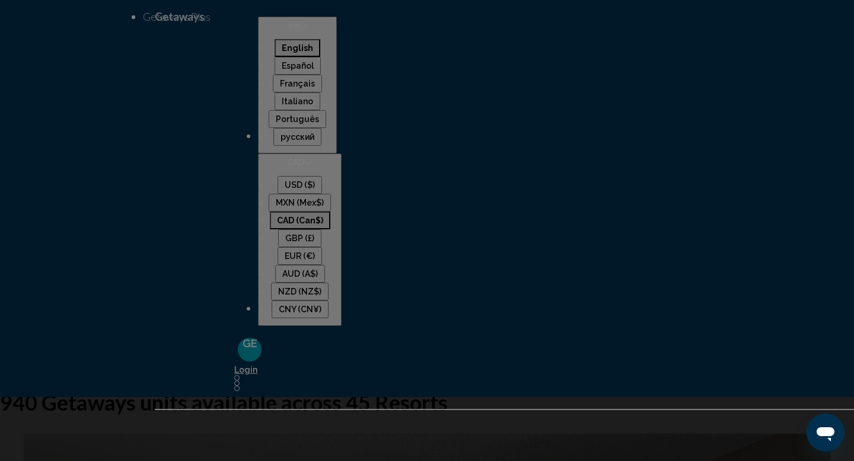
scroll to position [123, 0]
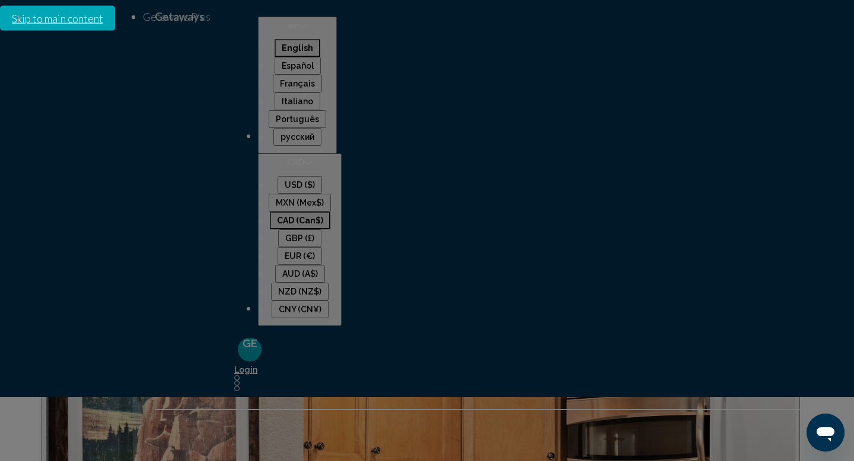
scroll to position [2200, 0]
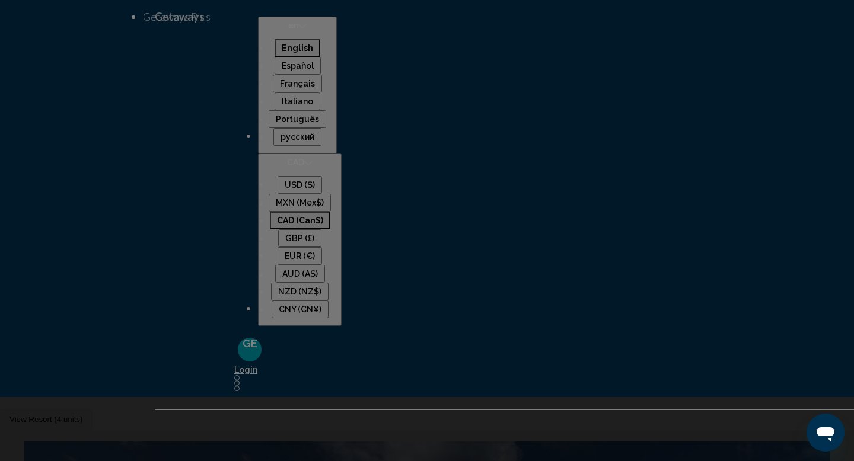
scroll to position [1494, 0]
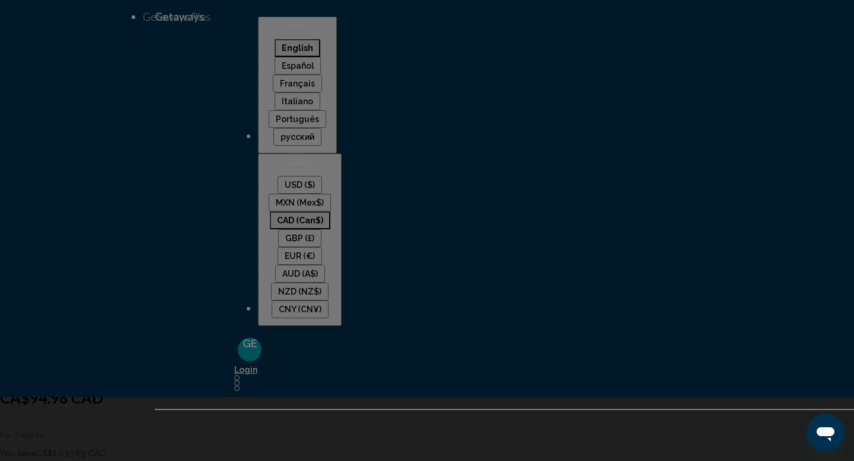
scroll to position [384, 0]
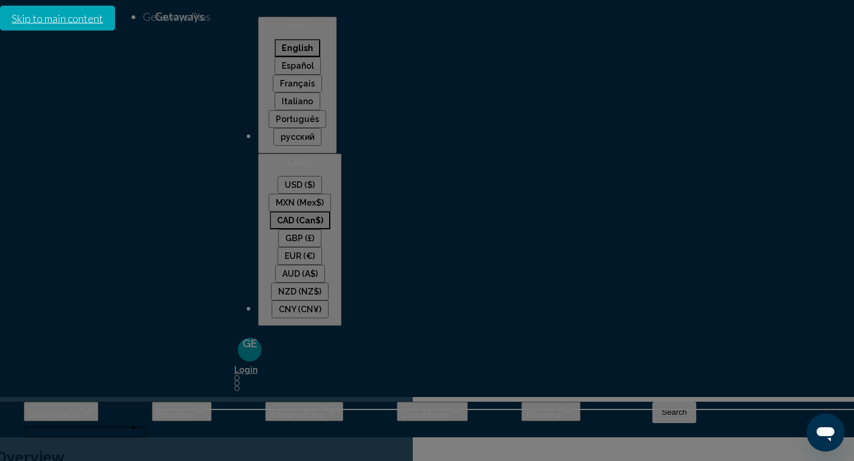
click at [43, 426] on icon "Next image" at bounding box center [35, 433] width 14 height 14
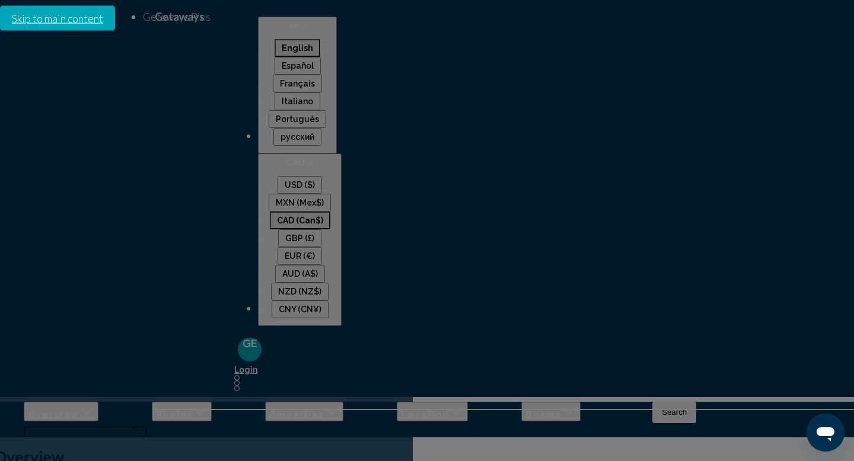
click at [43, 426] on icon "Next image" at bounding box center [35, 433] width 14 height 14
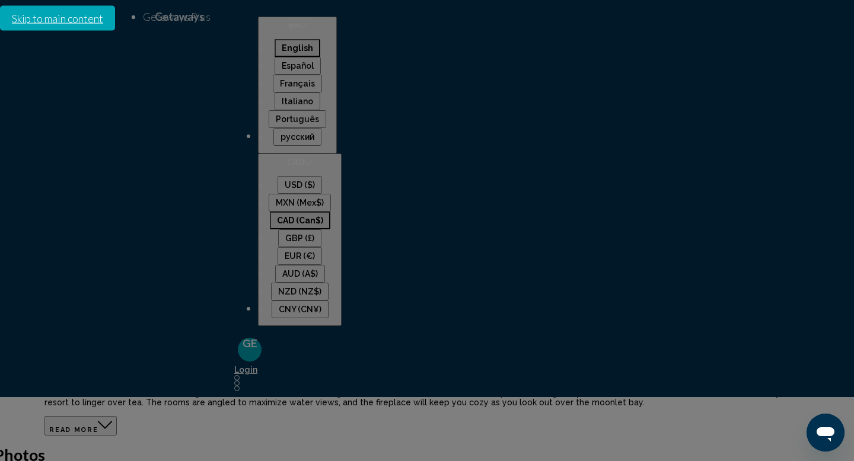
scroll to position [162, 0]
drag, startPoint x: 733, startPoint y: 181, endPoint x: 657, endPoint y: 170, distance: 77.2
click at [389, 216] on div "Address 120 Kingston St. Victoria, Canada" at bounding box center [312, 249] width 154 height 66
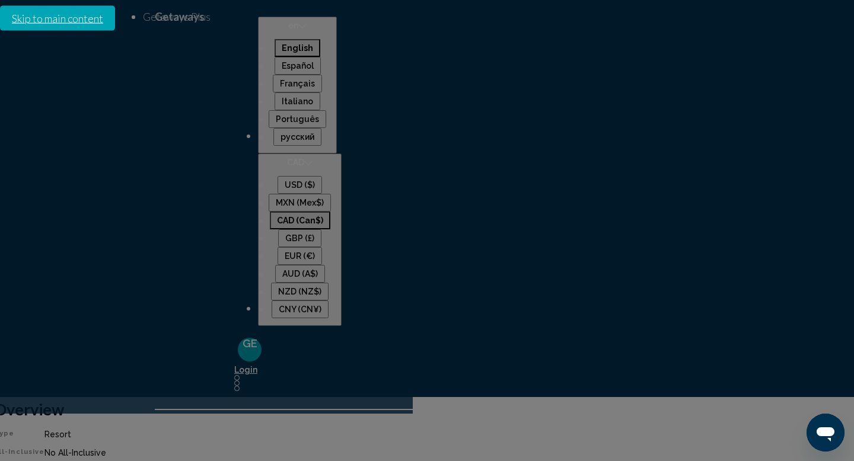
scroll to position [0, 0]
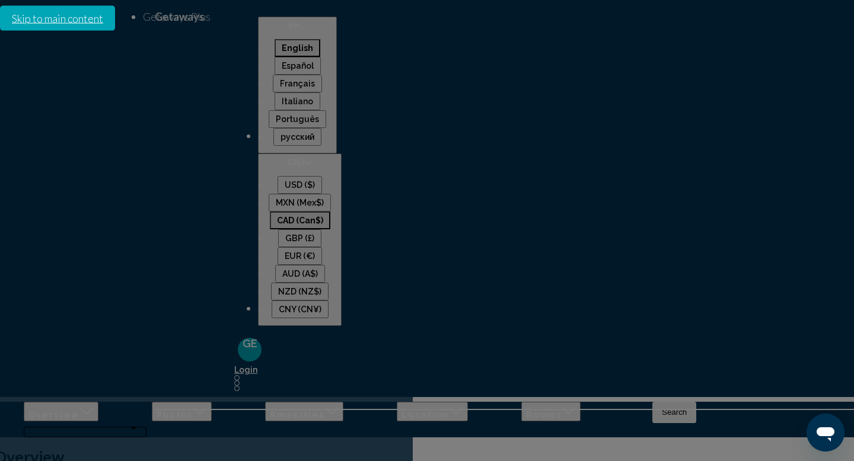
click at [43, 426] on icon "Next image" at bounding box center [35, 433] width 14 height 14
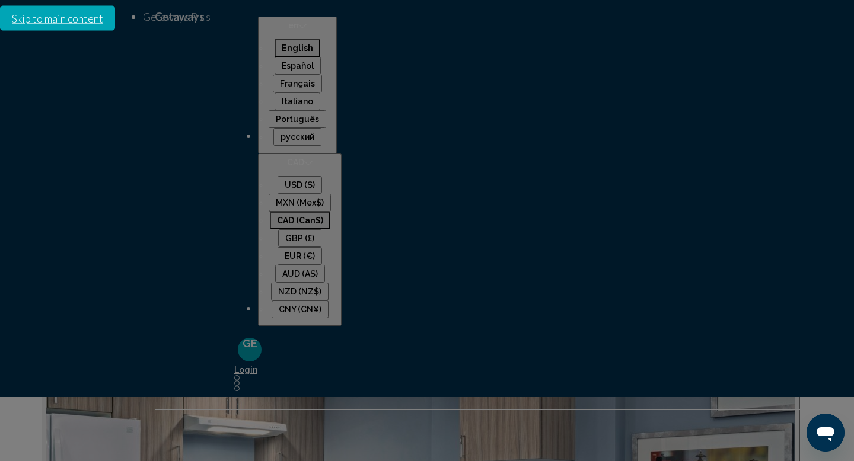
scroll to position [1615, 0]
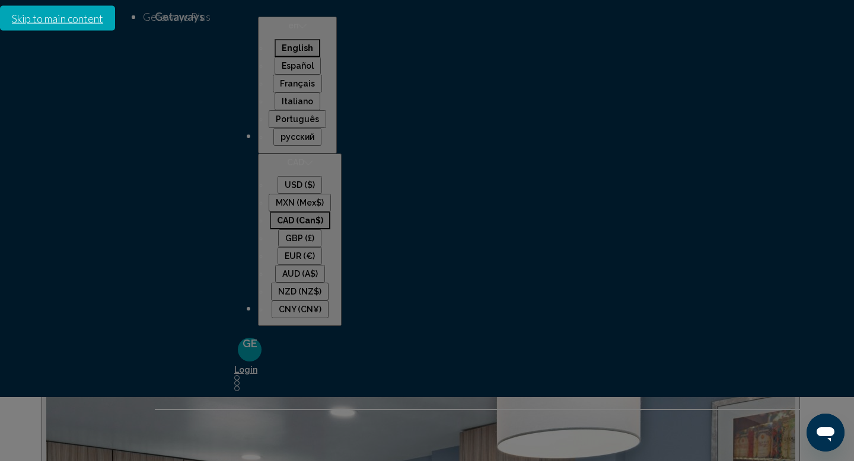
scroll to position [1496, 0]
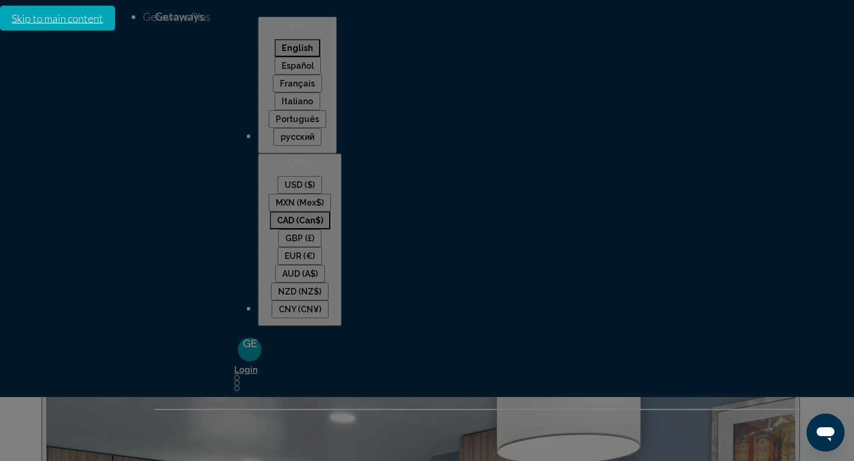
drag, startPoint x: 378, startPoint y: 202, endPoint x: 439, endPoint y: 419, distance: 225.3
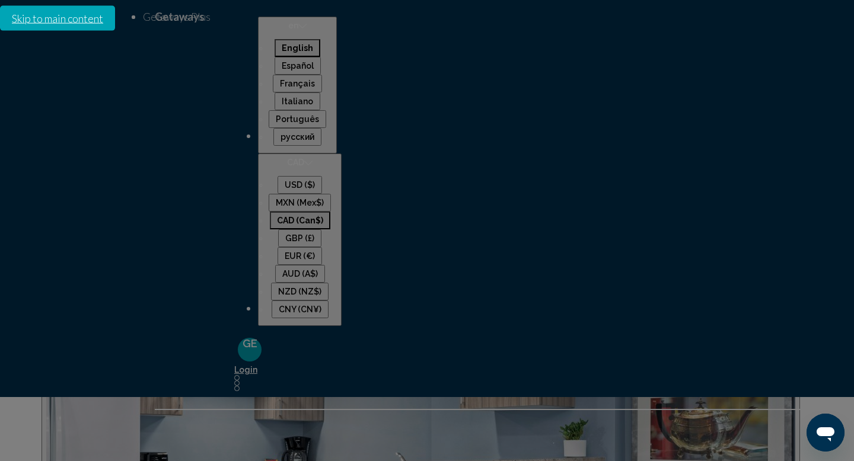
scroll to position [1526, 0]
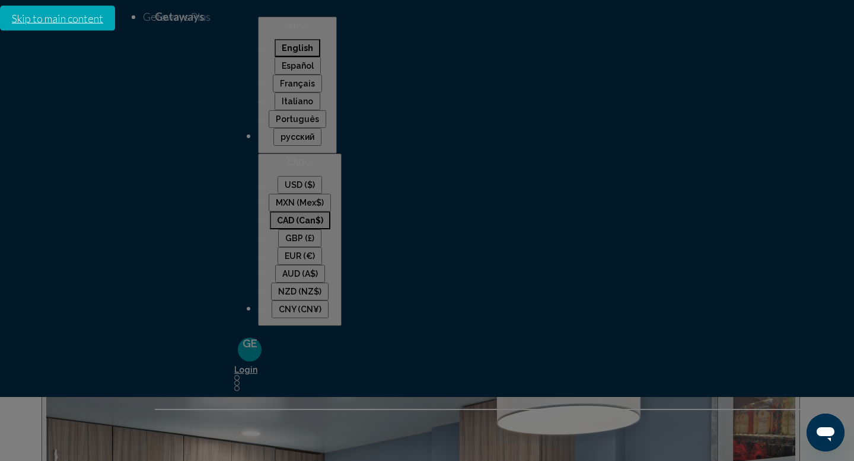
drag, startPoint x: 300, startPoint y: 123, endPoint x: 385, endPoint y: 272, distance: 171.6
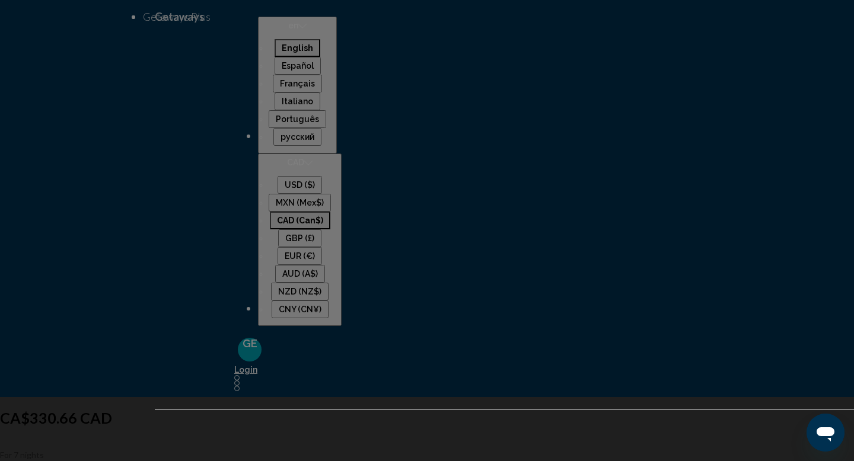
scroll to position [1450, 0]
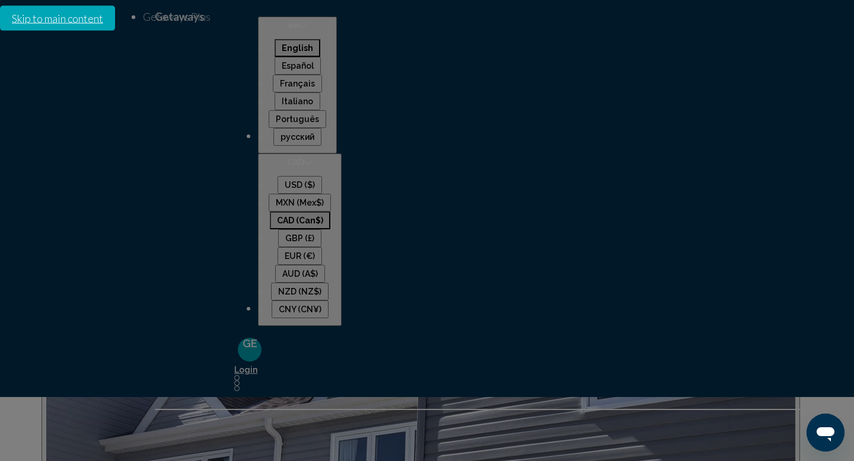
scroll to position [2147, 0]
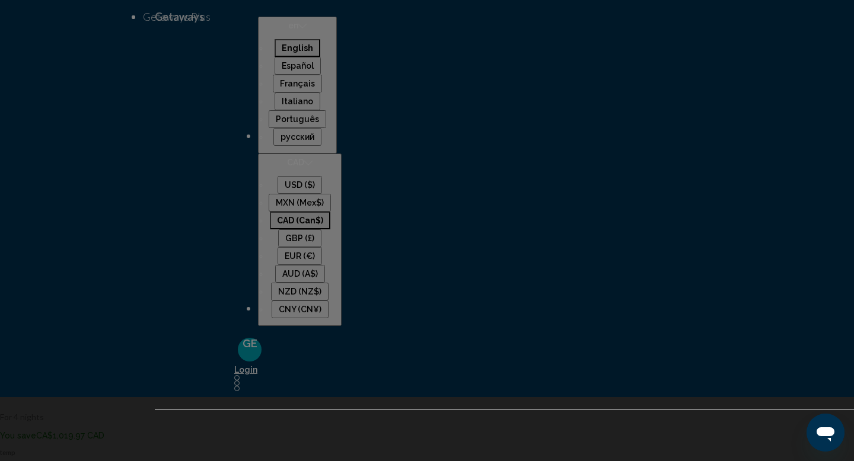
scroll to position [1506, 0]
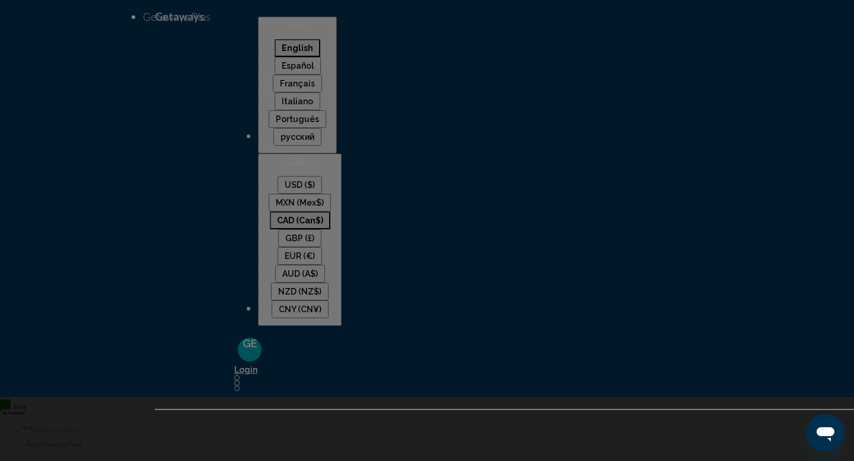
scroll to position [1542, 0]
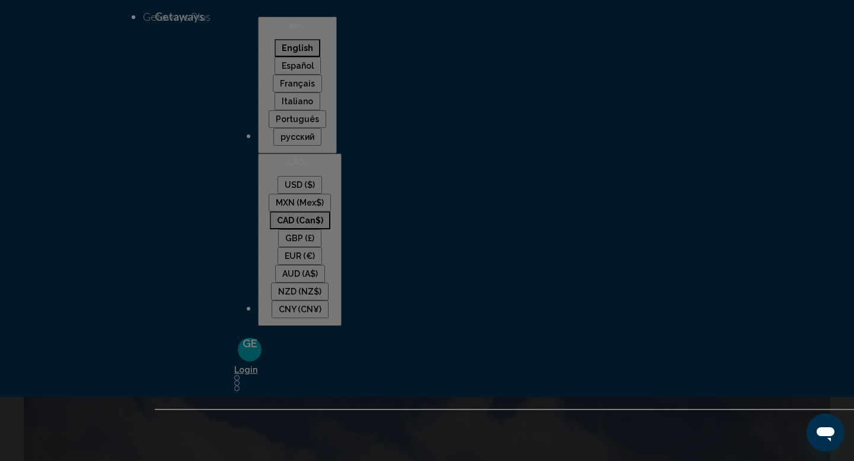
scroll to position [979, 0]
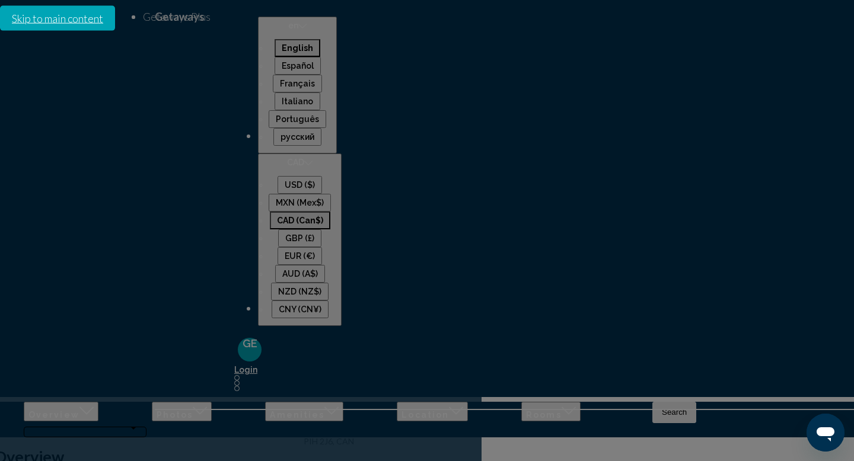
click at [43, 426] on icon "Next image" at bounding box center [35, 433] width 14 height 14
click at [40, 426] on icon "Next image" at bounding box center [36, 433] width 8 height 14
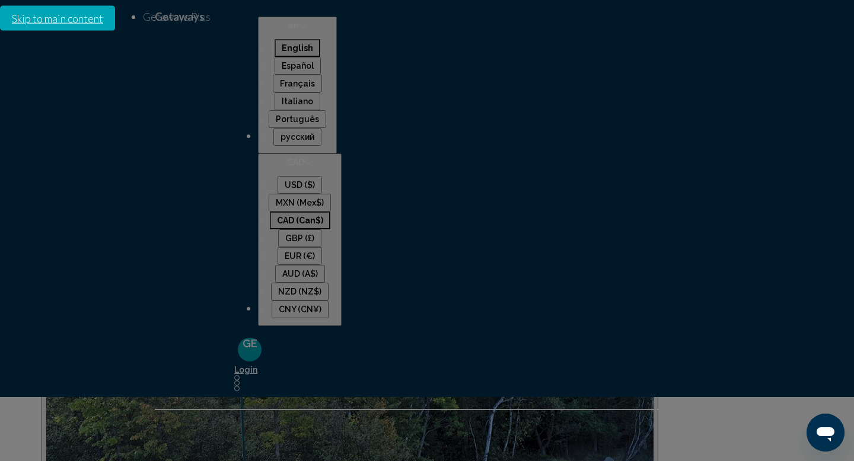
scroll to position [1519, 0]
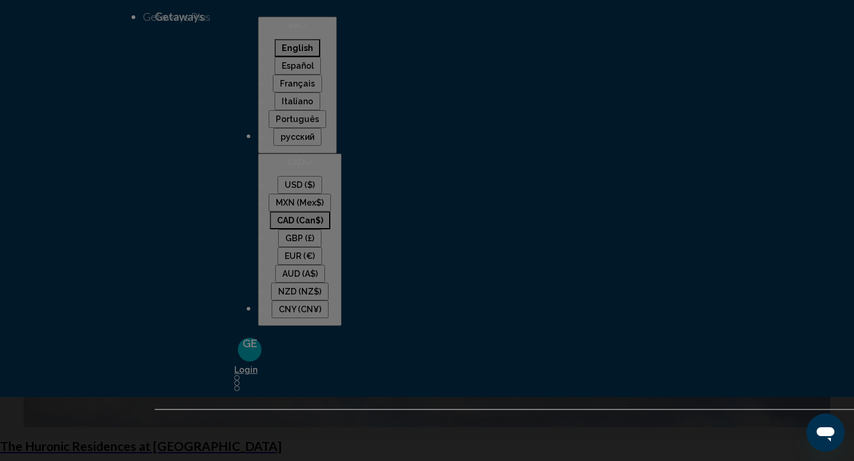
scroll to position [1358, 0]
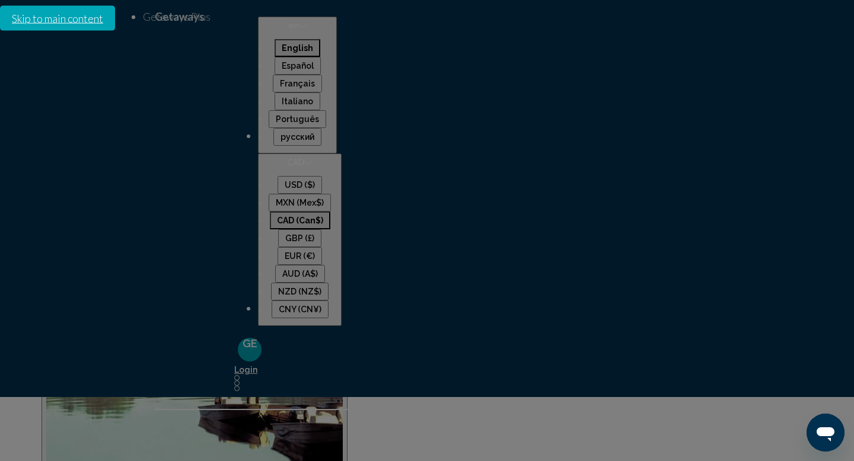
scroll to position [1025, 0]
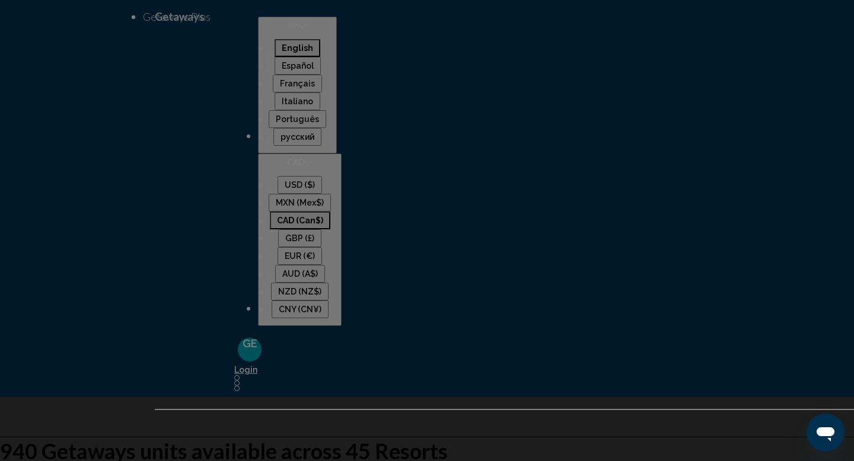
scroll to position [111, 0]
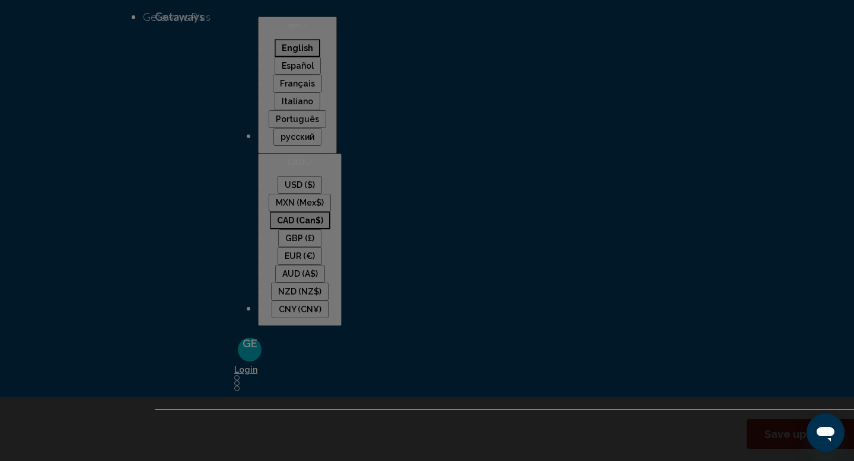
click at [331, 48] on div "6 (692 units available) Occupancy Any Occupancy" at bounding box center [354, 46] width 107 height 17
click at [478, 52] on span "Search" at bounding box center [490, 53] width 25 height 9
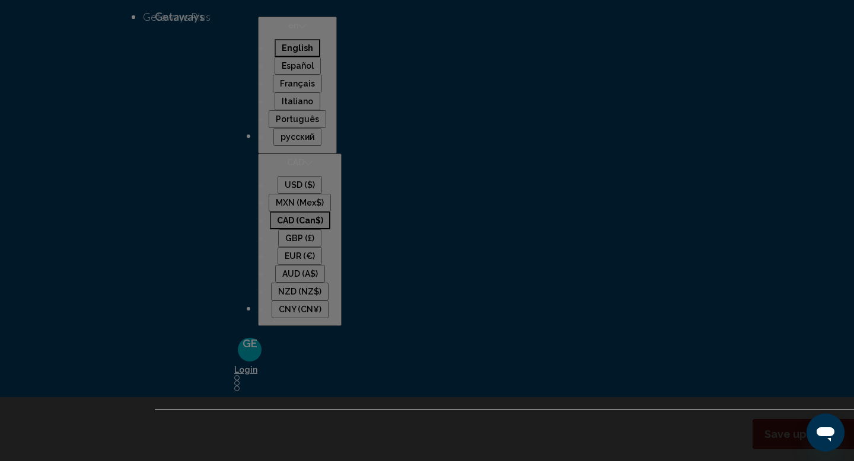
click at [353, 49] on div "8 Occupancy Any Occupancy" at bounding box center [354, 46] width 107 height 17
click at [478, 54] on span "Search" at bounding box center [490, 53] width 25 height 9
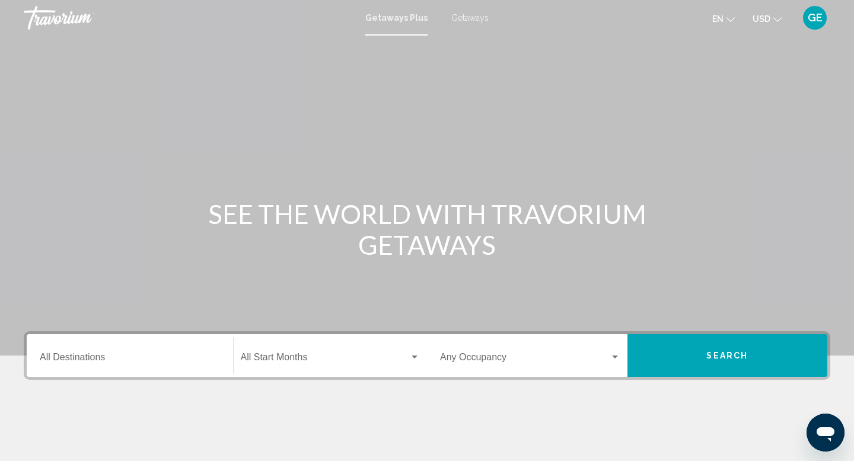
click at [465, 15] on span "Getaways" at bounding box center [469, 17] width 37 height 9
click at [768, 17] on span "USD" at bounding box center [761, 18] width 18 height 9
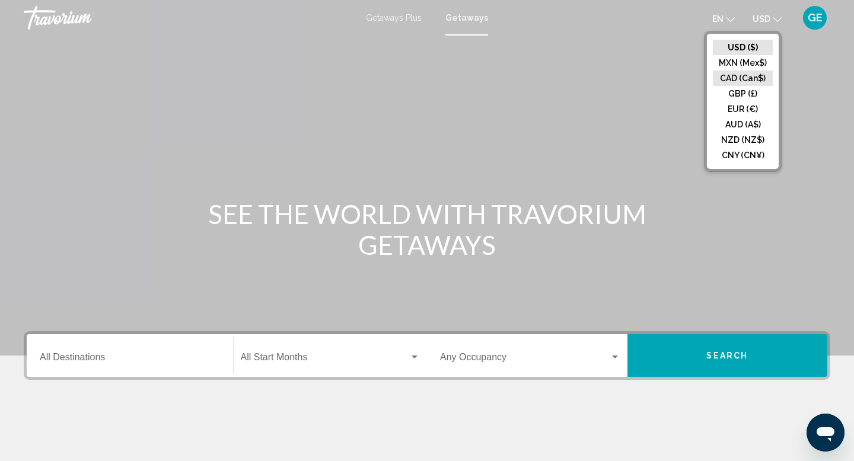
click at [743, 79] on button "CAD (Can$)" at bounding box center [743, 78] width 60 height 15
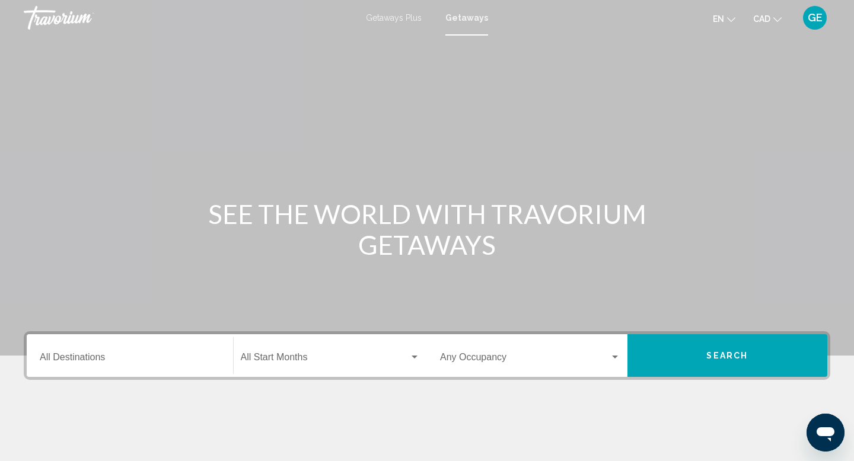
click at [87, 368] on div "Destination All Destinations" at bounding box center [130, 355] width 180 height 37
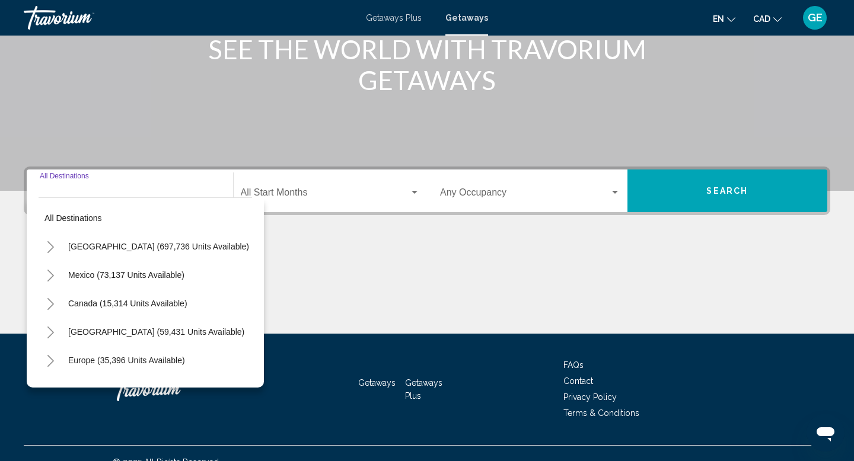
scroll to position [183, 0]
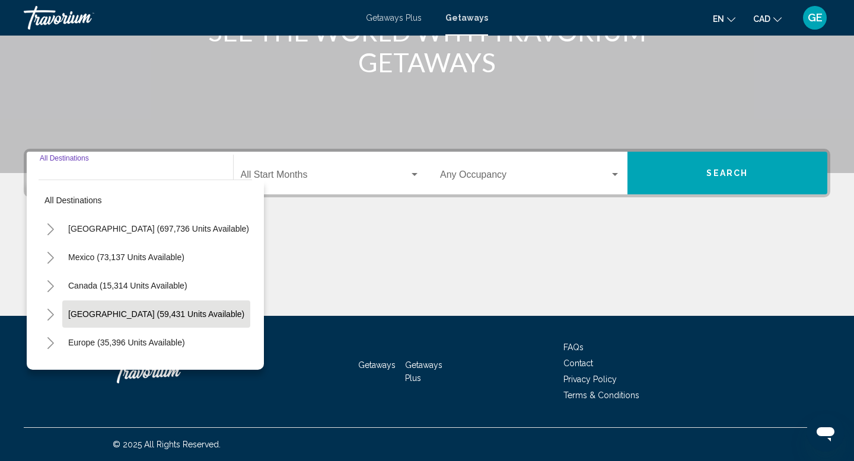
click at [131, 319] on button "[GEOGRAPHIC_DATA] (59,431 units available)" at bounding box center [156, 314] width 188 height 27
type input "**********"
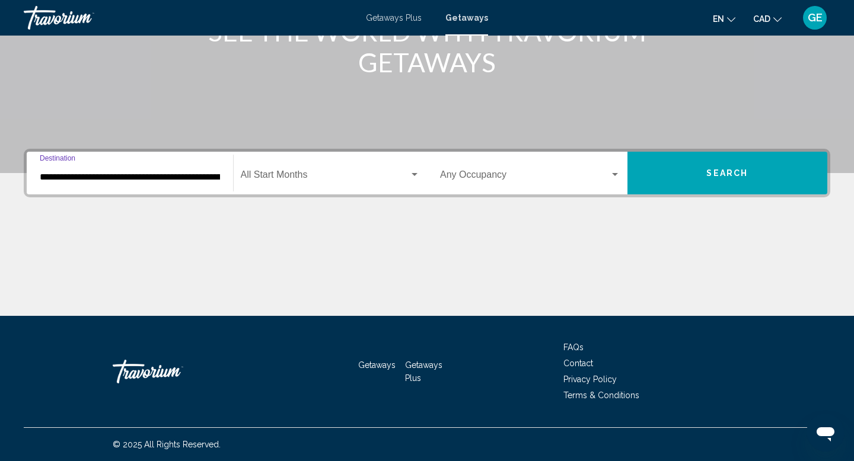
click at [529, 187] on div "Occupancy Any Occupancy" at bounding box center [530, 173] width 180 height 37
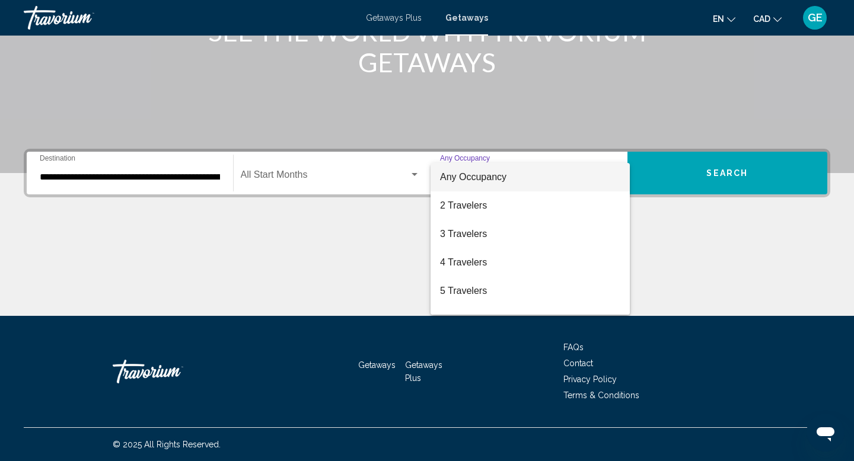
click at [517, 174] on span "Any Occupancy" at bounding box center [530, 177] width 180 height 28
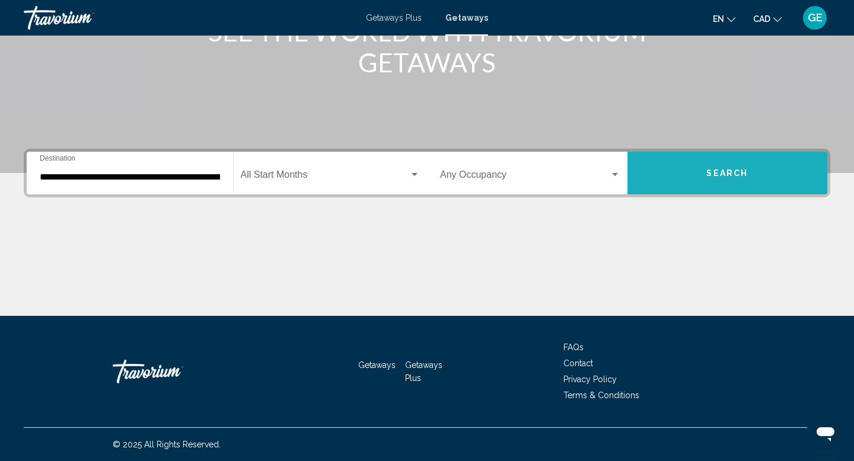
click at [685, 175] on button "Search" at bounding box center [727, 173] width 200 height 43
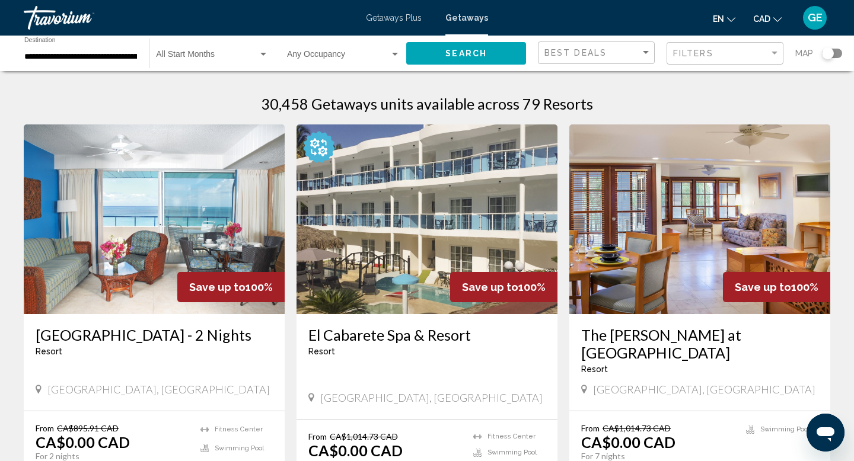
click at [95, 59] on input "**********" at bounding box center [80, 56] width 113 height 9
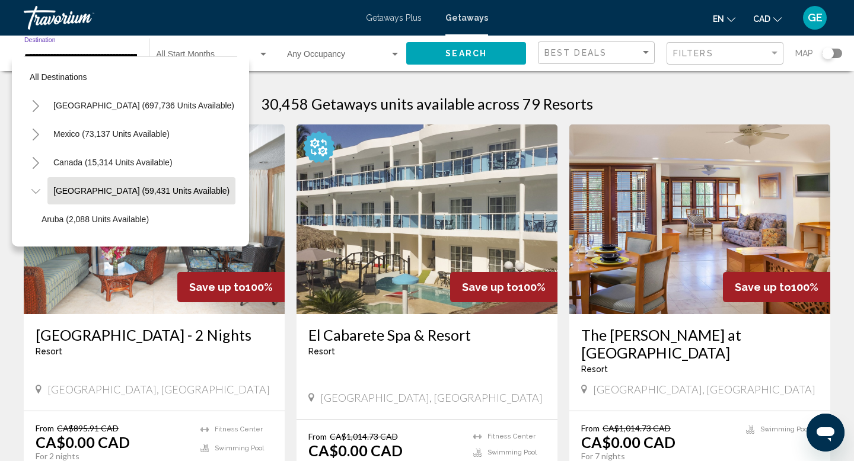
scroll to position [42, 15]
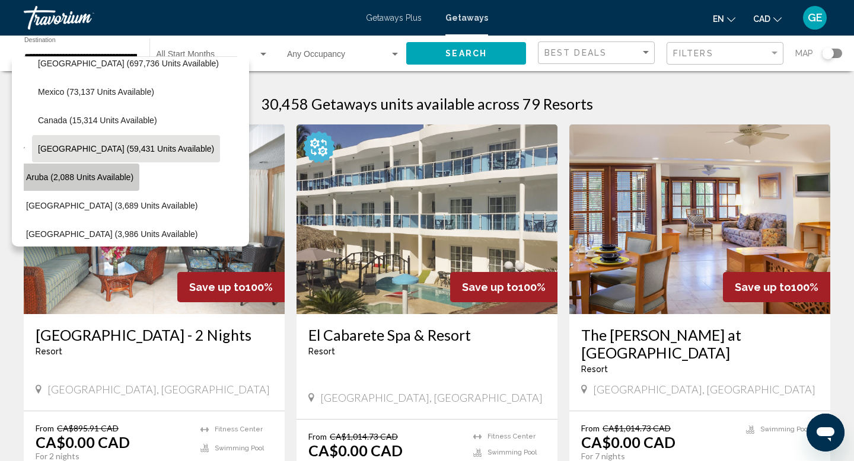
click at [89, 181] on span "Aruba (2,088 units available)" at bounding box center [79, 177] width 107 height 9
type input "**********"
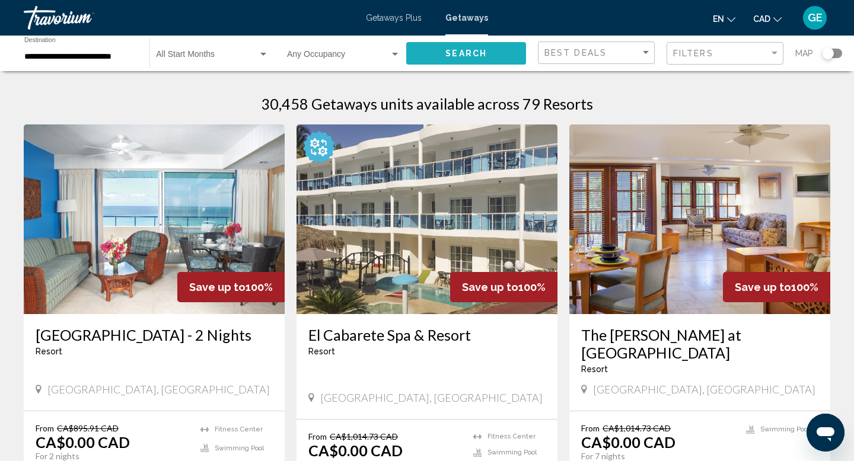
click at [448, 60] on button "Search" at bounding box center [466, 53] width 120 height 22
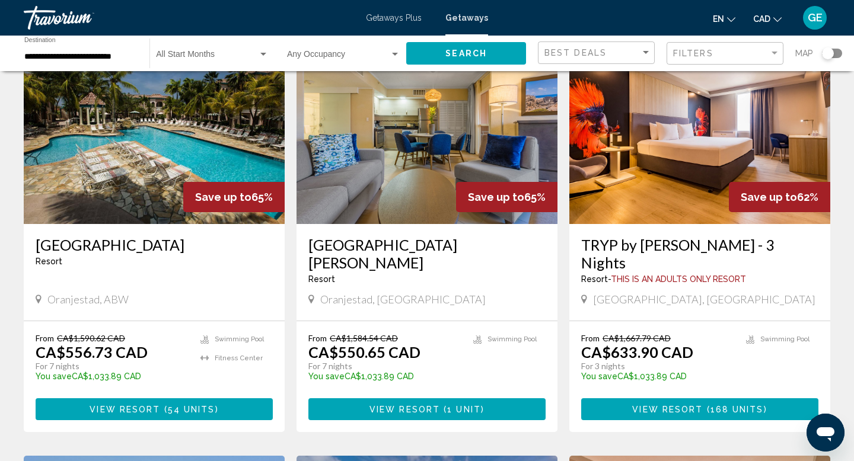
scroll to position [93, 0]
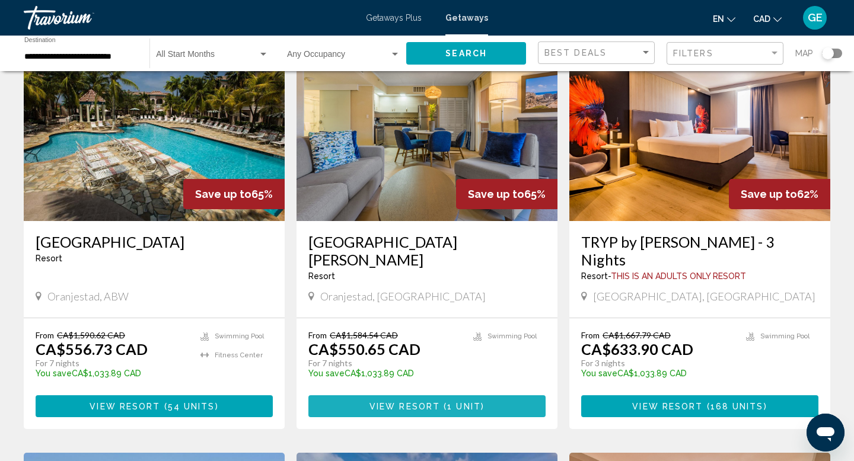
click at [394, 402] on span "View Resort" at bounding box center [404, 406] width 71 height 9
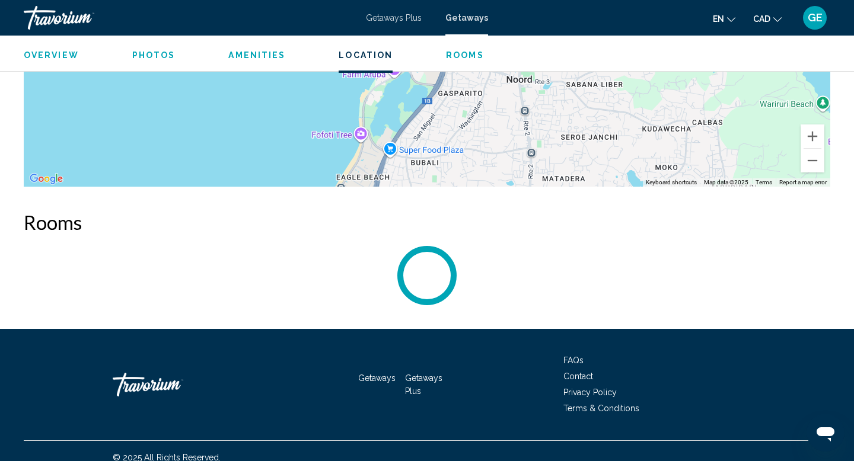
scroll to position [1942, 0]
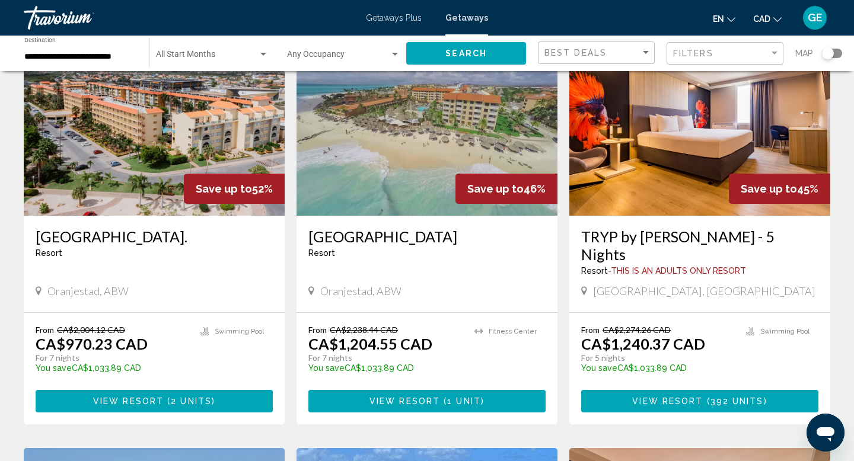
scroll to position [518, 0]
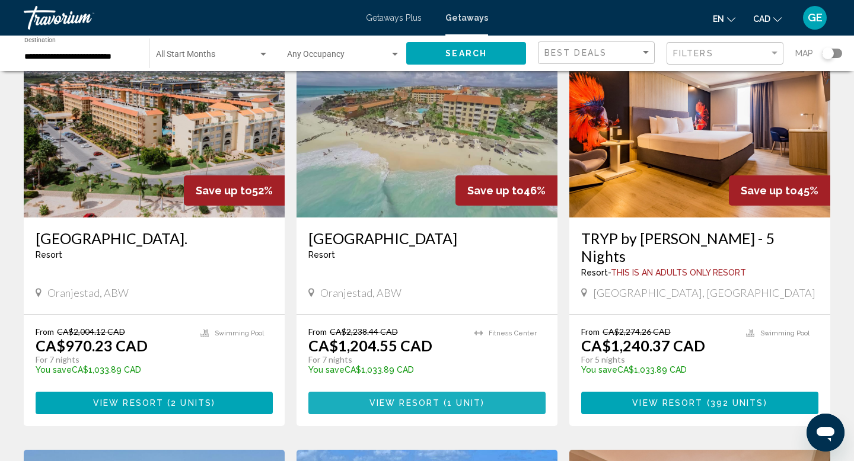
click at [446, 399] on span "( 1 unit )" at bounding box center [462, 403] width 44 height 9
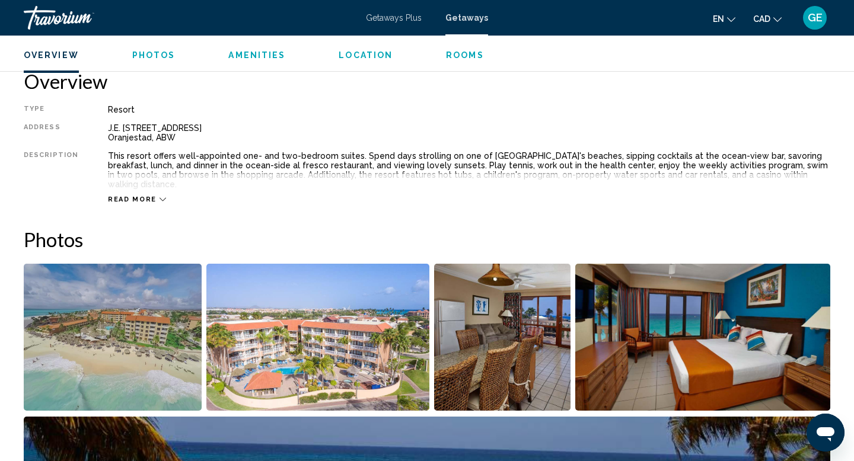
scroll to position [385, 0]
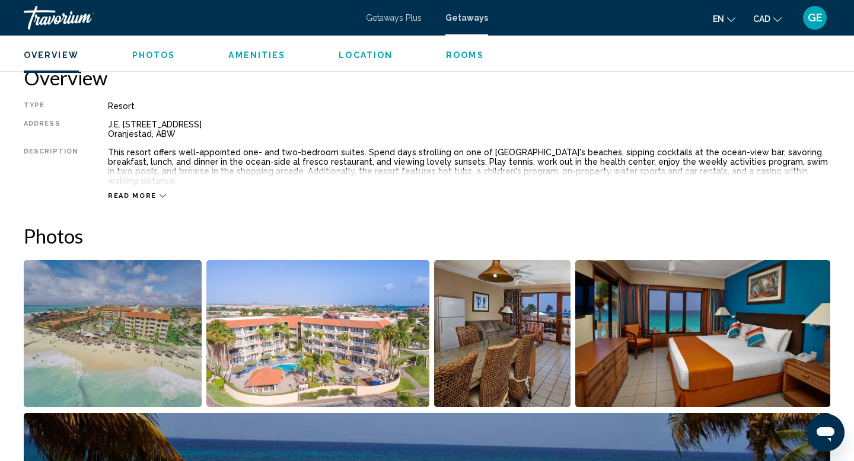
click at [512, 328] on img "Open full-screen image slider" at bounding box center [502, 333] width 136 height 147
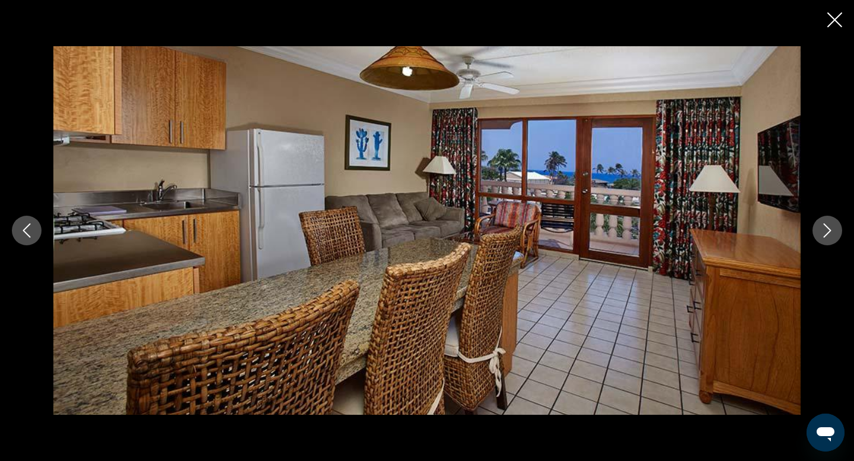
click at [832, 232] on icon "Next image" at bounding box center [827, 231] width 14 height 14
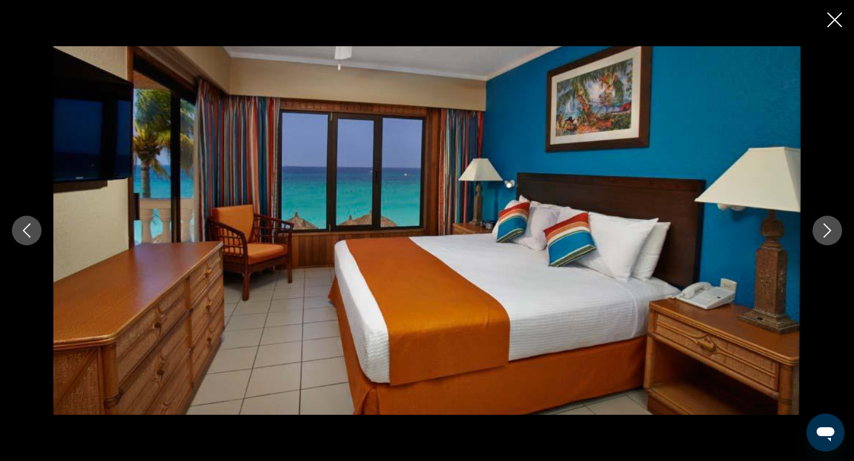
click at [835, 235] on button "Next image" at bounding box center [827, 231] width 30 height 30
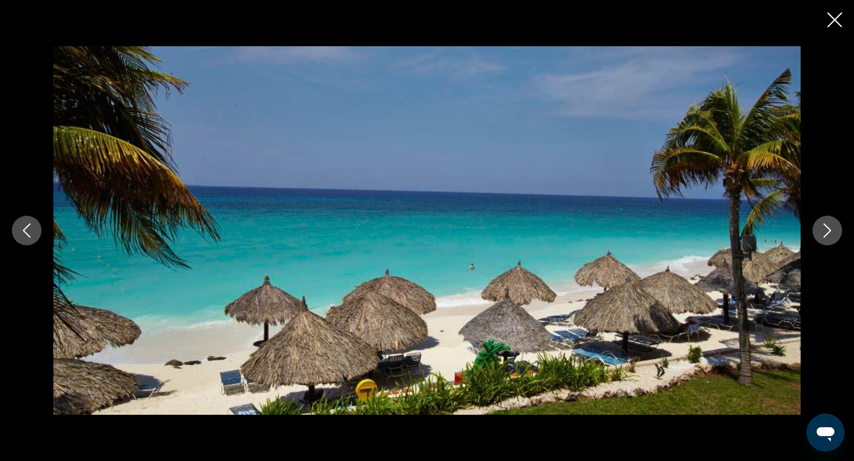
click at [835, 235] on button "Next image" at bounding box center [827, 231] width 30 height 30
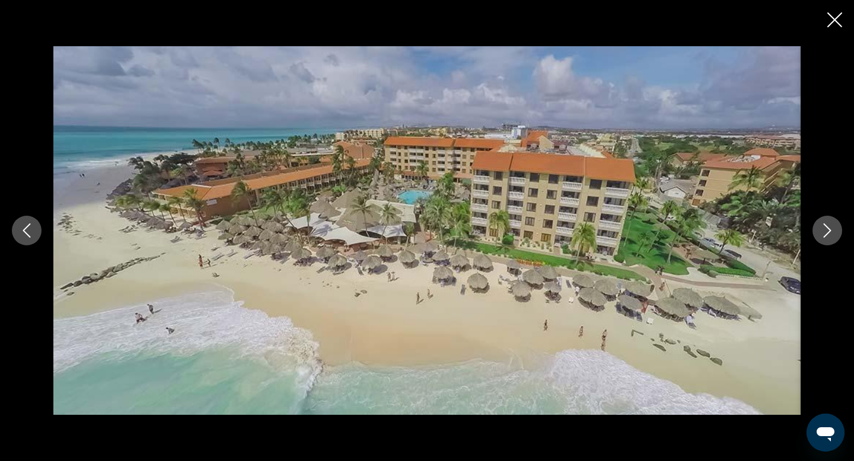
click at [840, 20] on icon "Close slideshow" at bounding box center [834, 19] width 15 height 15
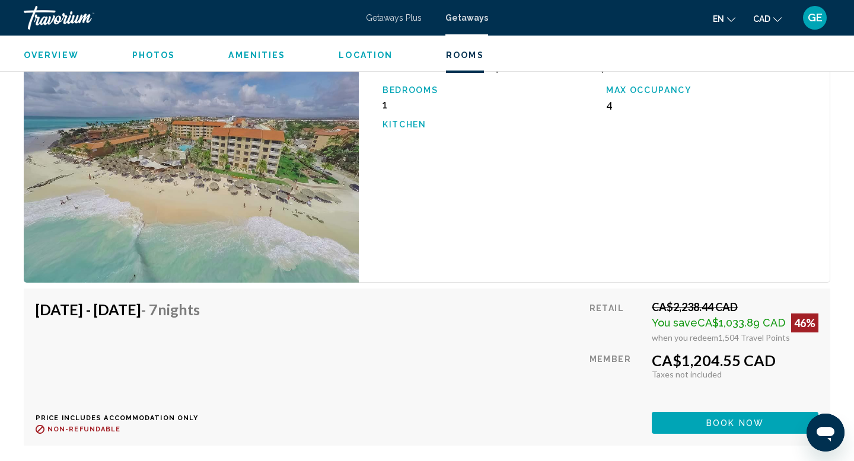
scroll to position [1885, 0]
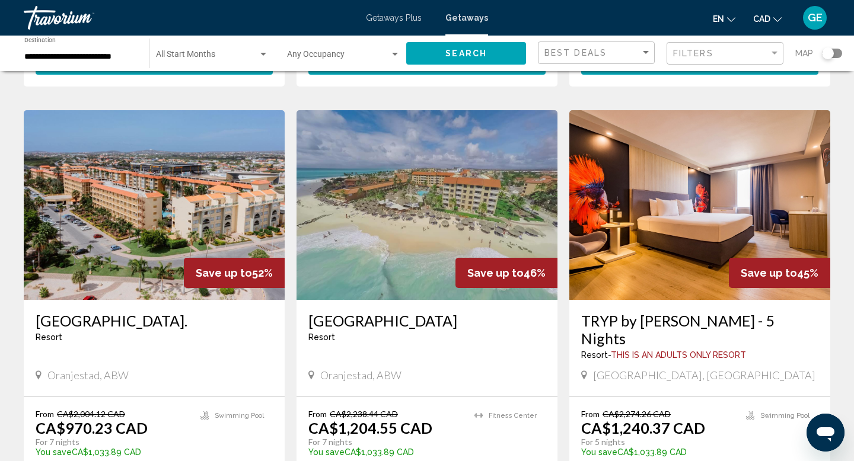
scroll to position [502, 0]
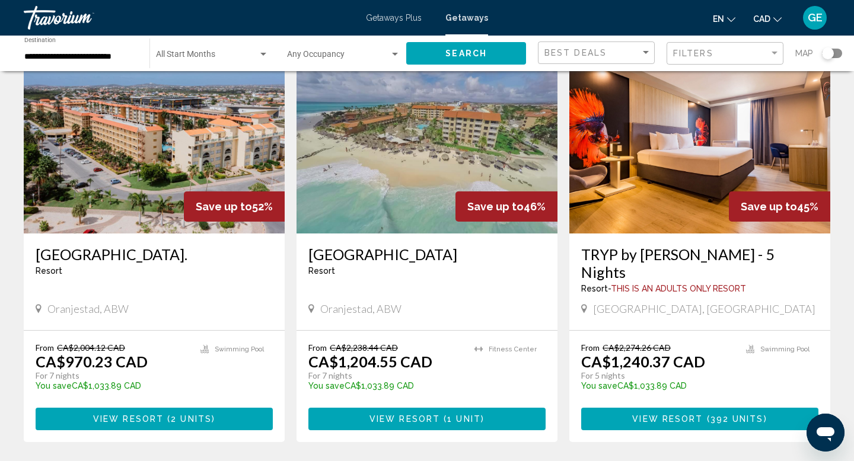
click at [168, 415] on span "( 2 units )" at bounding box center [190, 419] width 52 height 9
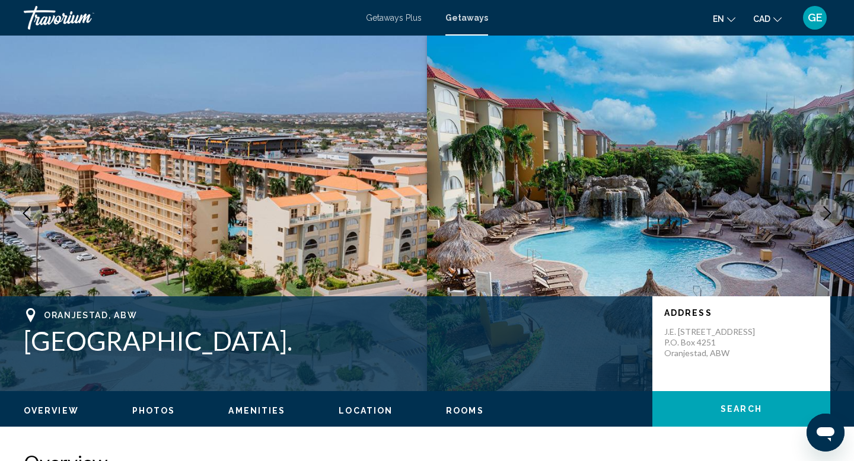
click at [824, 212] on icon "Next image" at bounding box center [827, 213] width 14 height 14
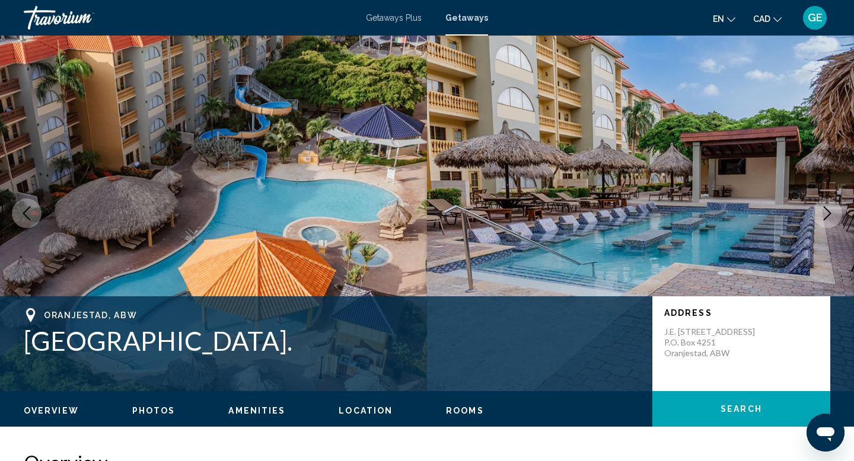
click at [825, 212] on icon "Next image" at bounding box center [827, 213] width 14 height 14
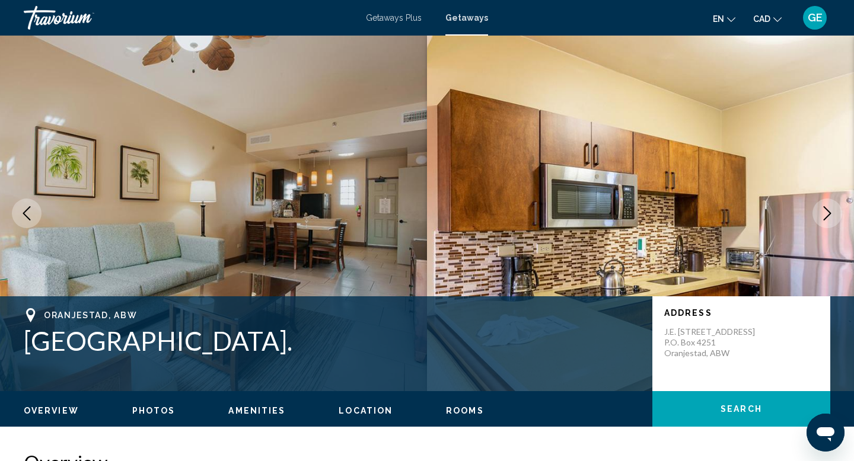
click at [825, 212] on icon "Next image" at bounding box center [827, 213] width 14 height 14
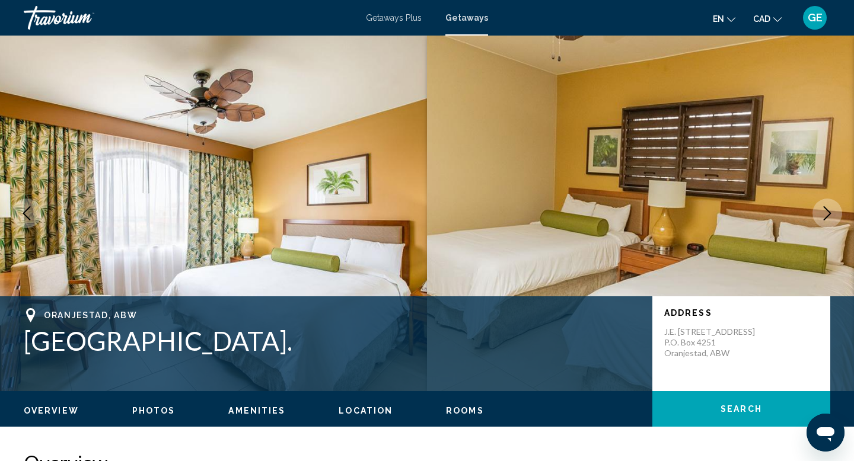
click at [825, 212] on icon "Next image" at bounding box center [827, 213] width 14 height 14
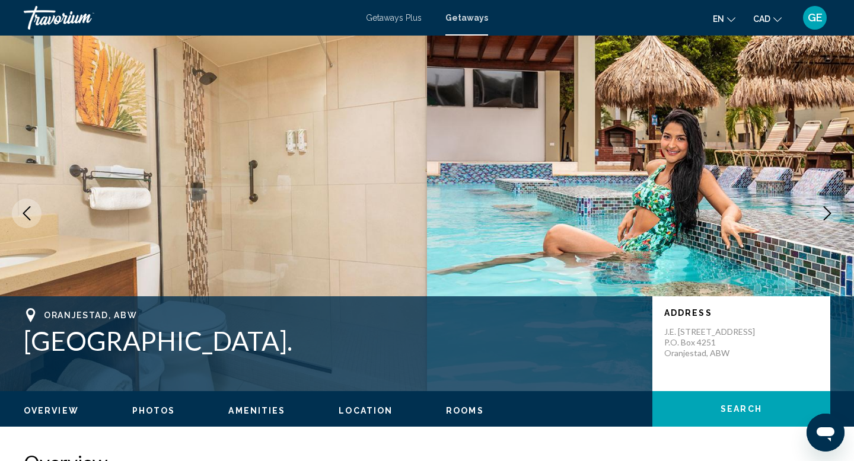
click at [830, 215] on icon "Next image" at bounding box center [827, 213] width 14 height 14
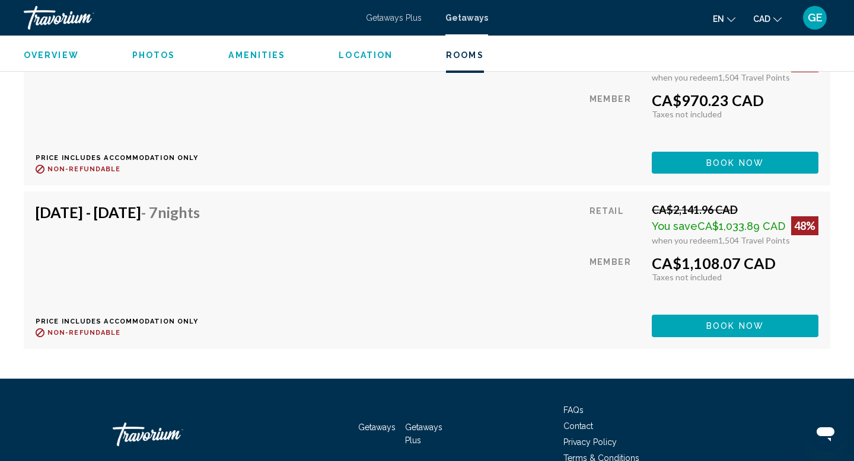
scroll to position [2229, 0]
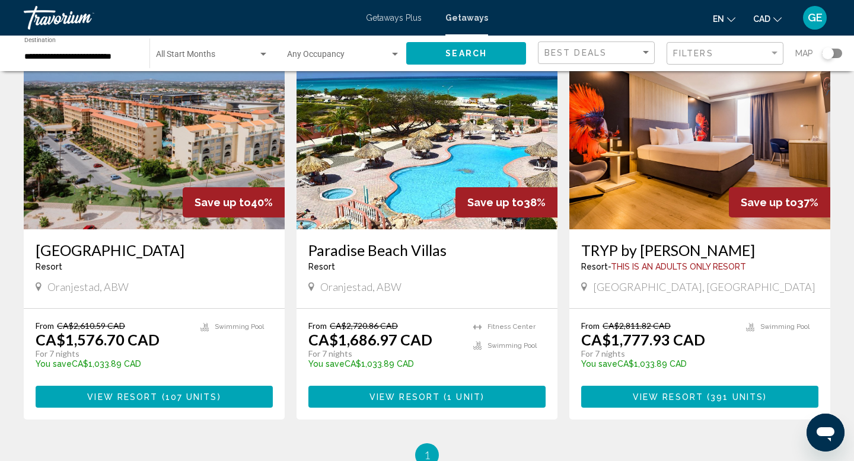
scroll to position [935, 0]
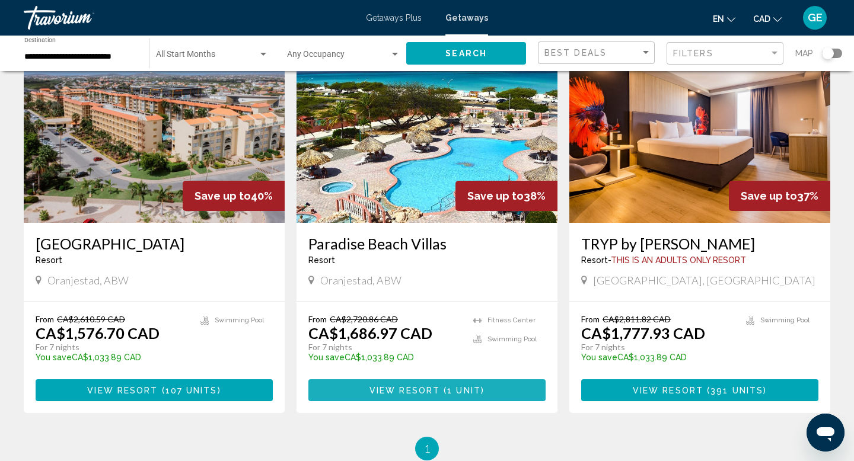
click at [456, 379] on button "View Resort ( 1 unit )" at bounding box center [426, 390] width 237 height 22
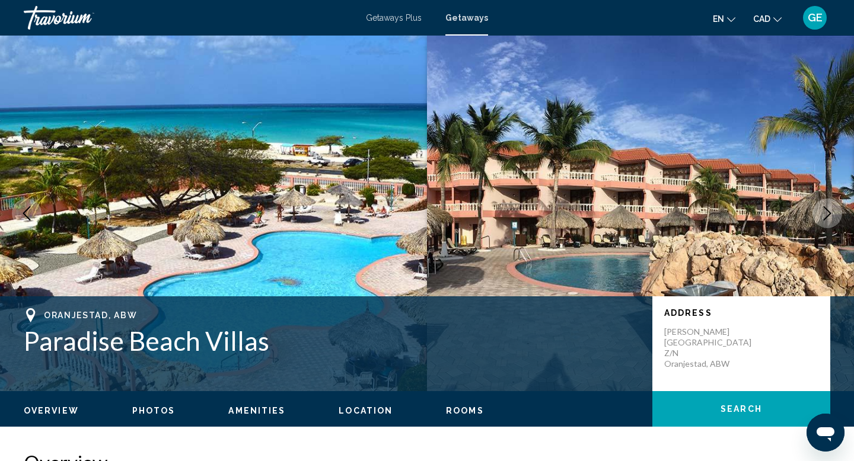
click at [830, 213] on icon "Next image" at bounding box center [828, 213] width 8 height 14
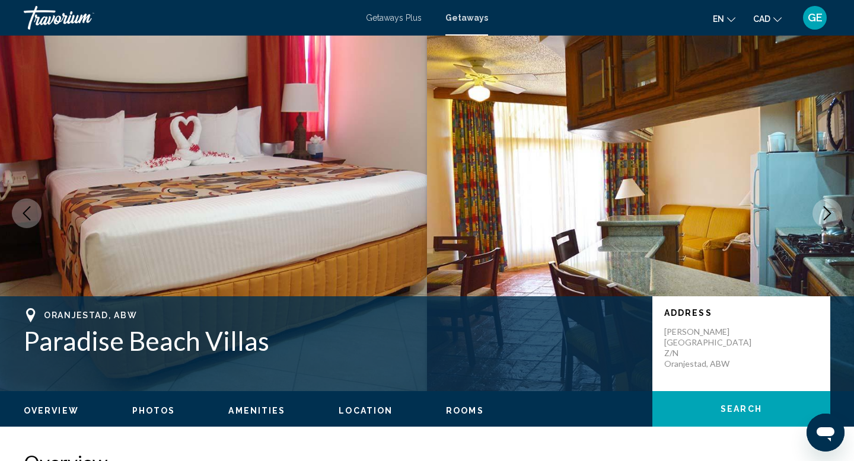
click at [830, 213] on icon "Next image" at bounding box center [828, 213] width 8 height 14
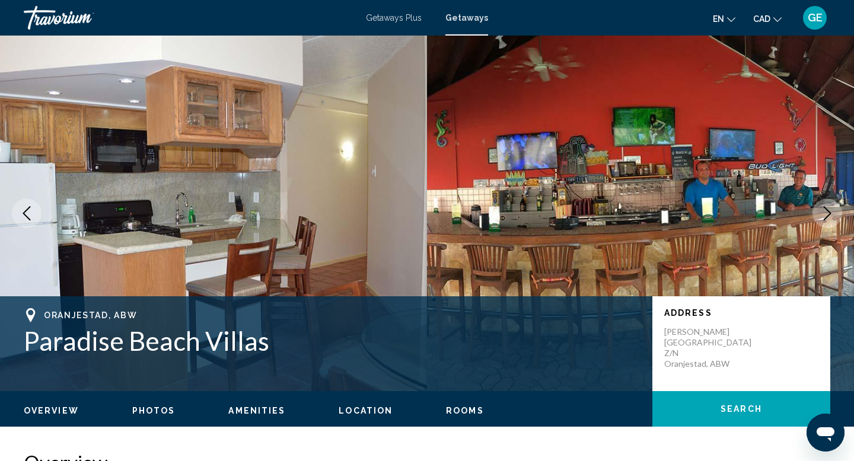
click at [831, 213] on icon "Next image" at bounding box center [827, 213] width 14 height 14
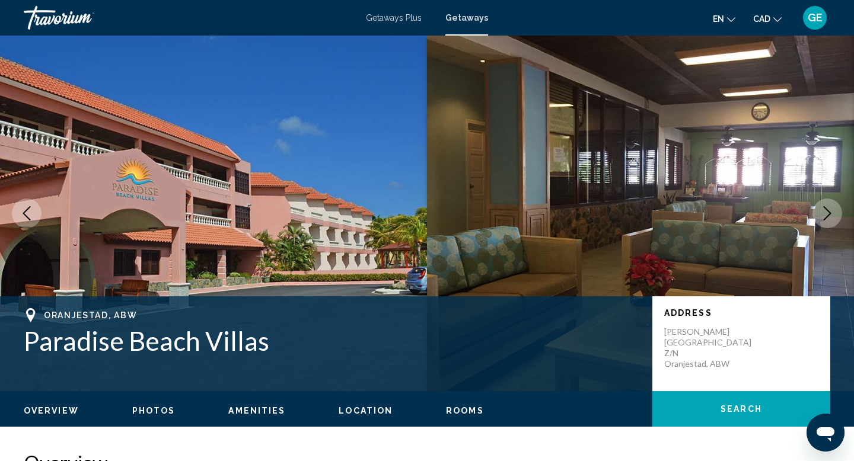
click at [831, 213] on icon "Next image" at bounding box center [827, 213] width 14 height 14
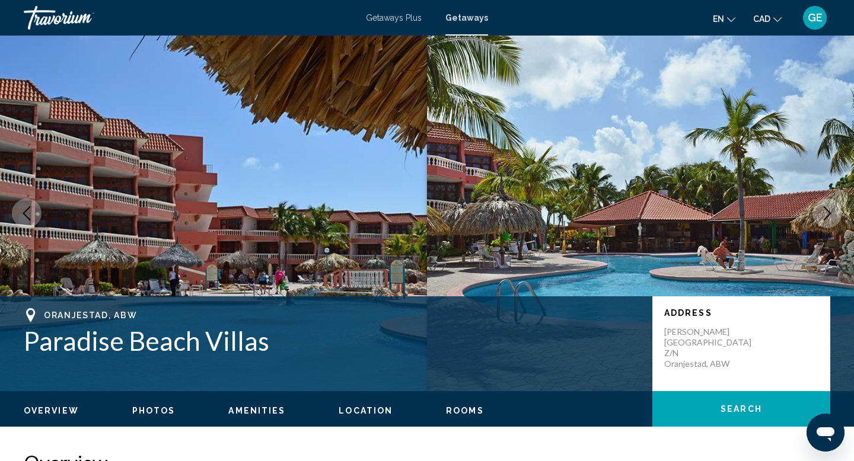
click at [831, 213] on icon "Next image" at bounding box center [827, 213] width 14 height 14
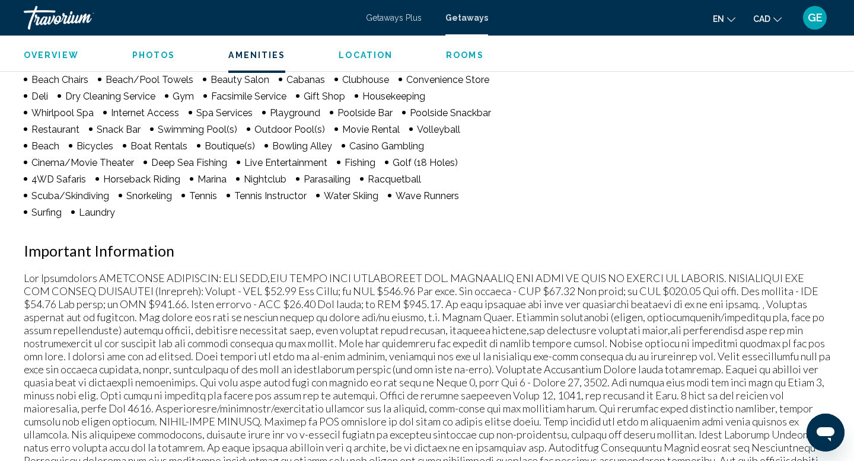
scroll to position [1003, 0]
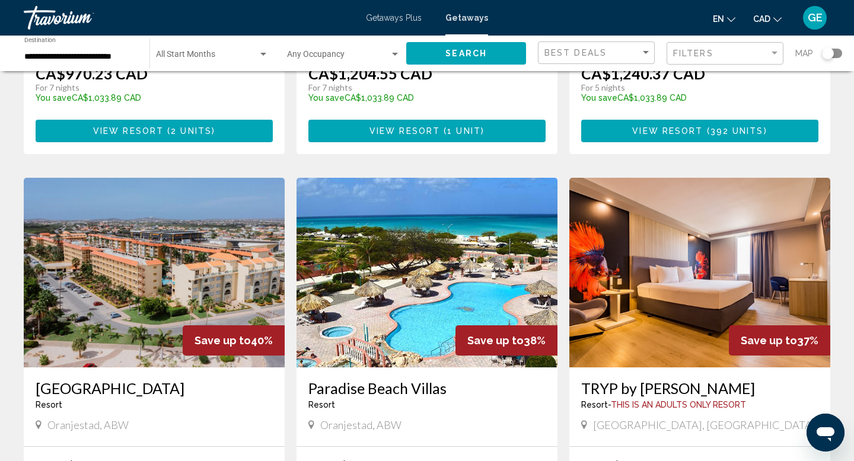
scroll to position [926, 0]
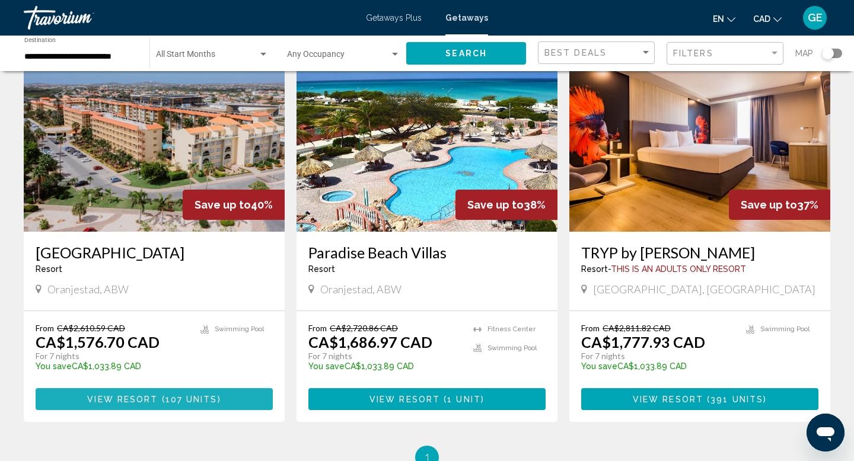
click at [196, 395] on span "107 units" at bounding box center [191, 399] width 52 height 9
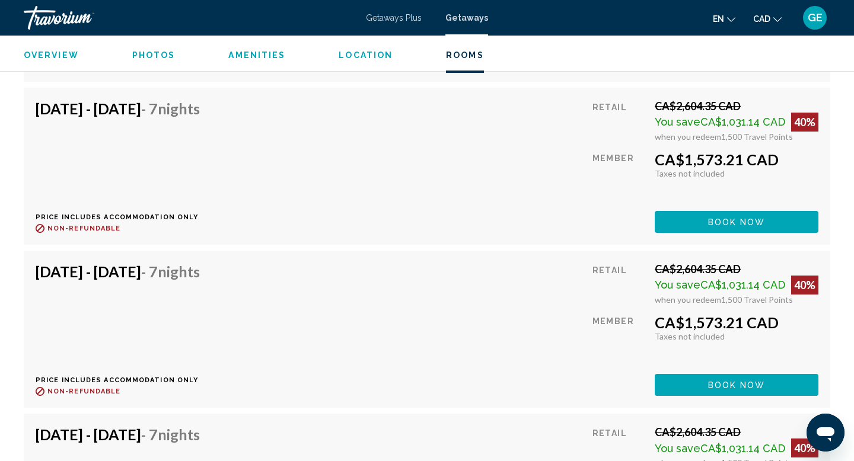
scroll to position [2415, 0]
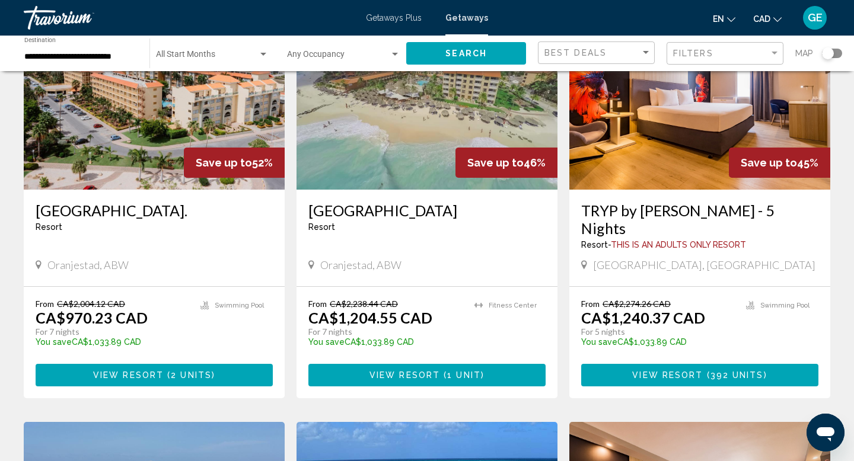
scroll to position [567, 0]
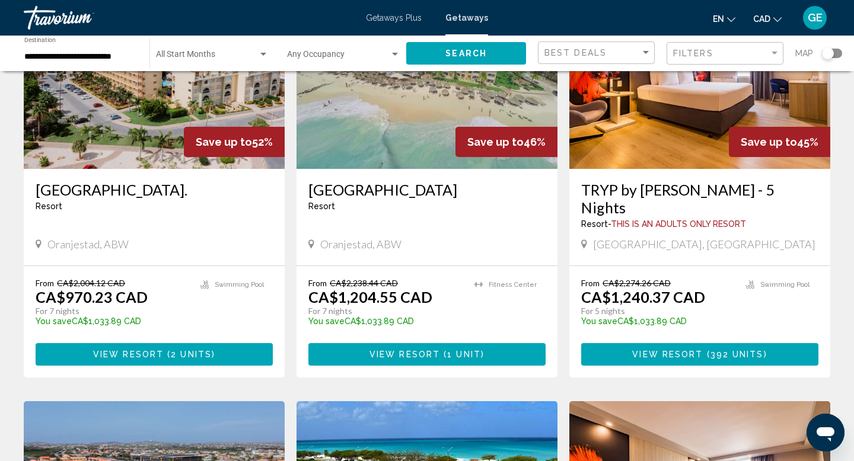
click at [458, 343] on button "View Resort ( 1 unit )" at bounding box center [426, 354] width 237 height 22
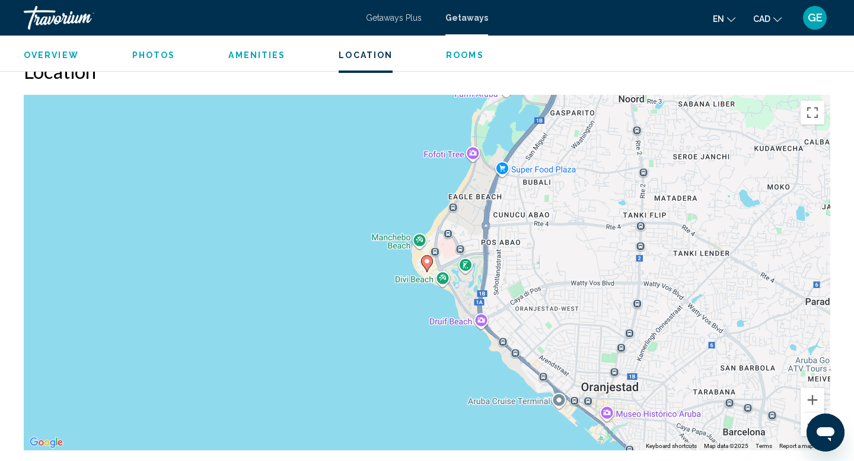
scroll to position [1480, 0]
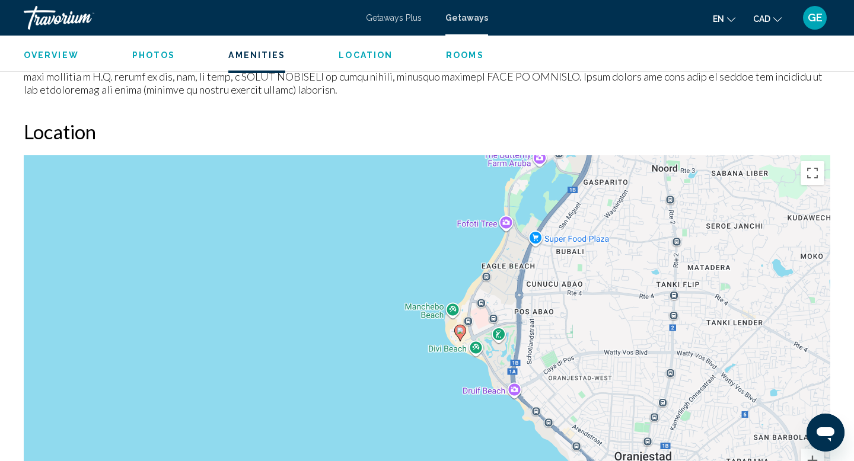
drag, startPoint x: 649, startPoint y: 291, endPoint x: 695, endPoint y: 302, distance: 48.2
click at [695, 302] on div "To activate drag with keyboard, press Alt + Enter. Once in keyboard drag state,…" at bounding box center [427, 333] width 806 height 356
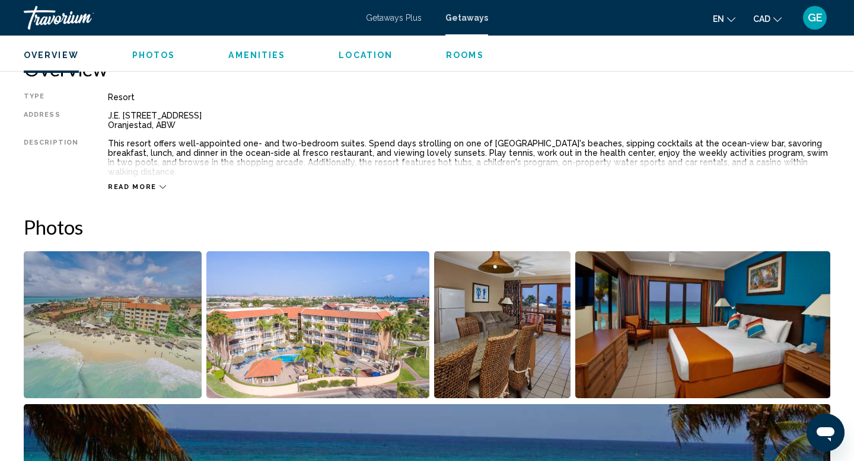
scroll to position [403, 0]
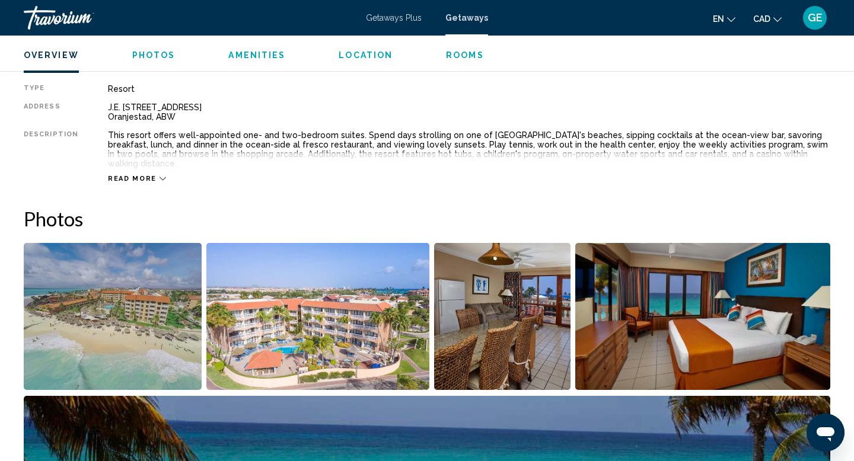
click at [140, 175] on span "Read more" at bounding box center [132, 179] width 49 height 8
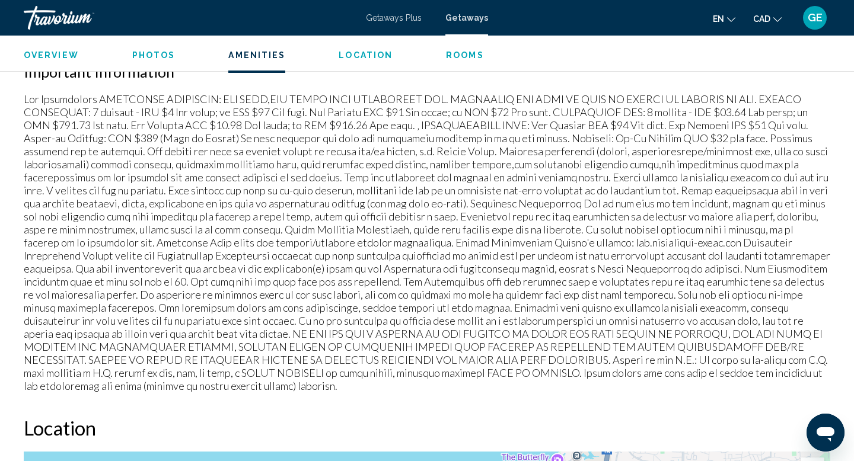
scroll to position [1185, 0]
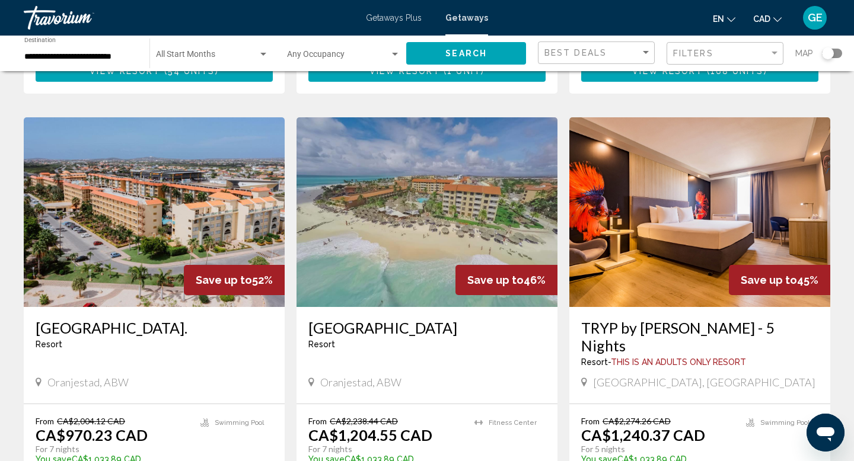
scroll to position [461, 0]
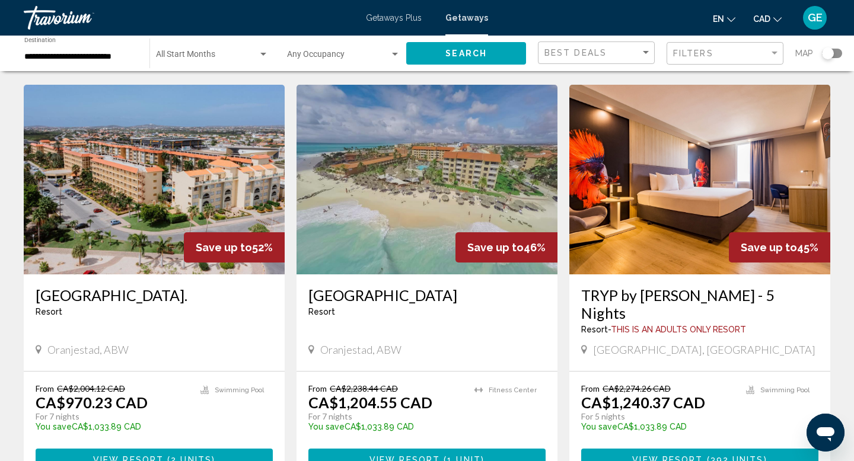
click at [117, 55] on input "**********" at bounding box center [80, 56] width 113 height 9
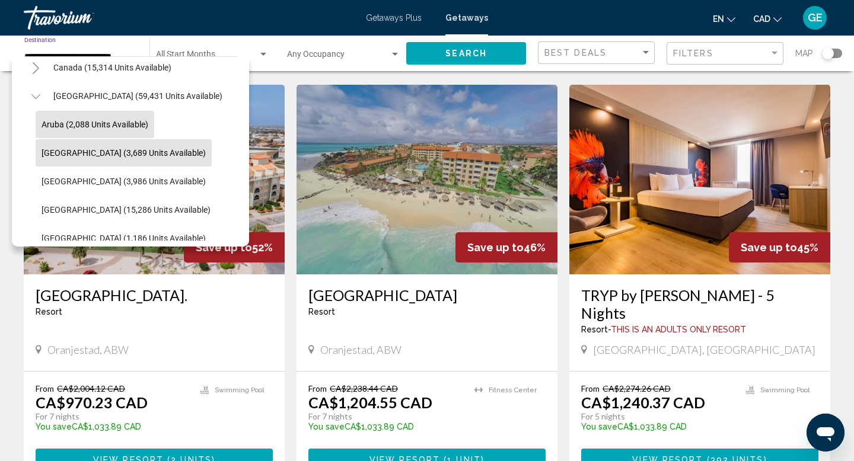
scroll to position [97, 0]
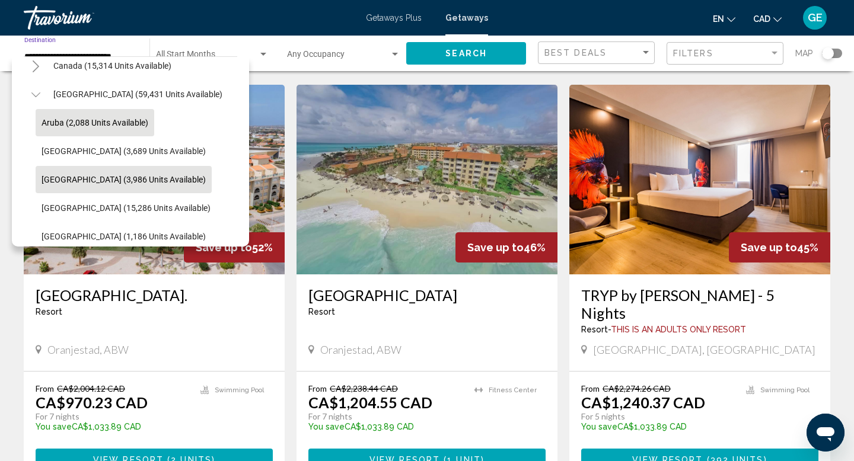
click at [124, 184] on span "[GEOGRAPHIC_DATA] (3,986 units available)" at bounding box center [124, 179] width 164 height 9
type input "**********"
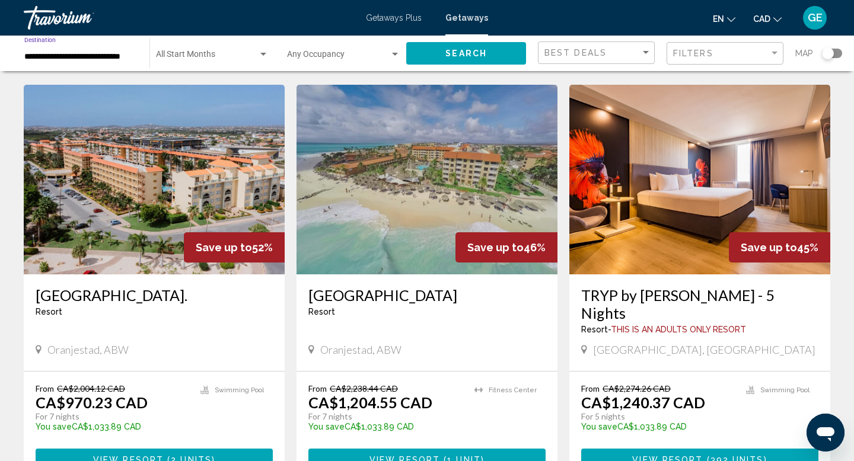
click at [458, 52] on span "Search" at bounding box center [466, 53] width 42 height 9
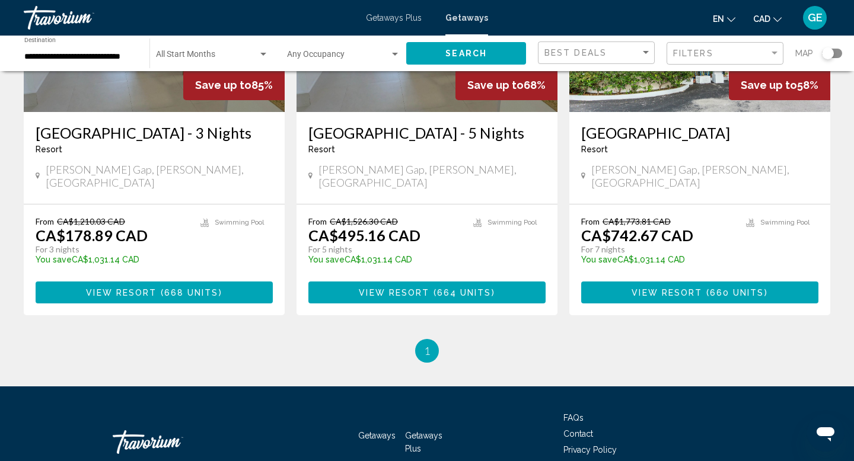
scroll to position [213, 0]
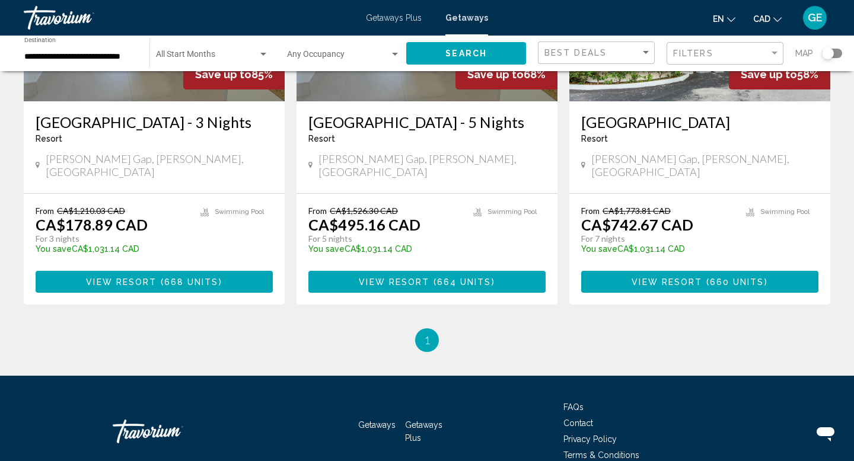
click at [726, 276] on button "View Resort ( 660 units )" at bounding box center [699, 282] width 237 height 22
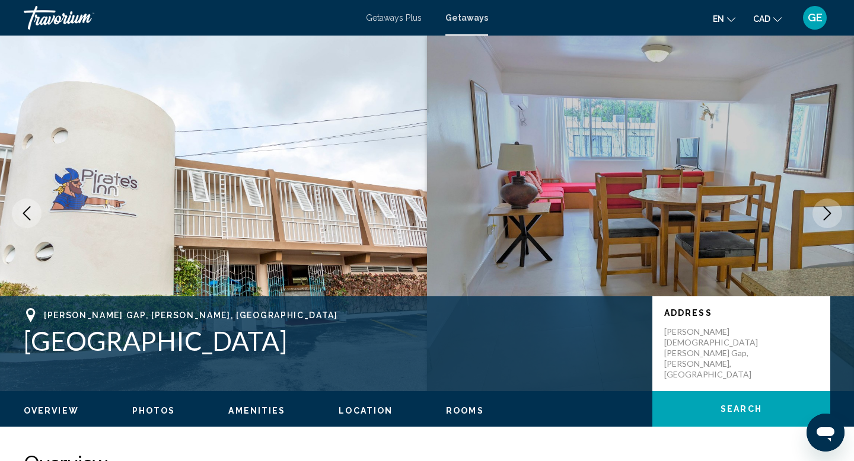
click at [831, 210] on icon "Next image" at bounding box center [827, 213] width 14 height 14
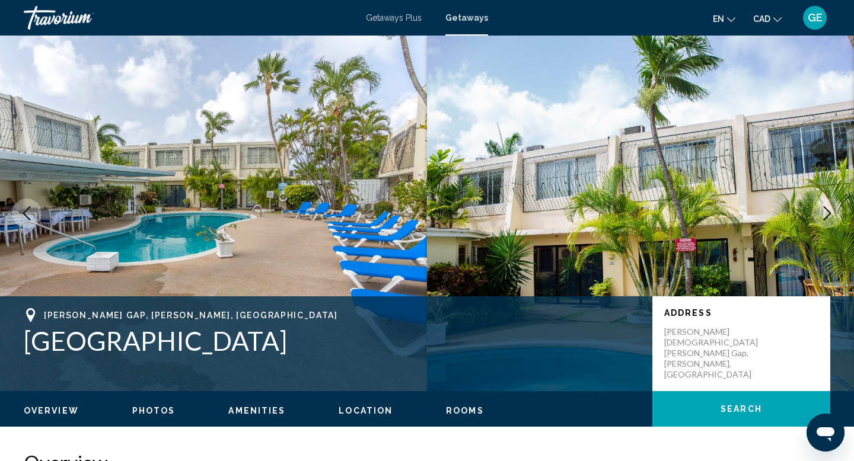
click at [832, 211] on icon "Next image" at bounding box center [827, 213] width 14 height 14
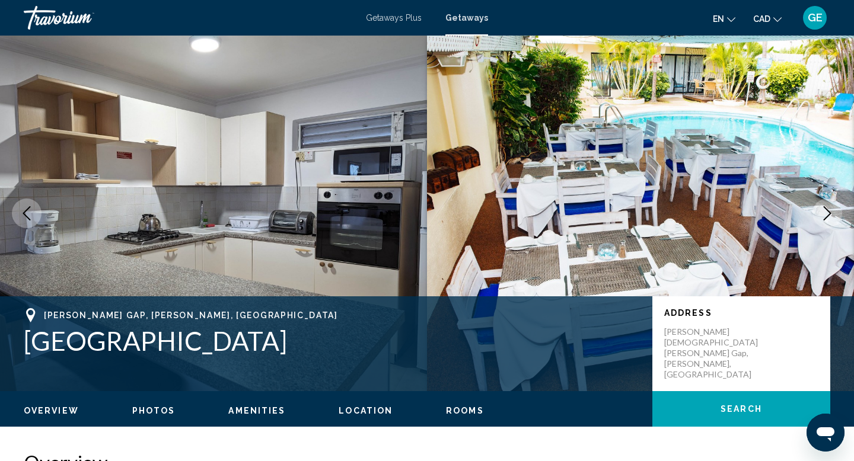
click at [832, 211] on icon "Next image" at bounding box center [827, 213] width 14 height 14
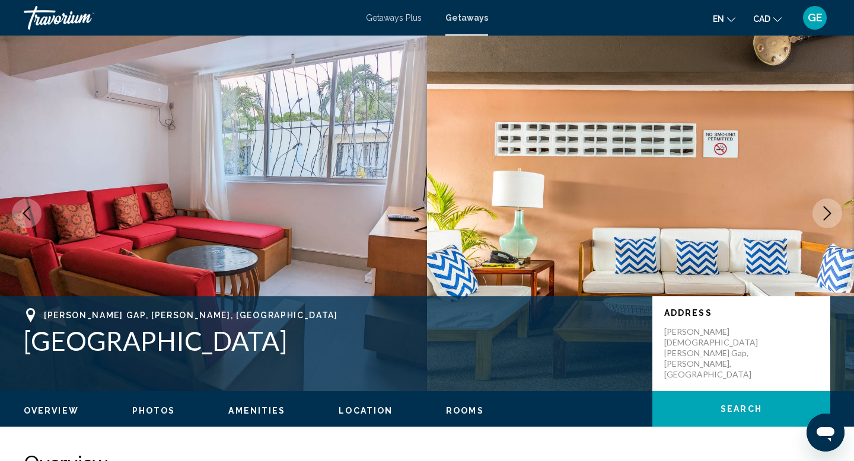
click at [832, 211] on icon "Next image" at bounding box center [827, 213] width 14 height 14
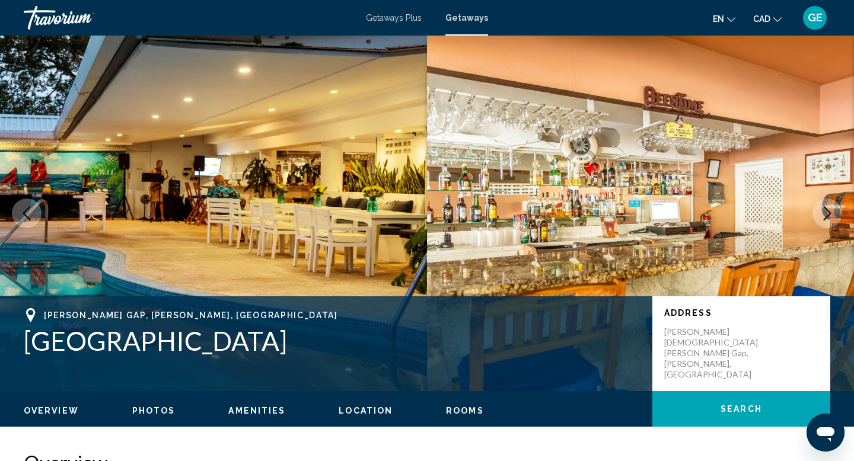
click at [832, 211] on icon "Next image" at bounding box center [827, 213] width 14 height 14
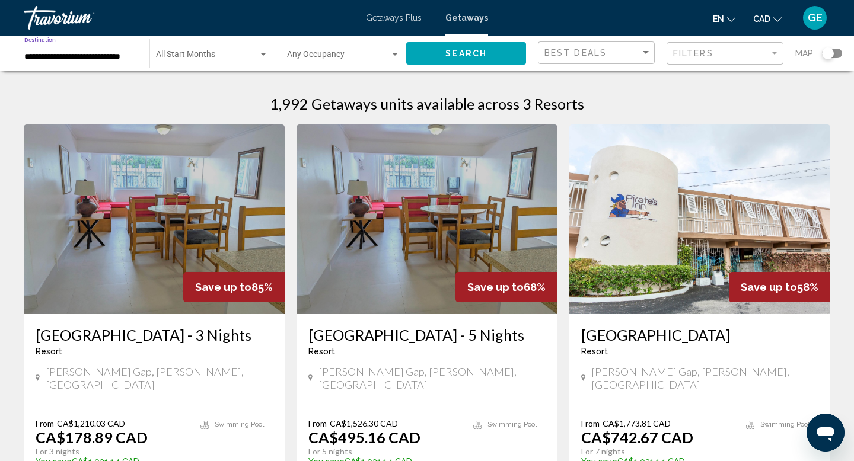
click at [111, 56] on input "**********" at bounding box center [80, 56] width 113 height 9
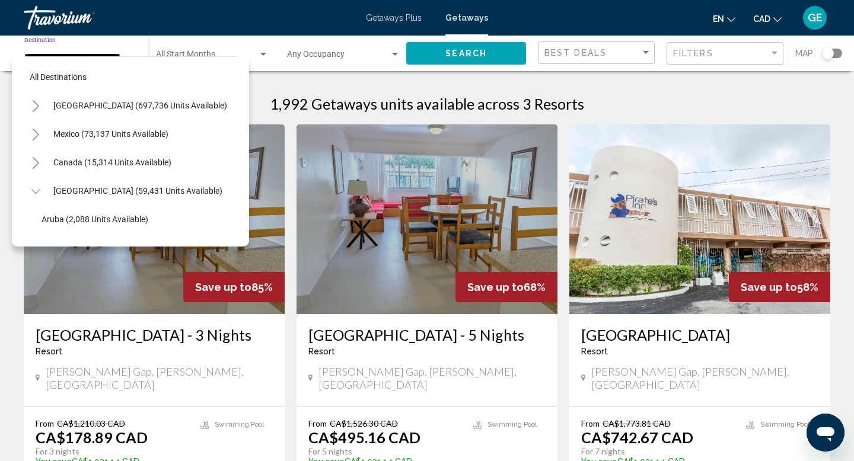
scroll to position [127, 0]
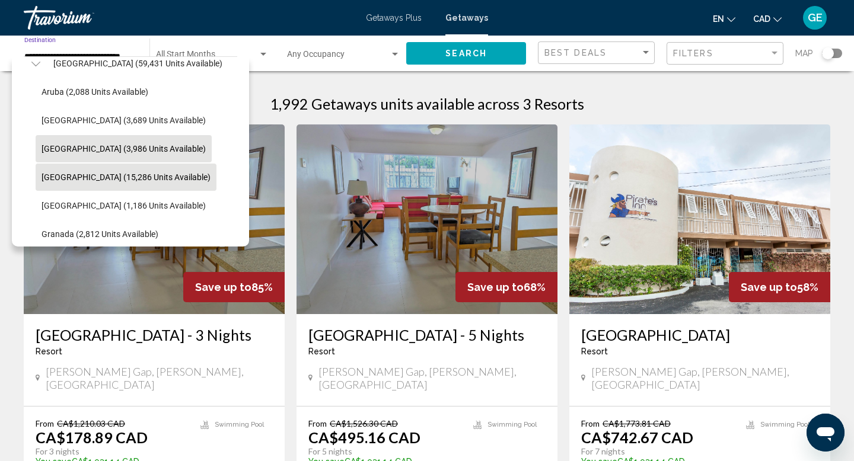
click at [127, 181] on span "[GEOGRAPHIC_DATA] (15,286 units available)" at bounding box center [126, 177] width 169 height 9
type input "**********"
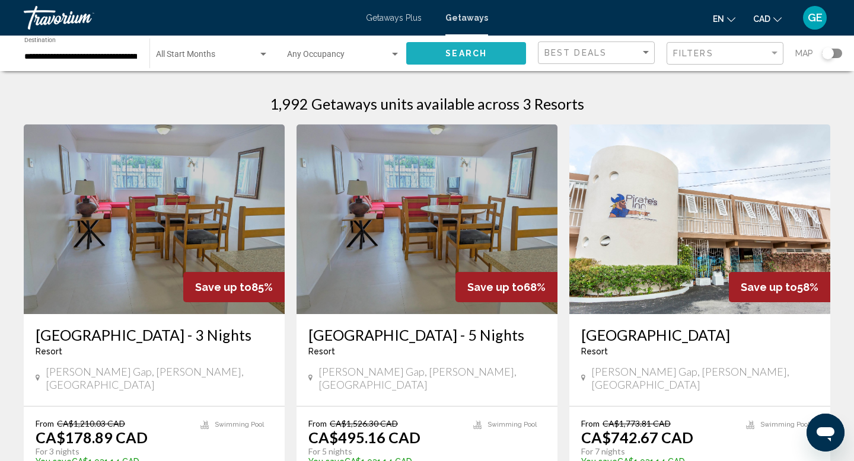
click at [451, 57] on span "Search" at bounding box center [466, 53] width 42 height 9
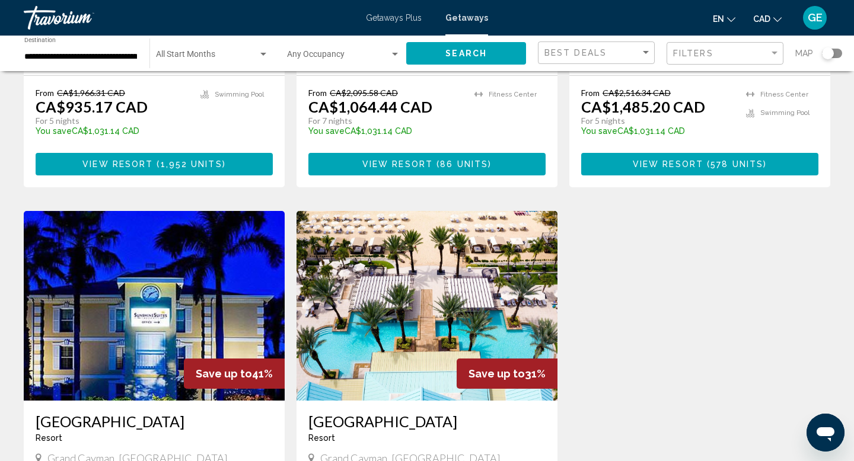
scroll to position [736, 0]
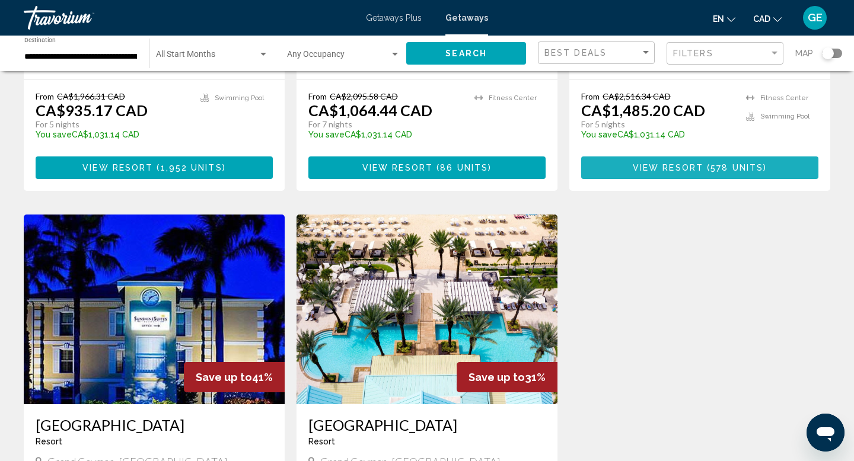
click at [695, 173] on span "View Resort" at bounding box center [668, 168] width 71 height 9
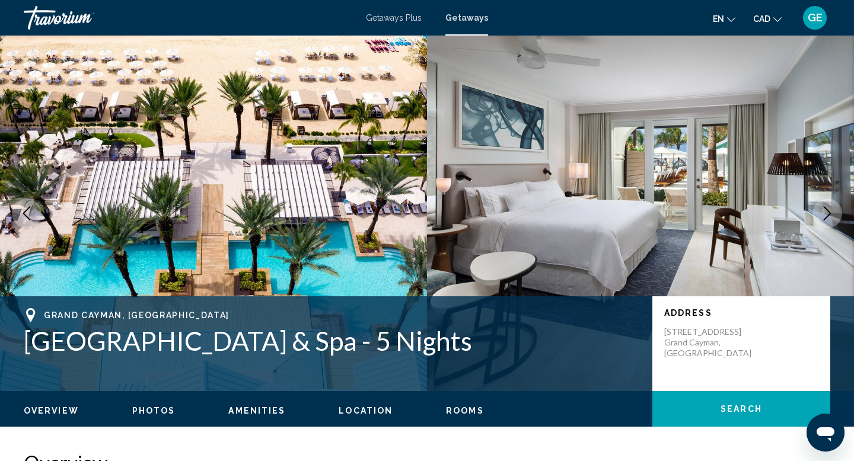
click at [827, 218] on icon "Next image" at bounding box center [827, 213] width 14 height 14
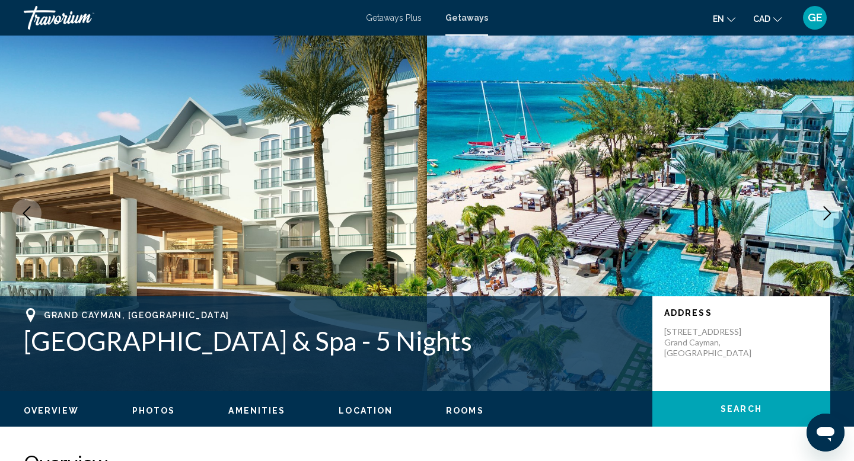
click at [828, 218] on icon "Next image" at bounding box center [827, 213] width 14 height 14
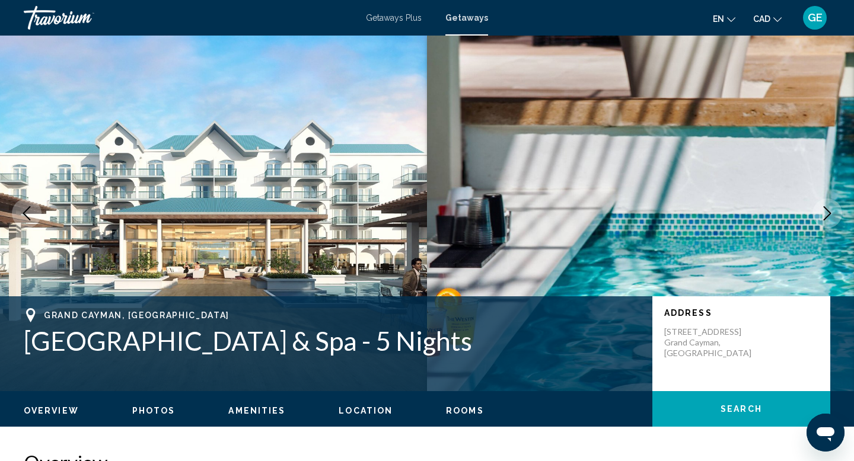
click at [829, 218] on icon "Next image" at bounding box center [827, 213] width 14 height 14
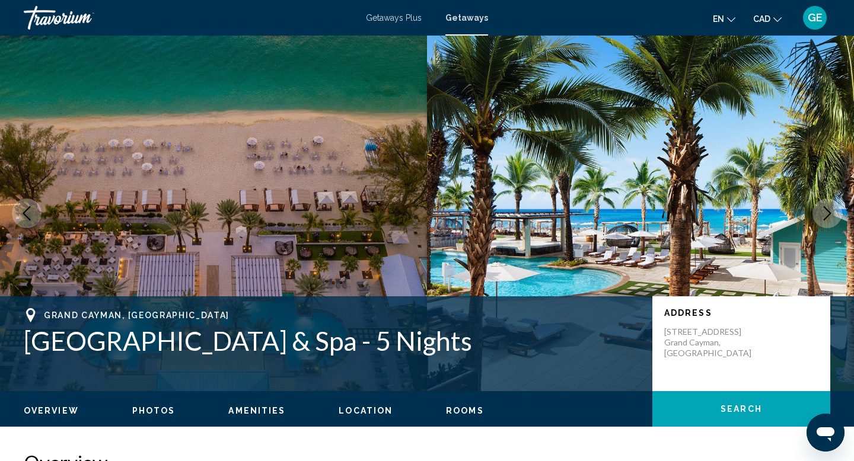
click at [829, 218] on icon "Next image" at bounding box center [827, 213] width 14 height 14
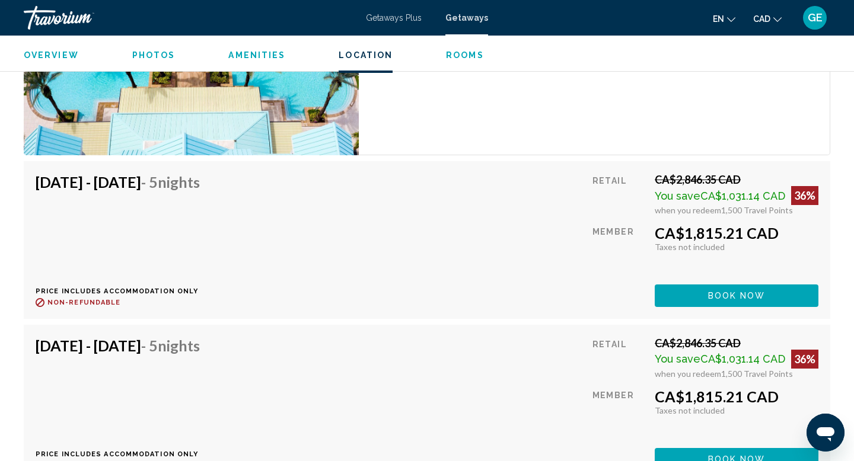
scroll to position [1901, 0]
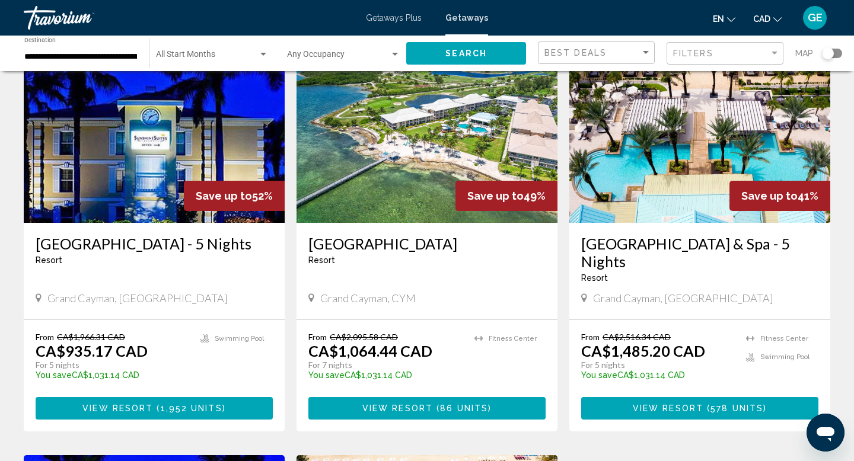
scroll to position [487, 0]
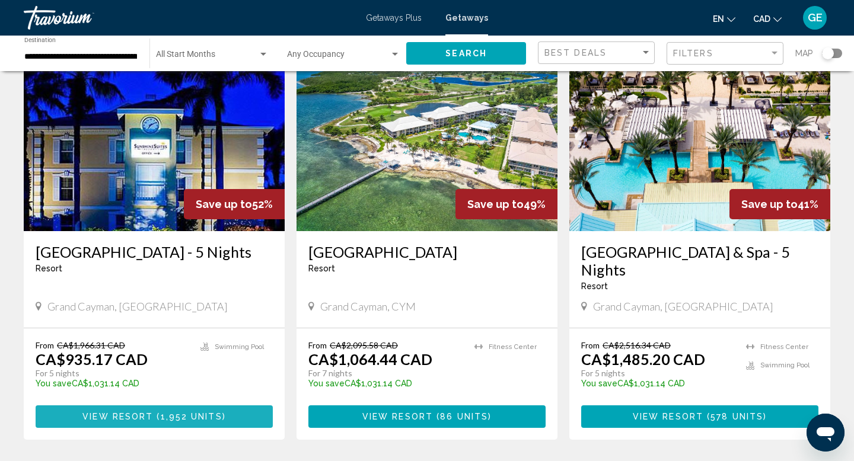
click at [173, 422] on span "1,952 units" at bounding box center [192, 417] width 62 height 9
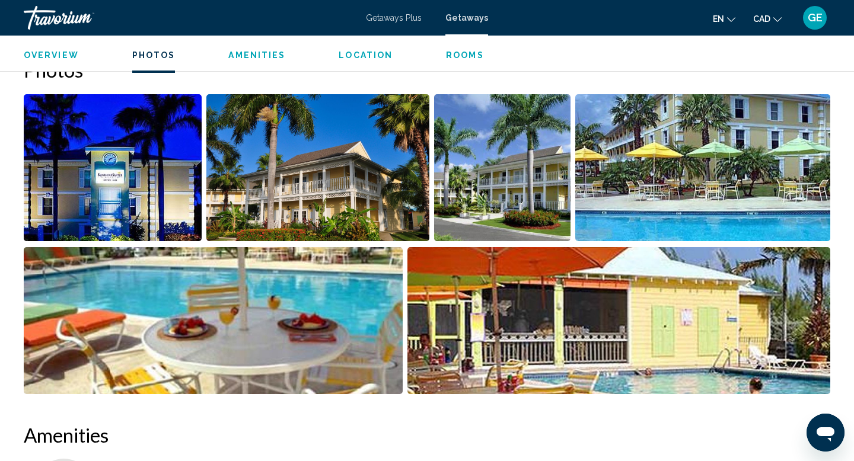
scroll to position [540, 0]
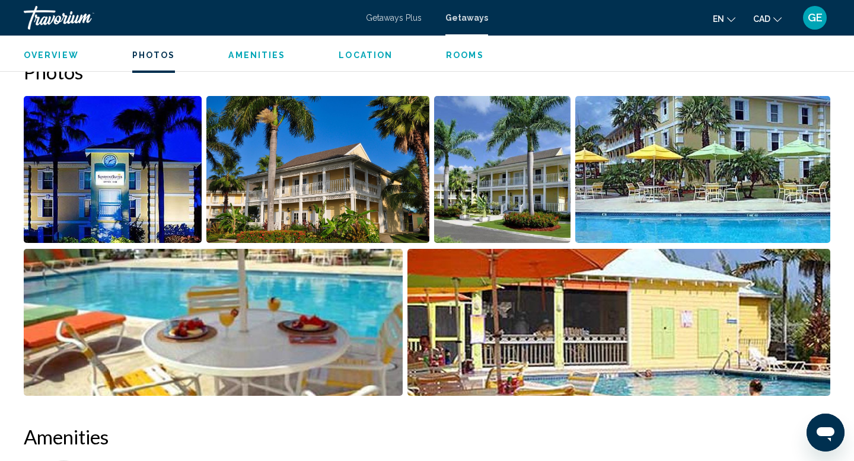
click at [457, 213] on img "Open full-screen image slider" at bounding box center [502, 169] width 136 height 147
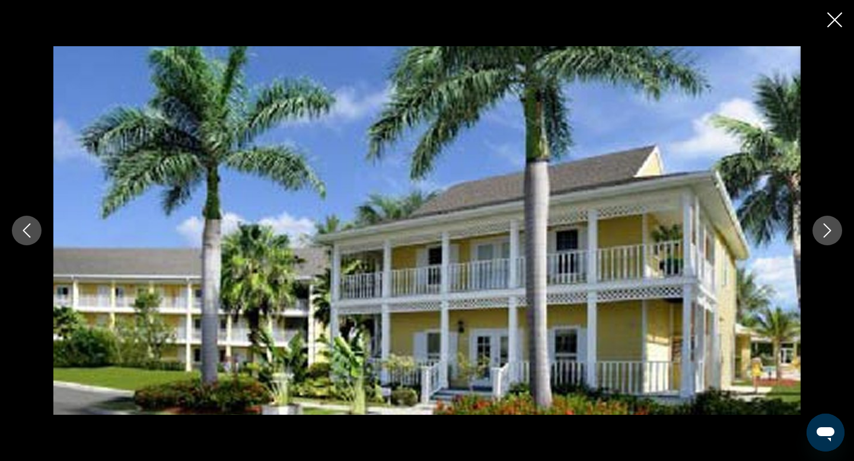
click at [826, 236] on icon "Next image" at bounding box center [827, 231] width 14 height 14
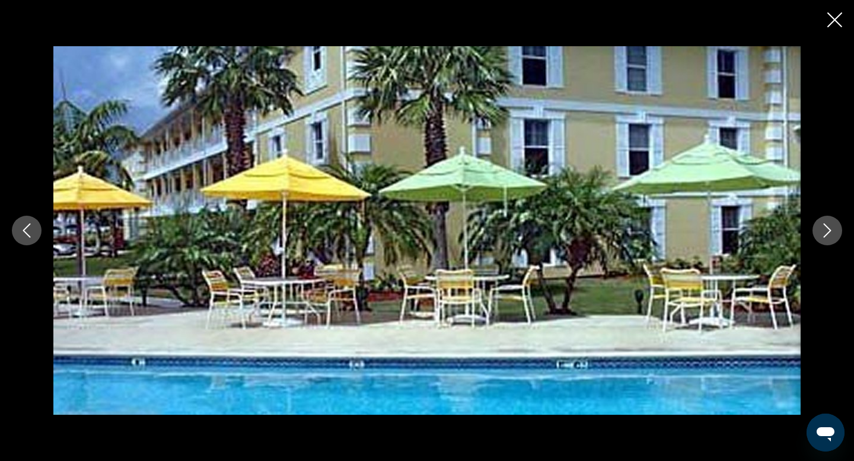
click at [828, 235] on icon "Next image" at bounding box center [827, 231] width 14 height 14
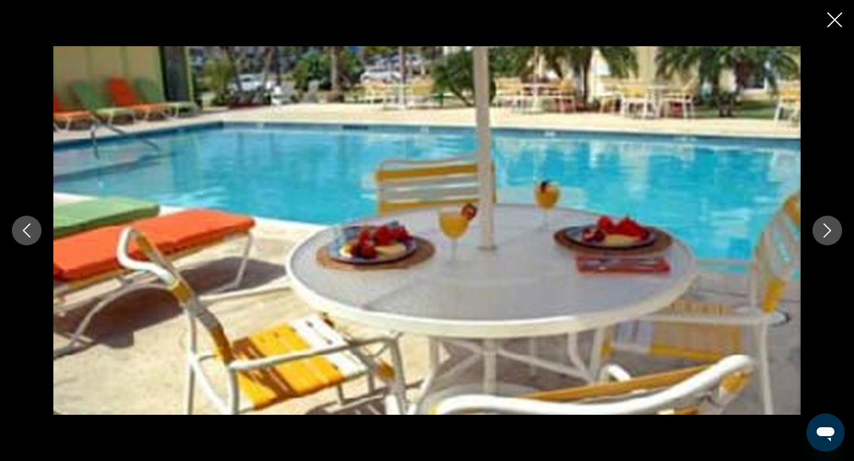
click at [828, 236] on icon "Next image" at bounding box center [827, 231] width 14 height 14
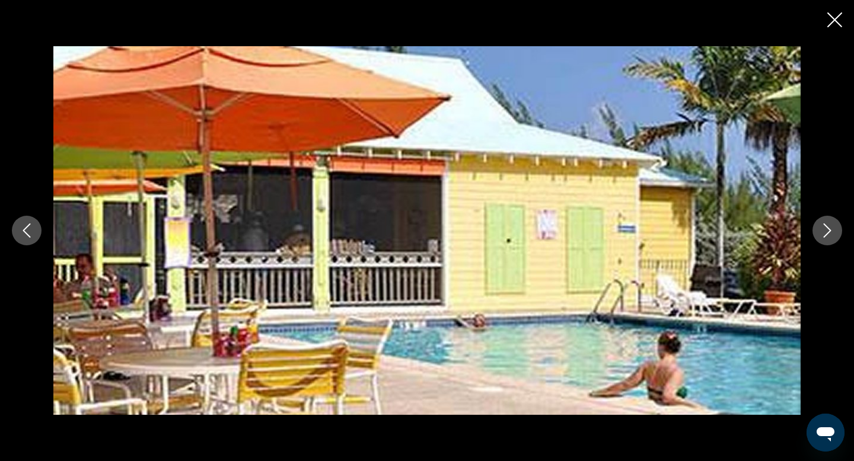
click at [828, 237] on icon "Next image" at bounding box center [827, 231] width 14 height 14
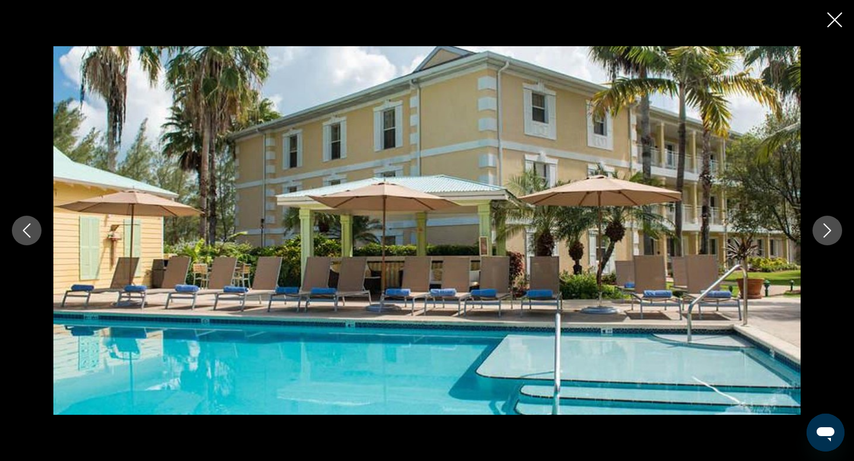
click at [828, 237] on icon "Next image" at bounding box center [827, 231] width 14 height 14
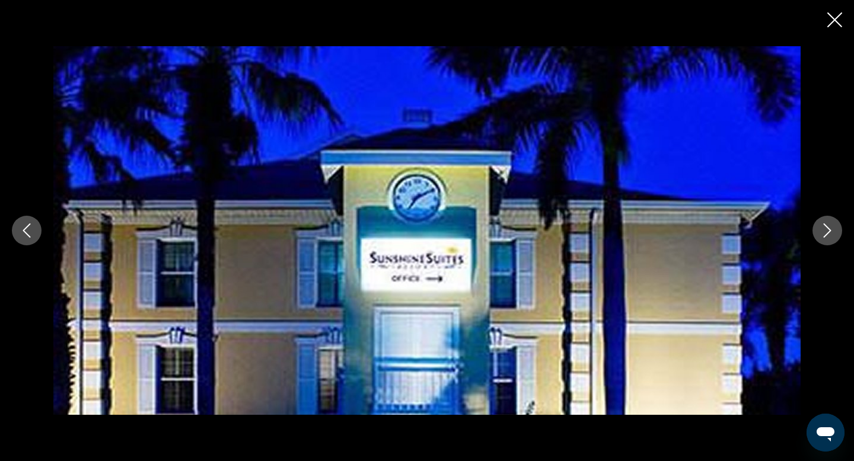
scroll to position [818, 0]
click at [831, 19] on icon "Close slideshow" at bounding box center [834, 19] width 15 height 15
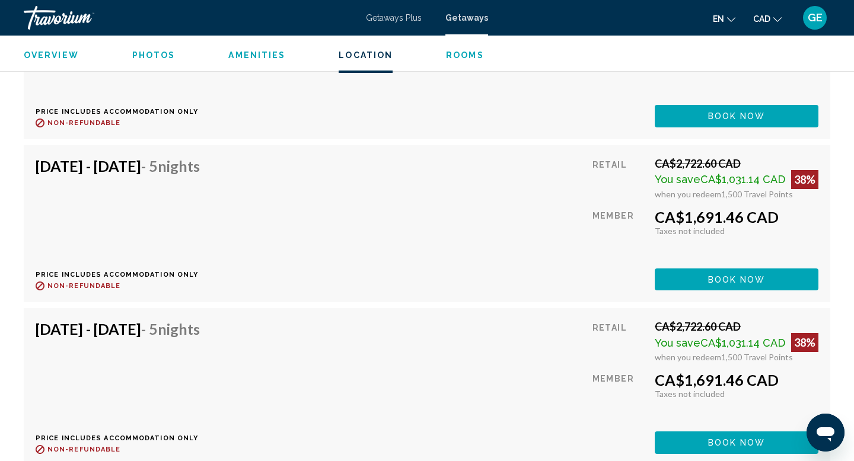
scroll to position [2243, 0]
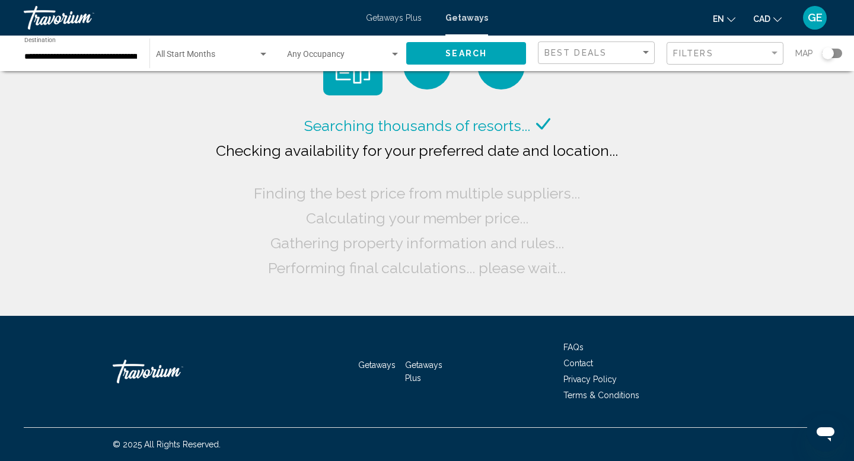
click at [107, 56] on input "**********" at bounding box center [80, 56] width 113 height 9
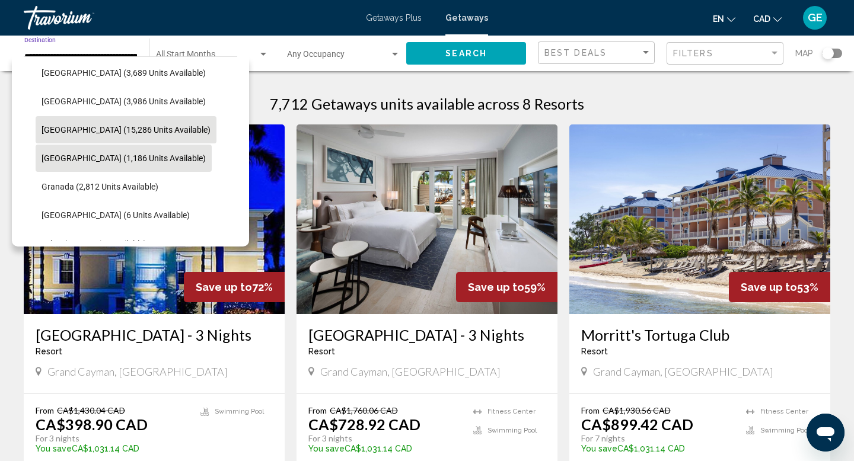
scroll to position [177, 0]
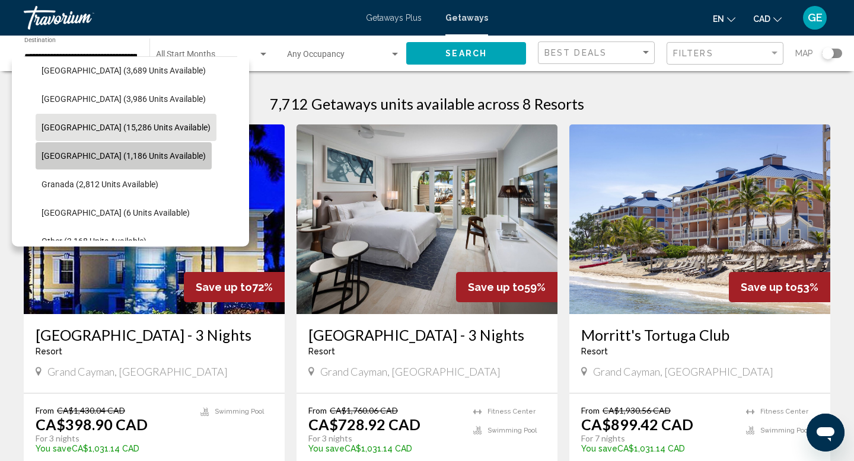
click at [141, 155] on span "[GEOGRAPHIC_DATA] (1,186 units available)" at bounding box center [124, 155] width 164 height 9
type input "**********"
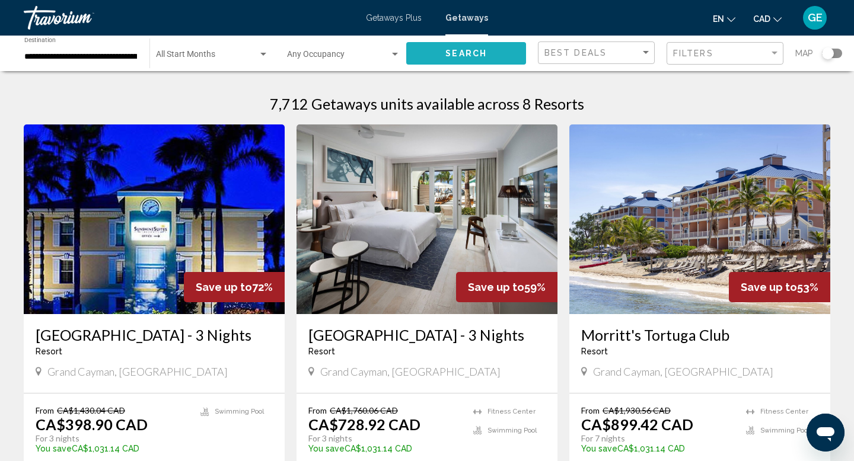
click at [449, 54] on span "Search" at bounding box center [466, 53] width 42 height 9
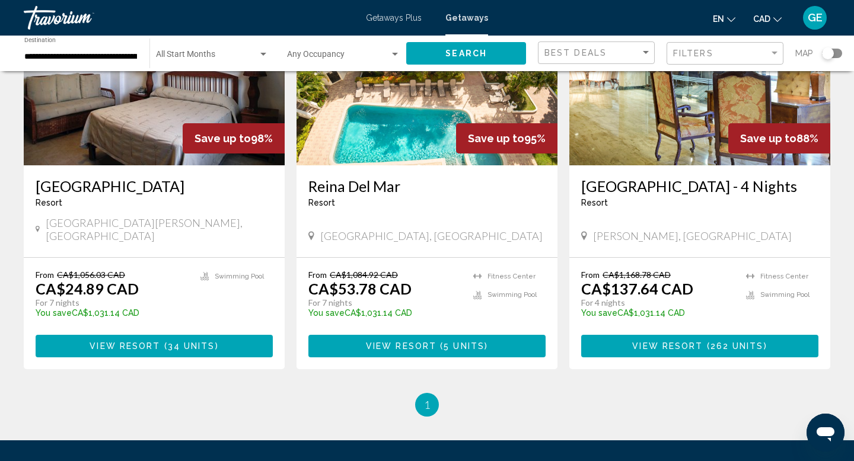
scroll to position [550, 0]
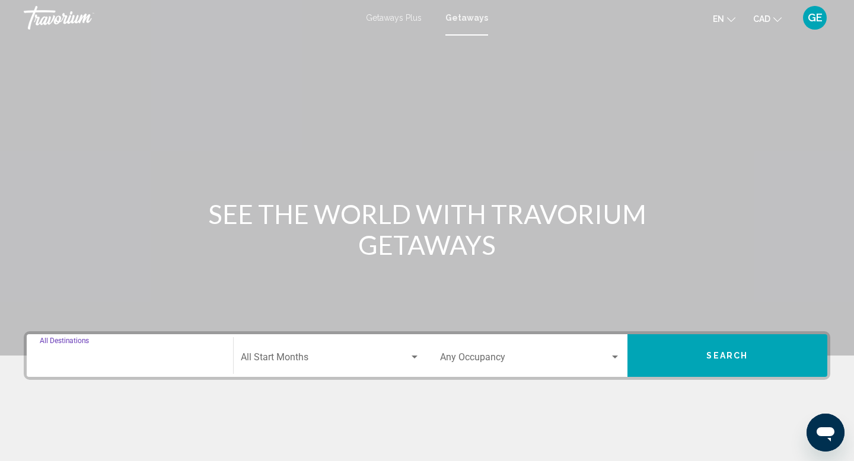
click at [138, 358] on input "Destination All Destinations" at bounding box center [130, 360] width 180 height 11
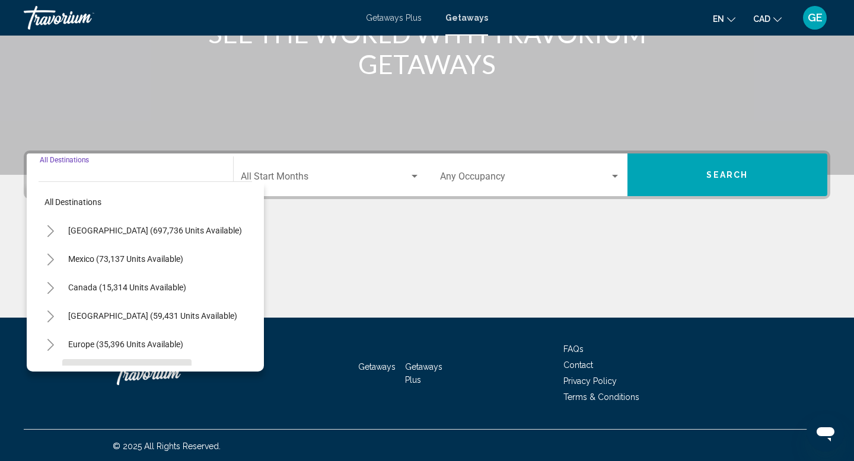
scroll to position [183, 0]
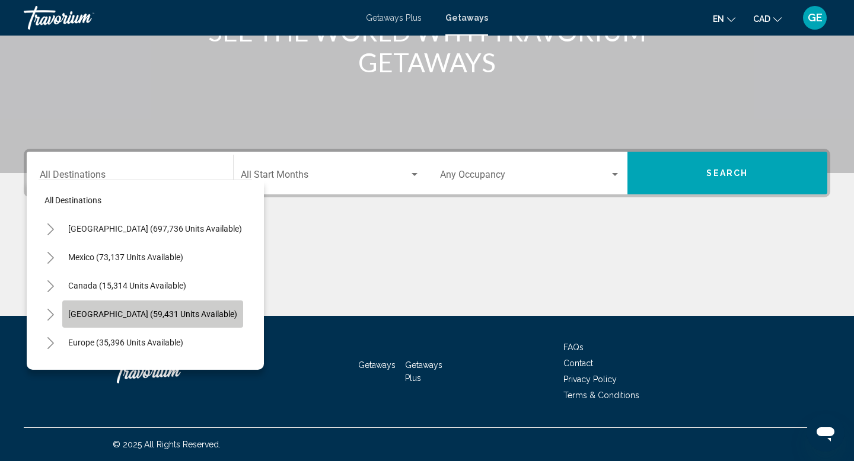
click at [141, 321] on button "[GEOGRAPHIC_DATA] (59,431 units available)" at bounding box center [152, 314] width 181 height 27
type input "**********"
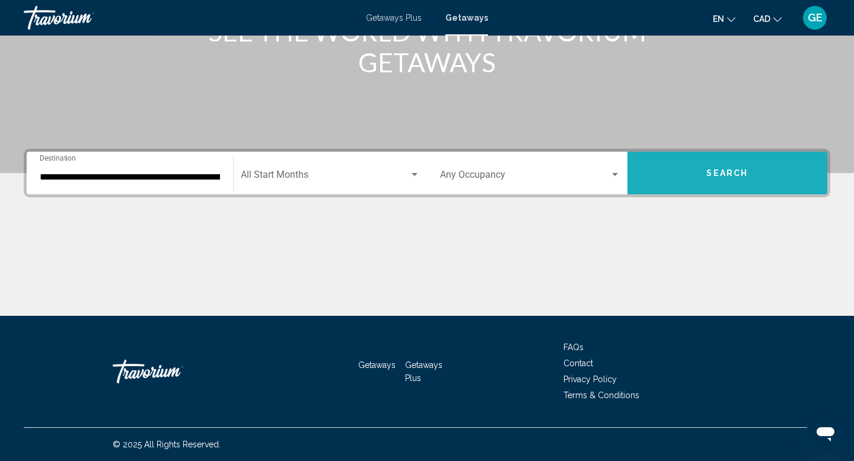
click at [681, 184] on button "Search" at bounding box center [727, 173] width 200 height 43
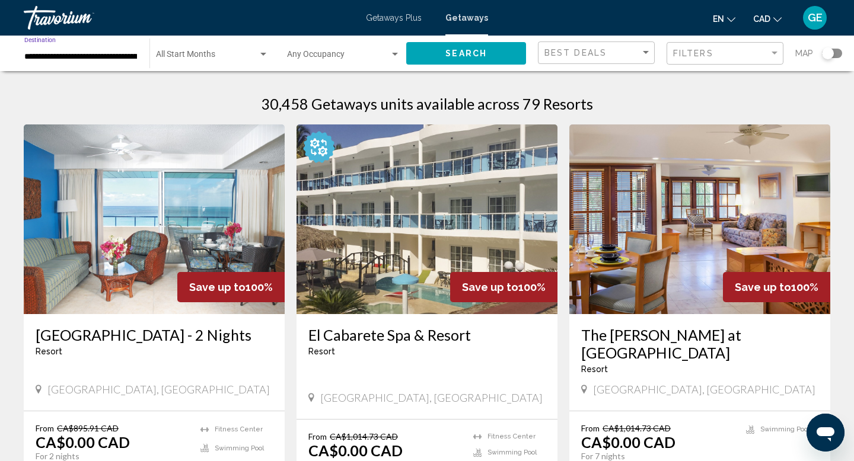
click at [101, 55] on input "**********" at bounding box center [80, 56] width 113 height 9
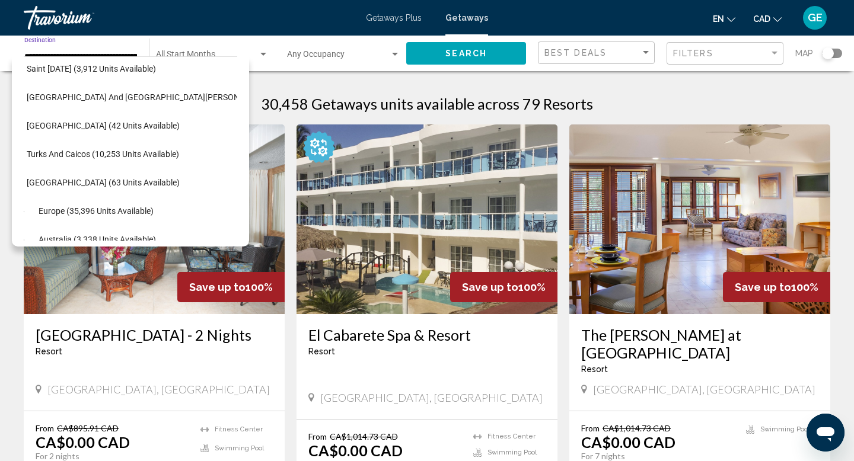
scroll to position [407, 15]
click at [112, 186] on span "[GEOGRAPHIC_DATA] (63 units available)" at bounding box center [103, 181] width 153 height 9
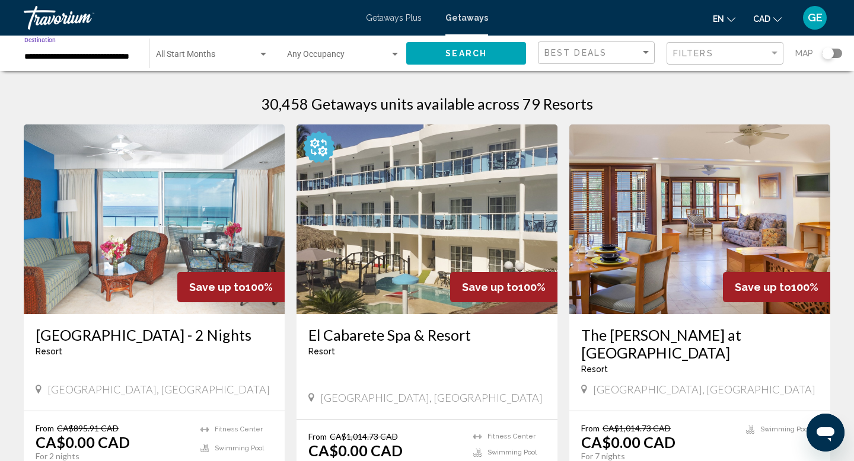
click at [437, 50] on button "Search" at bounding box center [466, 53] width 120 height 22
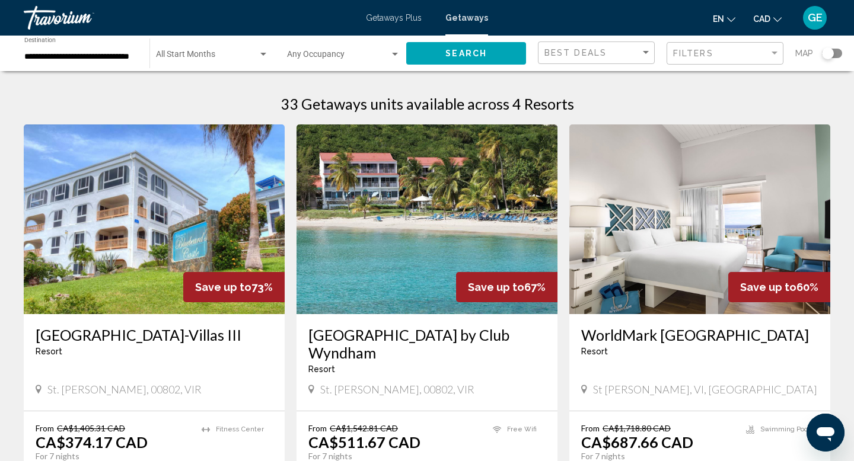
click at [111, 55] on input "**********" at bounding box center [80, 56] width 113 height 9
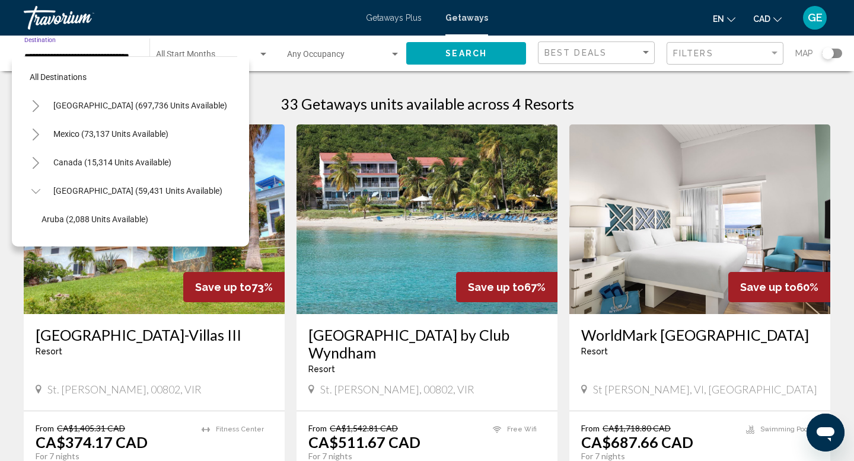
scroll to position [441, 0]
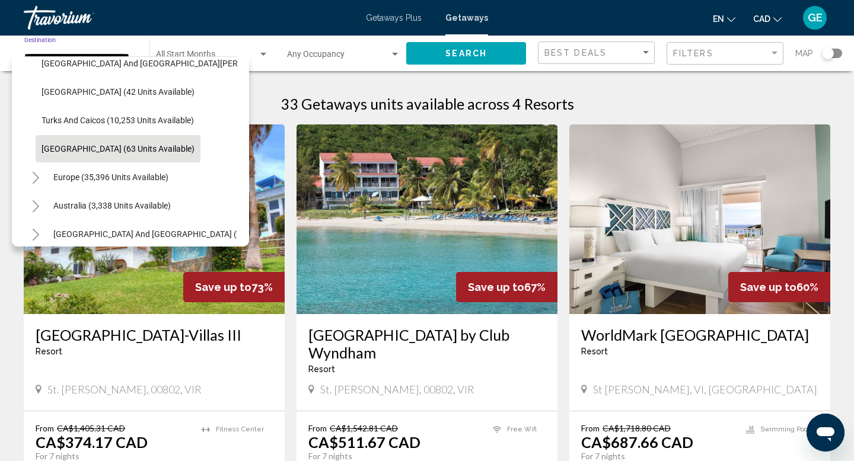
click at [626, 103] on div "33 Getaways units available across 4 Resorts" at bounding box center [427, 104] width 806 height 18
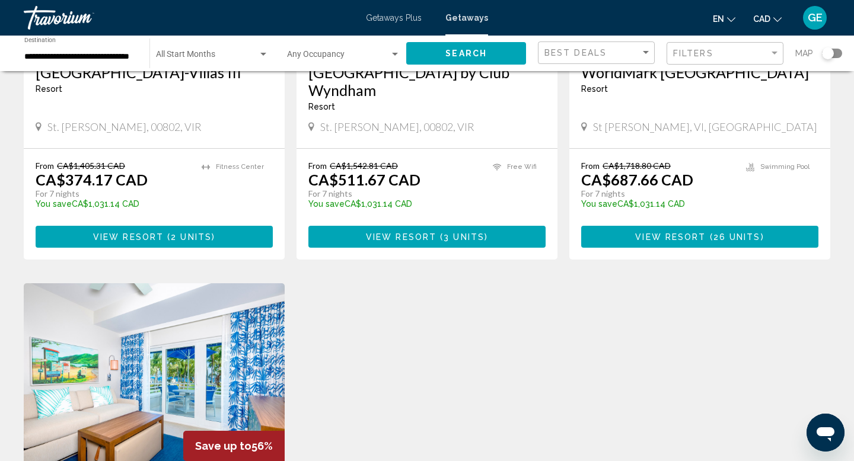
scroll to position [0, 0]
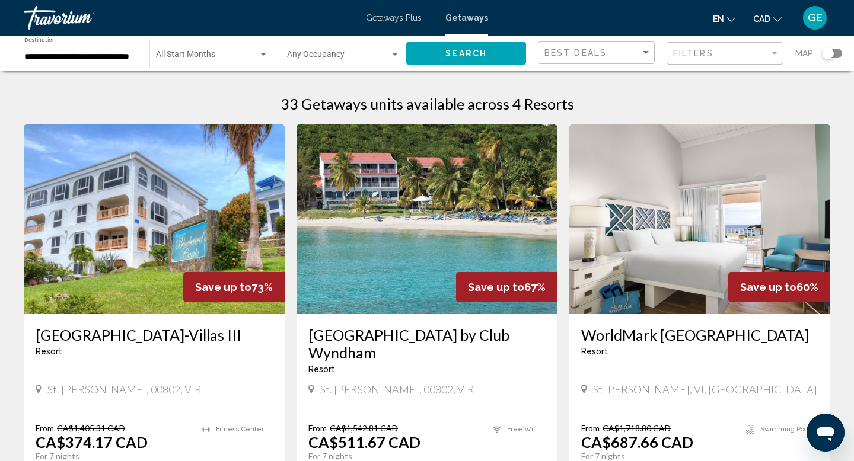
click at [108, 63] on div "**********" at bounding box center [80, 53] width 113 height 33
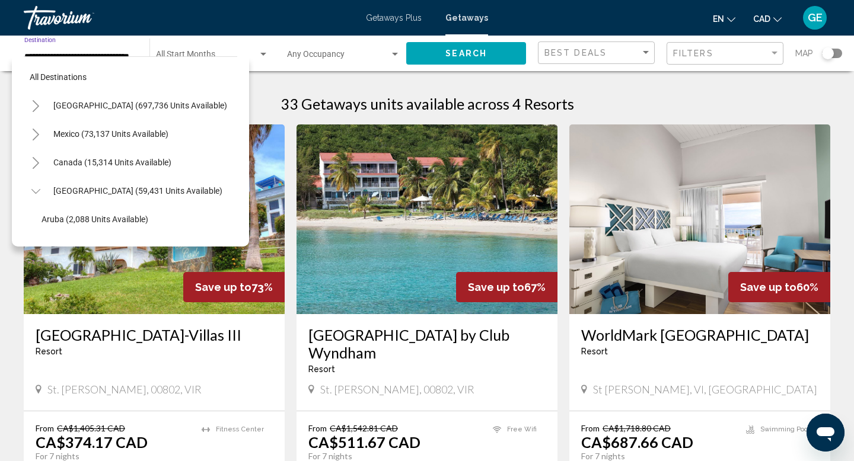
scroll to position [441, 0]
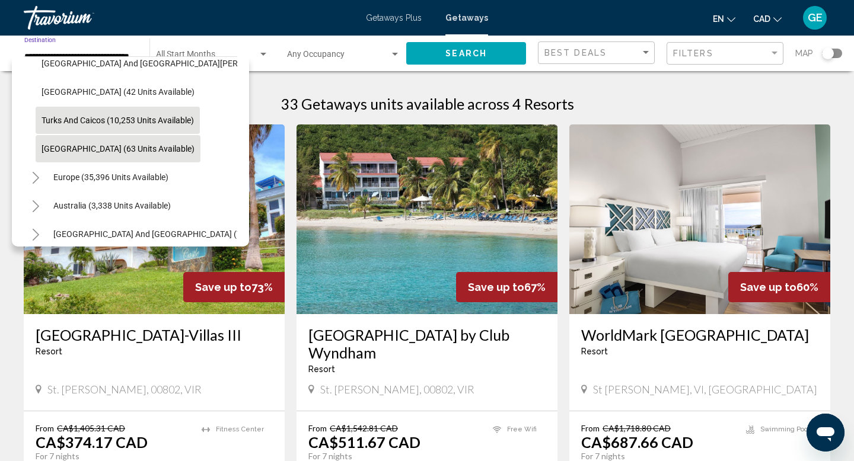
click at [97, 125] on span "Turks and Caicos (10,253 units available)" at bounding box center [118, 120] width 152 height 9
type input "**********"
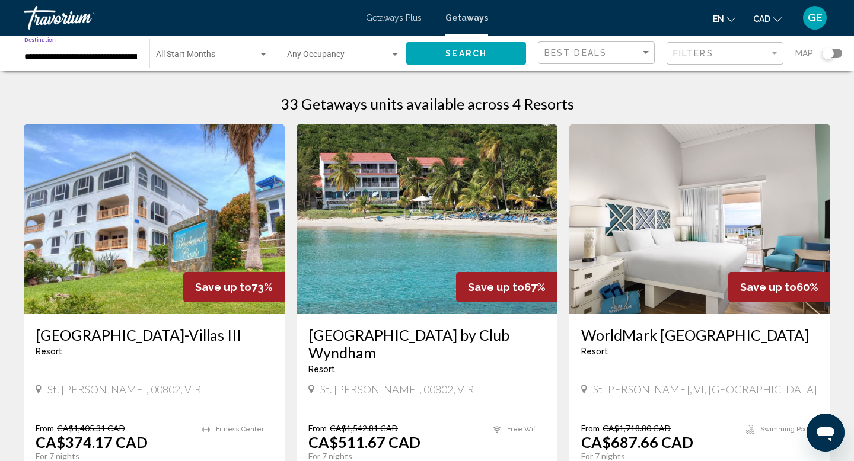
click at [435, 49] on button "Search" at bounding box center [466, 53] width 120 height 22
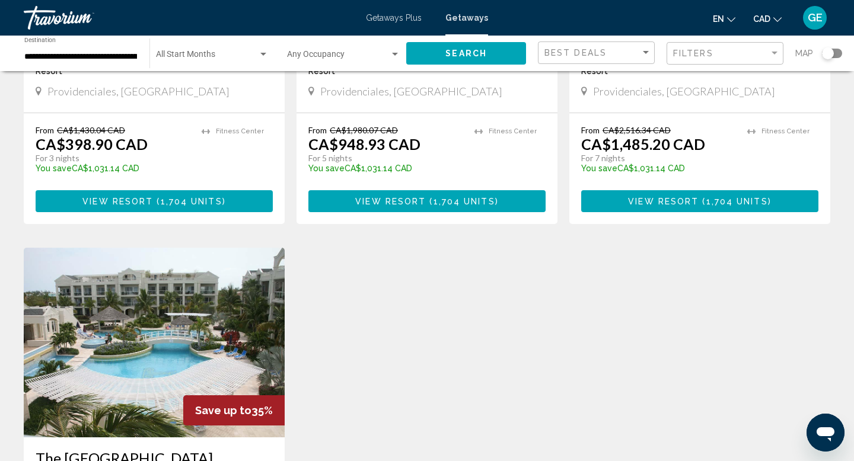
scroll to position [170, 0]
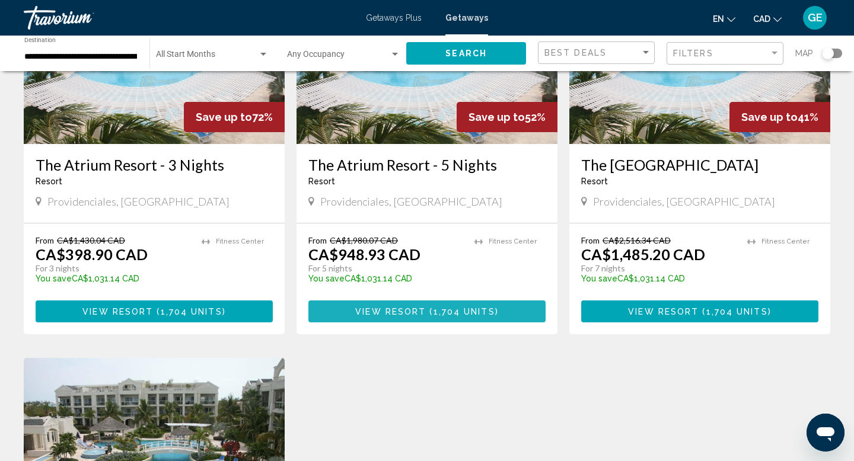
click at [432, 305] on button "View Resort ( 1,704 units )" at bounding box center [426, 312] width 237 height 22
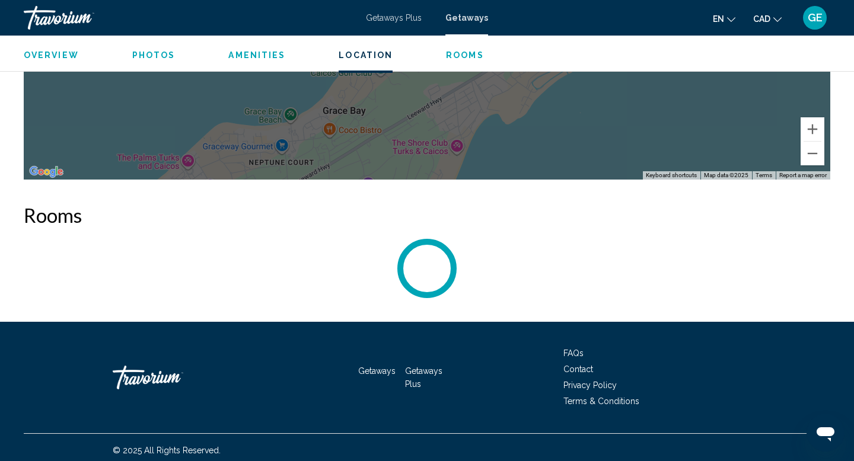
scroll to position [1469, 0]
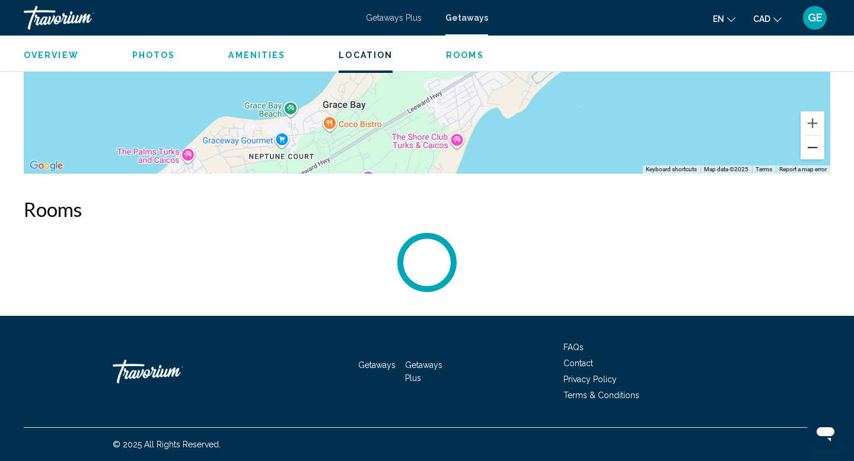
click at [810, 149] on button "Zoom out" at bounding box center [812, 148] width 24 height 24
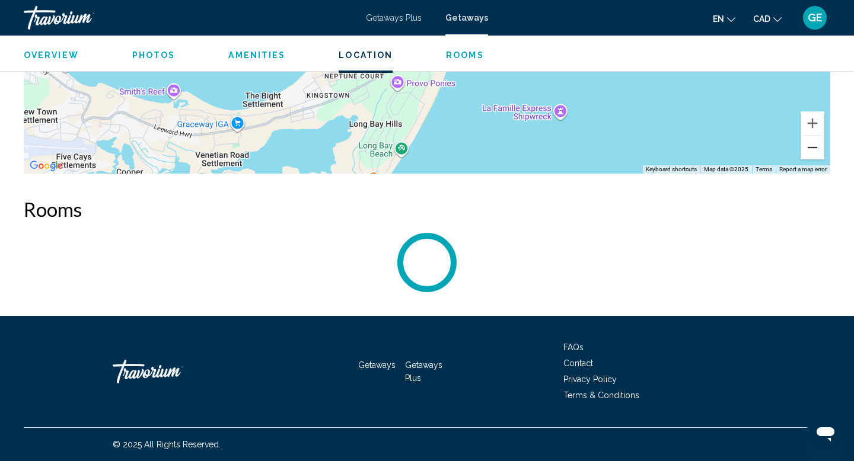
click at [810, 149] on button "Zoom out" at bounding box center [812, 148] width 24 height 24
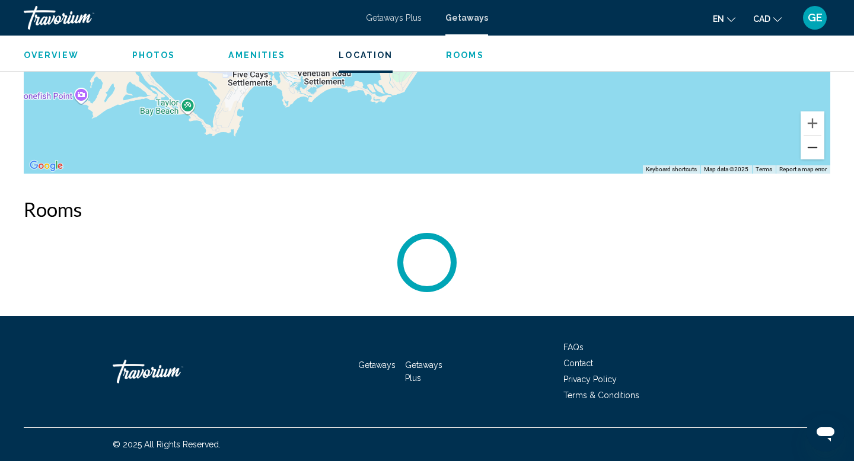
click at [810, 149] on button "Zoom out" at bounding box center [812, 148] width 24 height 24
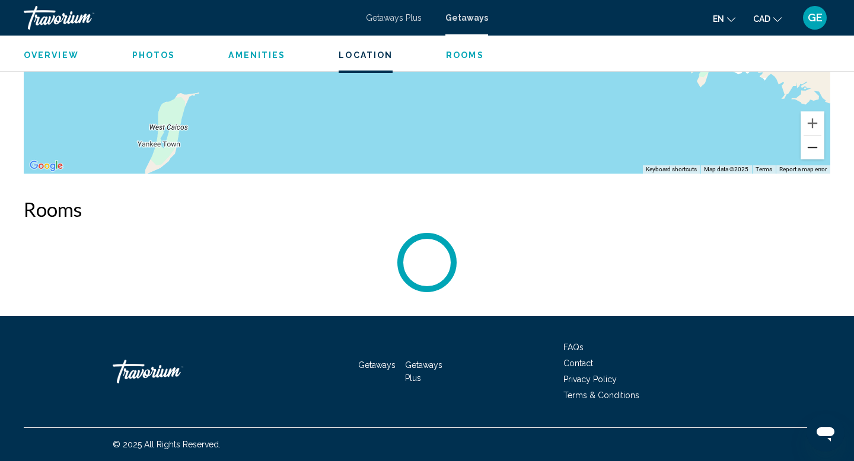
click at [810, 149] on button "Zoom out" at bounding box center [812, 148] width 24 height 24
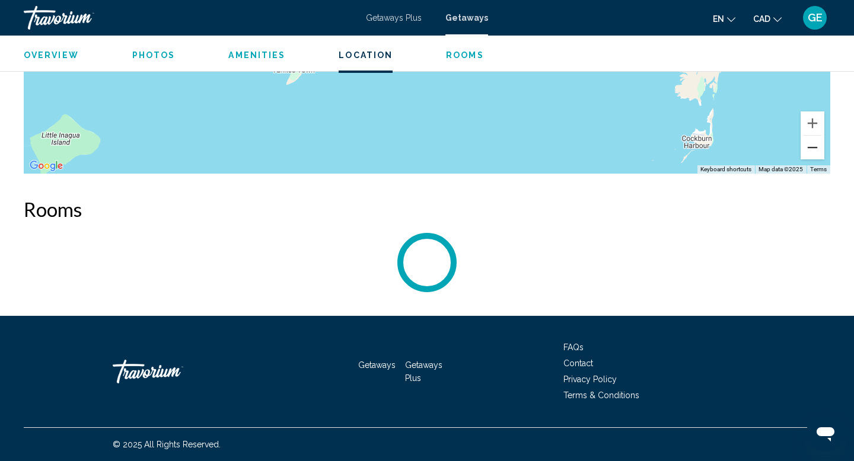
click at [810, 149] on button "Zoom out" at bounding box center [812, 148] width 24 height 24
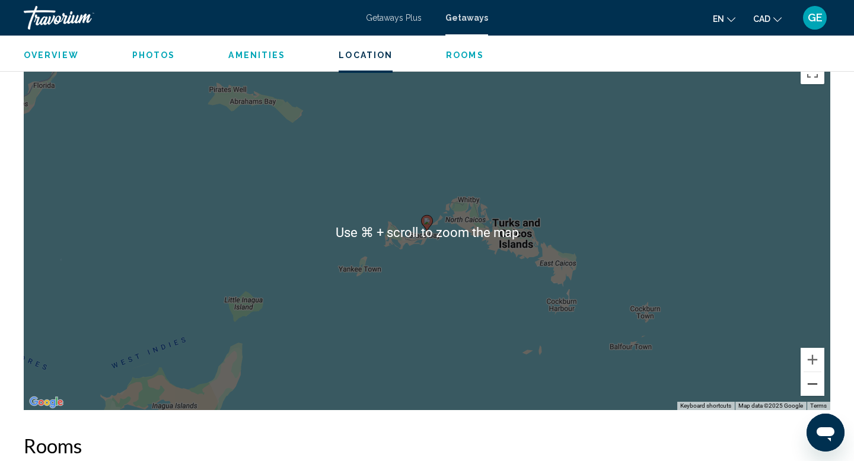
scroll to position [1233, 0]
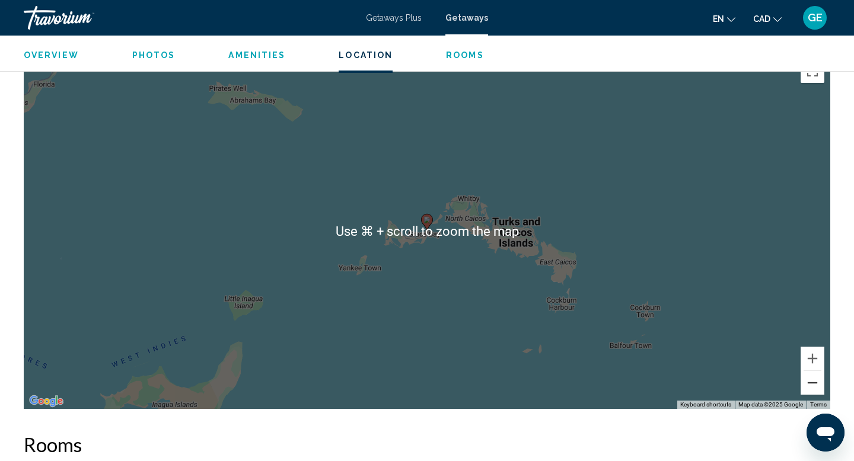
click at [811, 388] on button "Zoom out" at bounding box center [812, 383] width 24 height 24
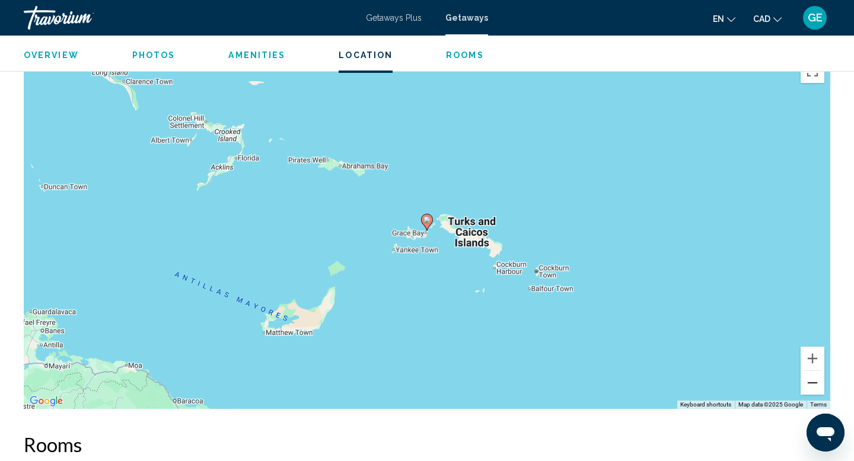
click at [811, 388] on button "Zoom out" at bounding box center [812, 383] width 24 height 24
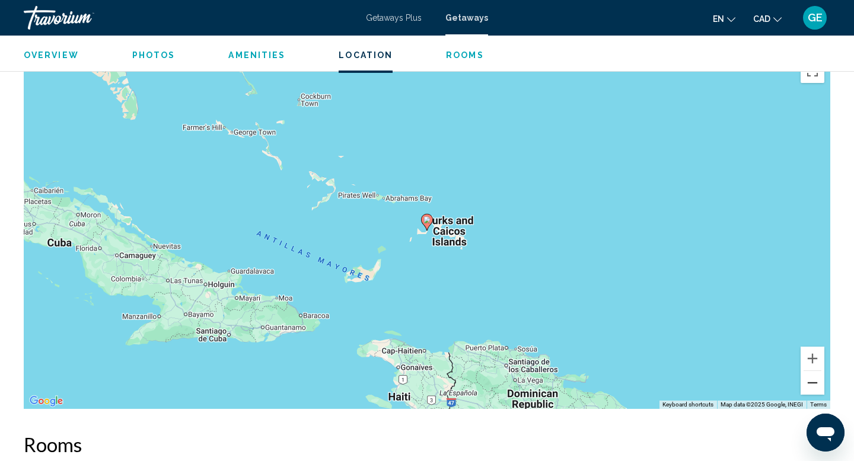
click at [812, 388] on button "Zoom out" at bounding box center [812, 383] width 24 height 24
click at [811, 383] on button "Zoom out" at bounding box center [812, 383] width 24 height 24
click at [215, 441] on h2 "Rooms" at bounding box center [427, 445] width 806 height 24
click at [853, 63] on div "Overview Photos Amenities Location Rooms Search" at bounding box center [427, 54] width 854 height 37
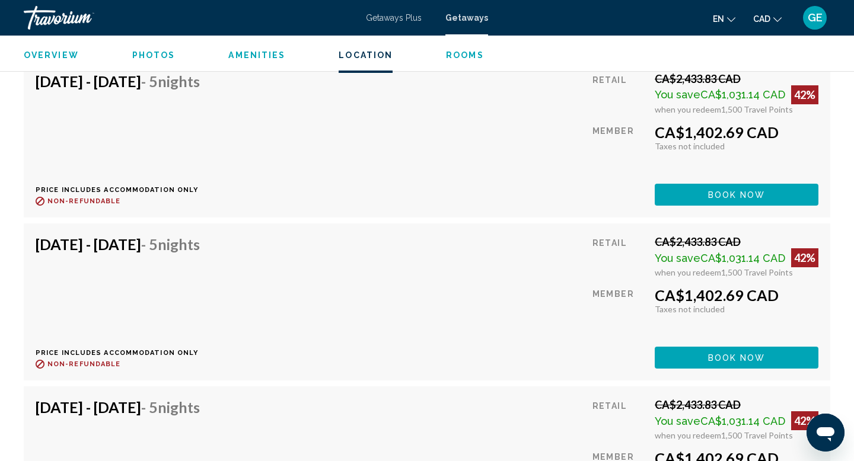
scroll to position [9962, 0]
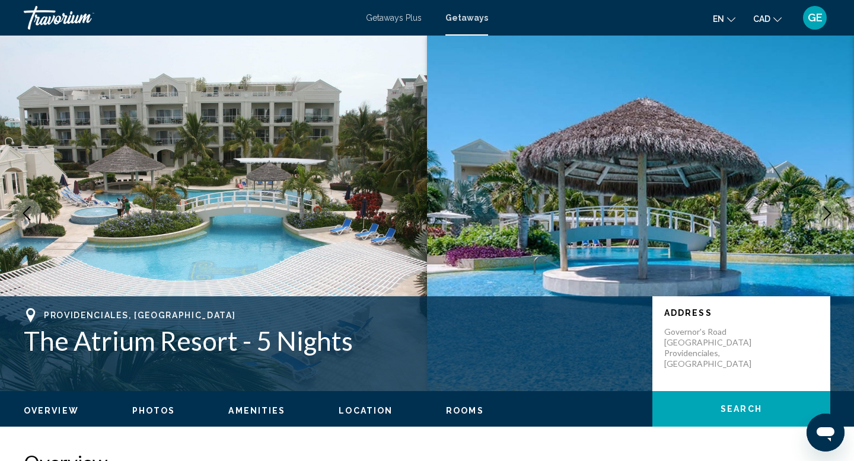
click at [831, 212] on icon "Next image" at bounding box center [827, 213] width 14 height 14
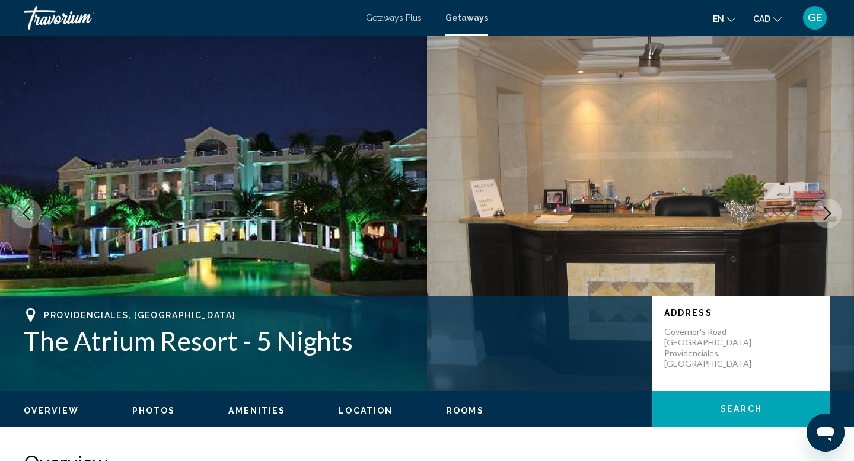
click at [831, 212] on icon "Next image" at bounding box center [827, 213] width 14 height 14
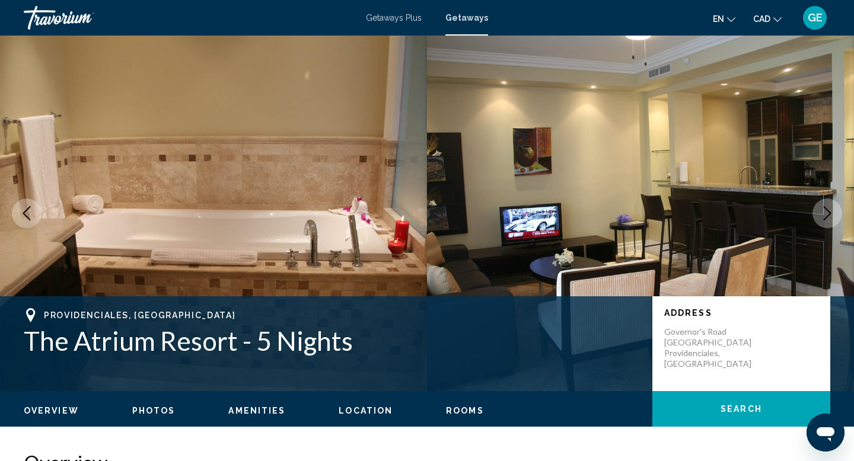
click at [831, 212] on icon "Next image" at bounding box center [827, 213] width 14 height 14
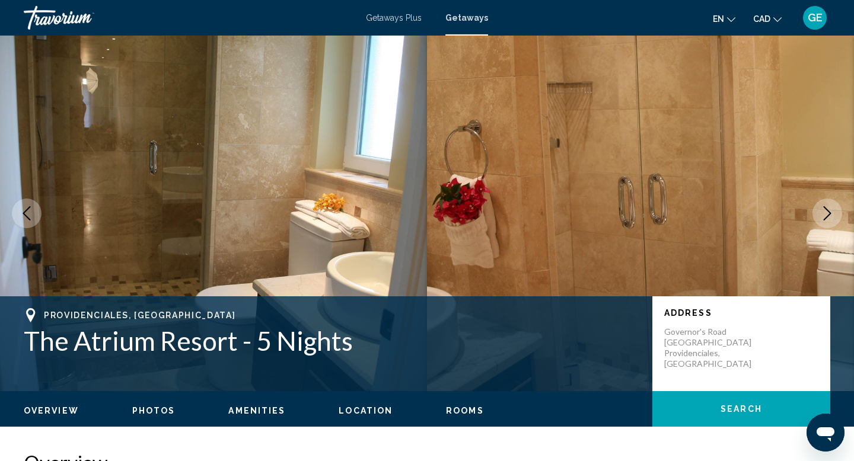
click at [831, 212] on icon "Next image" at bounding box center [827, 213] width 14 height 14
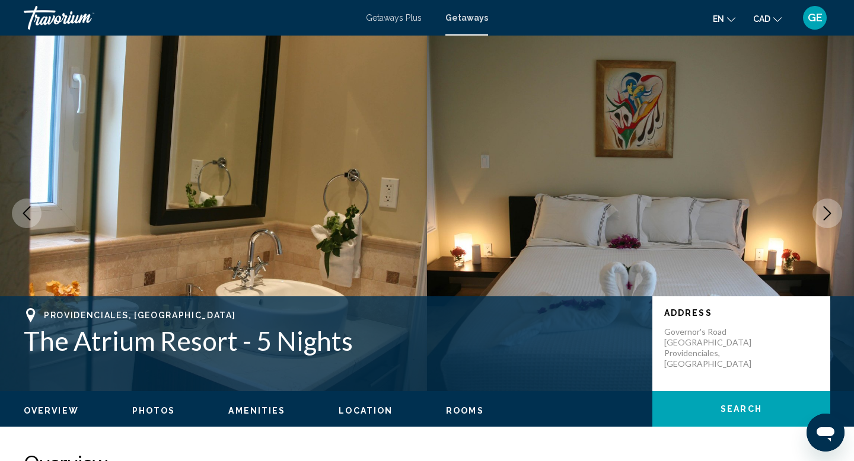
click at [831, 212] on icon "Next image" at bounding box center [827, 213] width 14 height 14
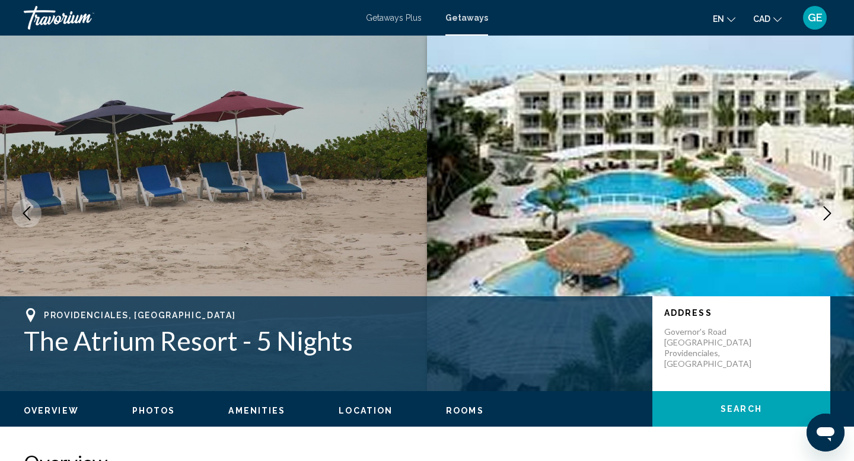
click at [831, 212] on icon "Next image" at bounding box center [827, 213] width 14 height 14
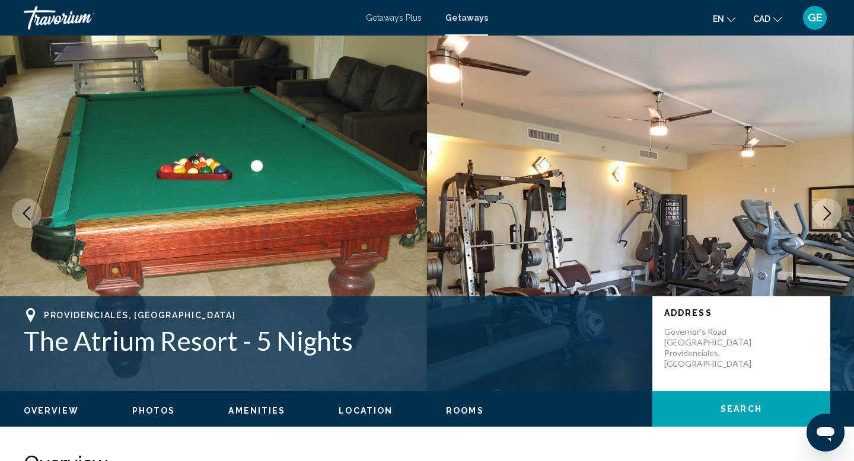
drag, startPoint x: 831, startPoint y: 212, endPoint x: 771, endPoint y: 101, distance: 126.5
click at [771, 101] on div "Providenciales, [GEOGRAPHIC_DATA] [GEOGRAPHIC_DATA] - 5 Nights Address [GEOGRAP…" at bounding box center [427, 214] width 854 height 356
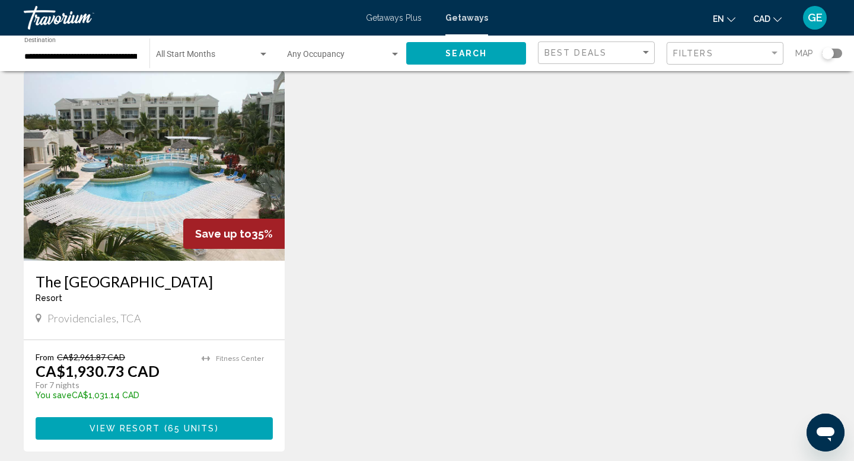
scroll to position [457, 0]
click at [100, 59] on input "**********" at bounding box center [80, 56] width 113 height 9
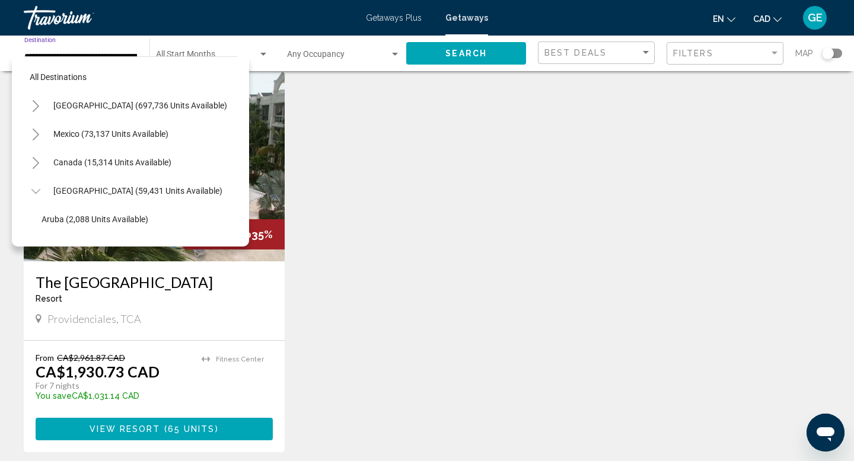
scroll to position [412, 0]
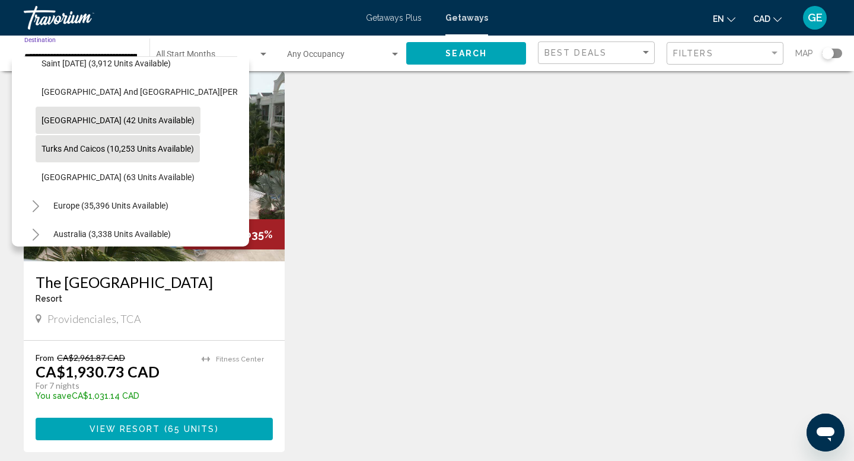
click at [122, 120] on span "[GEOGRAPHIC_DATA] (42 units available)" at bounding box center [118, 120] width 153 height 9
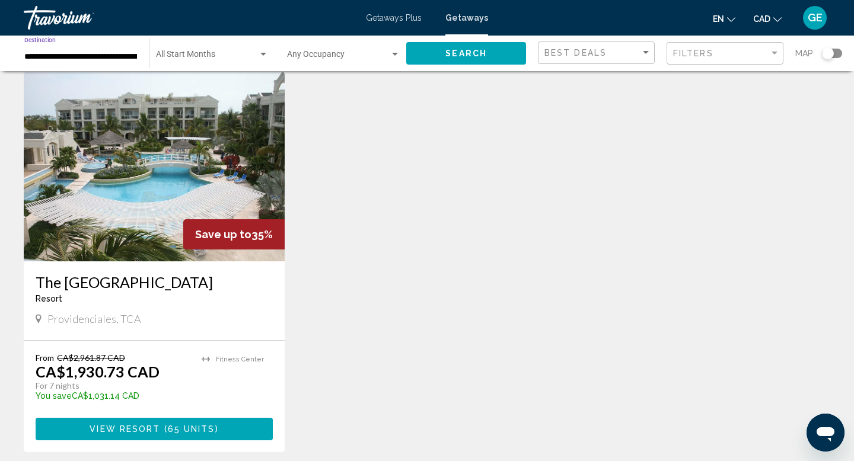
click at [443, 53] on button "Search" at bounding box center [466, 53] width 120 height 22
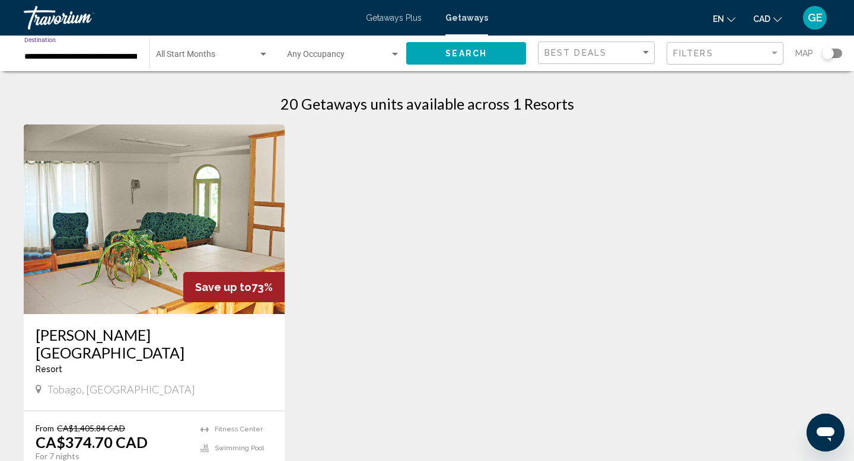
click at [114, 56] on input "**********" at bounding box center [80, 56] width 113 height 9
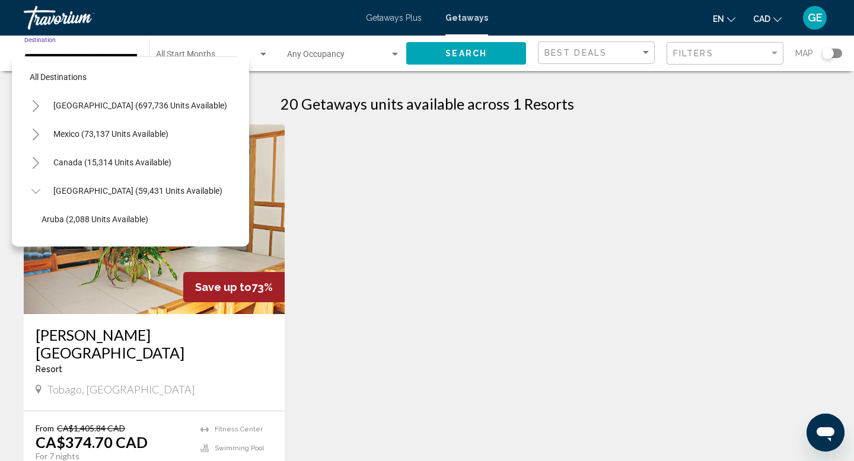
scroll to position [384, 0]
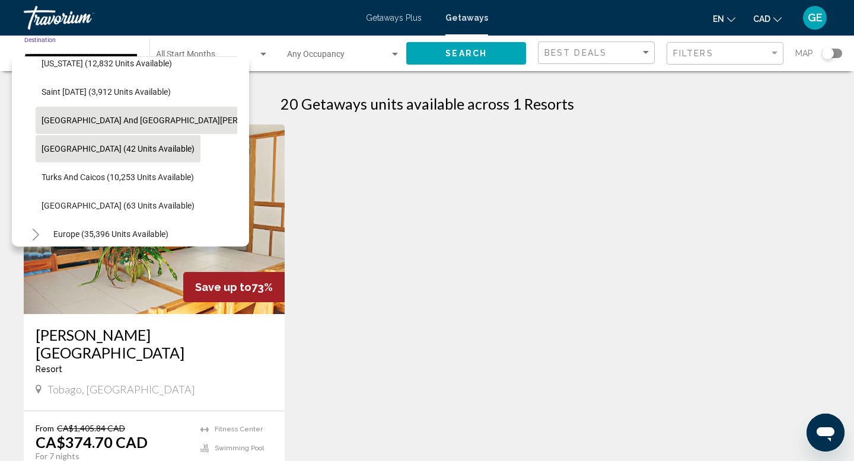
click at [127, 114] on button "[GEOGRAPHIC_DATA] and [GEOGRAPHIC_DATA][PERSON_NAME] (108 units available)" at bounding box center [201, 120] width 331 height 27
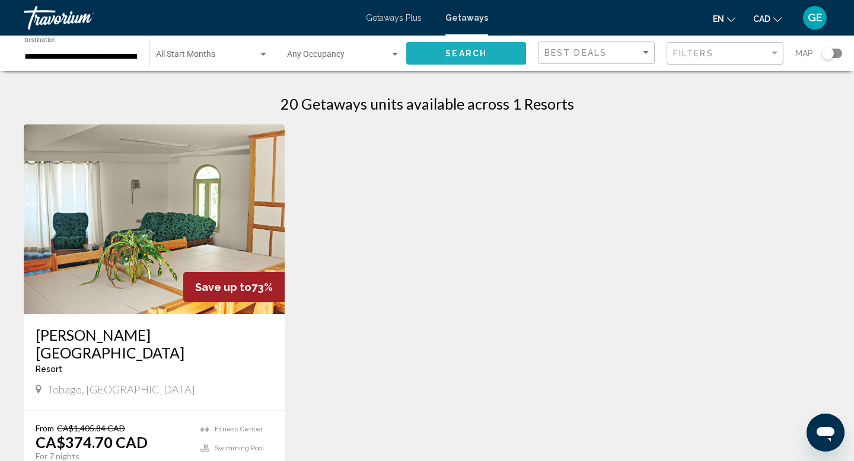
click at [461, 59] on button "Search" at bounding box center [466, 53] width 120 height 22
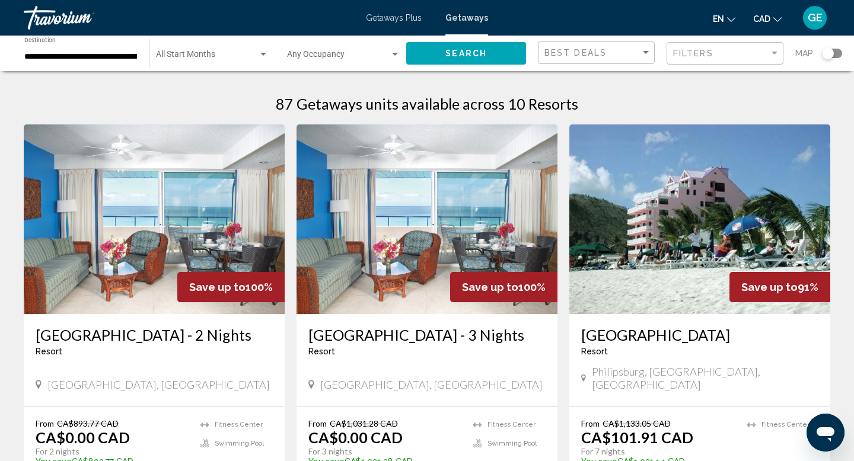
click at [107, 57] on input "**********" at bounding box center [80, 56] width 113 height 9
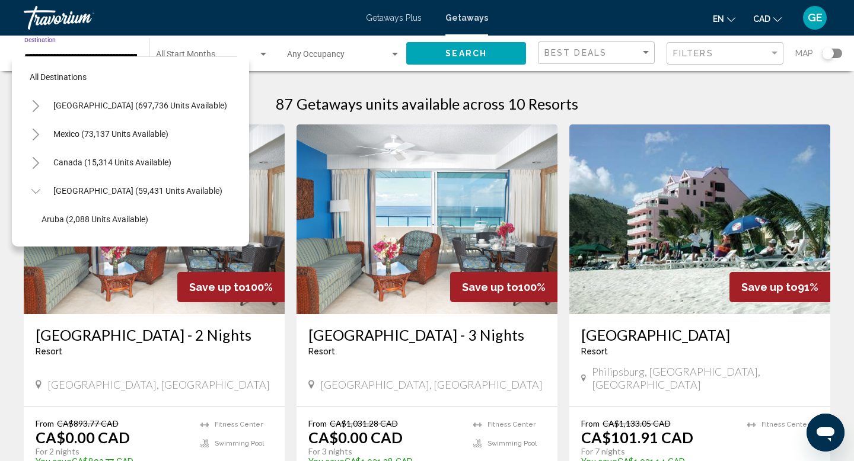
scroll to position [355, 0]
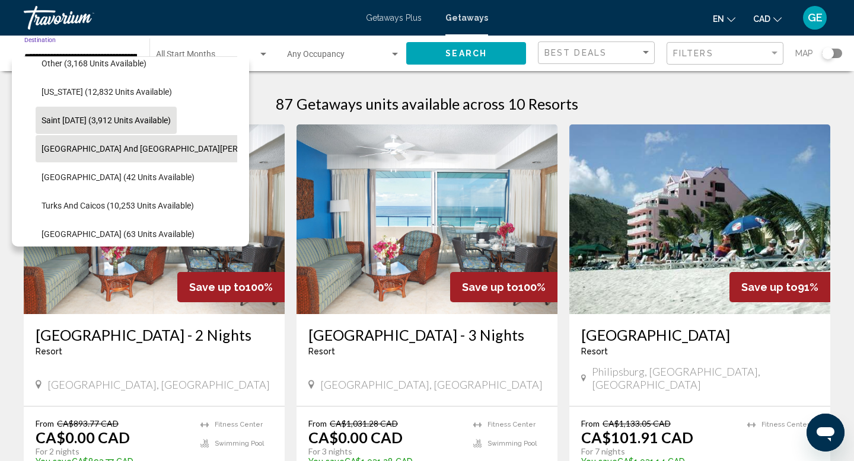
click at [121, 117] on span "Saint [DATE] (3,912 units available)" at bounding box center [106, 120] width 129 height 9
type input "**********"
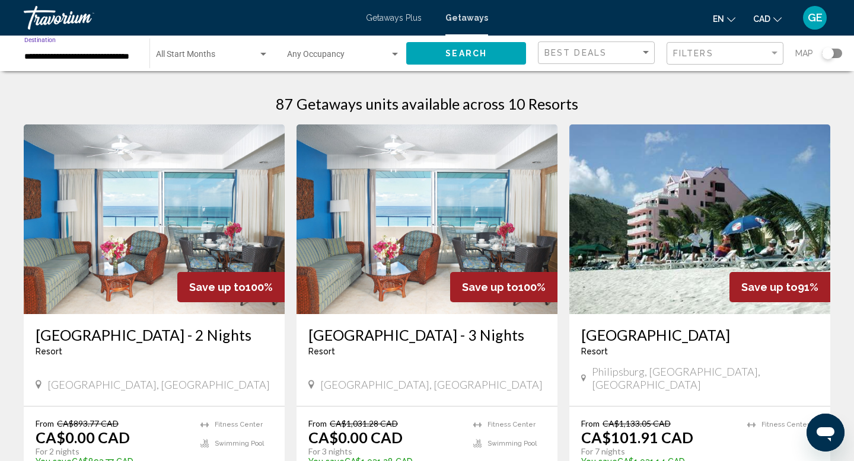
click at [441, 53] on button "Search" at bounding box center [466, 53] width 120 height 22
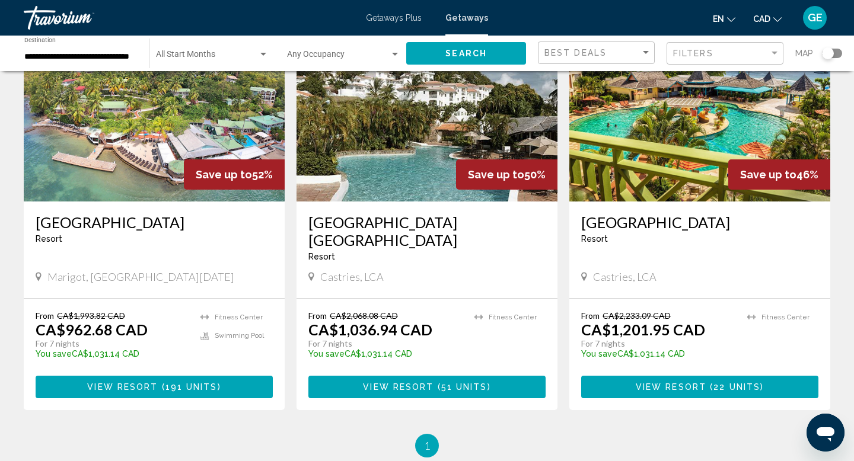
scroll to position [550, 0]
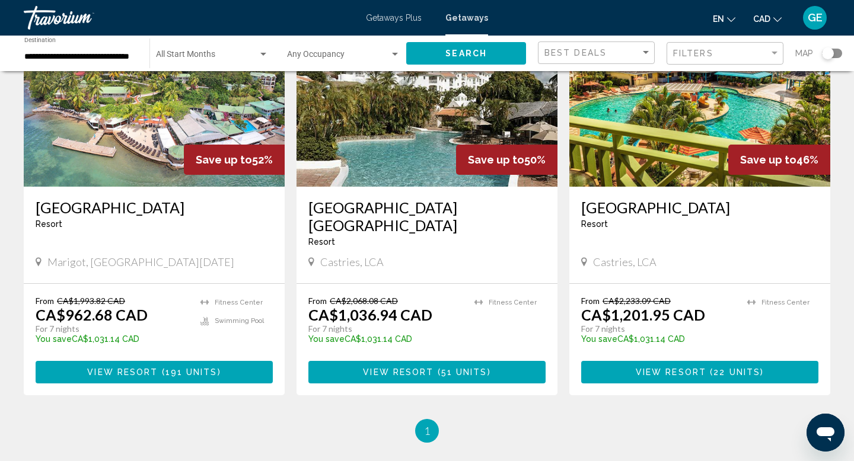
click at [159, 368] on span "Main content" at bounding box center [160, 372] width 4 height 9
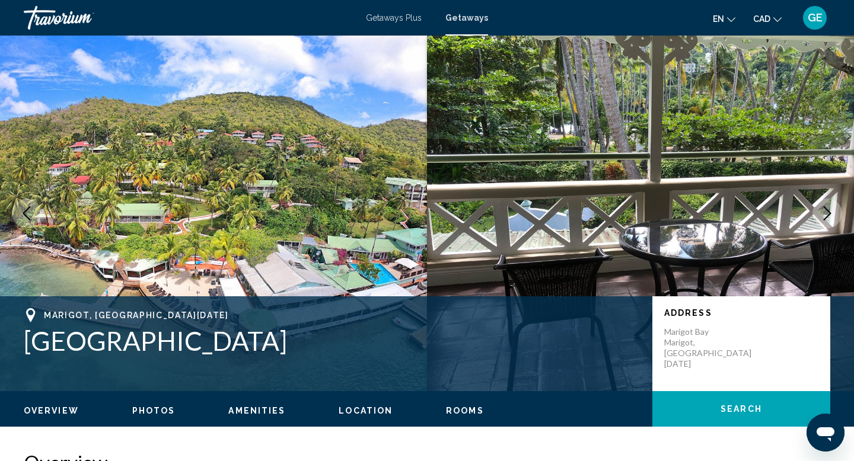
click at [826, 212] on icon "Next image" at bounding box center [827, 213] width 14 height 14
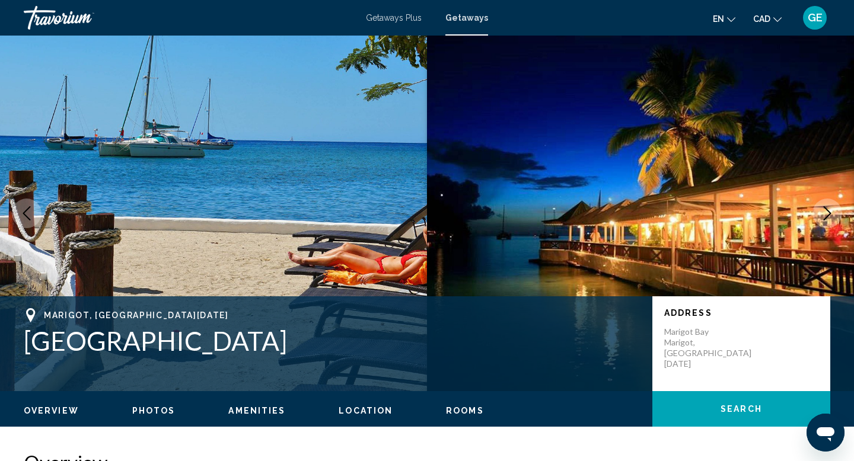
click at [826, 212] on icon "Next image" at bounding box center [827, 213] width 14 height 14
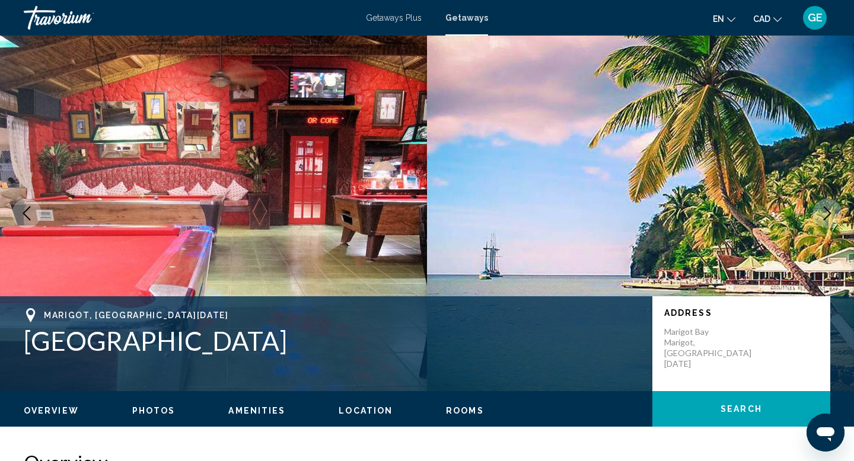
click at [826, 212] on icon "Next image" at bounding box center [827, 213] width 14 height 14
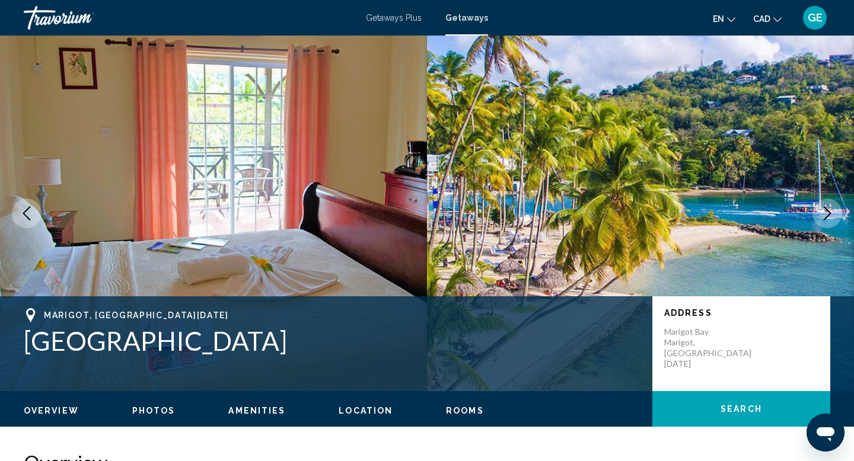
click at [826, 212] on icon "Next image" at bounding box center [827, 213] width 14 height 14
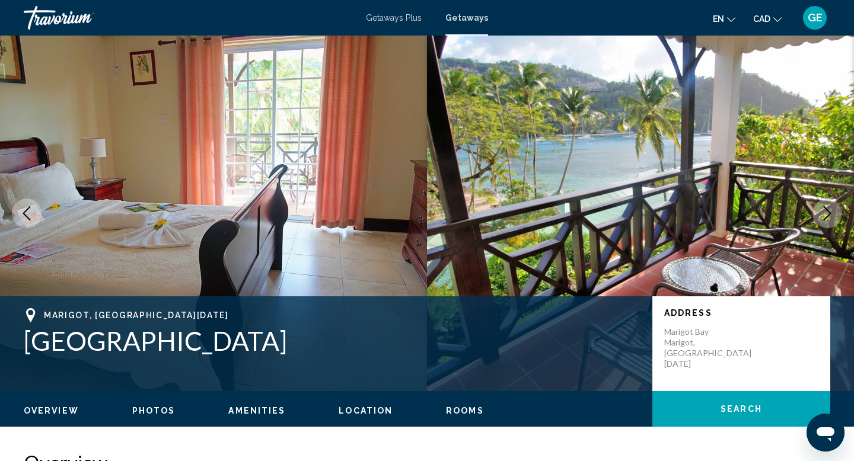
click at [826, 212] on icon "Next image" at bounding box center [827, 213] width 14 height 14
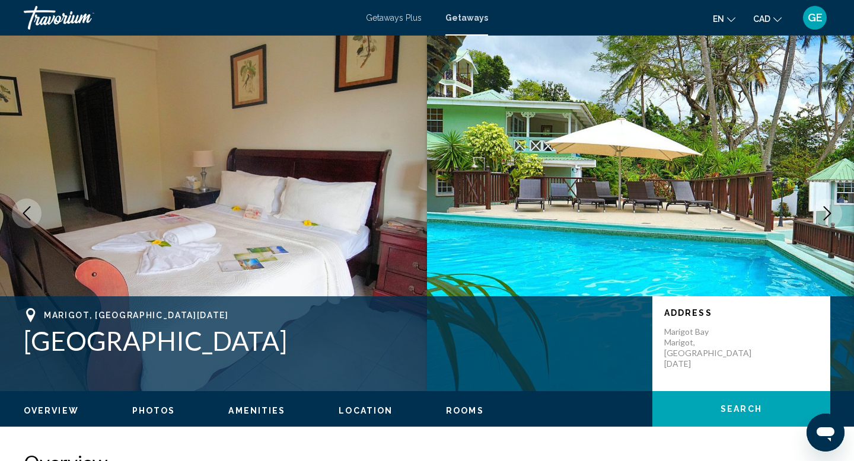
click at [826, 212] on icon "Next image" at bounding box center [827, 213] width 14 height 14
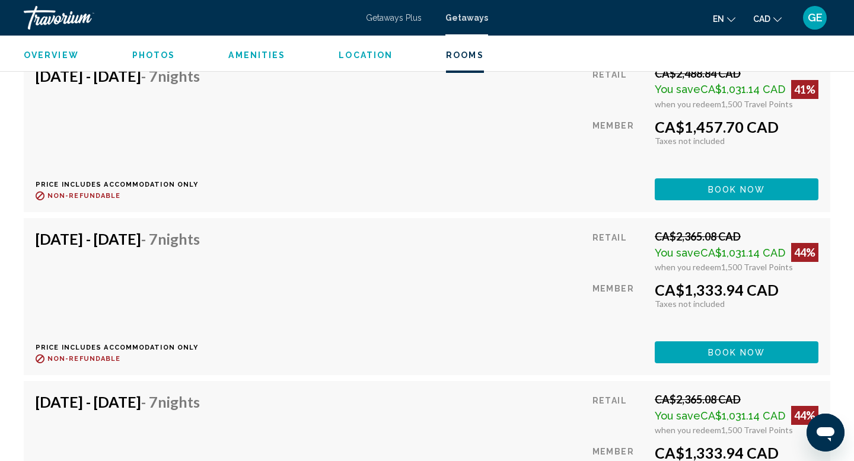
scroll to position [4569, 0]
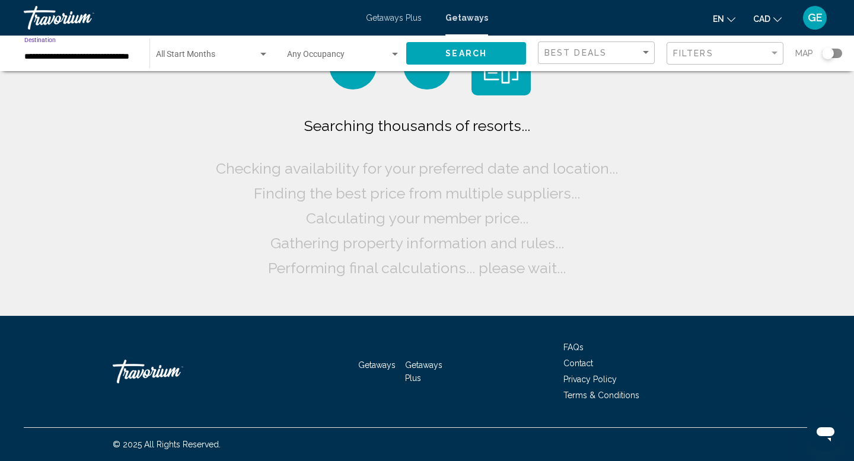
click at [107, 55] on input "**********" at bounding box center [80, 56] width 113 height 9
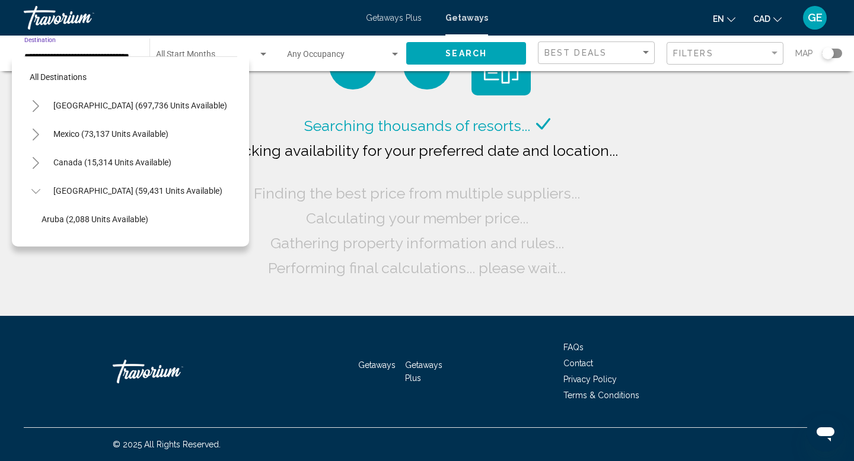
scroll to position [327, 0]
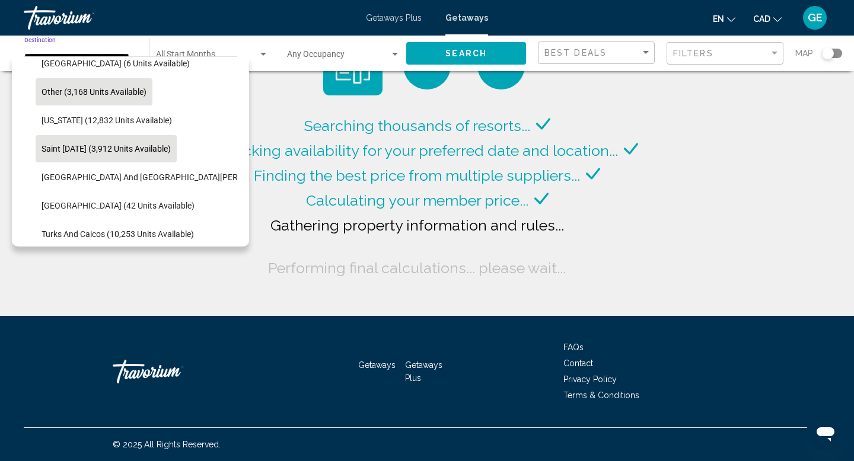
click at [122, 100] on button "Other (3,168 units available)" at bounding box center [94, 91] width 117 height 27
type input "**********"
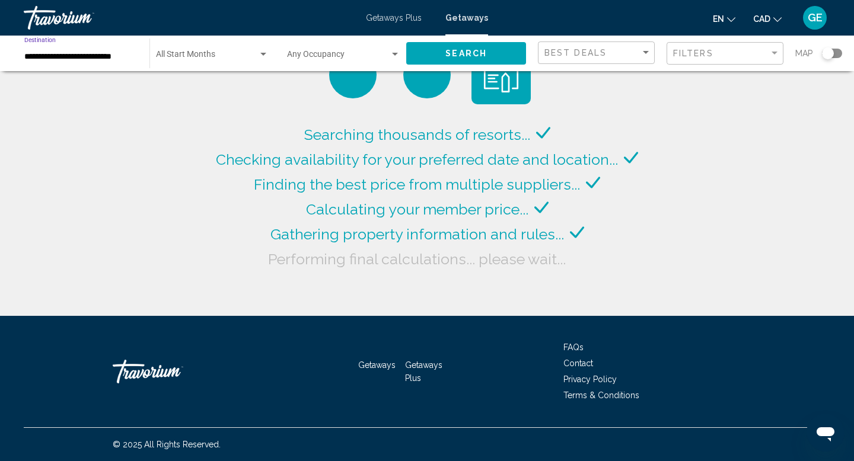
click at [450, 53] on span "Search" at bounding box center [466, 53] width 42 height 9
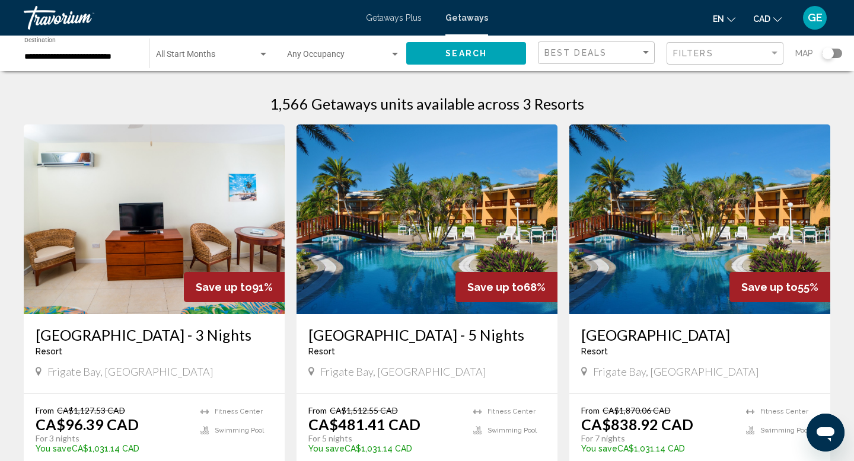
click at [409, 17] on span "Getaways Plus" at bounding box center [394, 17] width 56 height 9
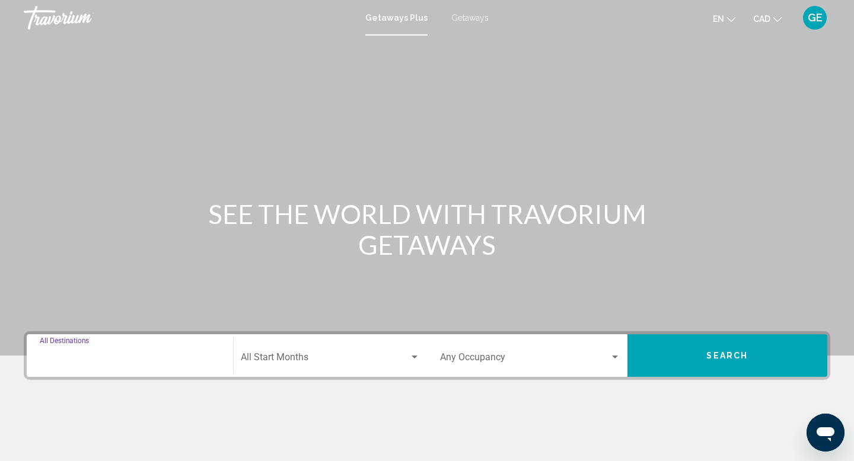
click at [160, 362] on input "Destination All Destinations" at bounding box center [130, 360] width 180 height 11
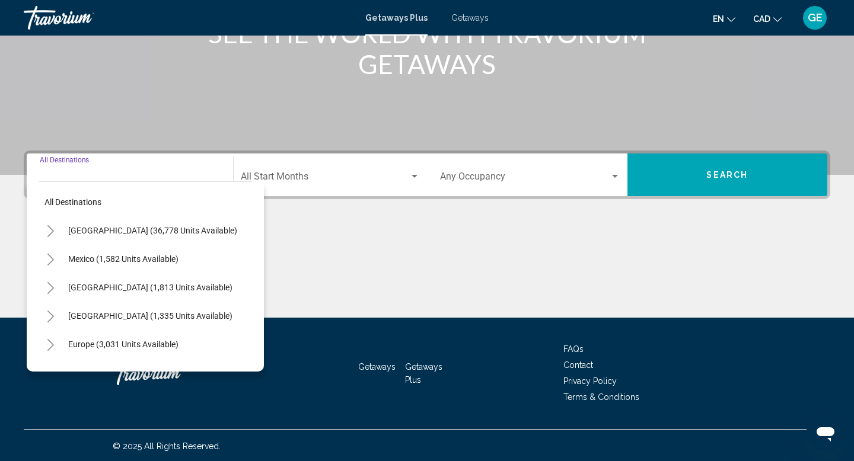
scroll to position [183, 0]
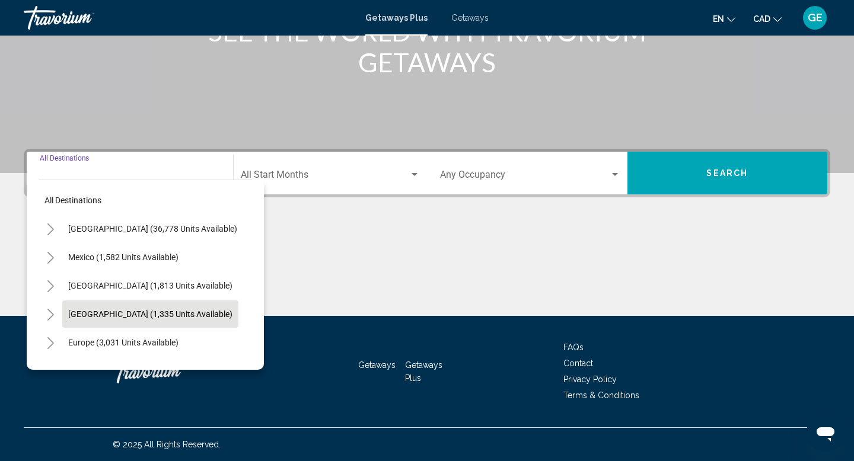
click at [174, 316] on span "[GEOGRAPHIC_DATA] (1,335 units available)" at bounding box center [150, 313] width 164 height 9
type input "**********"
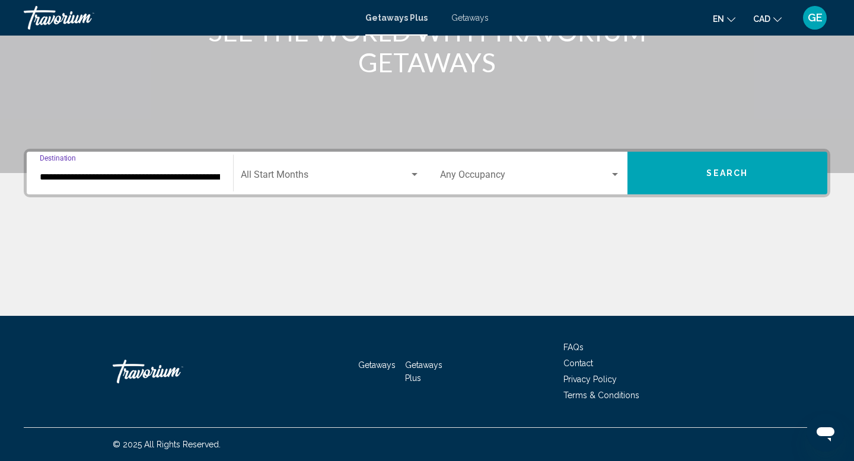
click at [324, 169] on div "Start Month All Start Months" at bounding box center [331, 173] width 180 height 37
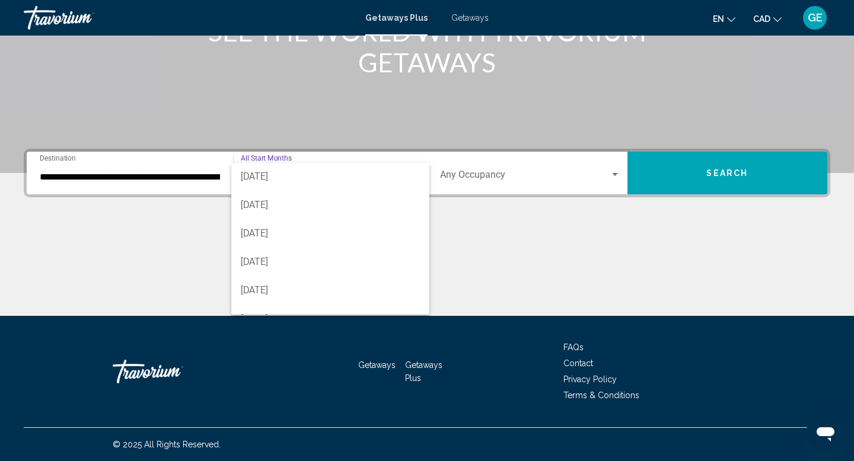
scroll to position [88, 0]
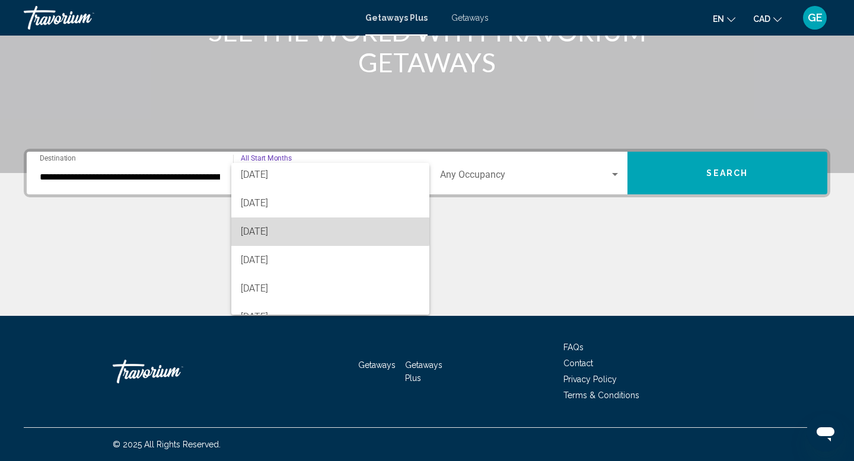
click at [322, 229] on span "[DATE]" at bounding box center [331, 232] width 180 height 28
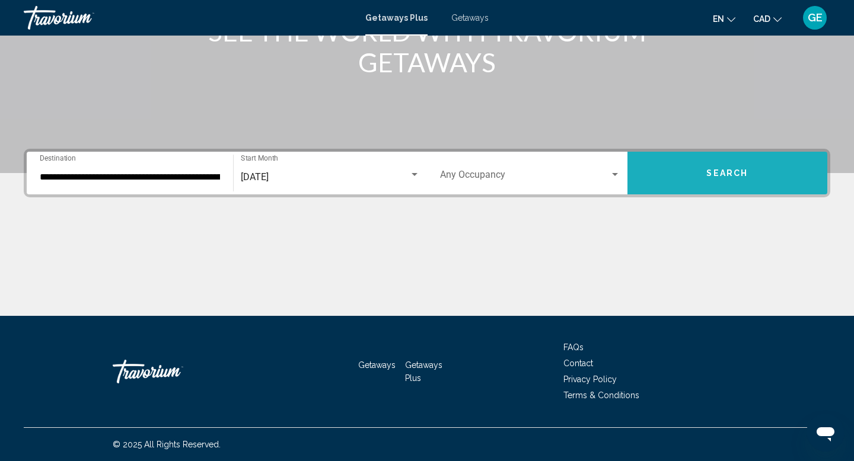
click at [681, 171] on button "Search" at bounding box center [727, 173] width 200 height 43
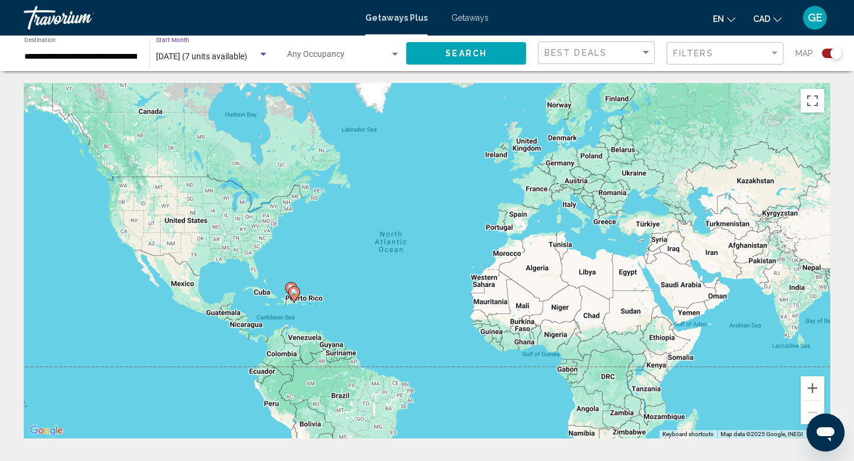
click at [237, 59] on span "[DATE] (7 units available)" at bounding box center [201, 56] width 91 height 9
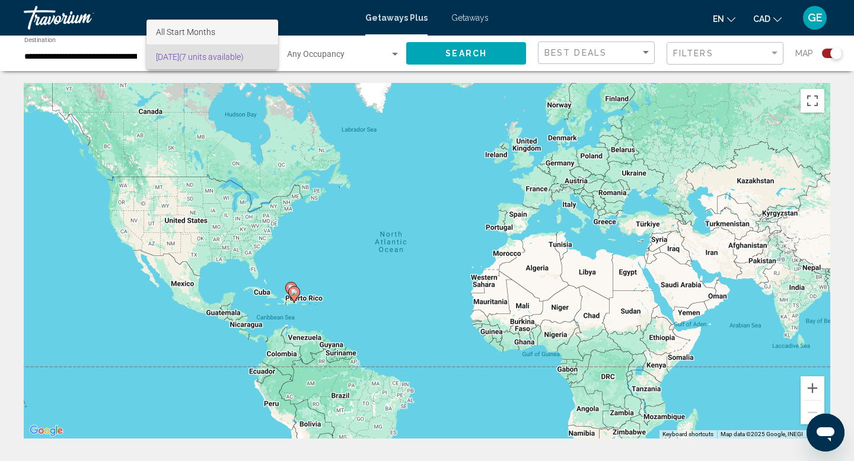
click at [200, 25] on span "All Start Months" at bounding box center [212, 32] width 113 height 25
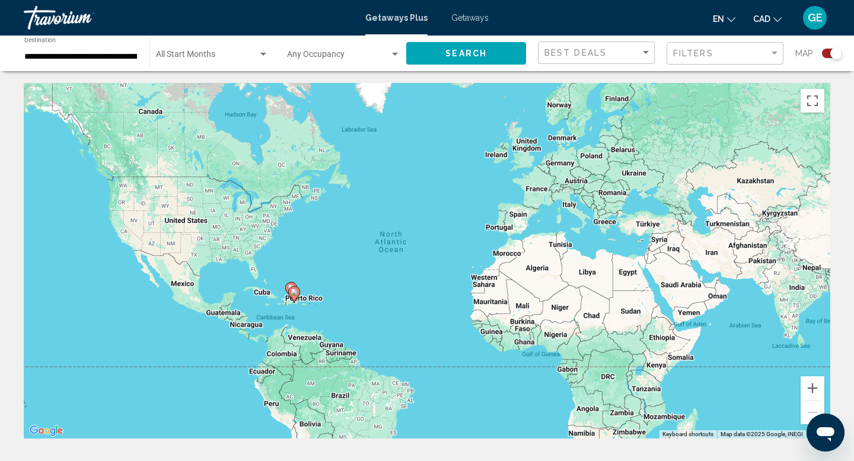
click at [221, 51] on div "Start Month All Start Months" at bounding box center [212, 53] width 113 height 33
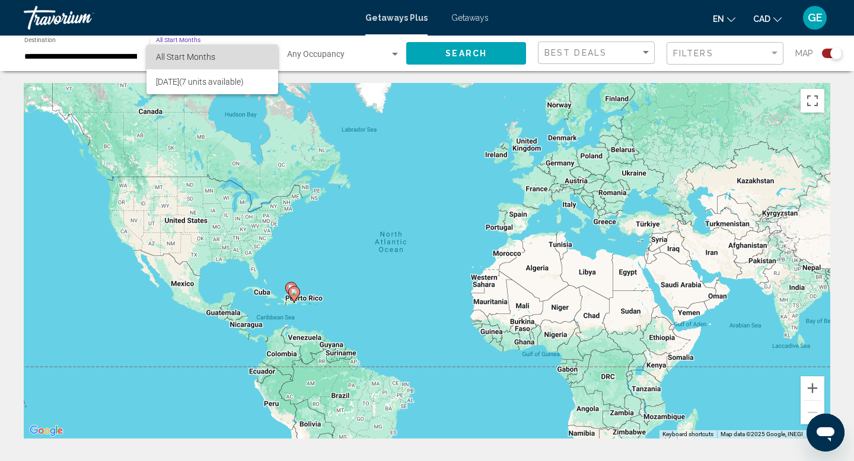
click at [220, 51] on span "All Start Months" at bounding box center [212, 56] width 113 height 25
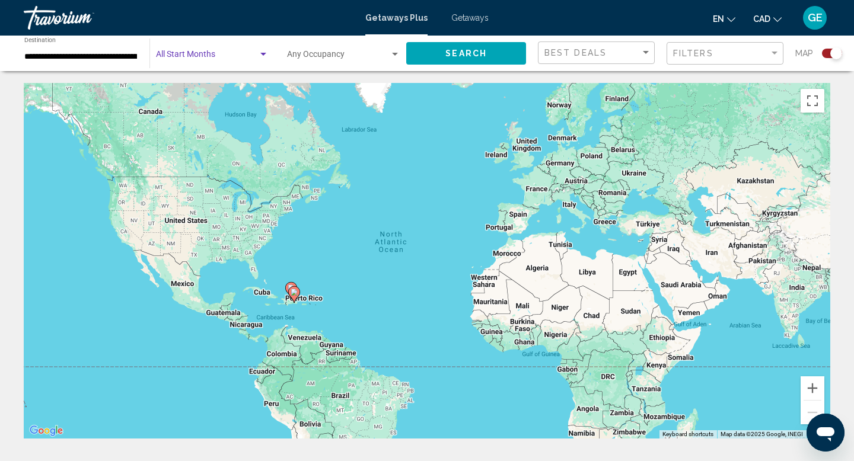
click at [83, 56] on input "**********" at bounding box center [80, 56] width 113 height 9
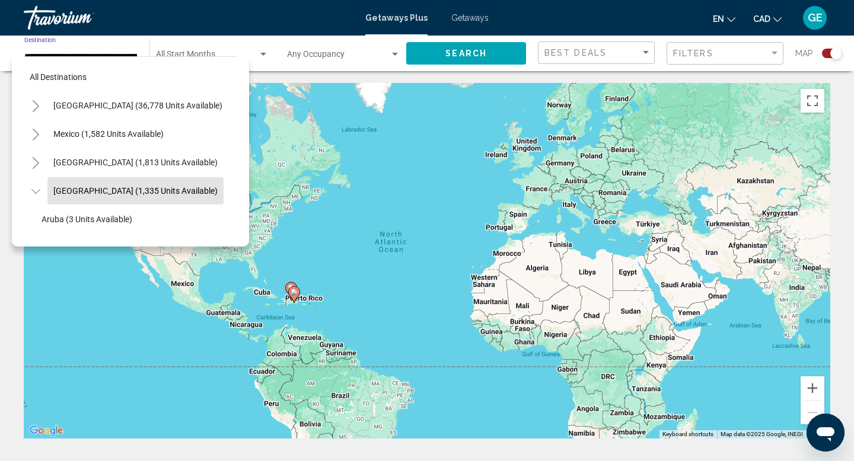
scroll to position [42, 10]
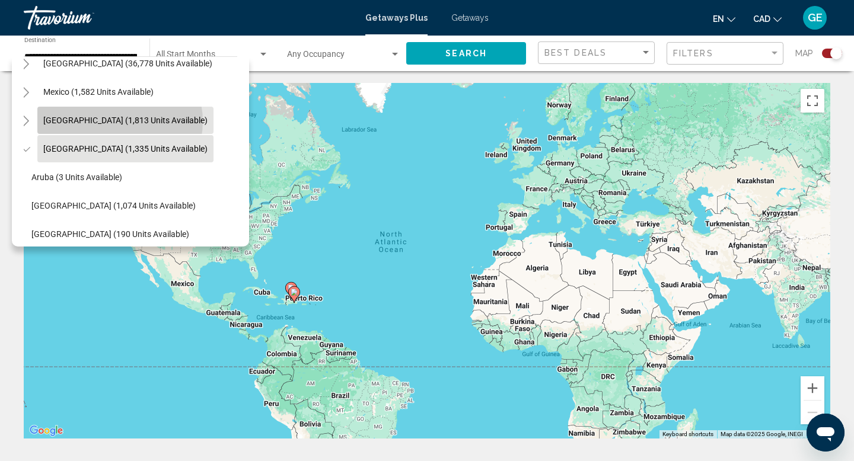
click at [119, 122] on span "[GEOGRAPHIC_DATA] (1,813 units available)" at bounding box center [125, 120] width 164 height 9
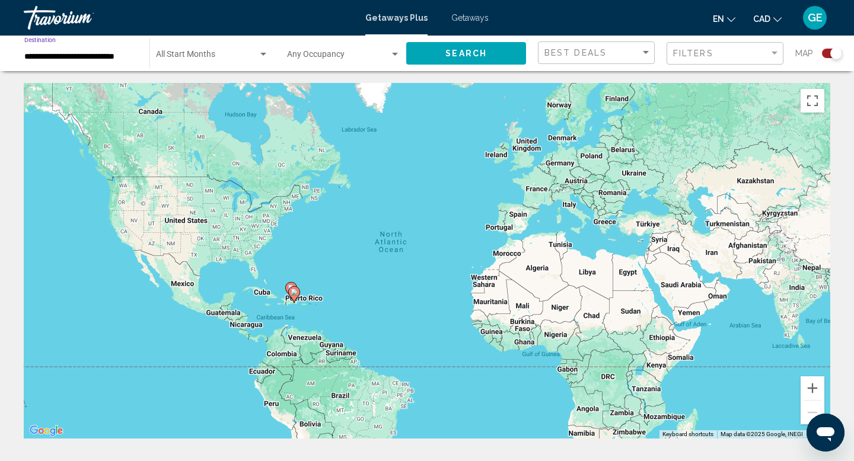
click at [113, 59] on input "**********" at bounding box center [80, 56] width 113 height 9
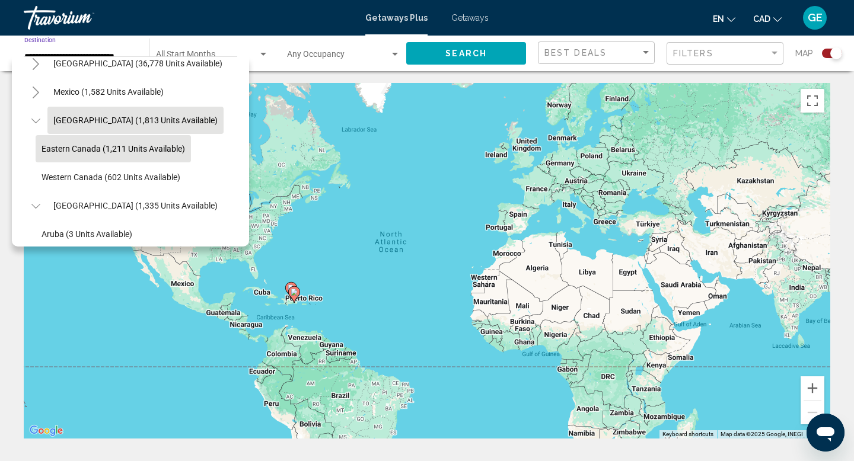
scroll to position [47, 0]
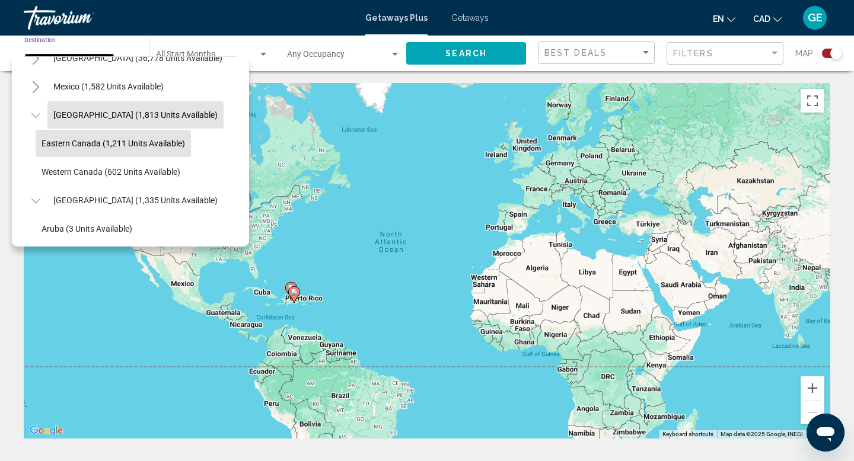
click at [132, 189] on button "[GEOGRAPHIC_DATA] (1,335 units available)" at bounding box center [135, 200] width 176 height 27
type input "**********"
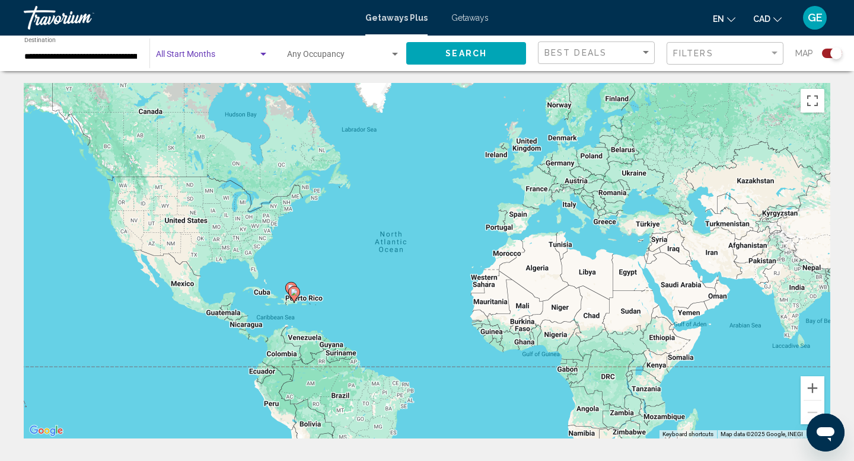
click at [235, 56] on span "Search widget" at bounding box center [207, 56] width 102 height 9
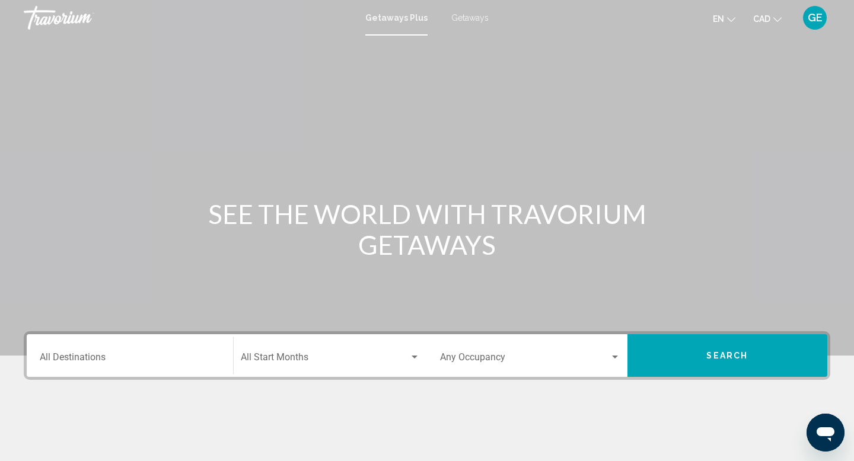
drag, startPoint x: 624, startPoint y: 17, endPoint x: 480, endPoint y: 25, distance: 144.3
click at [475, 25] on div "Getaways Plus Getaways en English Español Français Italiano Português русский C…" at bounding box center [427, 17] width 854 height 25
click at [473, 25] on div "Getaways Plus Getaways en English Español Français Italiano Português русский C…" at bounding box center [427, 17] width 854 height 25
click at [464, 10] on div "Getaways Plus Getaways en English Español Français Italiano Português русский C…" at bounding box center [427, 17] width 854 height 25
click at [471, 20] on span "Getaways" at bounding box center [469, 17] width 37 height 9
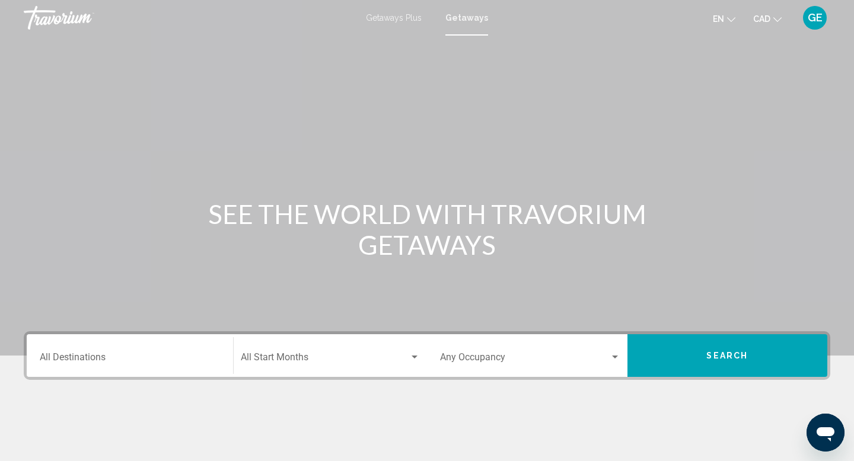
click at [182, 368] on div "Destination All Destinations" at bounding box center [130, 355] width 180 height 37
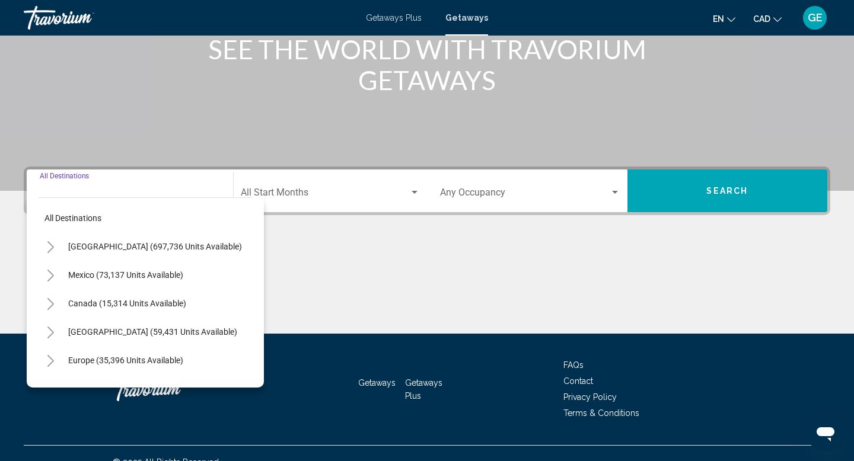
scroll to position [183, 0]
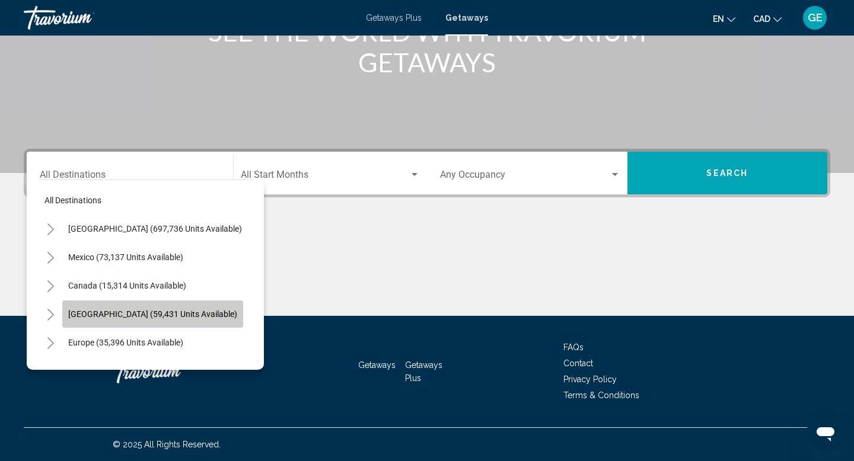
click at [204, 316] on span "[GEOGRAPHIC_DATA] (59,431 units available)" at bounding box center [152, 313] width 169 height 9
type input "**********"
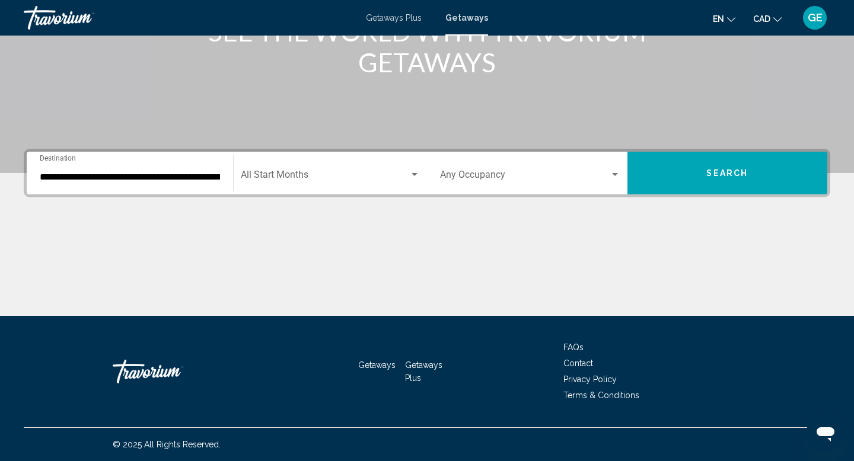
click at [341, 170] on div "Start Month All Start Months" at bounding box center [331, 173] width 180 height 37
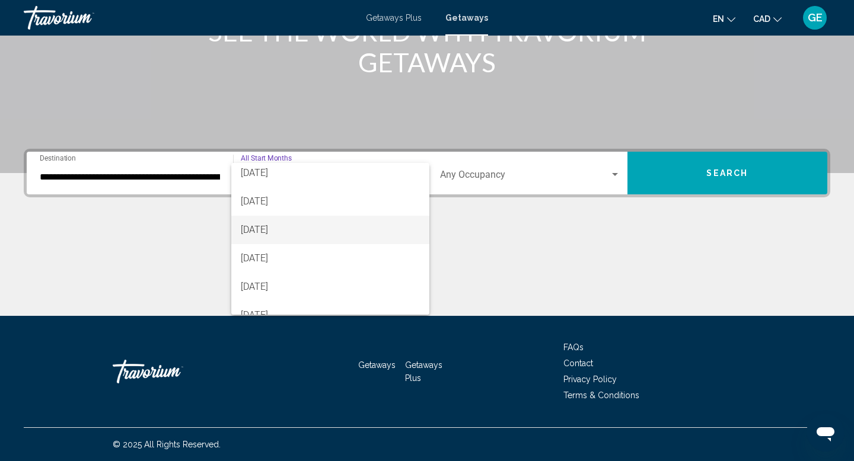
scroll to position [59, 0]
click at [496, 258] on div at bounding box center [427, 230] width 854 height 461
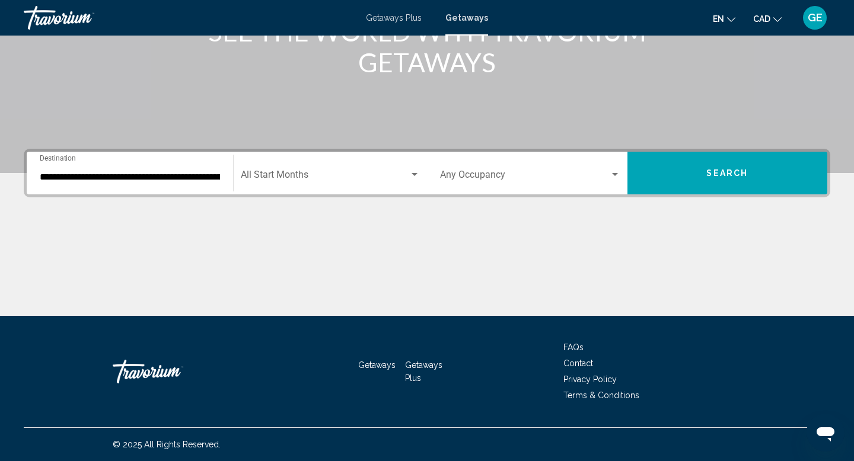
click at [549, 177] on span "Search widget" at bounding box center [525, 177] width 170 height 11
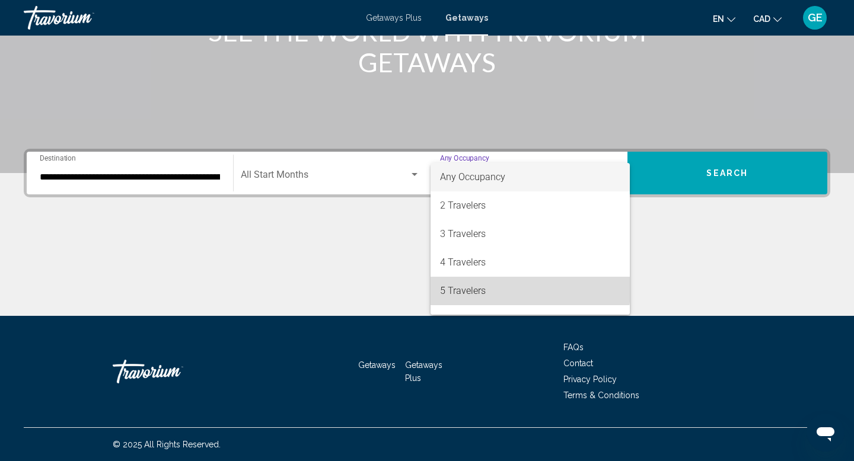
click at [518, 283] on span "5 Travelers" at bounding box center [530, 291] width 180 height 28
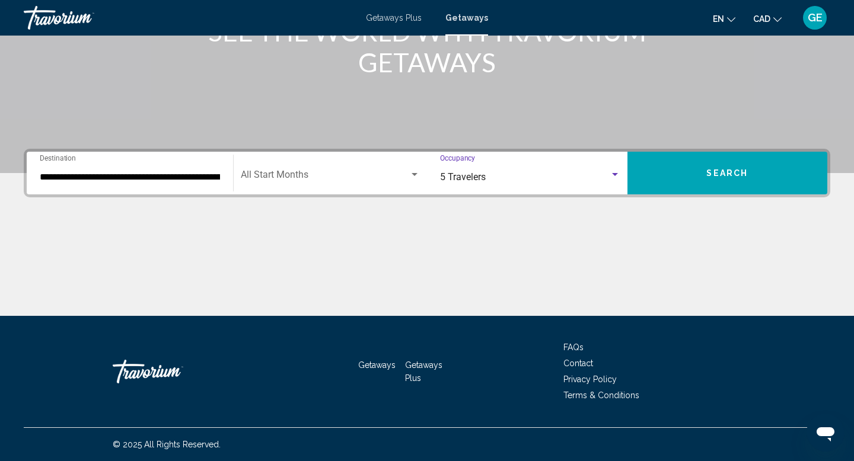
click at [691, 154] on button "Search" at bounding box center [727, 173] width 200 height 43
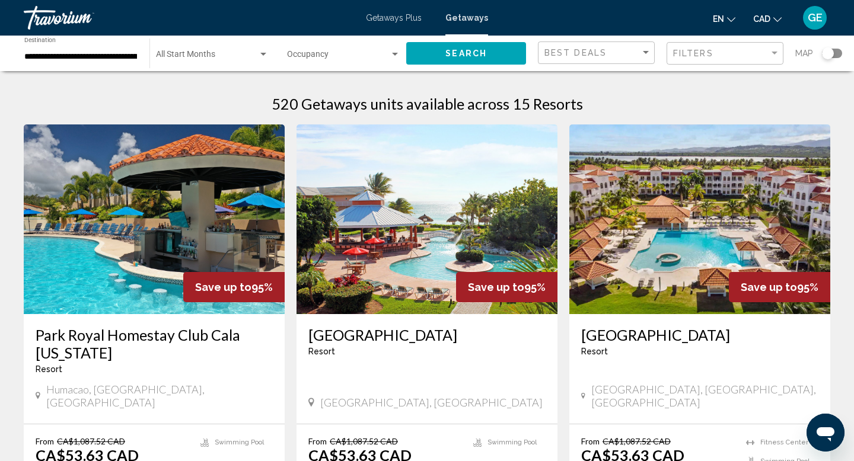
click at [210, 57] on span "Search widget" at bounding box center [207, 56] width 102 height 9
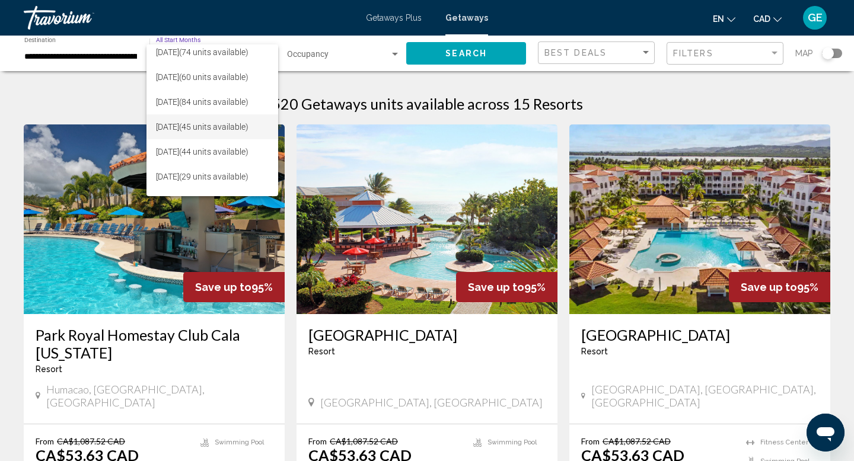
scroll to position [34, 0]
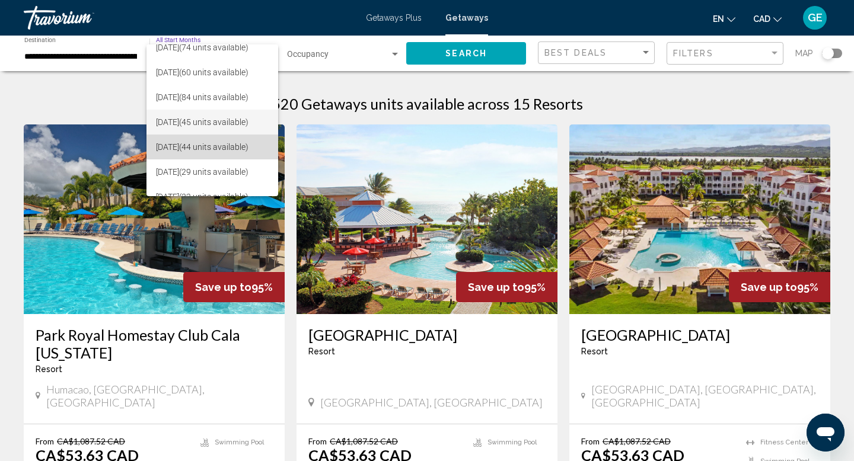
click at [222, 146] on span "[DATE] (44 units available)" at bounding box center [212, 147] width 113 height 25
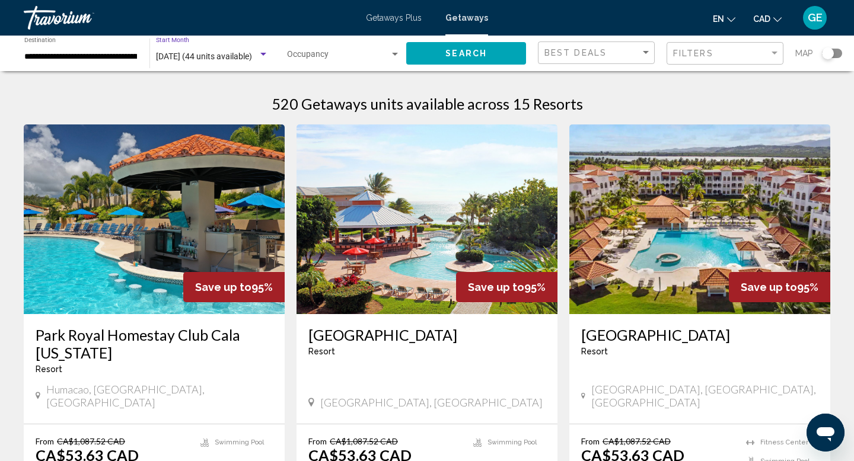
click at [469, 46] on button "Search" at bounding box center [466, 53] width 120 height 22
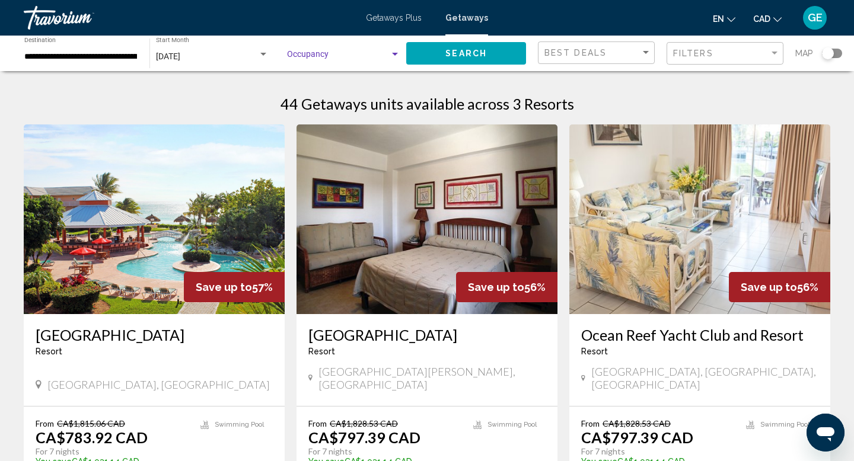
click at [352, 55] on span "Search widget" at bounding box center [338, 56] width 103 height 9
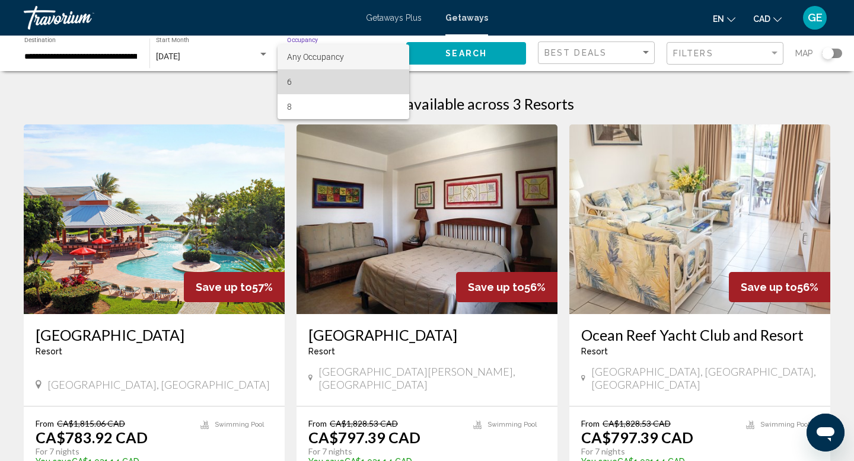
click at [343, 73] on span "6" at bounding box center [343, 81] width 113 height 25
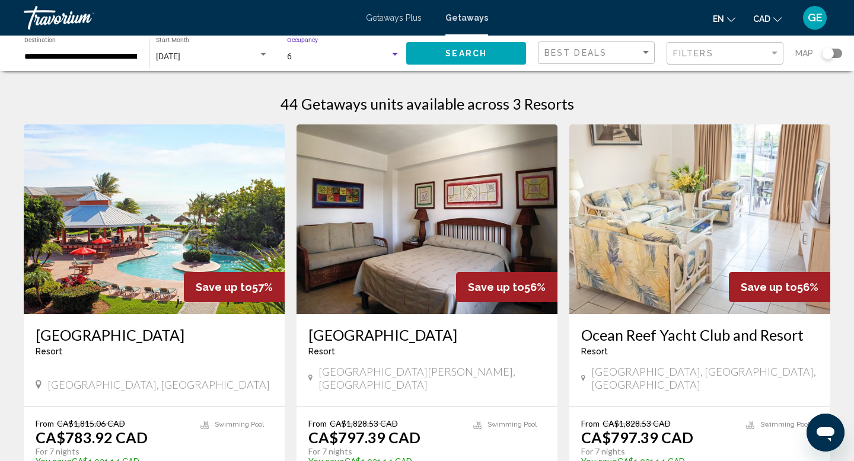
click at [464, 53] on span "Search" at bounding box center [466, 53] width 42 height 9
click at [317, 55] on div "6" at bounding box center [338, 56] width 103 height 9
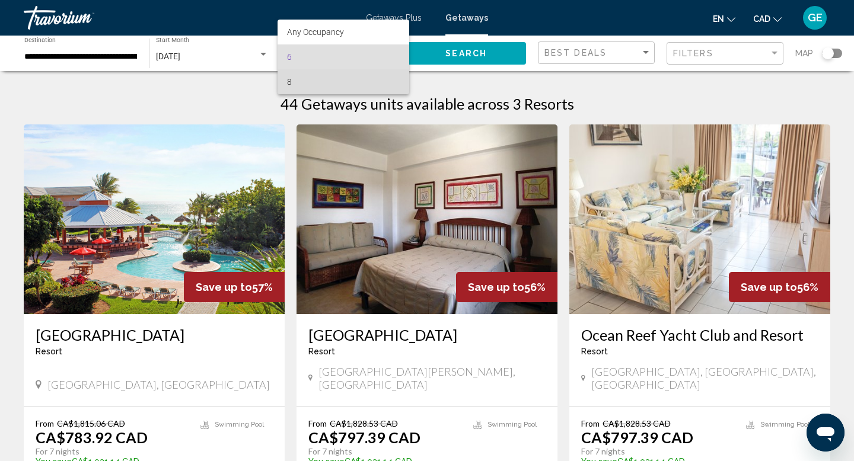
click at [325, 76] on span "8" at bounding box center [343, 81] width 113 height 25
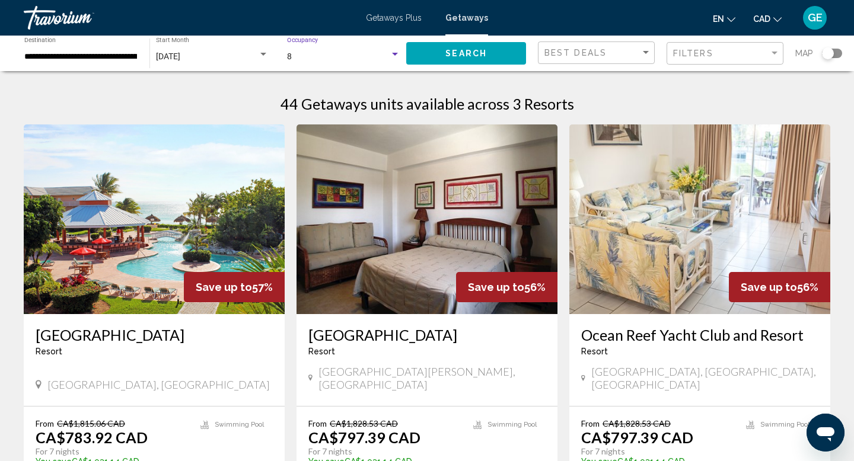
click at [434, 58] on button "Search" at bounding box center [466, 53] width 120 height 22
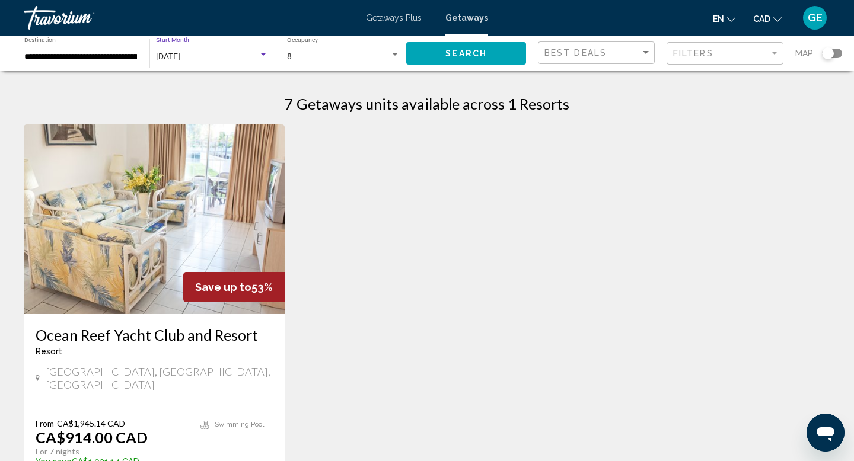
click at [180, 58] on span "[DATE]" at bounding box center [168, 56] width 24 height 9
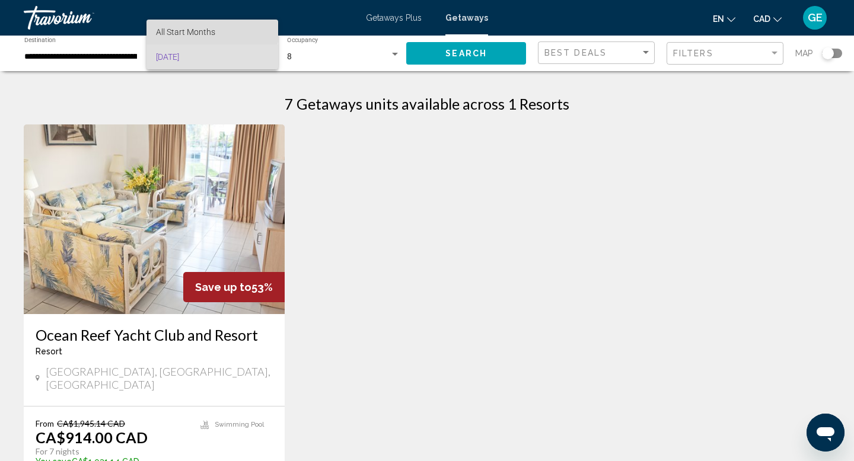
click at [180, 27] on span "All Start Months" at bounding box center [185, 31] width 59 height 9
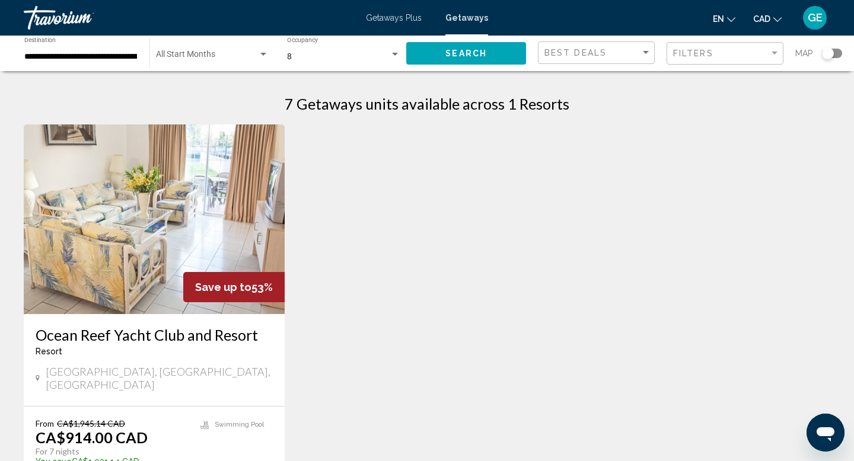
click at [192, 52] on div "Start Month All Start Months" at bounding box center [212, 53] width 113 height 33
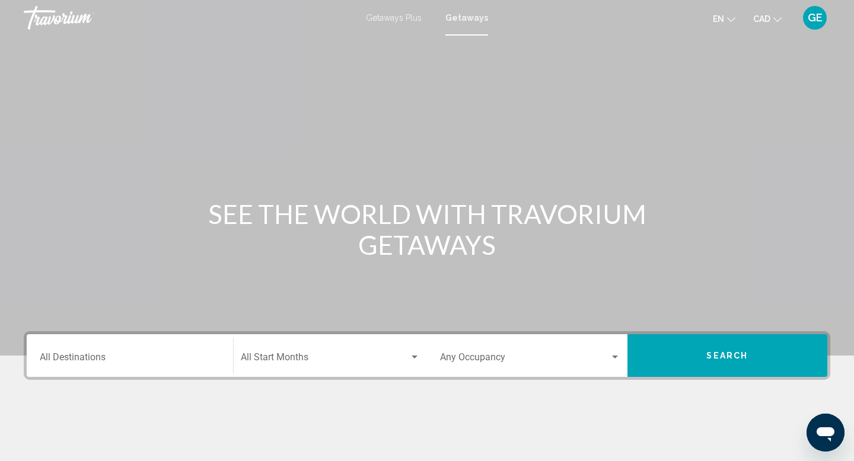
click at [168, 356] on input "Destination All Destinations" at bounding box center [130, 360] width 180 height 11
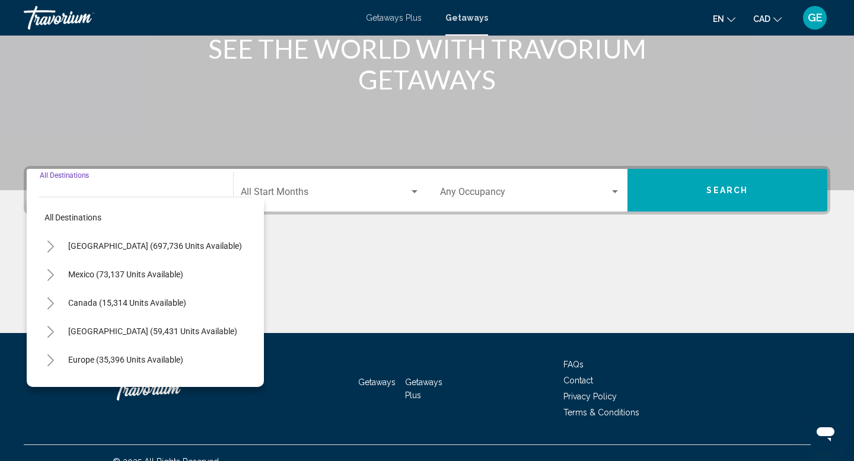
scroll to position [183, 0]
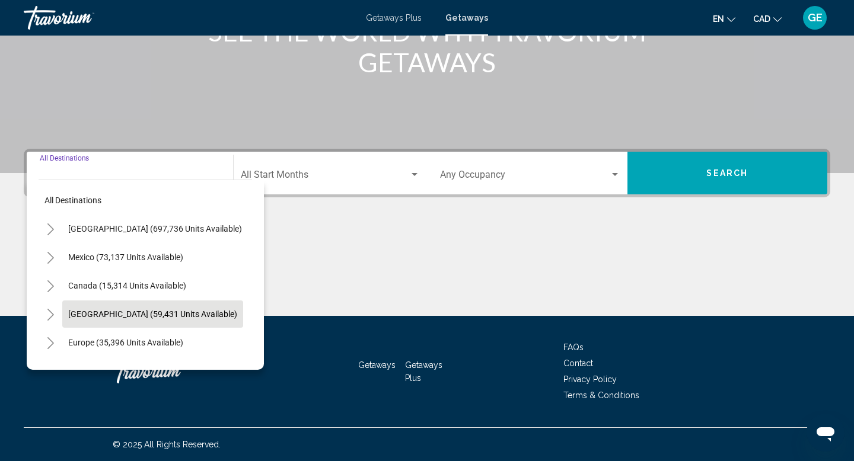
click at [206, 314] on span "[GEOGRAPHIC_DATA] (59,431 units available)" at bounding box center [152, 313] width 169 height 9
type input "**********"
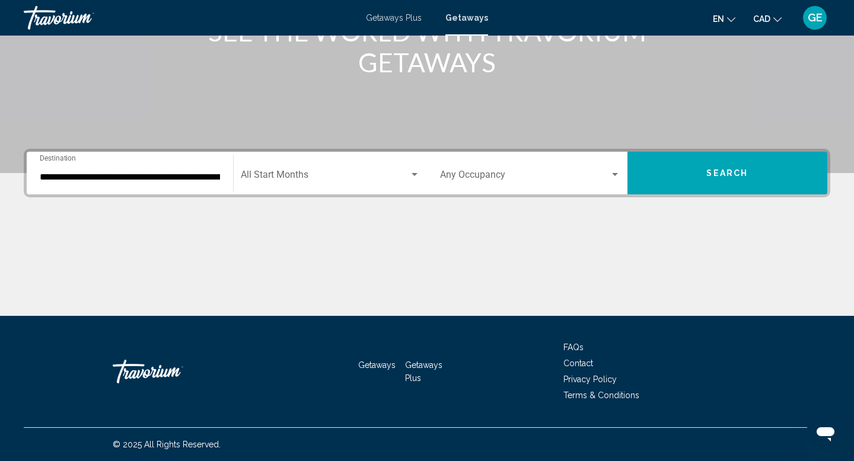
click at [355, 169] on div "Start Month All Start Months" at bounding box center [331, 173] width 180 height 37
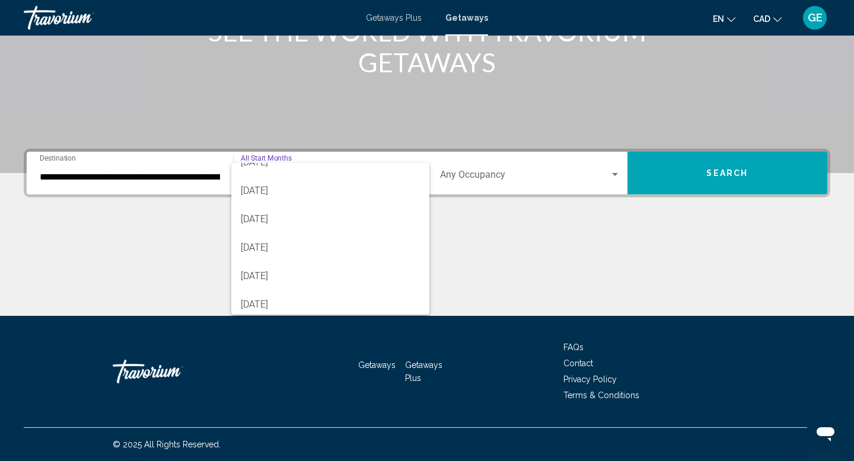
scroll to position [164, 0]
click at [344, 185] on span "[DATE]" at bounding box center [331, 184] width 180 height 28
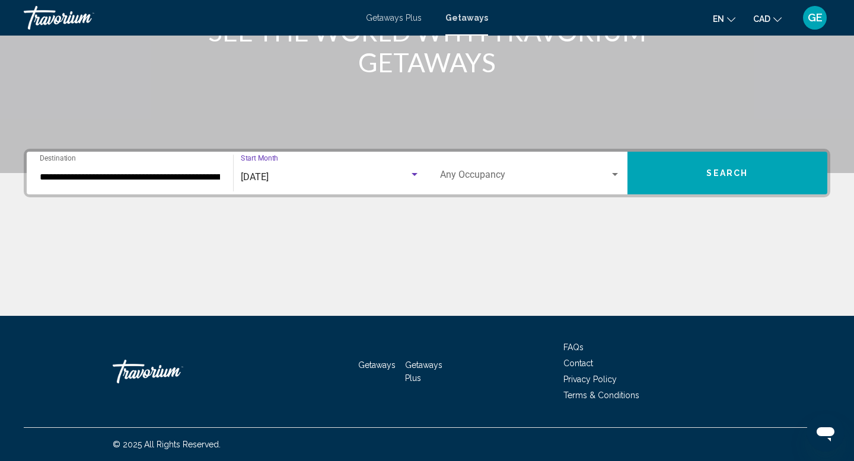
click at [696, 170] on button "Search" at bounding box center [727, 173] width 200 height 43
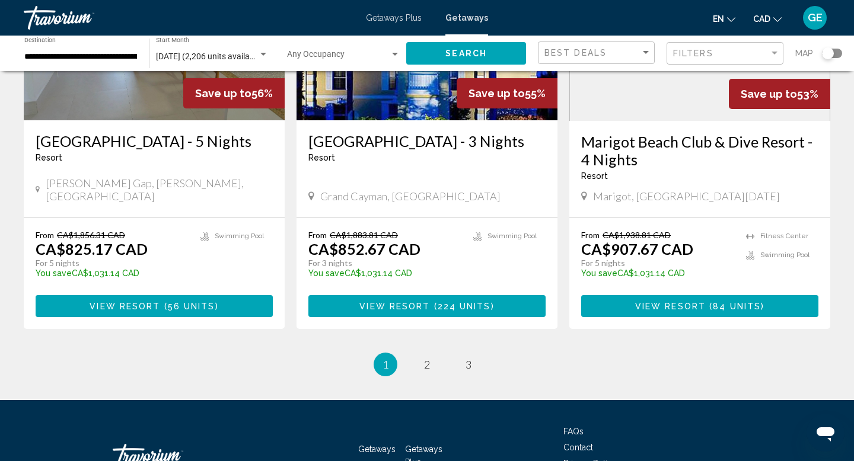
scroll to position [1463, 0]
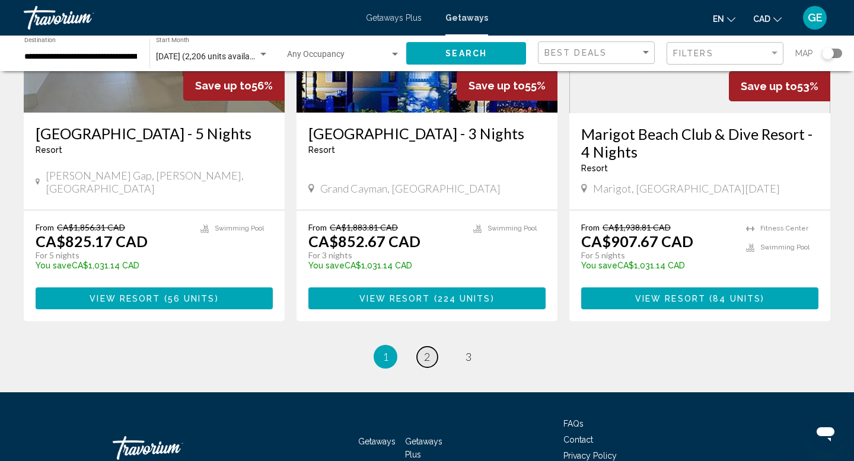
click at [421, 347] on link "page 2" at bounding box center [427, 357] width 21 height 21
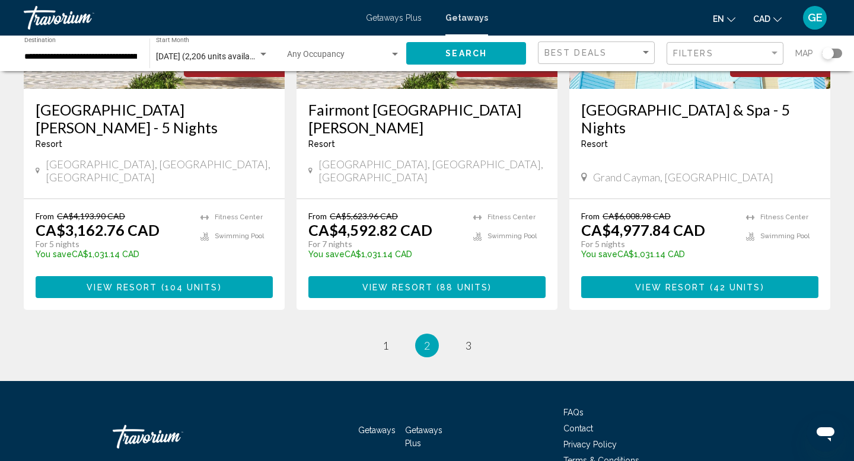
scroll to position [1487, 0]
